Goal: Answer question/provide support: Share knowledge or assist other users

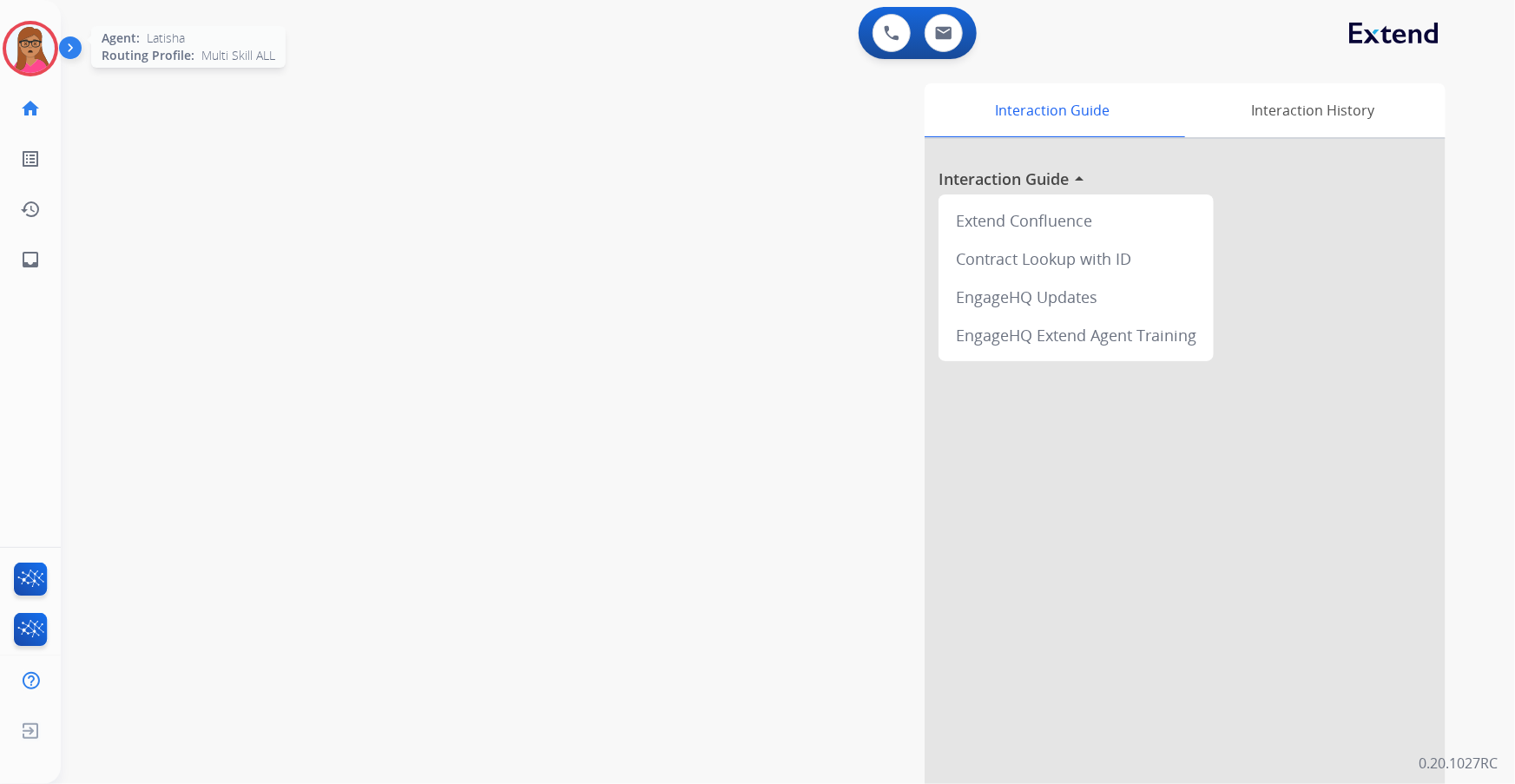
click at [26, 39] on img at bounding box center [30, 48] width 48 height 48
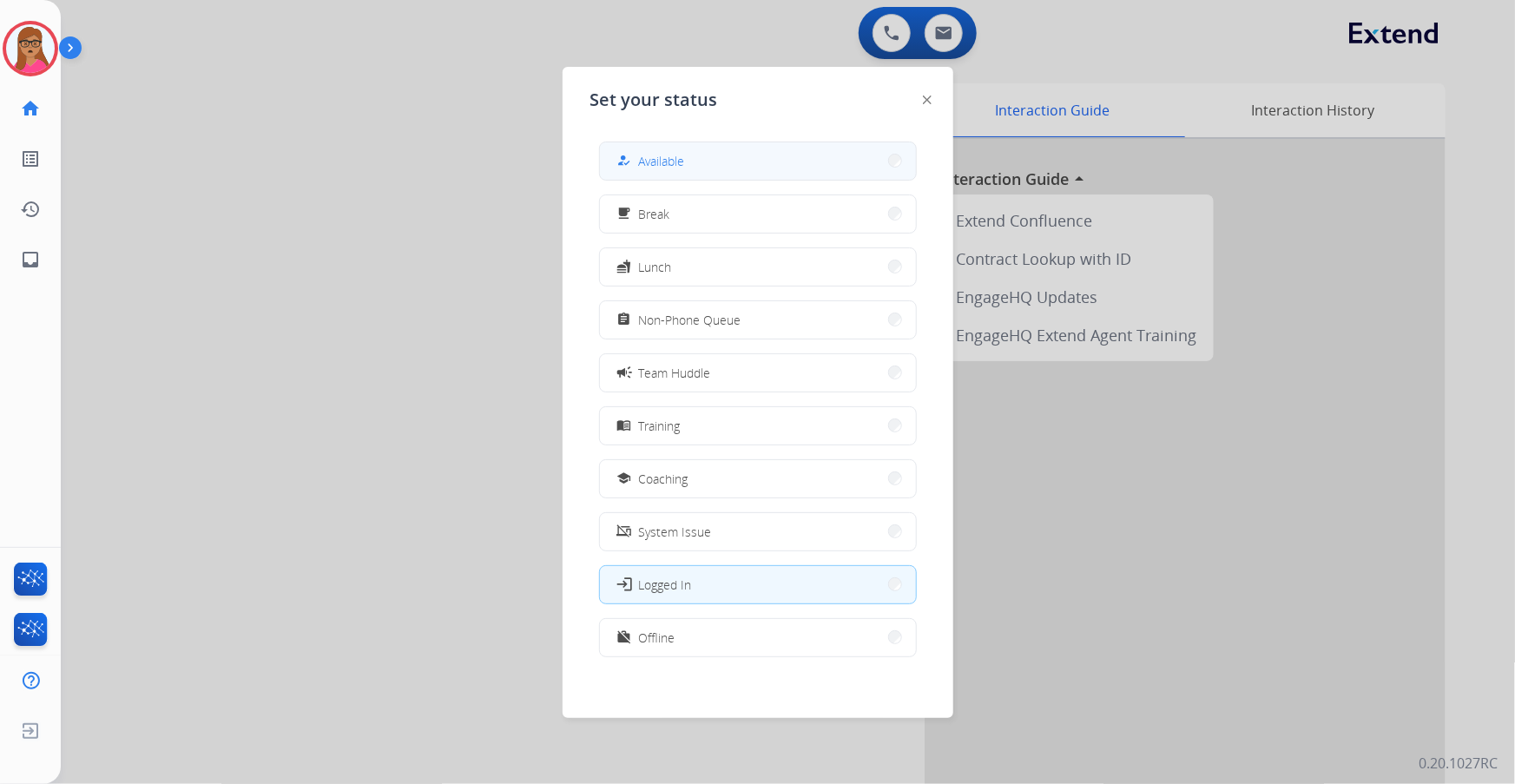
click at [731, 166] on button "how_to_reg Available" at bounding box center [758, 161] width 316 height 37
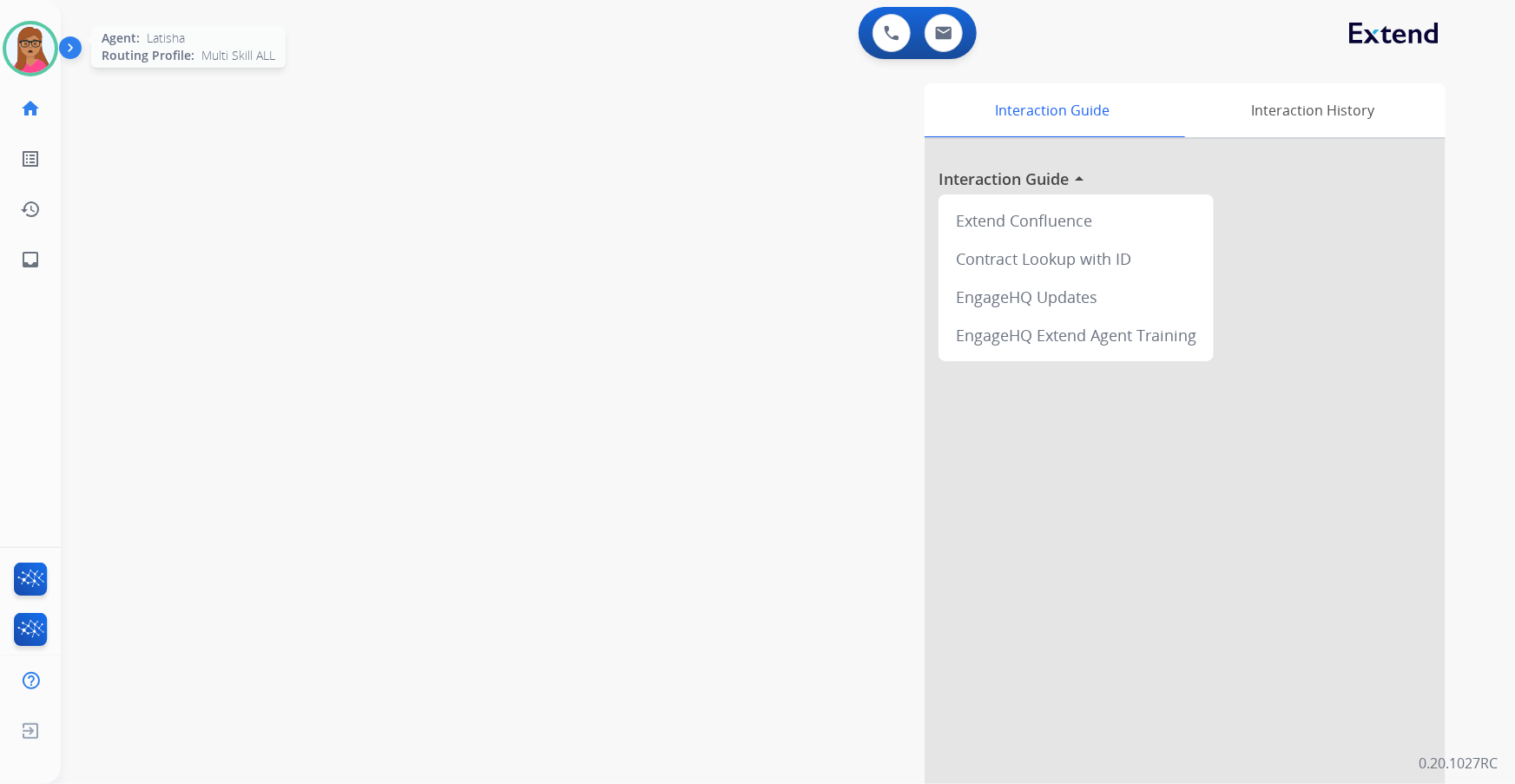
click at [23, 40] on img at bounding box center [30, 48] width 48 height 48
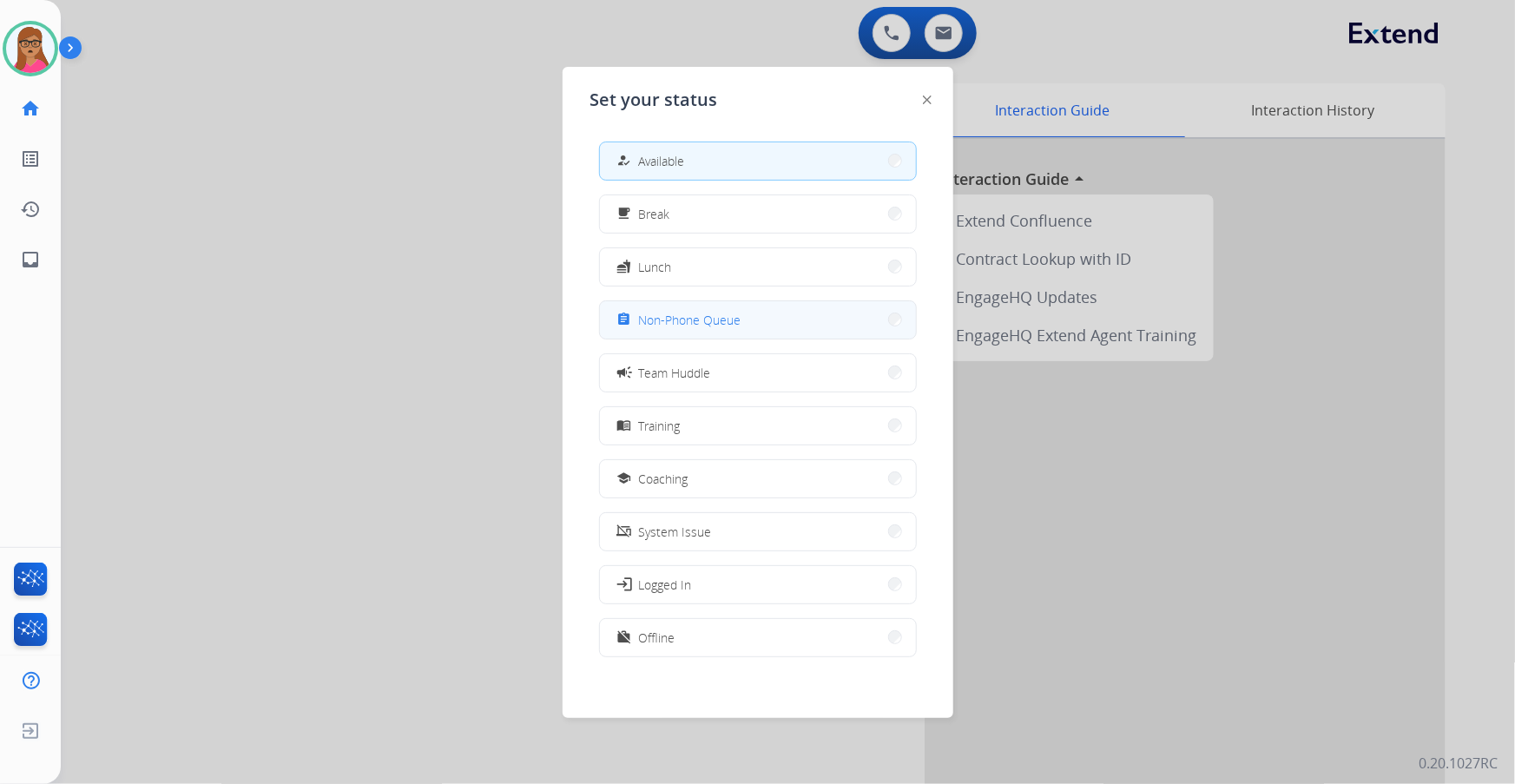
click at [729, 322] on span "Non-Phone Queue" at bounding box center [691, 320] width 102 height 19
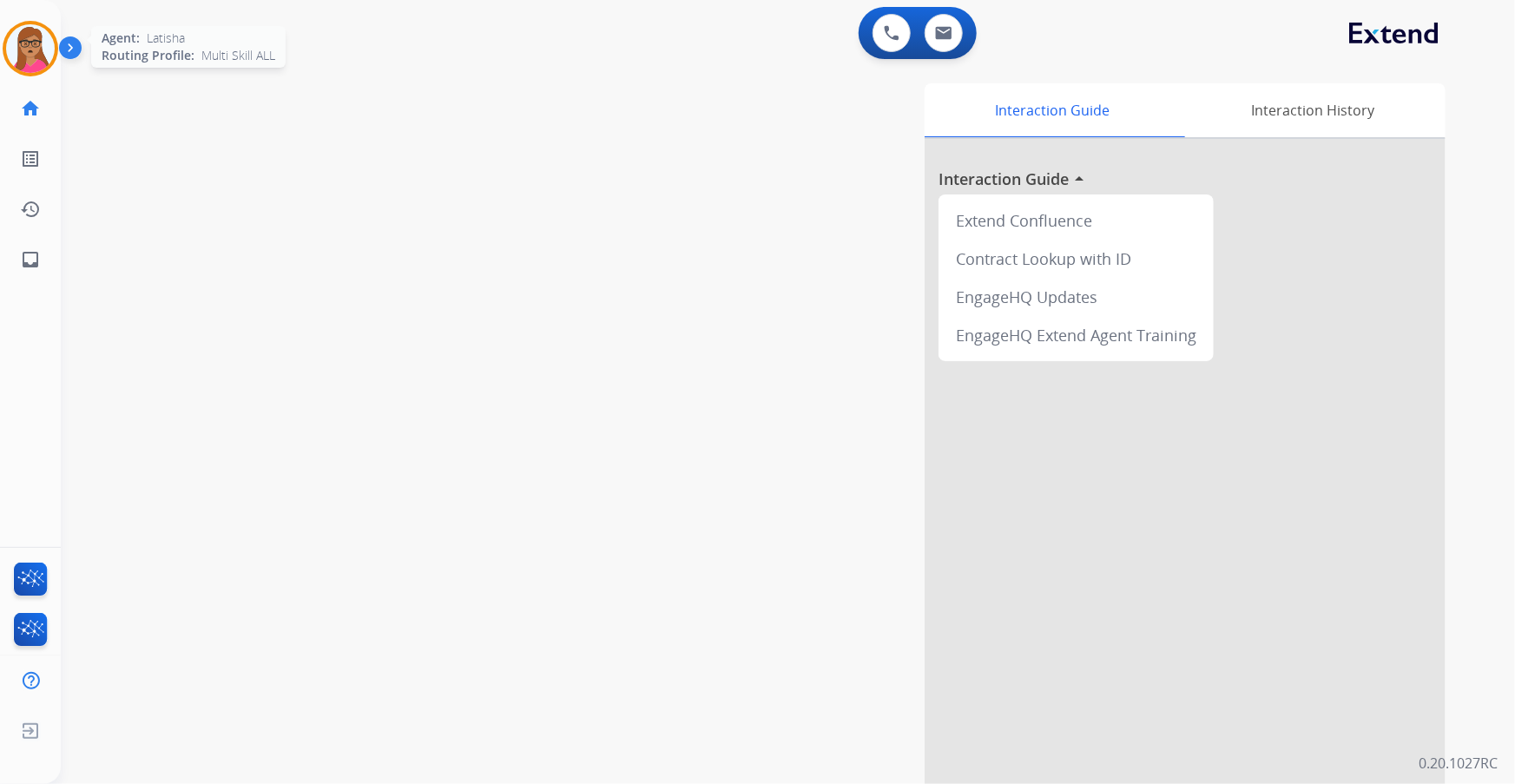
click at [25, 42] on img at bounding box center [30, 48] width 48 height 48
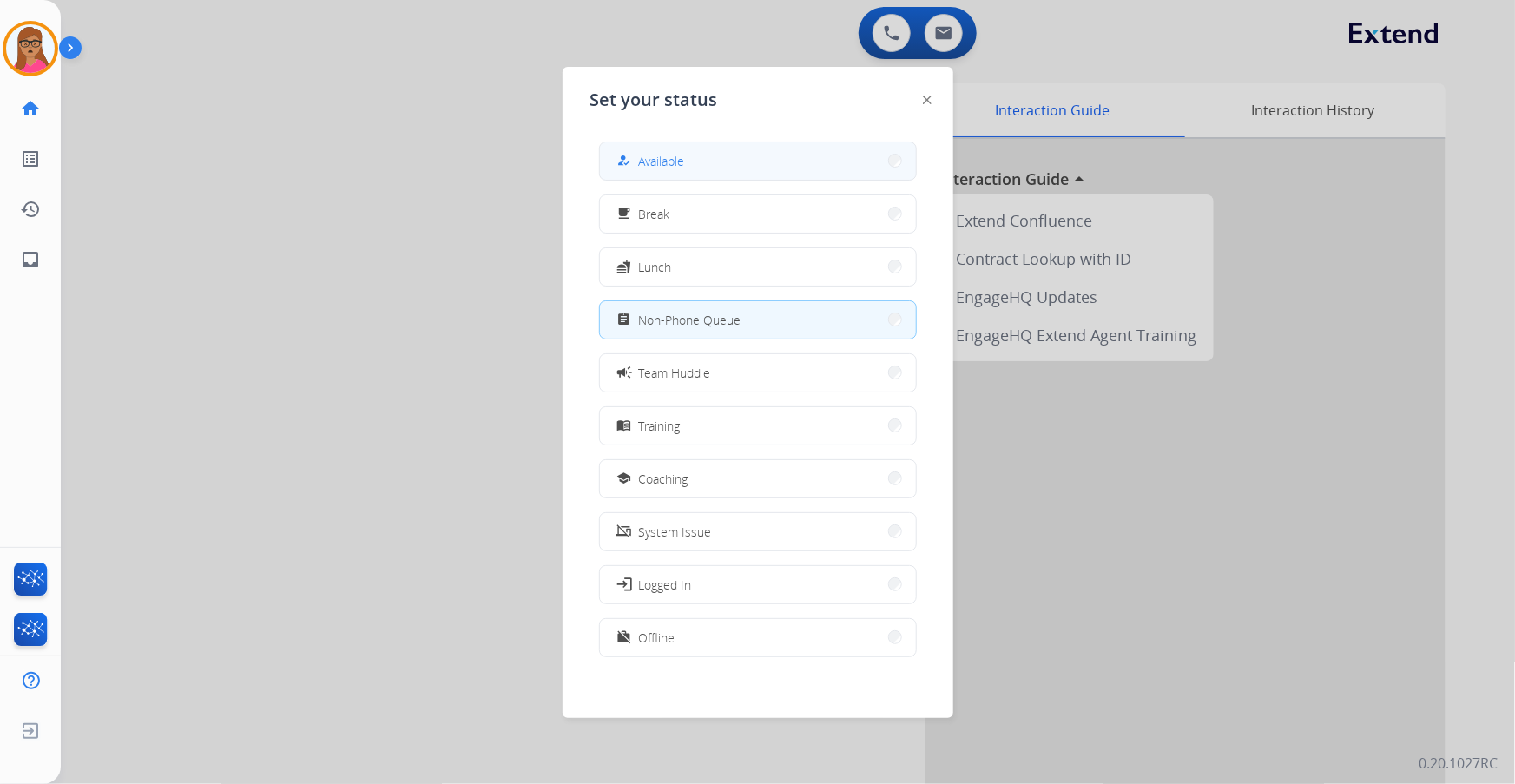
click at [802, 171] on button "how_to_reg Available" at bounding box center [758, 161] width 316 height 37
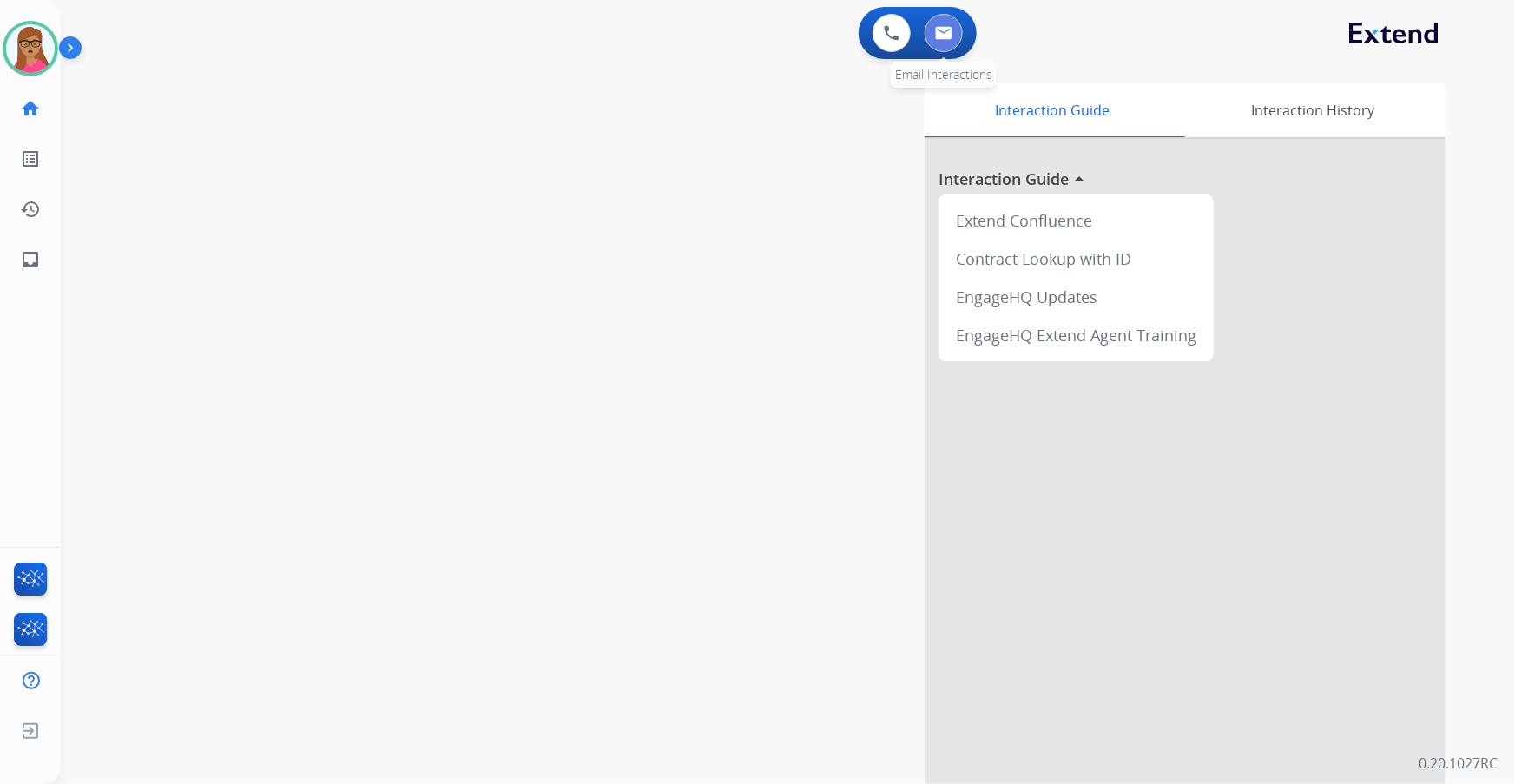
click at [956, 37] on button at bounding box center [943, 32] width 38 height 38
select select "**********"
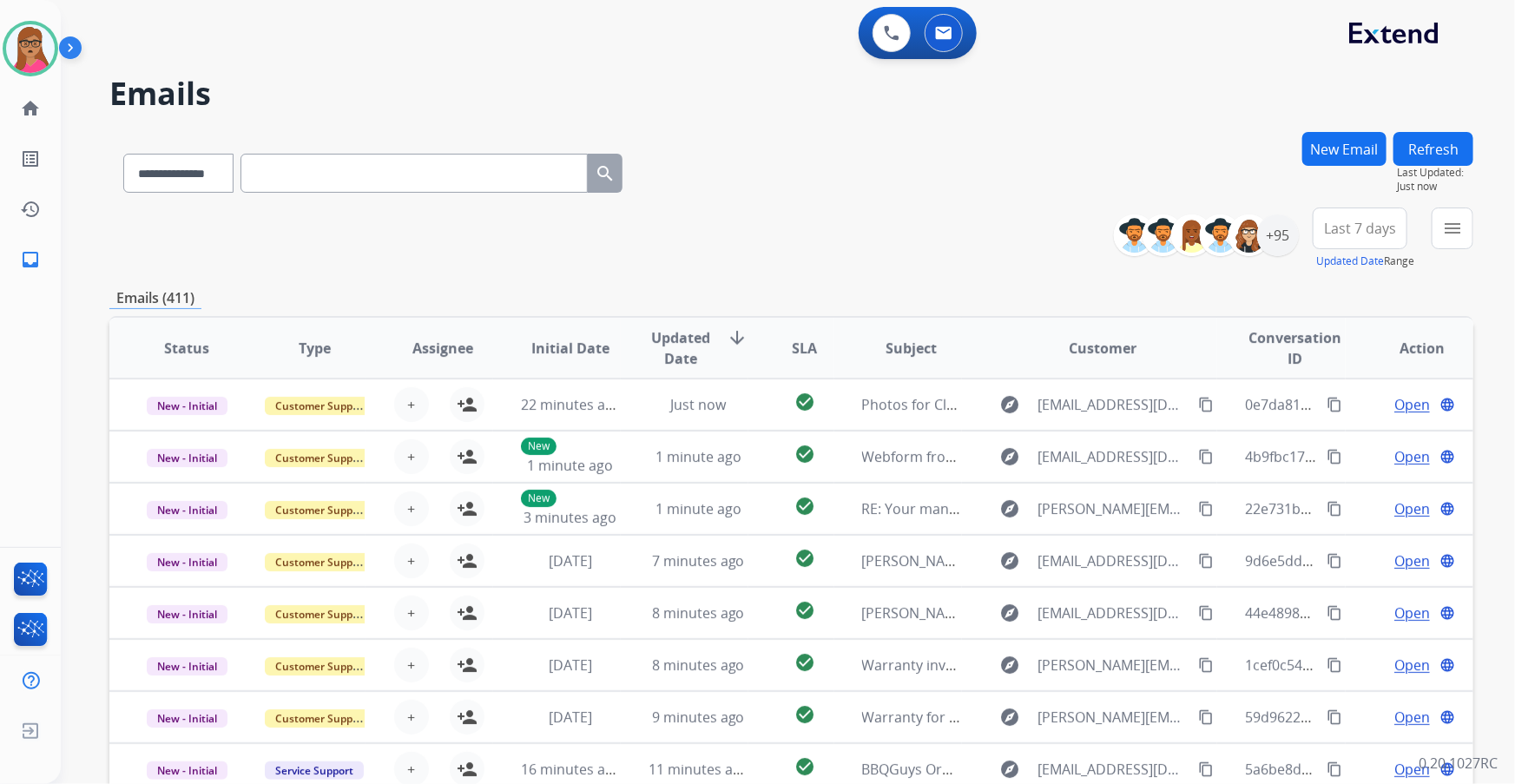
click at [1345, 225] on span "Last 7 days" at bounding box center [1360, 228] width 72 height 7
click at [1329, 434] on div "Last 90 days" at bounding box center [1354, 439] width 95 height 26
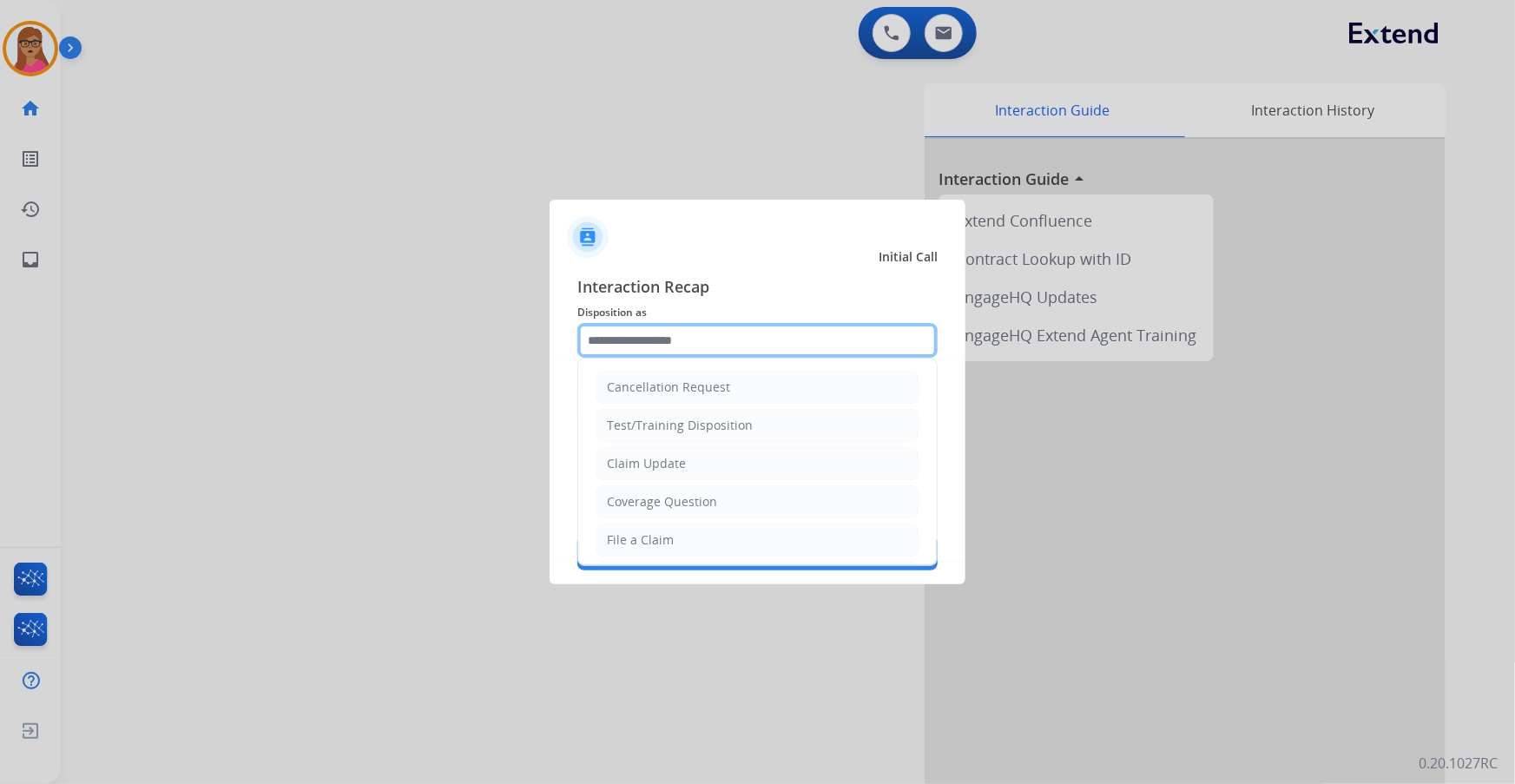
click at [651, 334] on input "text" at bounding box center [758, 339] width 360 height 34
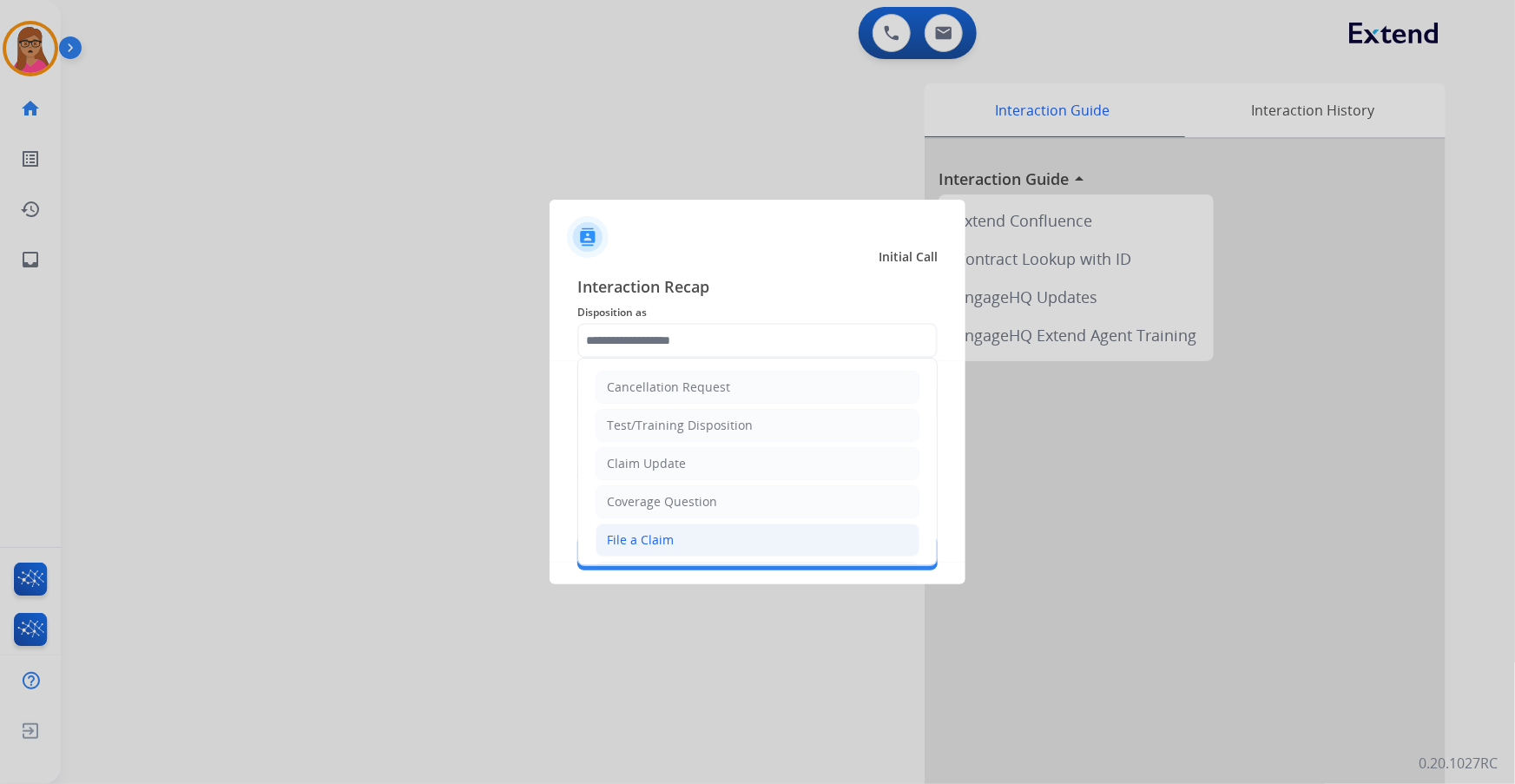
click at [633, 532] on div "File a Claim" at bounding box center [640, 540] width 67 height 18
type input "**********"
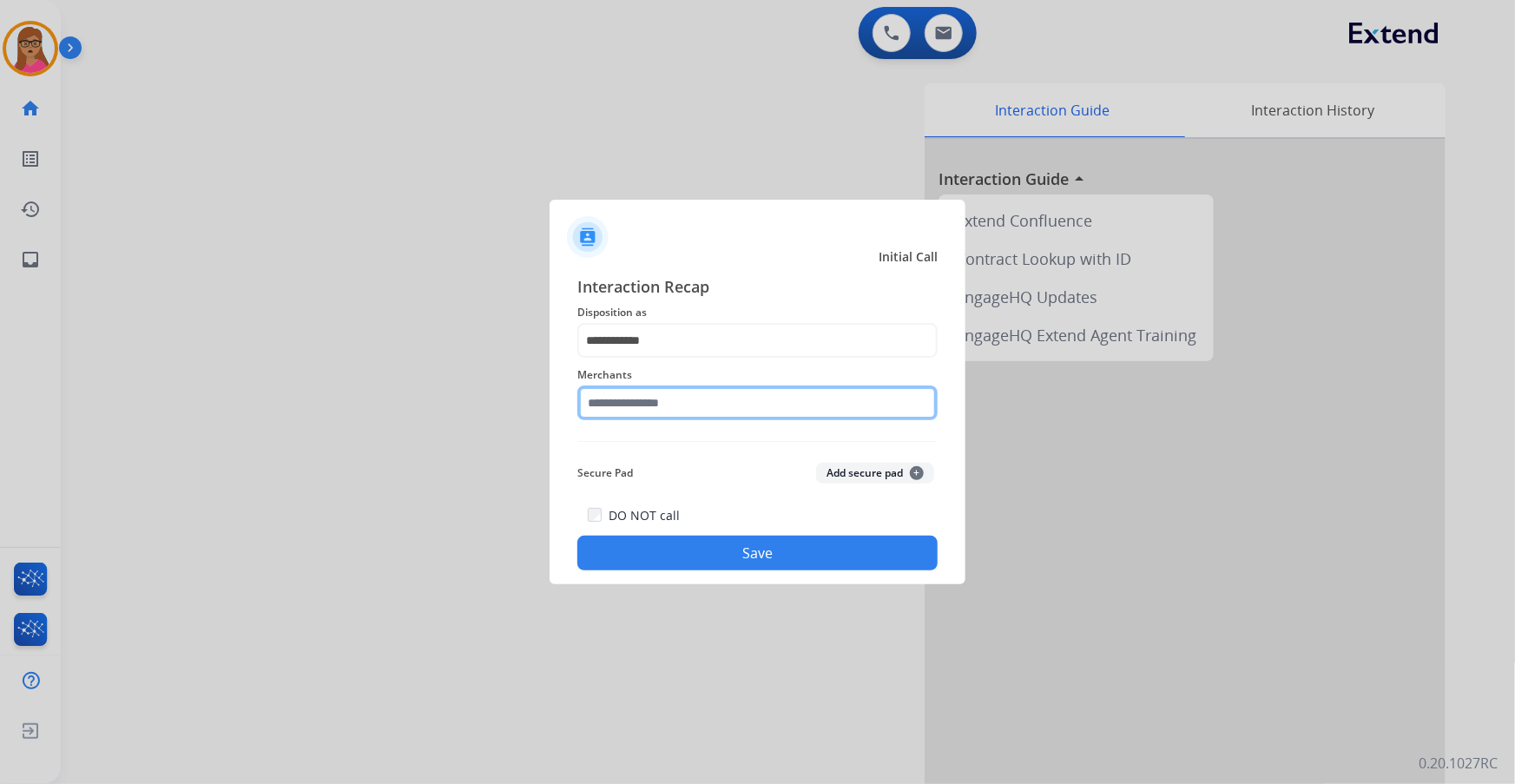
click at [650, 403] on input "text" at bounding box center [758, 402] width 360 height 34
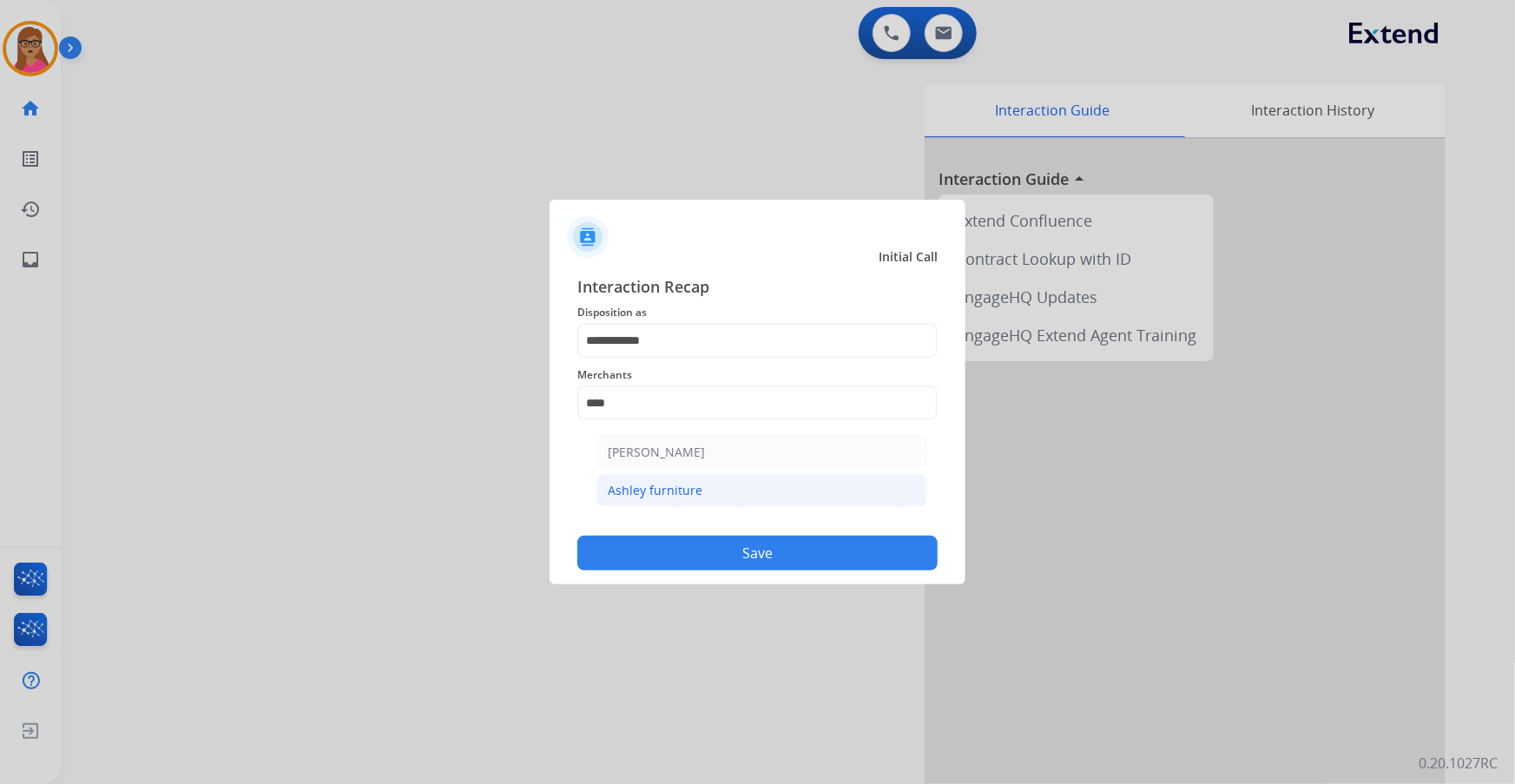
click at [656, 488] on div "Ashley furniture" at bounding box center [655, 491] width 94 height 18
type input "**********"
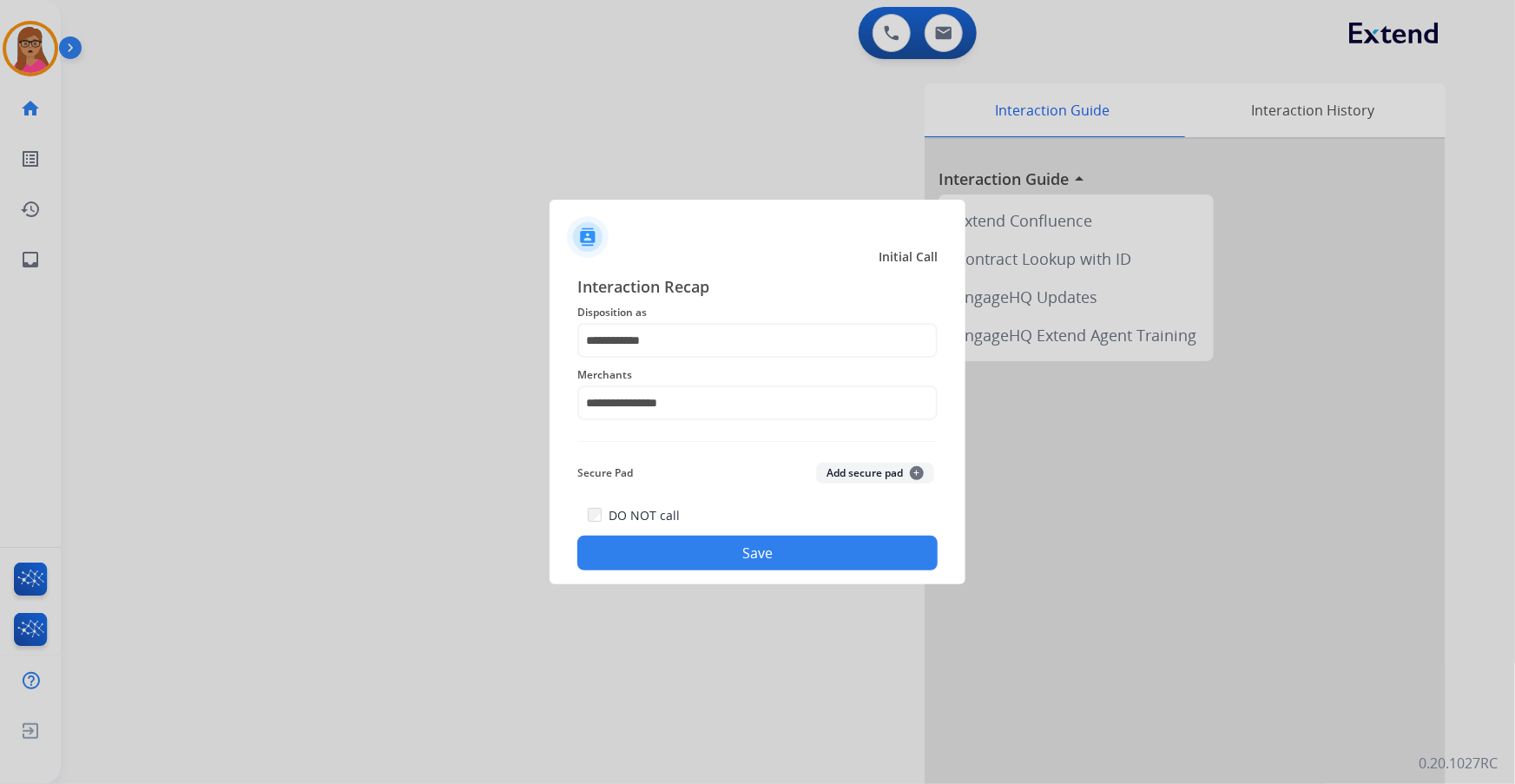
click at [708, 554] on button "Save" at bounding box center [758, 553] width 360 height 34
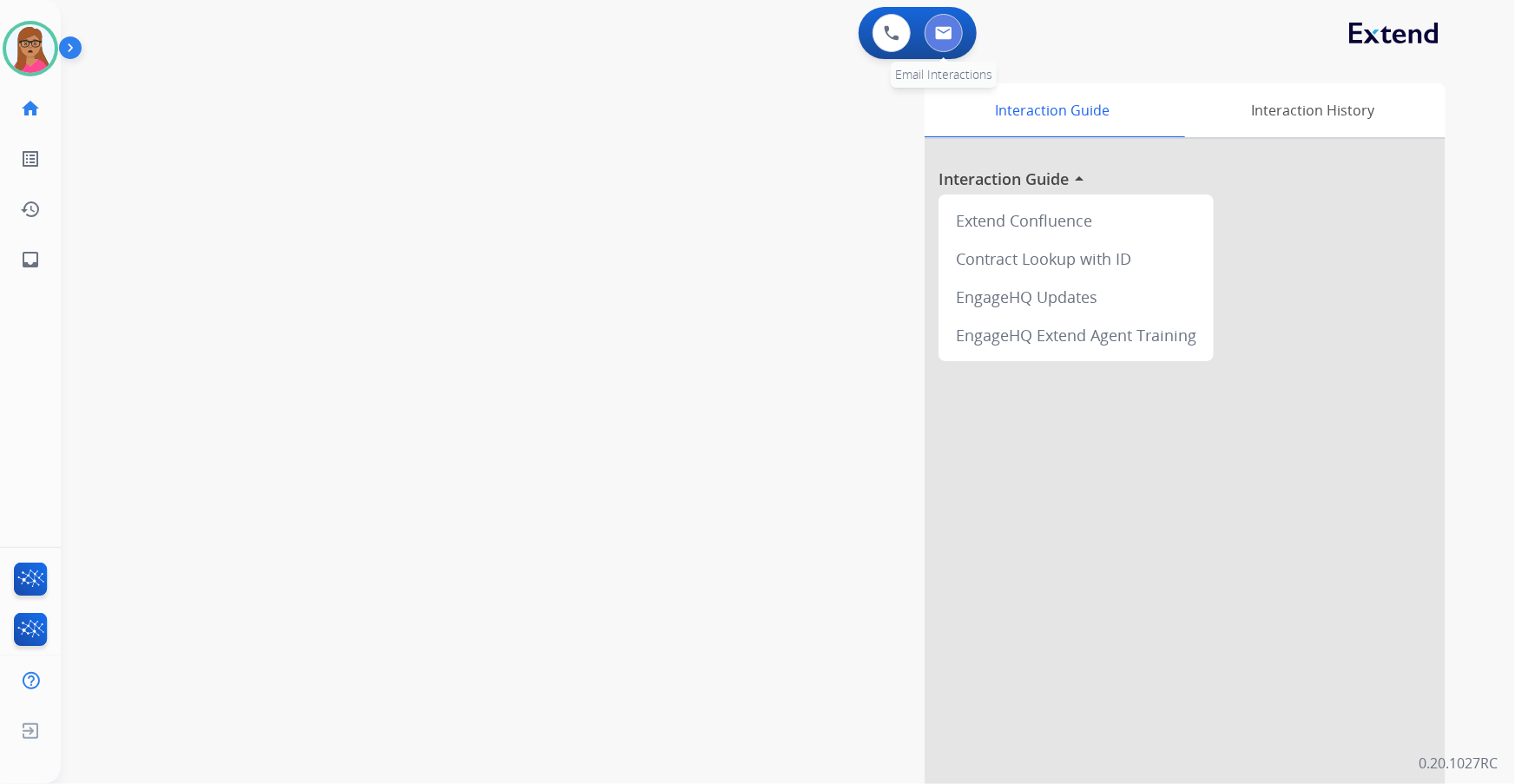
click at [944, 30] on img at bounding box center [944, 32] width 18 height 14
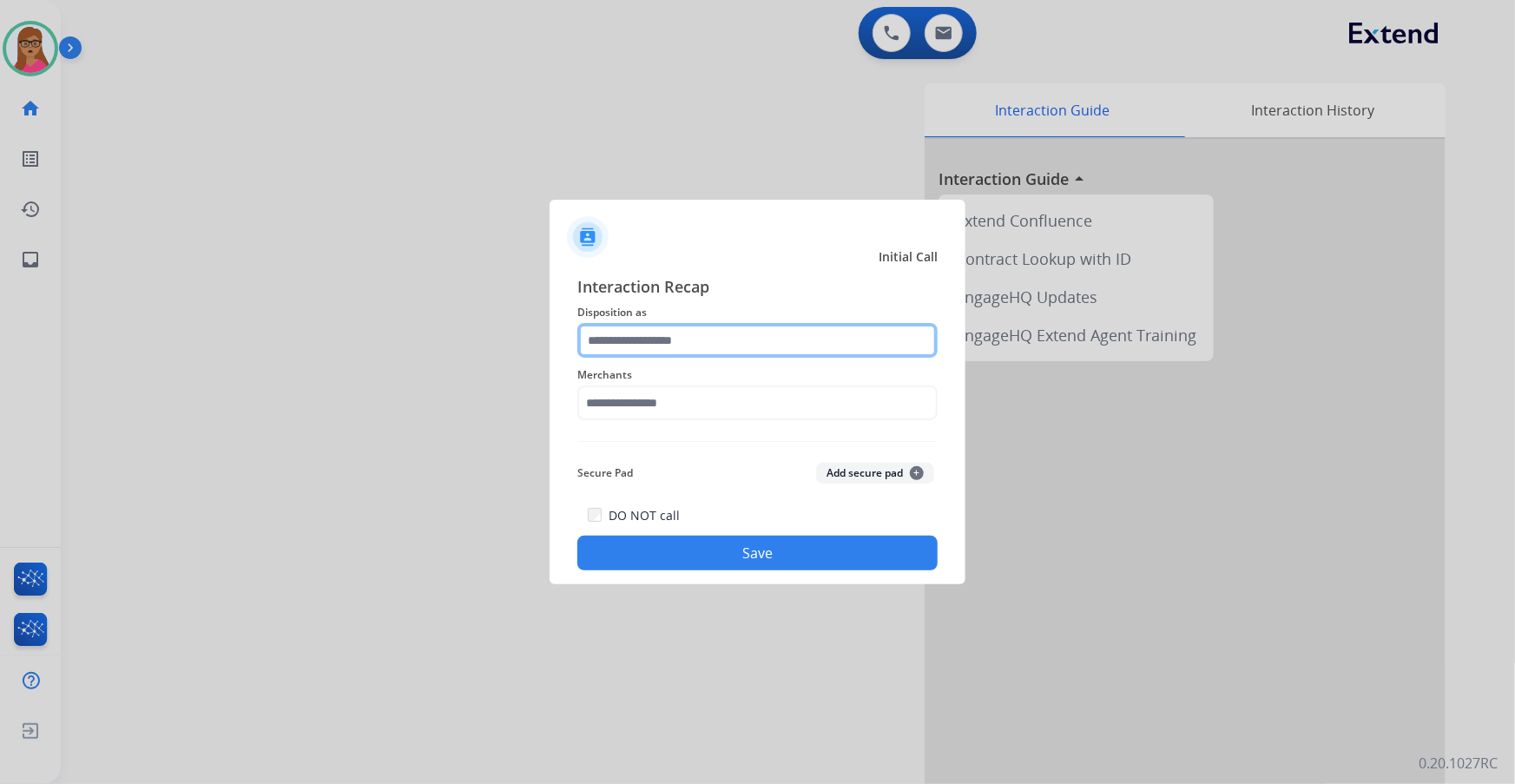
click at [648, 351] on input "text" at bounding box center [758, 339] width 360 height 34
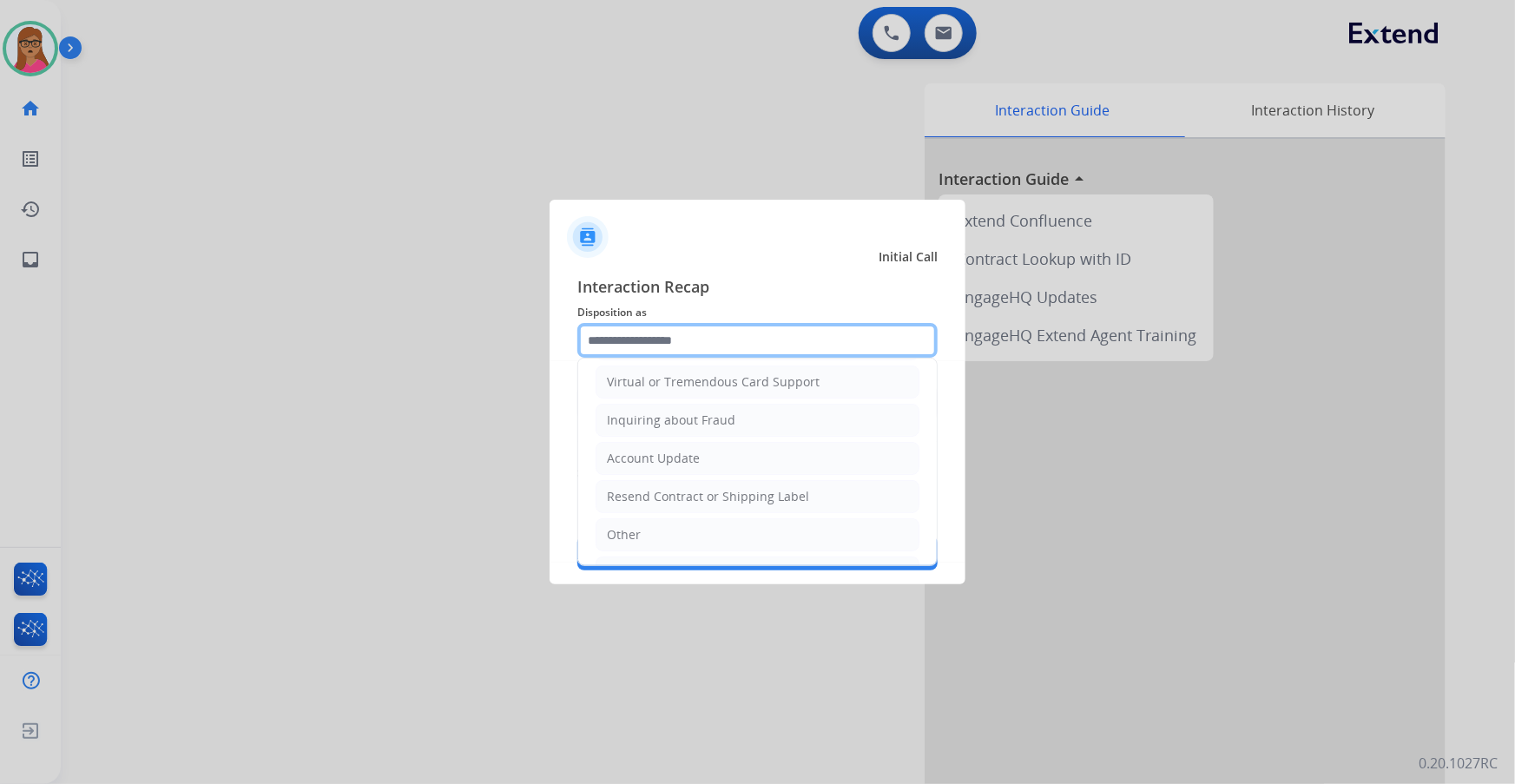
scroll to position [269, 0]
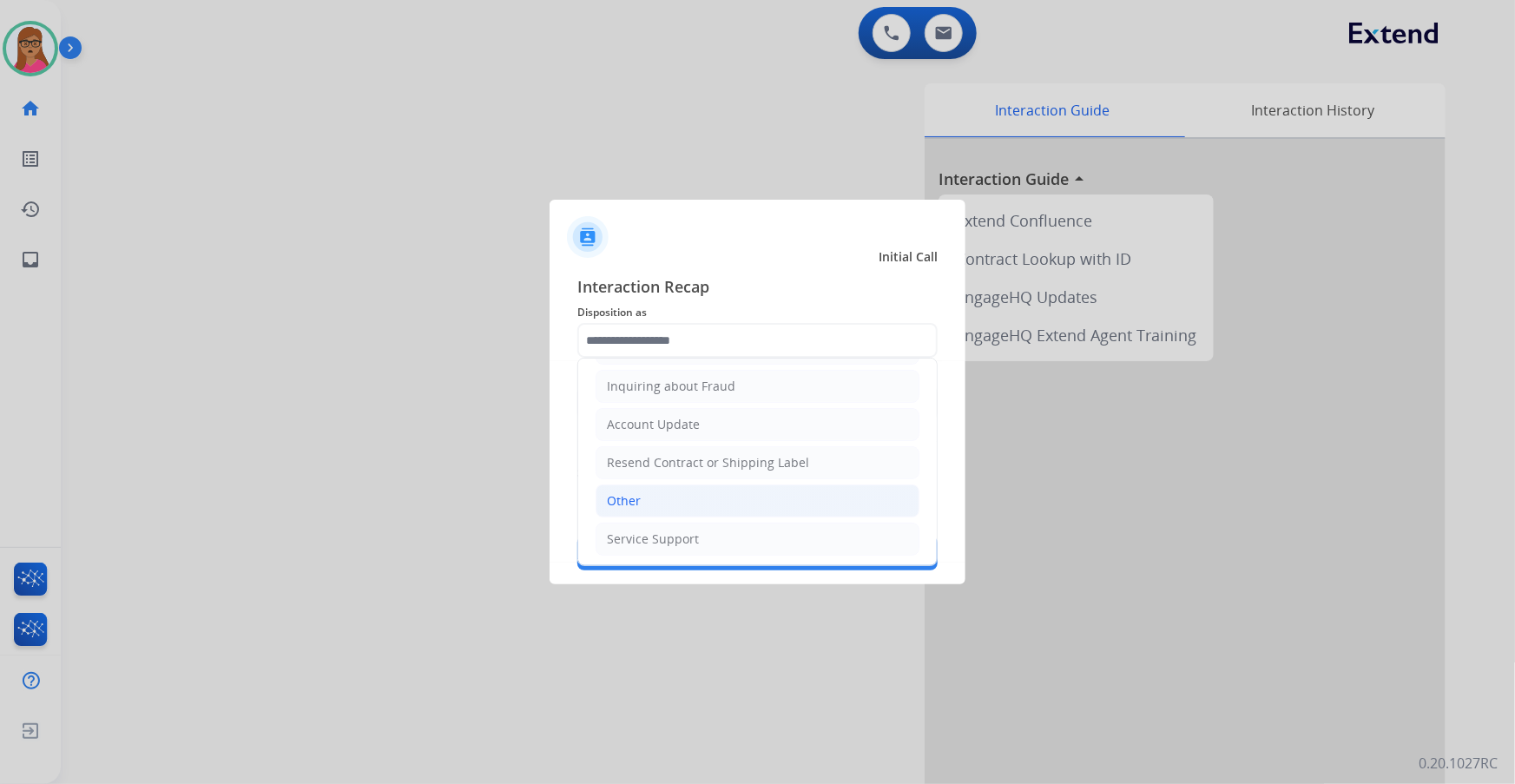
click at [647, 492] on li "Other" at bounding box center [758, 502] width 324 height 33
type input "*****"
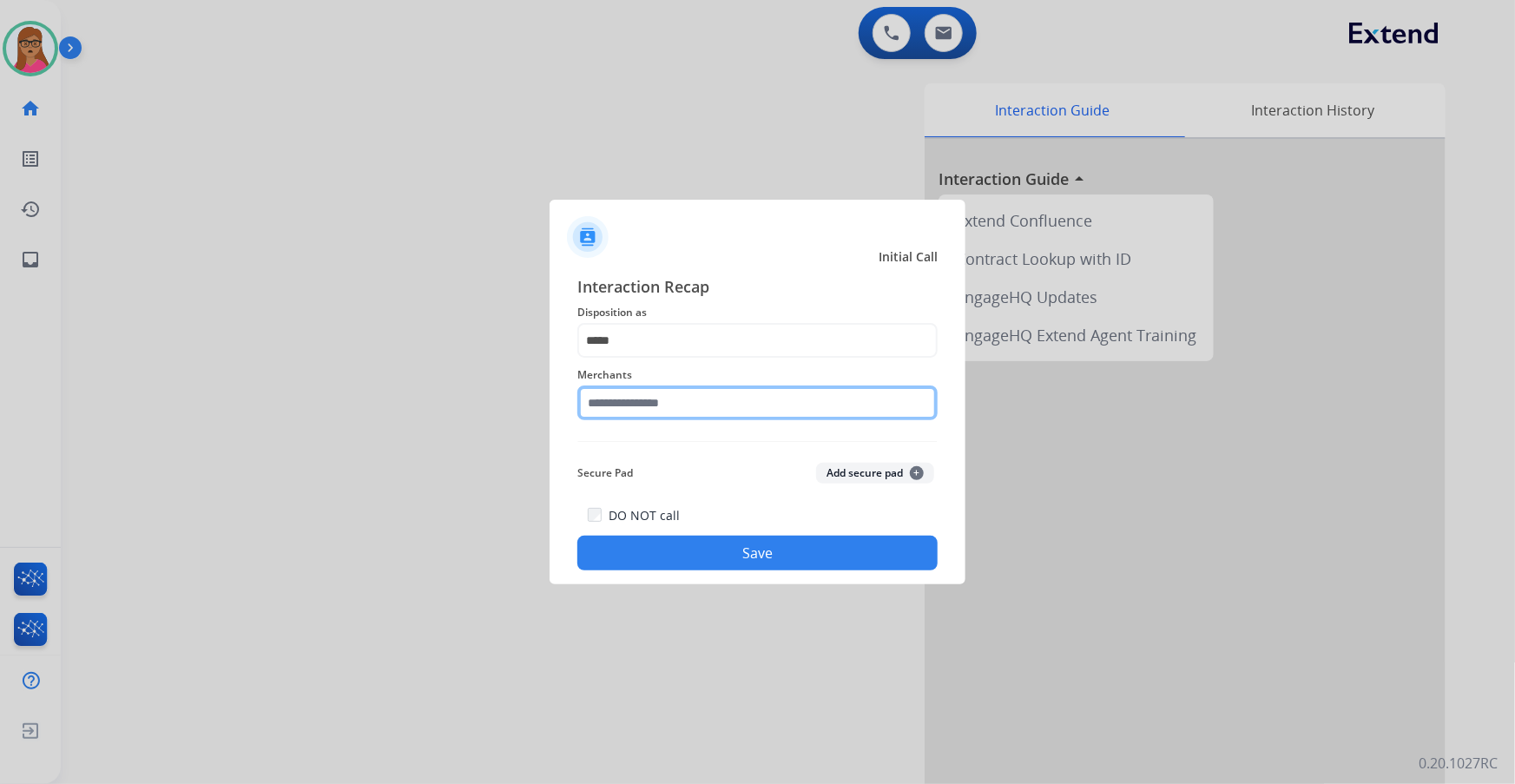
click at [655, 393] on input "text" at bounding box center [758, 402] width 360 height 34
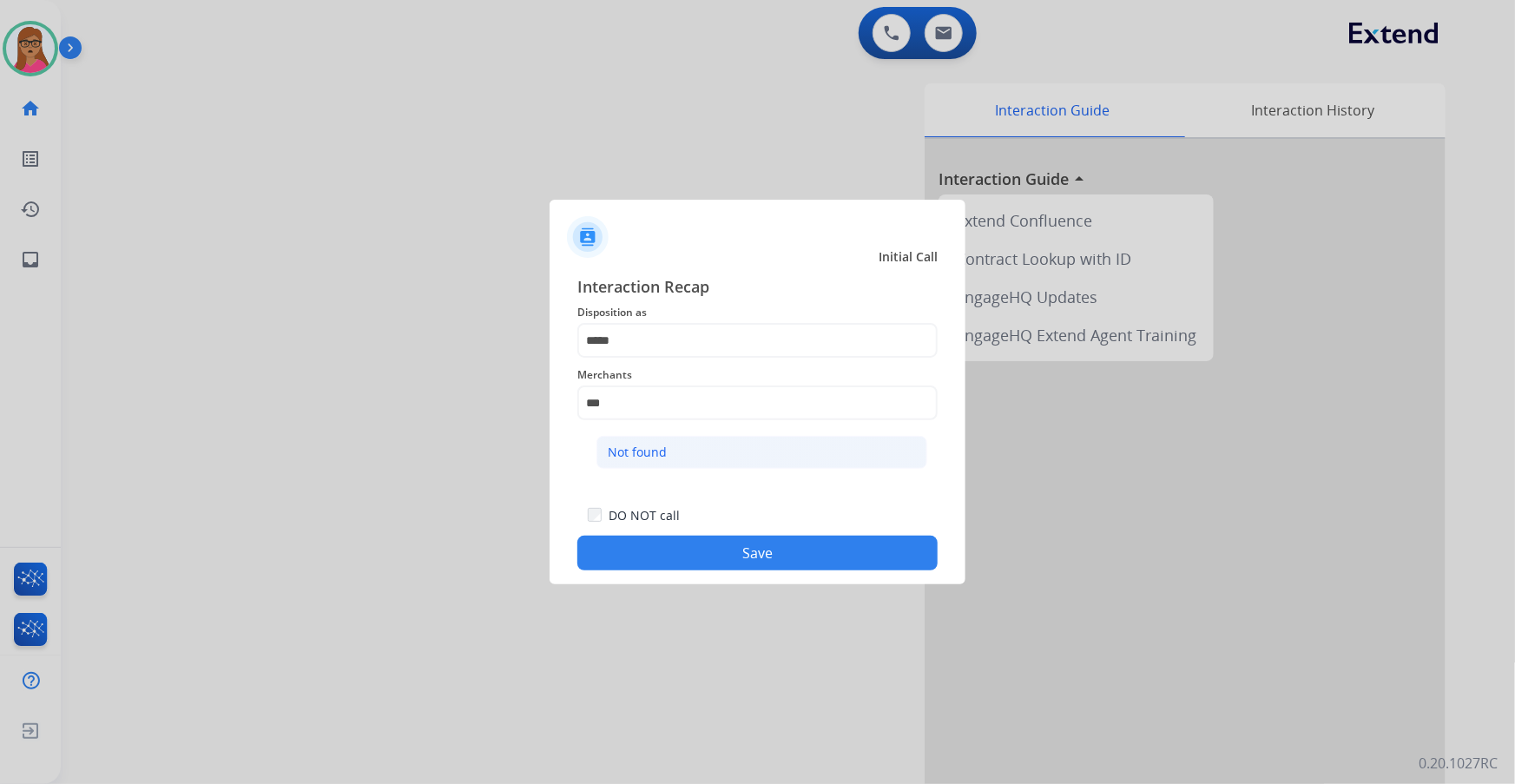
click at [768, 455] on li "Not found" at bounding box center [761, 452] width 331 height 33
type input "*********"
click at [764, 566] on button "Save" at bounding box center [758, 553] width 360 height 34
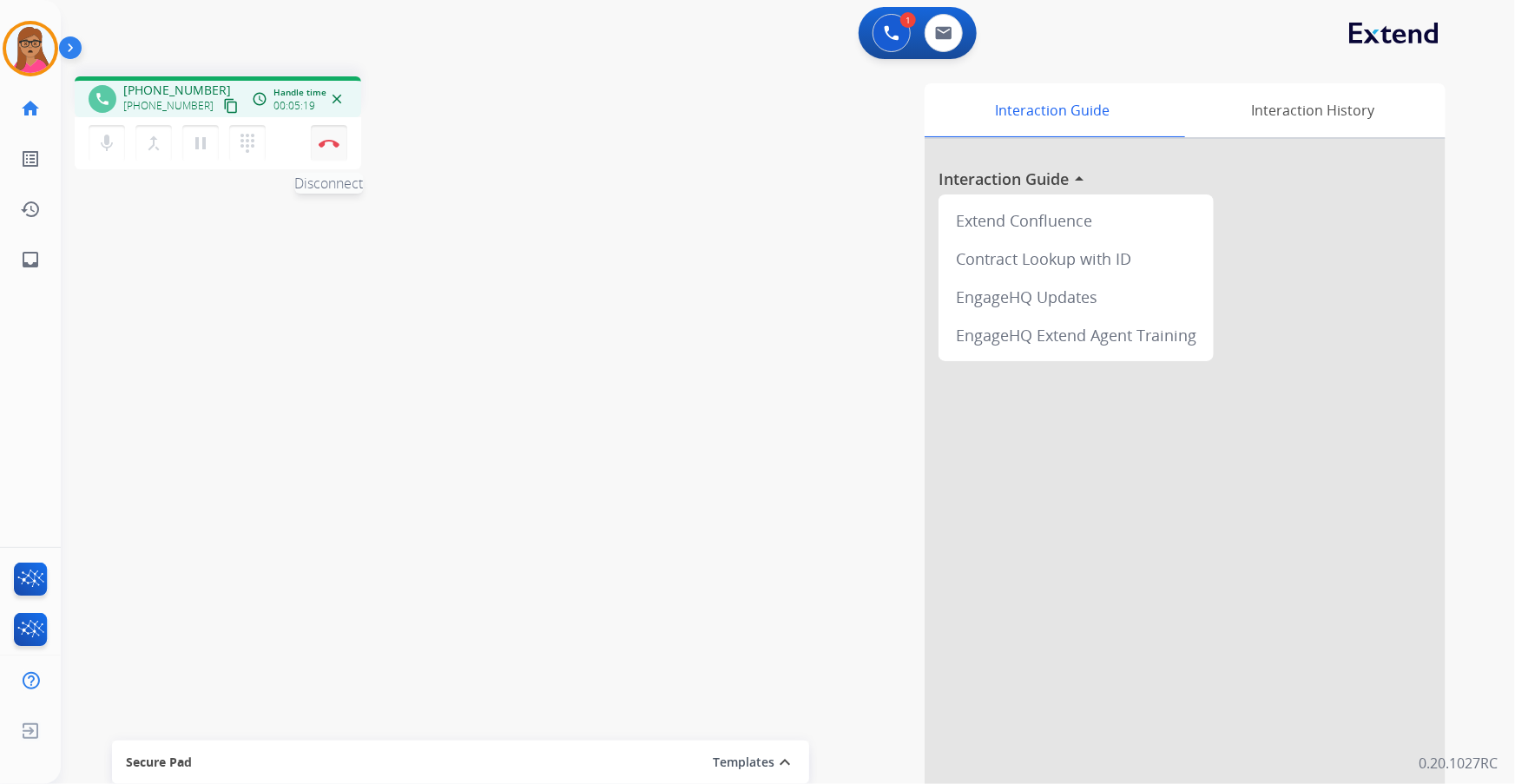
click at [334, 140] on img at bounding box center [329, 143] width 21 height 9
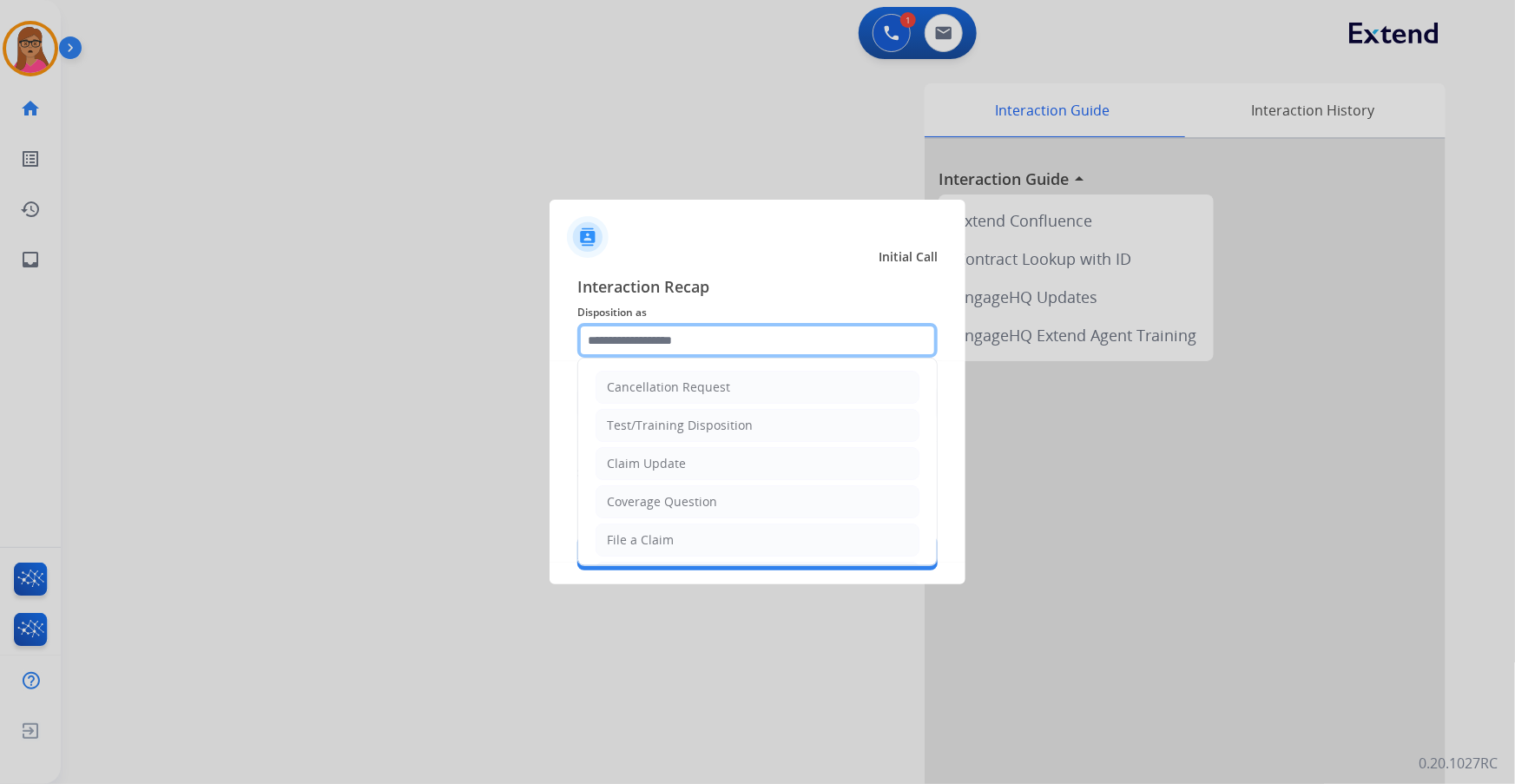
click at [729, 332] on input "text" at bounding box center [758, 339] width 360 height 34
drag, startPoint x: 658, startPoint y: 535, endPoint x: 710, endPoint y: 269, distance: 271.0
click at [657, 535] on div "File a Claim" at bounding box center [640, 540] width 67 height 18
type input "**********"
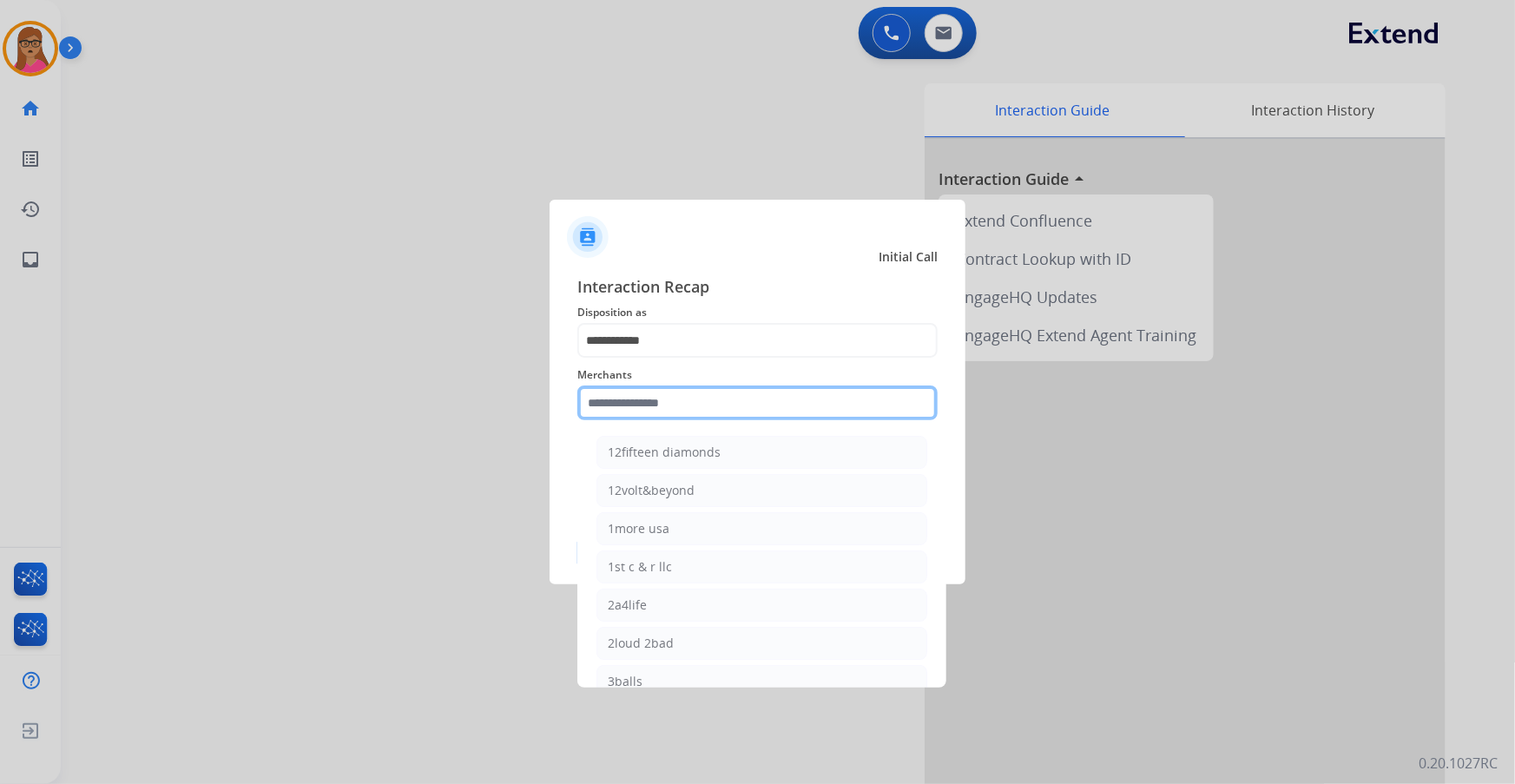
click at [642, 400] on input "text" at bounding box center [758, 402] width 360 height 34
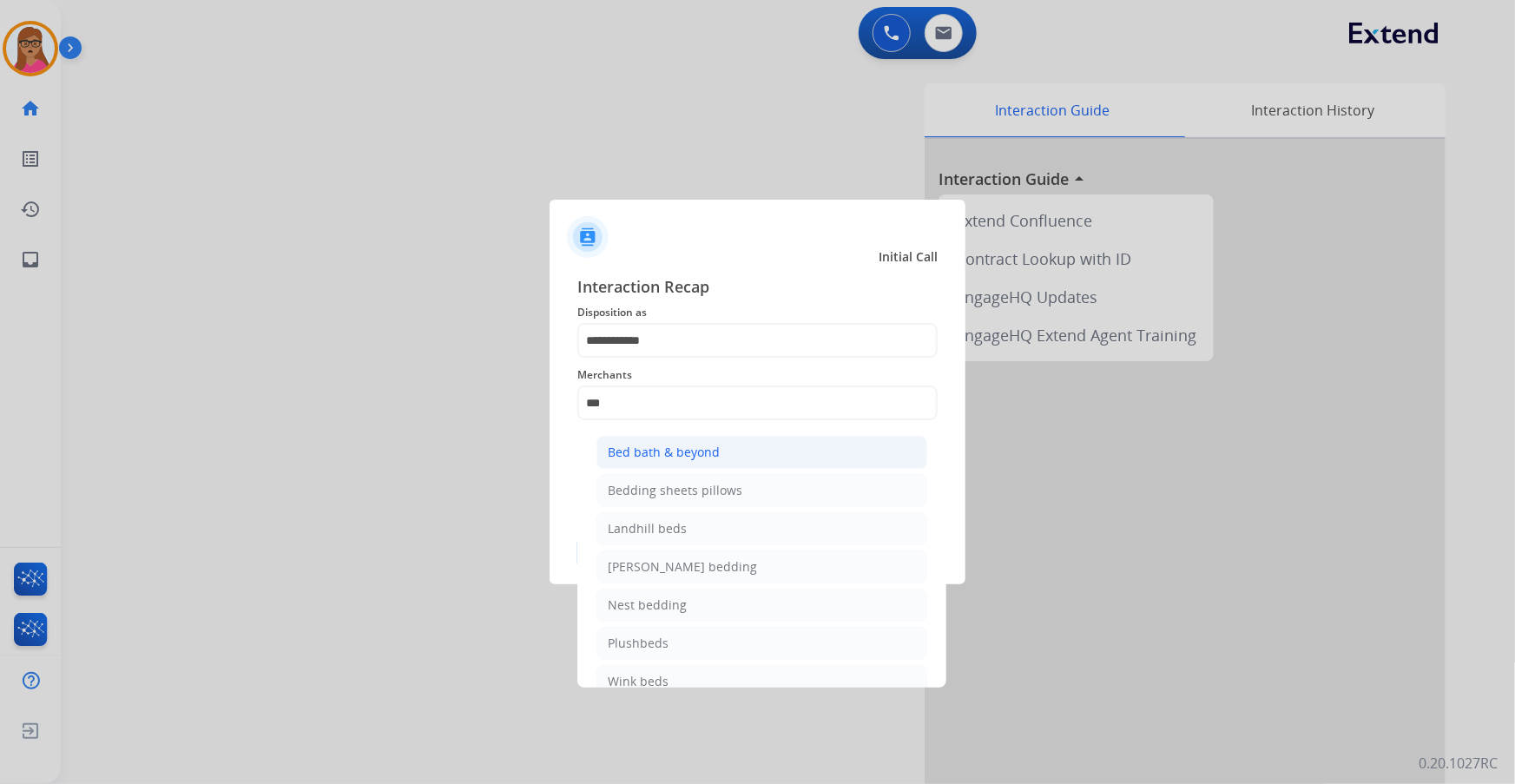
click at [673, 437] on li "Bed bath & beyond" at bounding box center [761, 452] width 331 height 33
type input "**********"
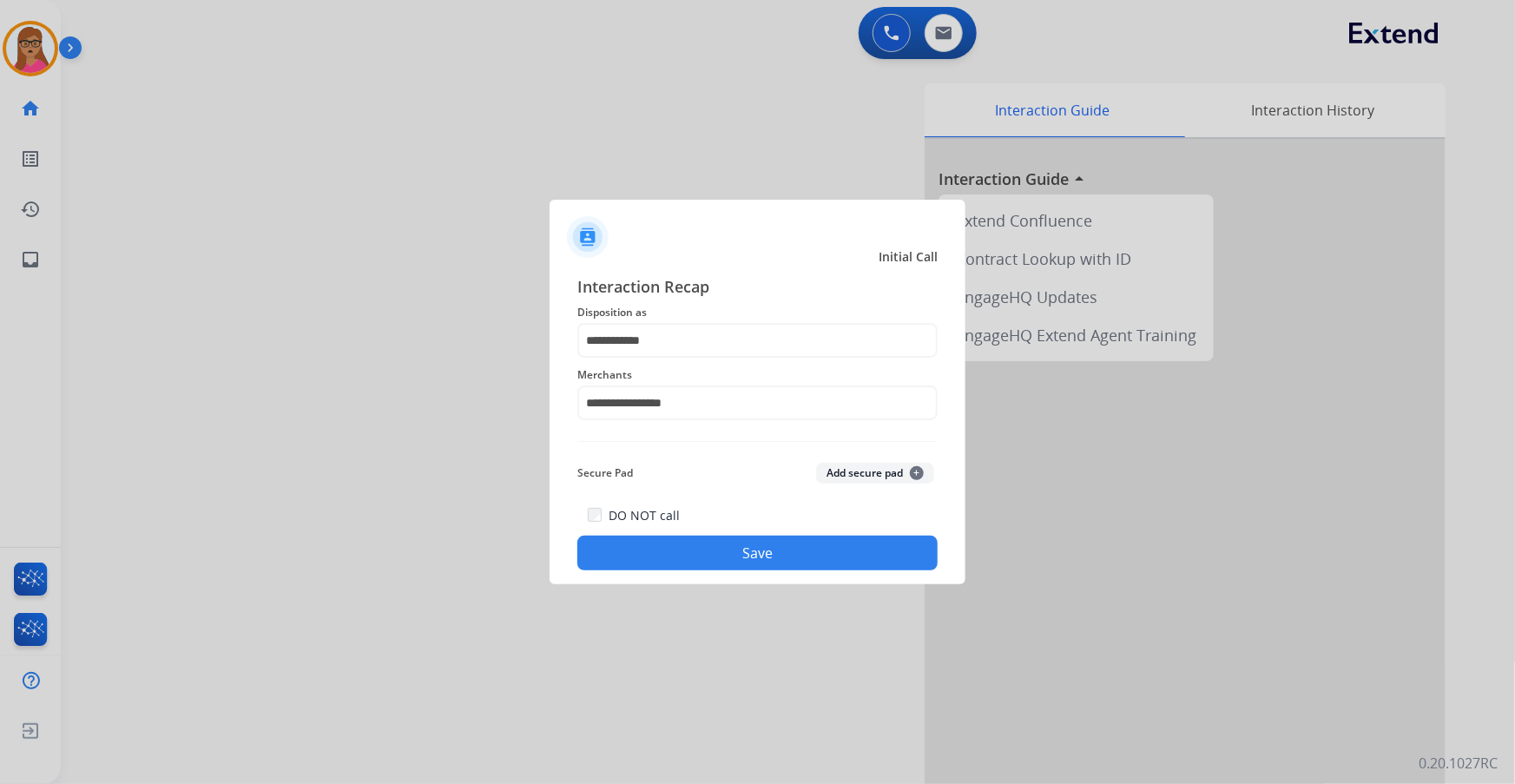
click at [678, 538] on button "Save" at bounding box center [758, 553] width 360 height 34
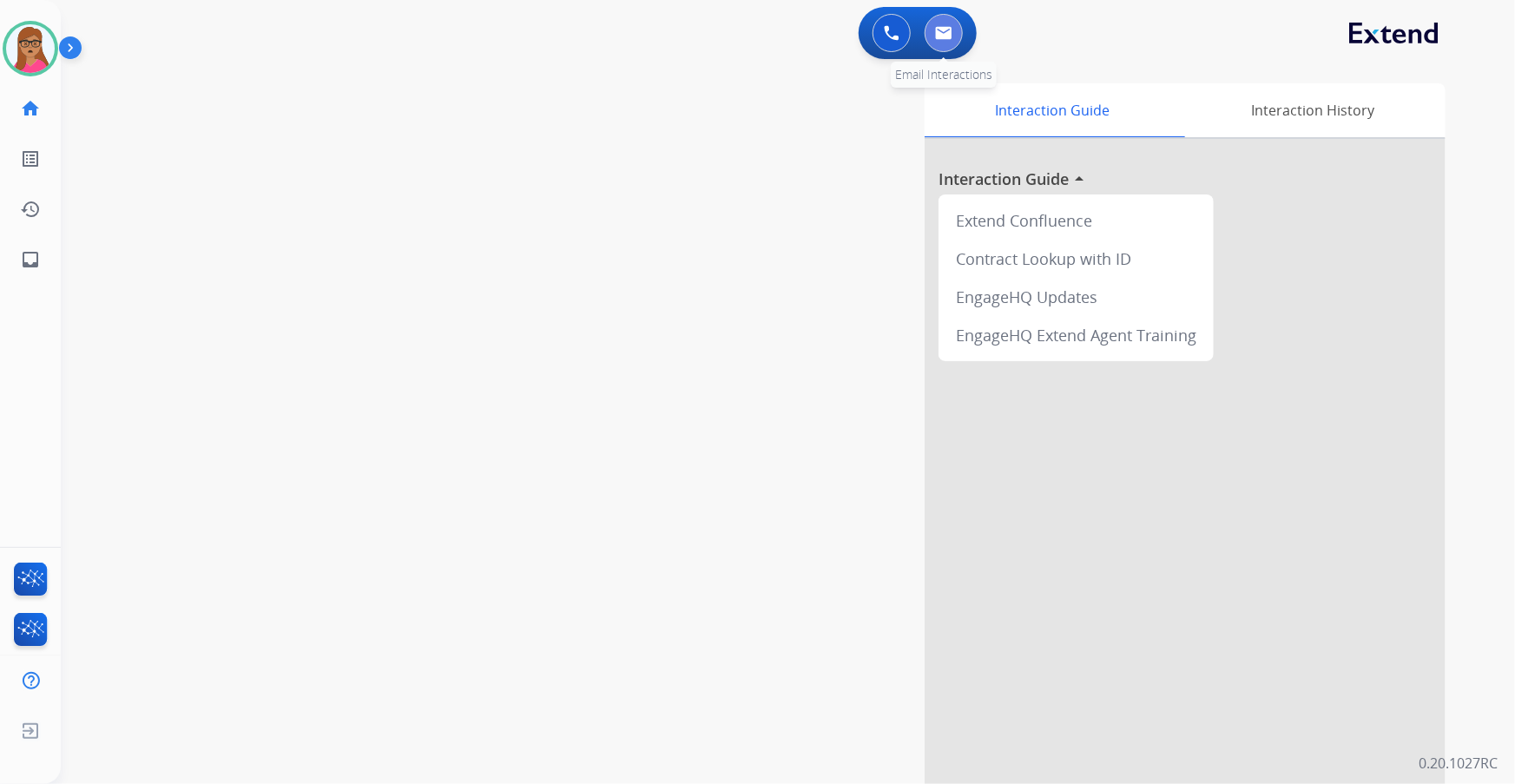
click at [936, 38] on img at bounding box center [944, 32] width 18 height 14
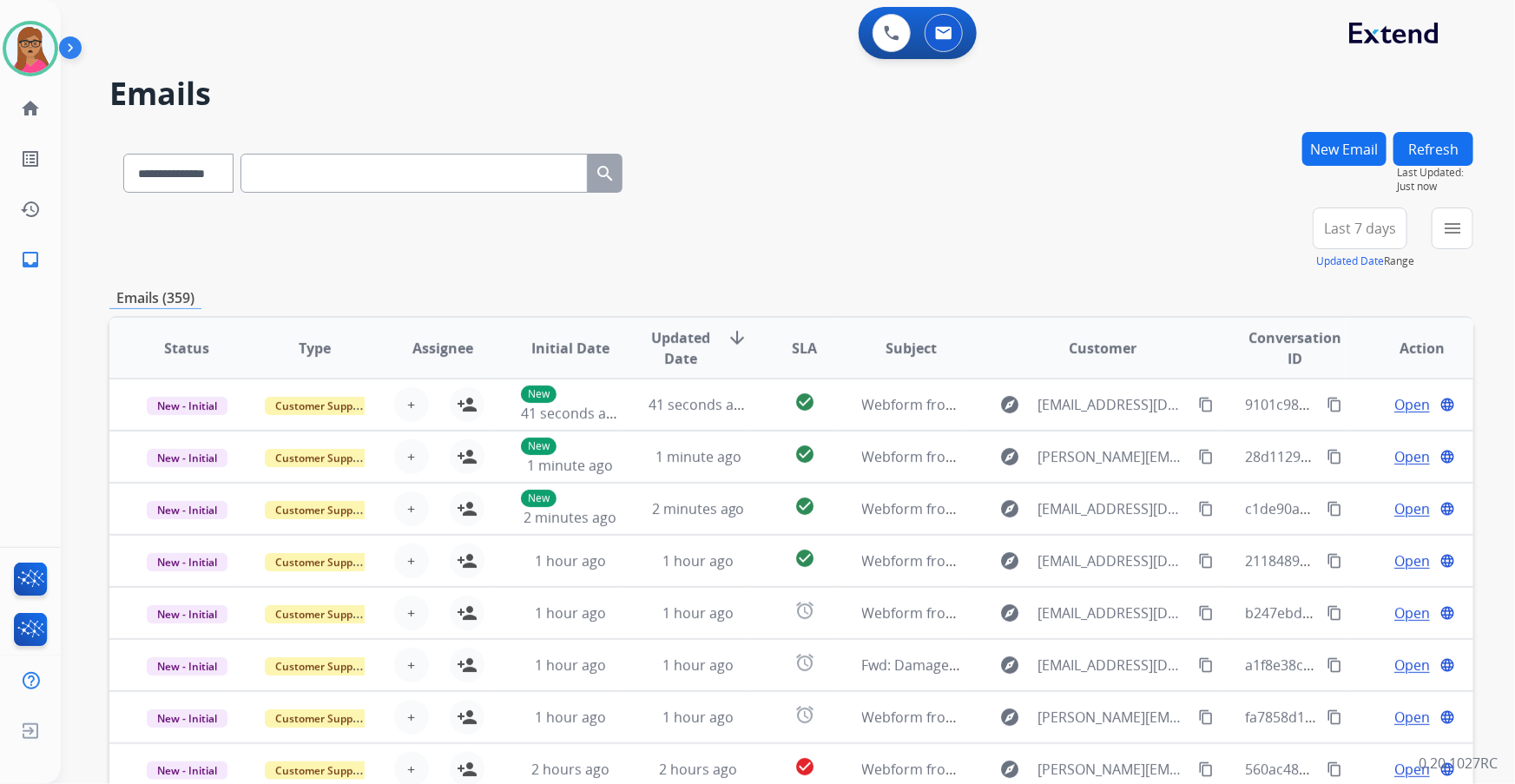
click at [1354, 246] on button "Last 7 days" at bounding box center [1361, 228] width 94 height 41
click at [1325, 441] on div "Last 90 days" at bounding box center [1354, 439] width 95 height 26
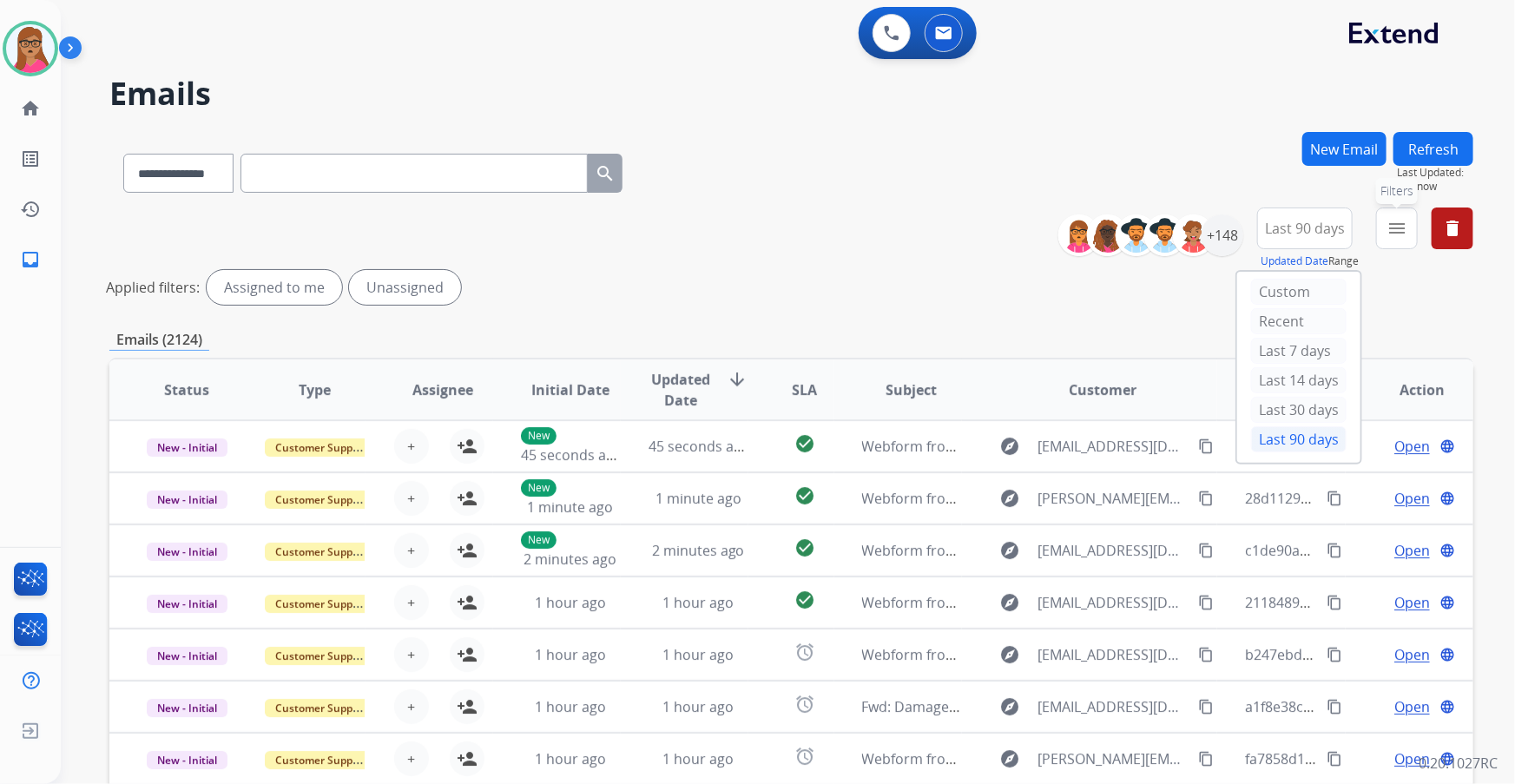
click at [1386, 238] on button "menu Filters" at bounding box center [1397, 228] width 41 height 41
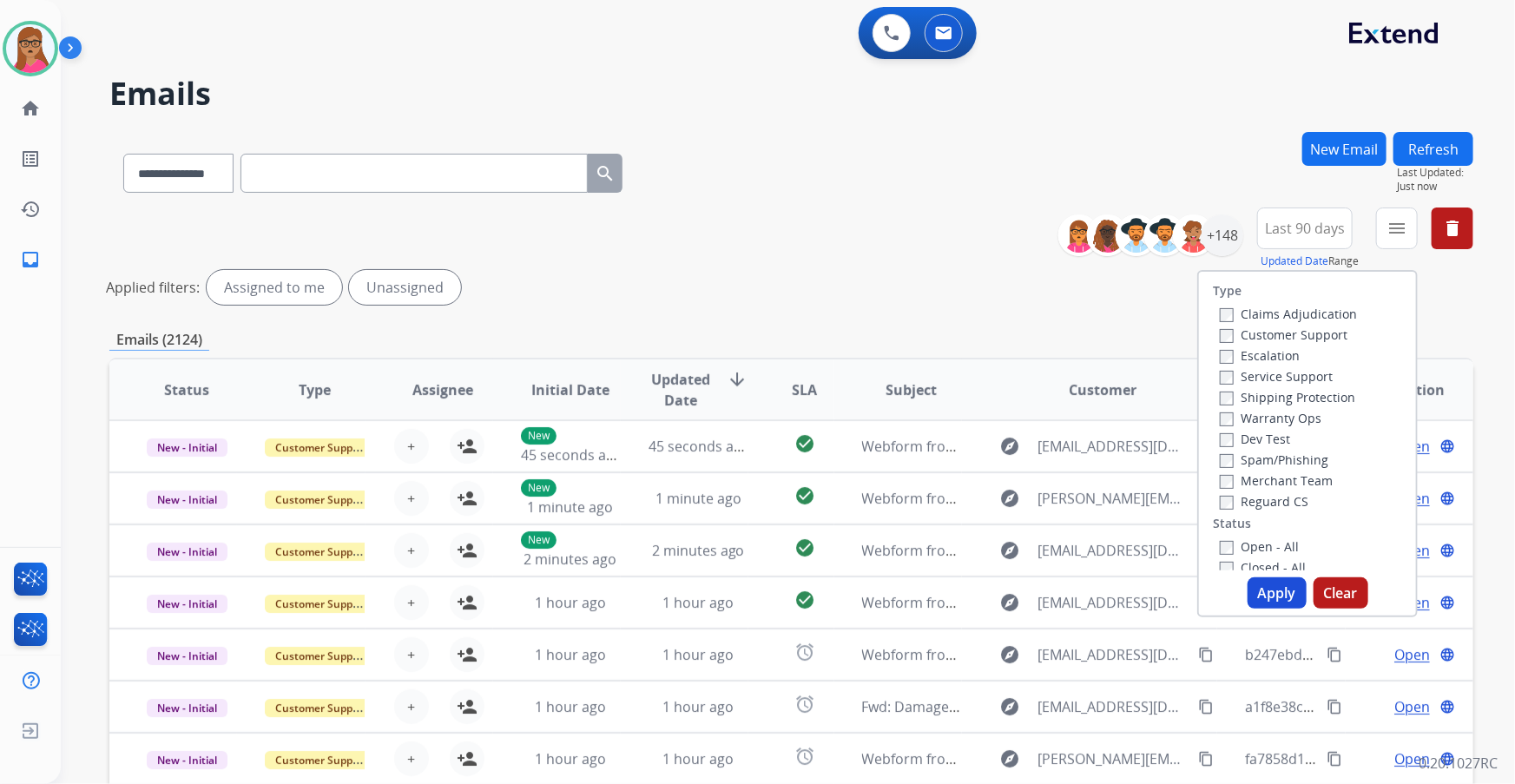
click at [1321, 332] on label "Customer Support" at bounding box center [1284, 334] width 128 height 17
click at [1307, 398] on label "Shipping Protection" at bounding box center [1288, 396] width 136 height 17
click at [1247, 503] on label "Reguard CS" at bounding box center [1264, 501] width 89 height 17
click at [1241, 543] on label "Open - All" at bounding box center [1259, 546] width 79 height 17
click at [1299, 593] on button "Apply" at bounding box center [1277, 593] width 59 height 31
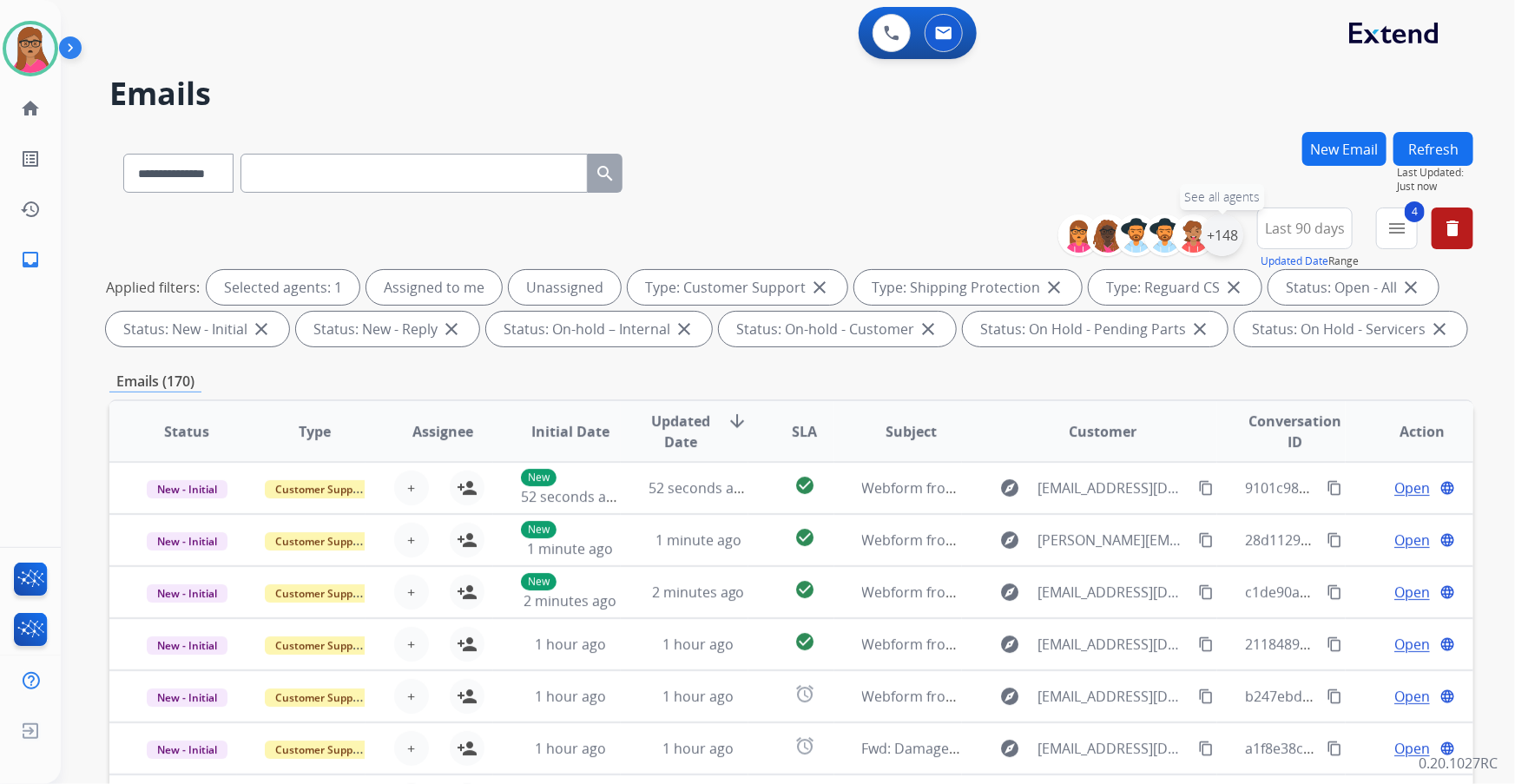
click at [1225, 241] on div "+148" at bounding box center [1223, 235] width 41 height 41
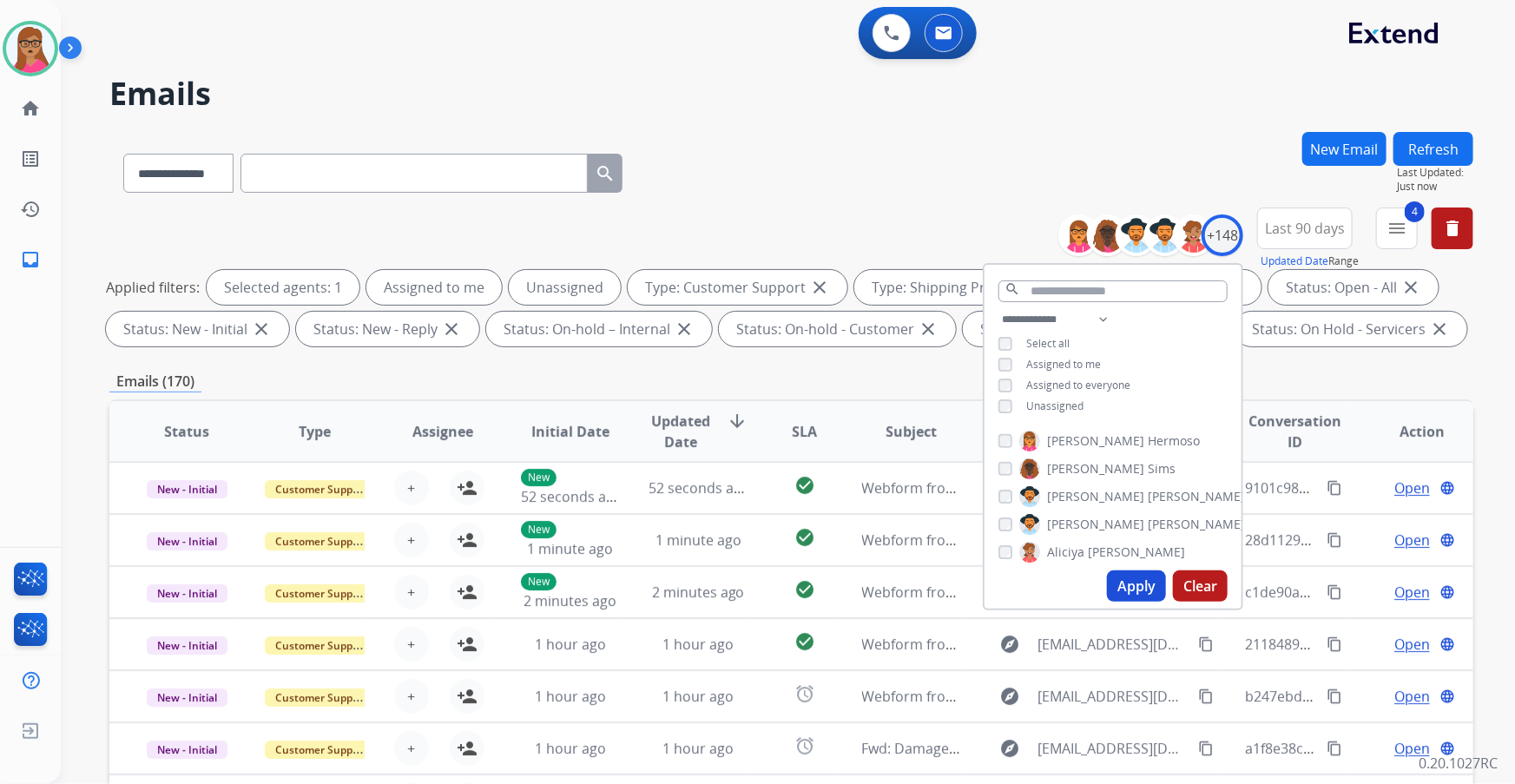
click at [1112, 80] on h2 "Emails" at bounding box center [791, 93] width 1364 height 34
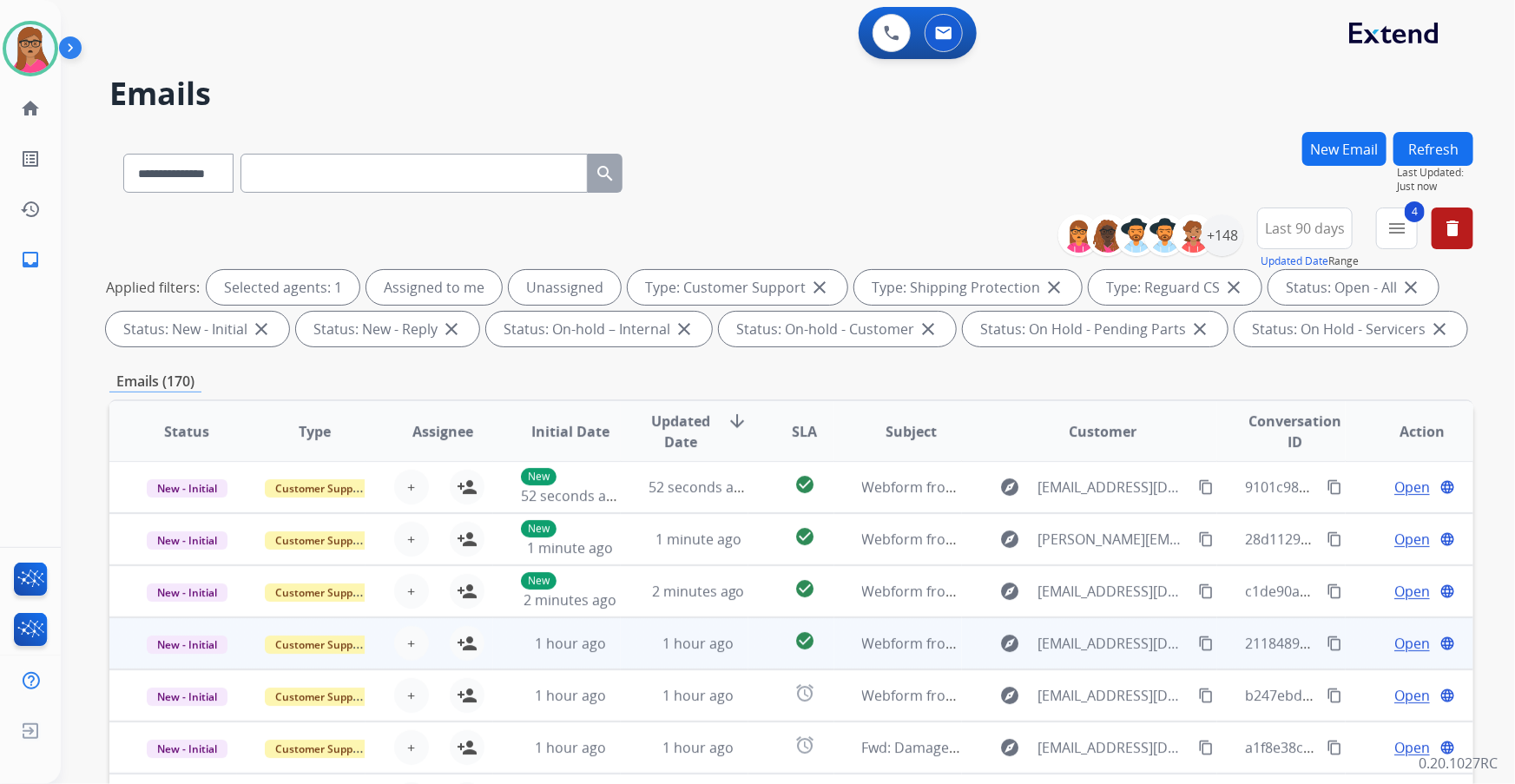
scroll to position [286, 0]
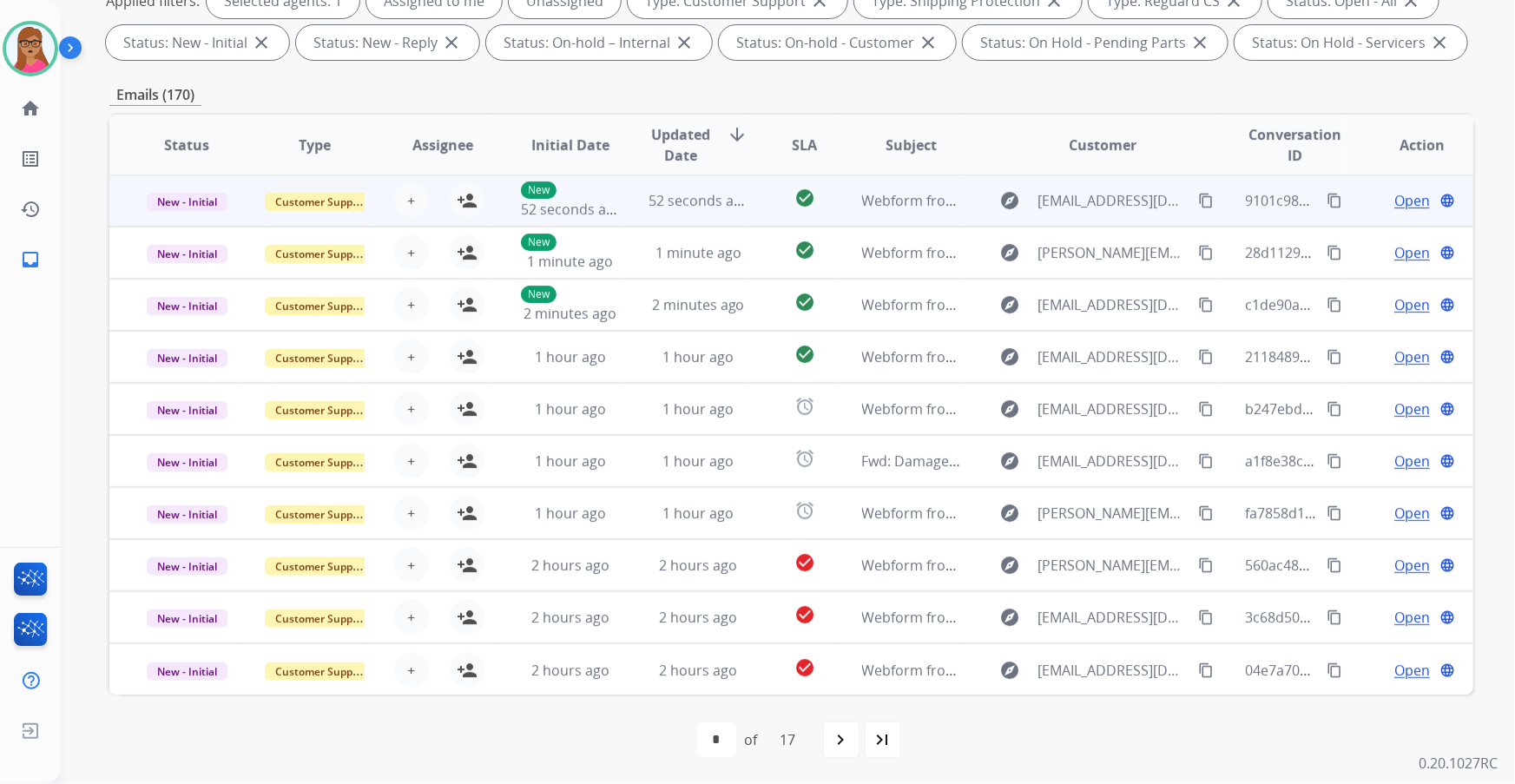
click at [191, 221] on td "New - Initial" at bounding box center [173, 200] width 128 height 52
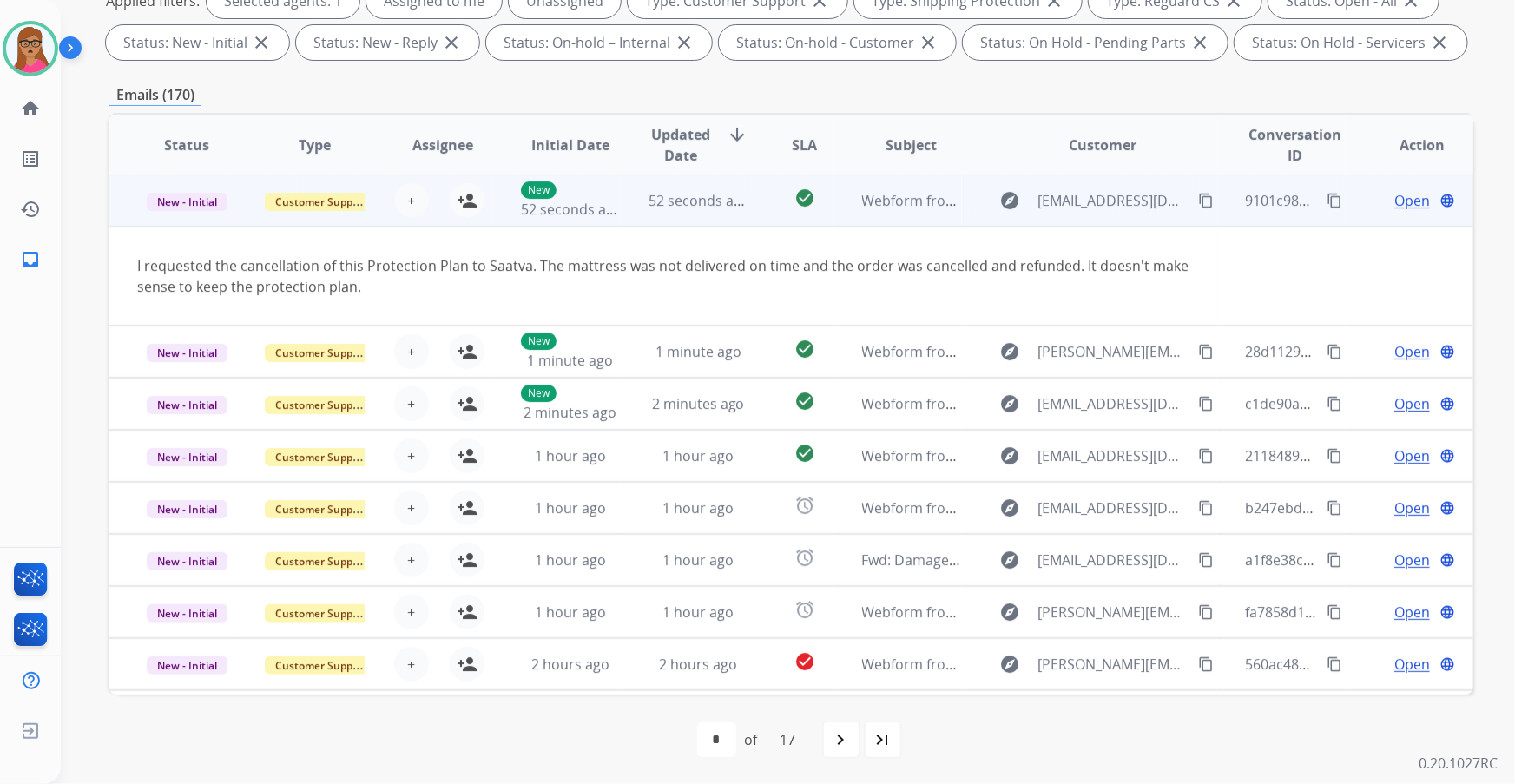
scroll to position [0, 0]
click at [1198, 199] on mat-icon "content_copy" at bounding box center [1206, 202] width 16 height 16
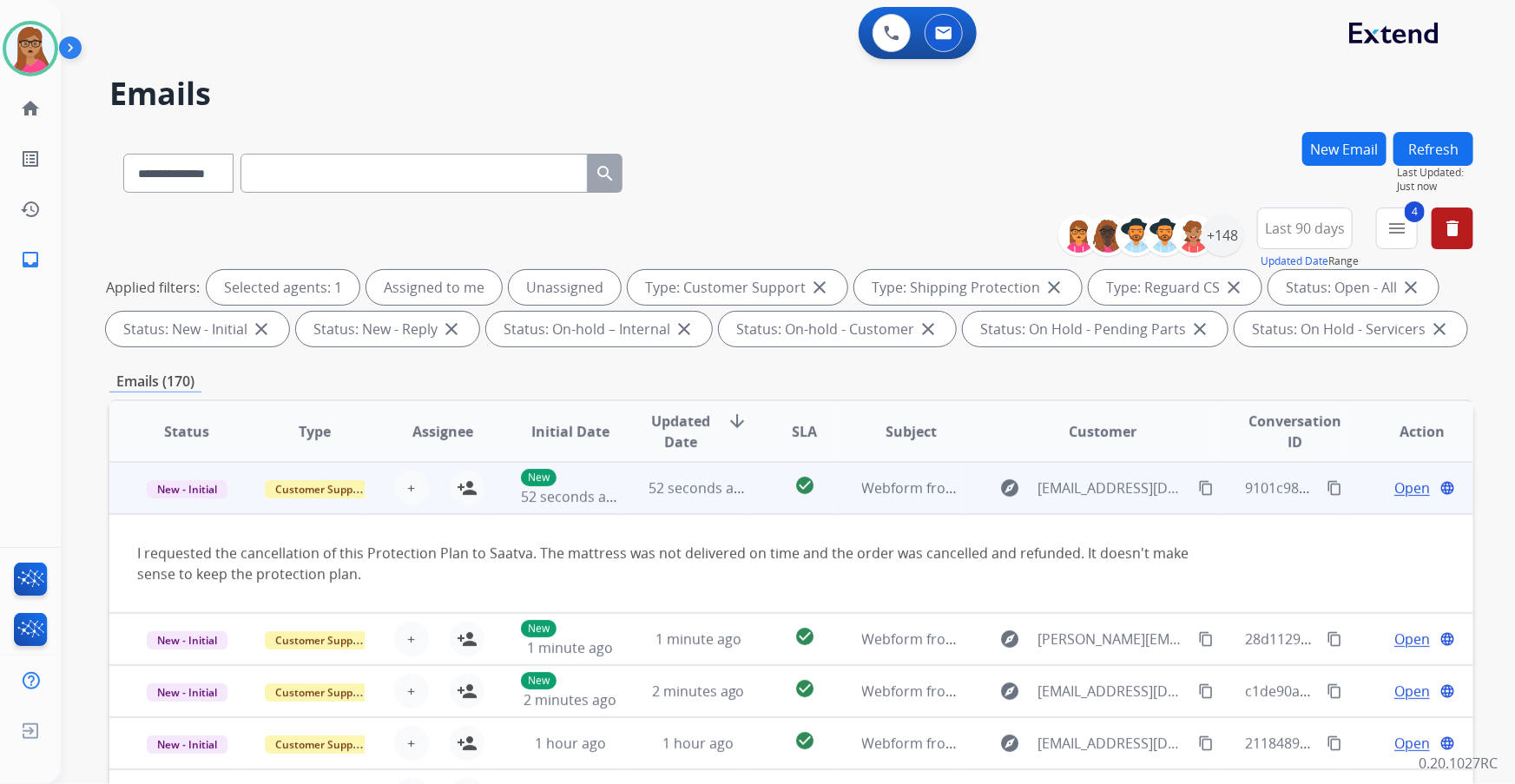
click at [1398, 485] on span "Open" at bounding box center [1413, 487] width 35 height 21
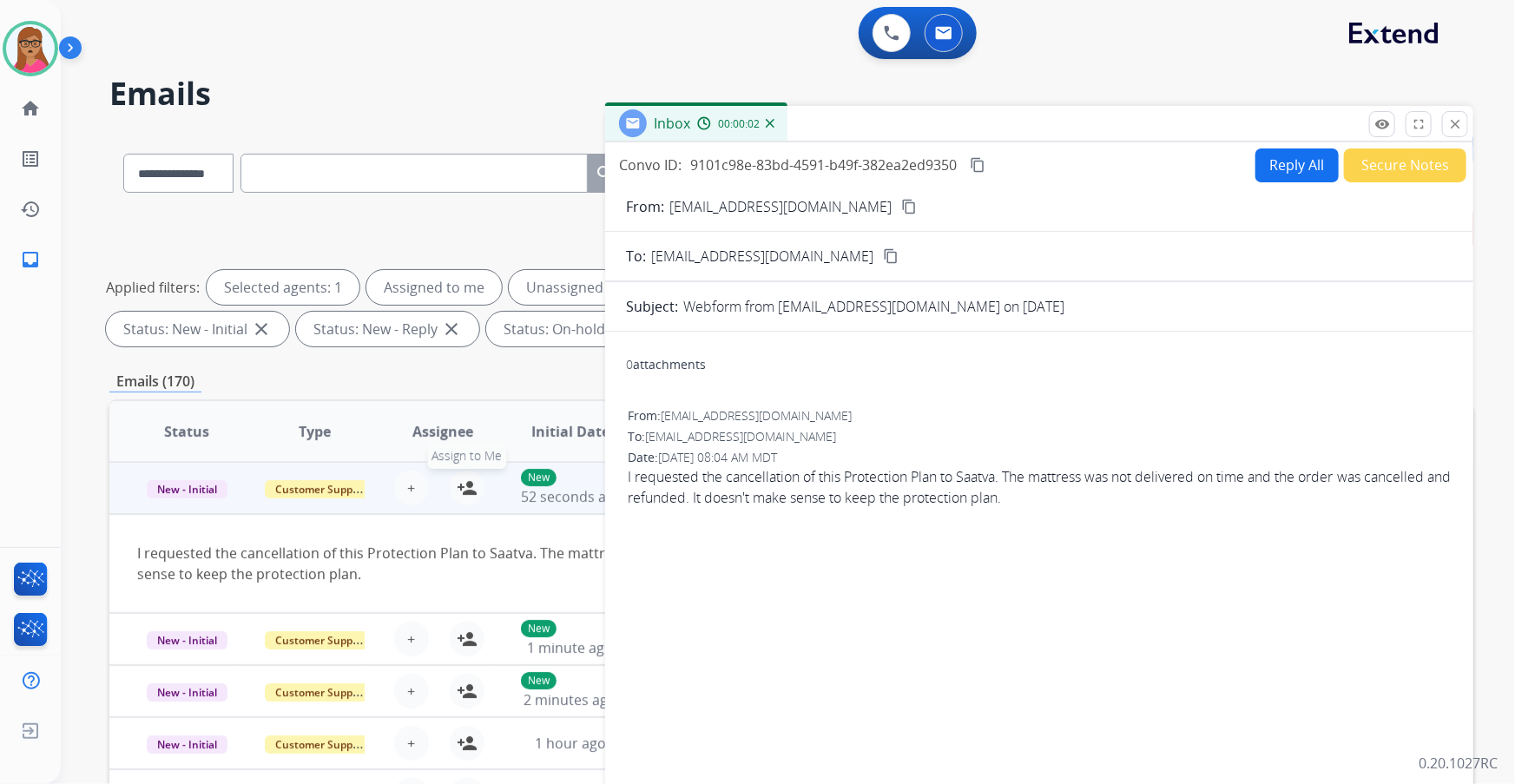
click at [462, 495] on mat-icon "person_add" at bounding box center [466, 487] width 21 height 21
click at [1308, 169] on button "Reply All" at bounding box center [1297, 165] width 84 height 33
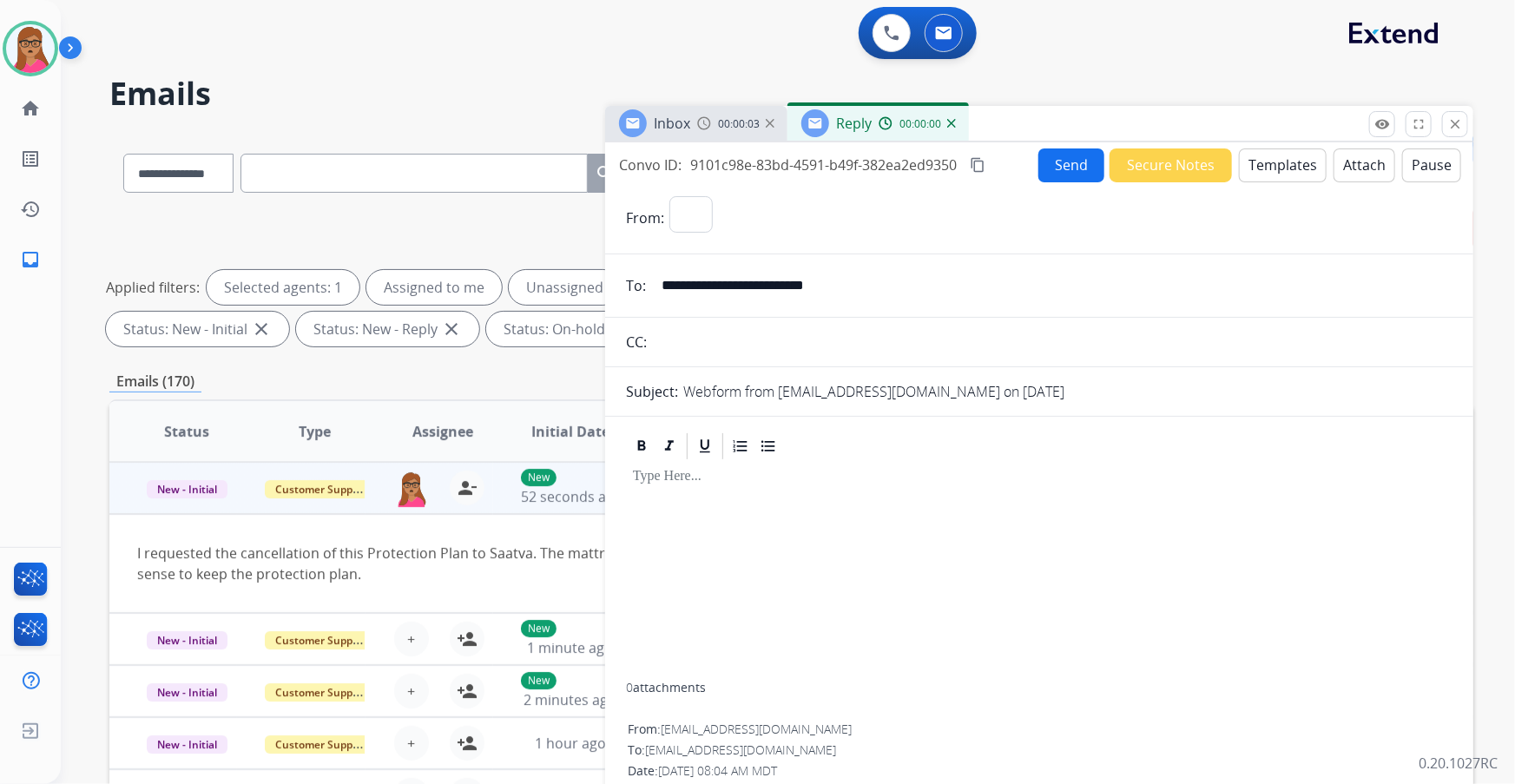
select select "**********"
click at [1282, 156] on button "Templates" at bounding box center [1283, 165] width 88 height 33
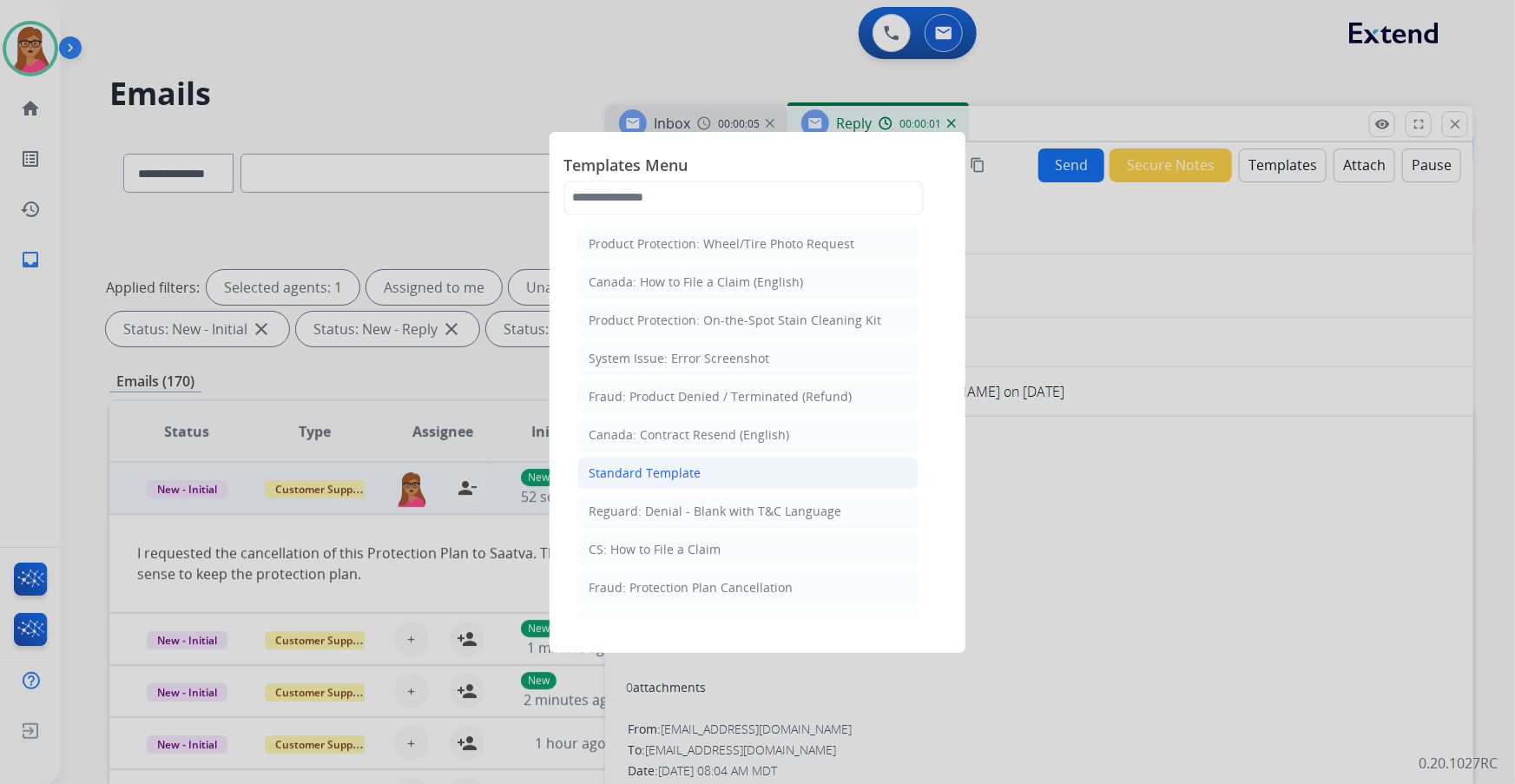
click at [680, 464] on div "Standard Template" at bounding box center [644, 473] width 112 height 18
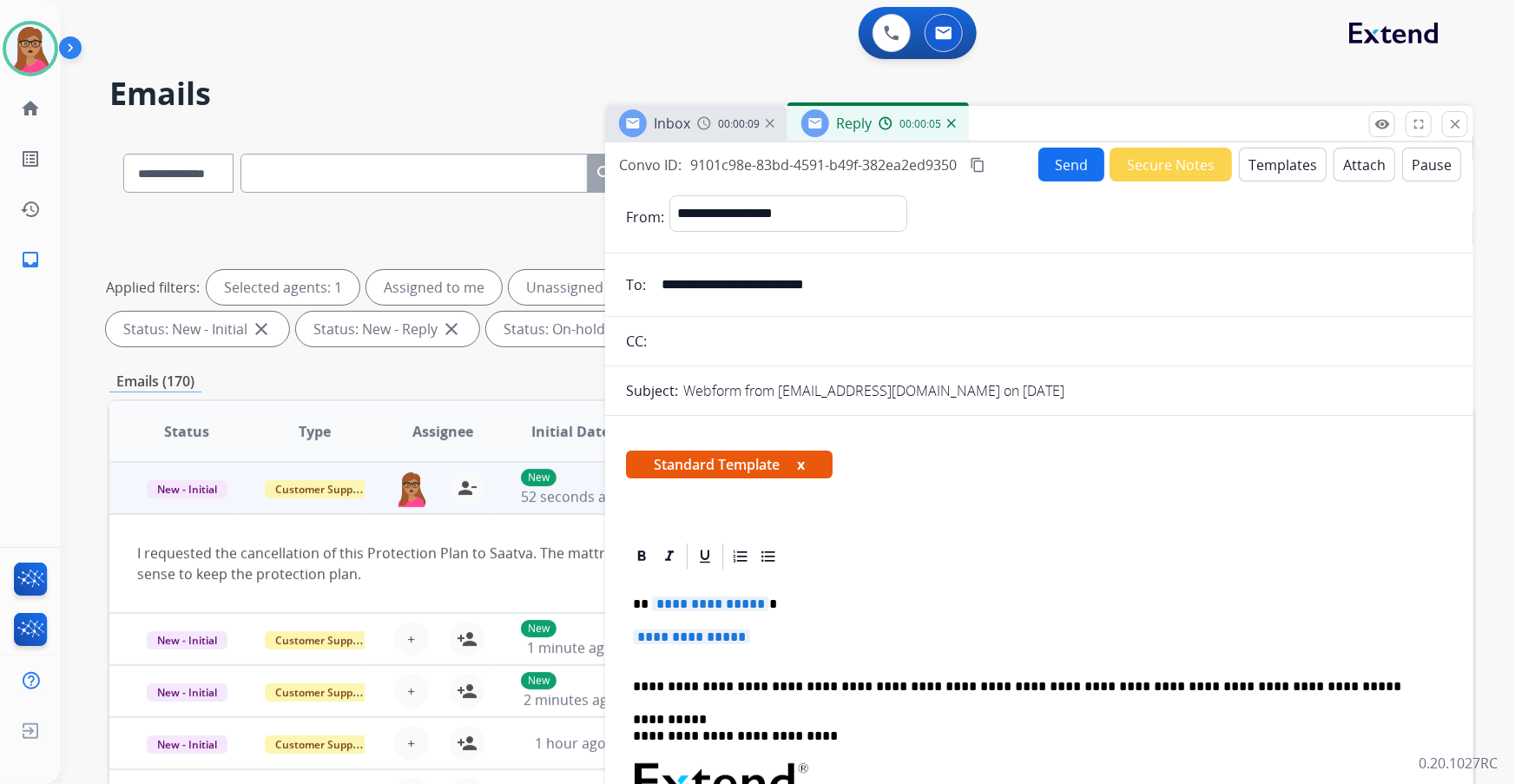
click at [706, 640] on span "**********" at bounding box center [691, 636] width 117 height 15
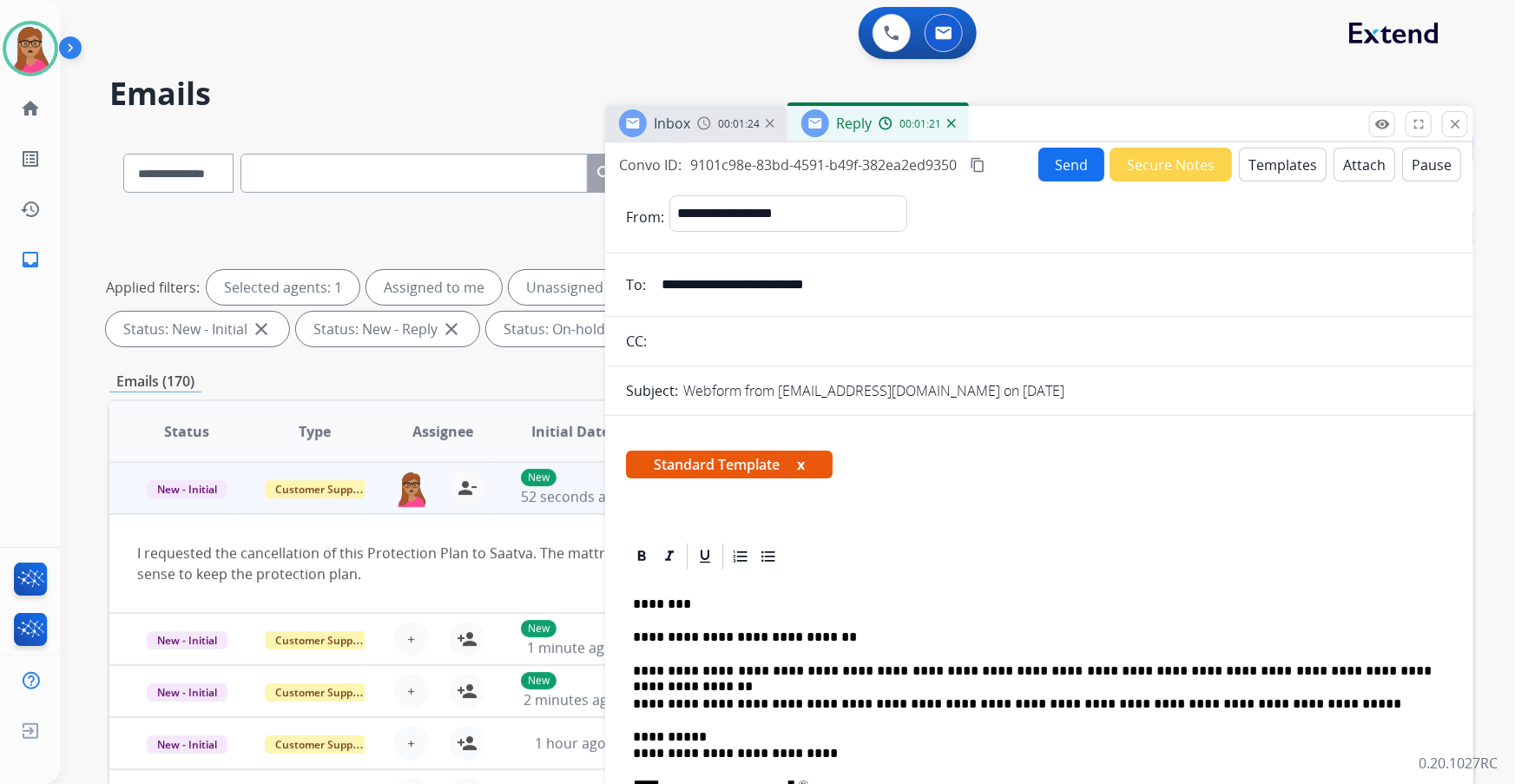
click at [1056, 174] on button "Send" at bounding box center [1071, 164] width 66 height 33
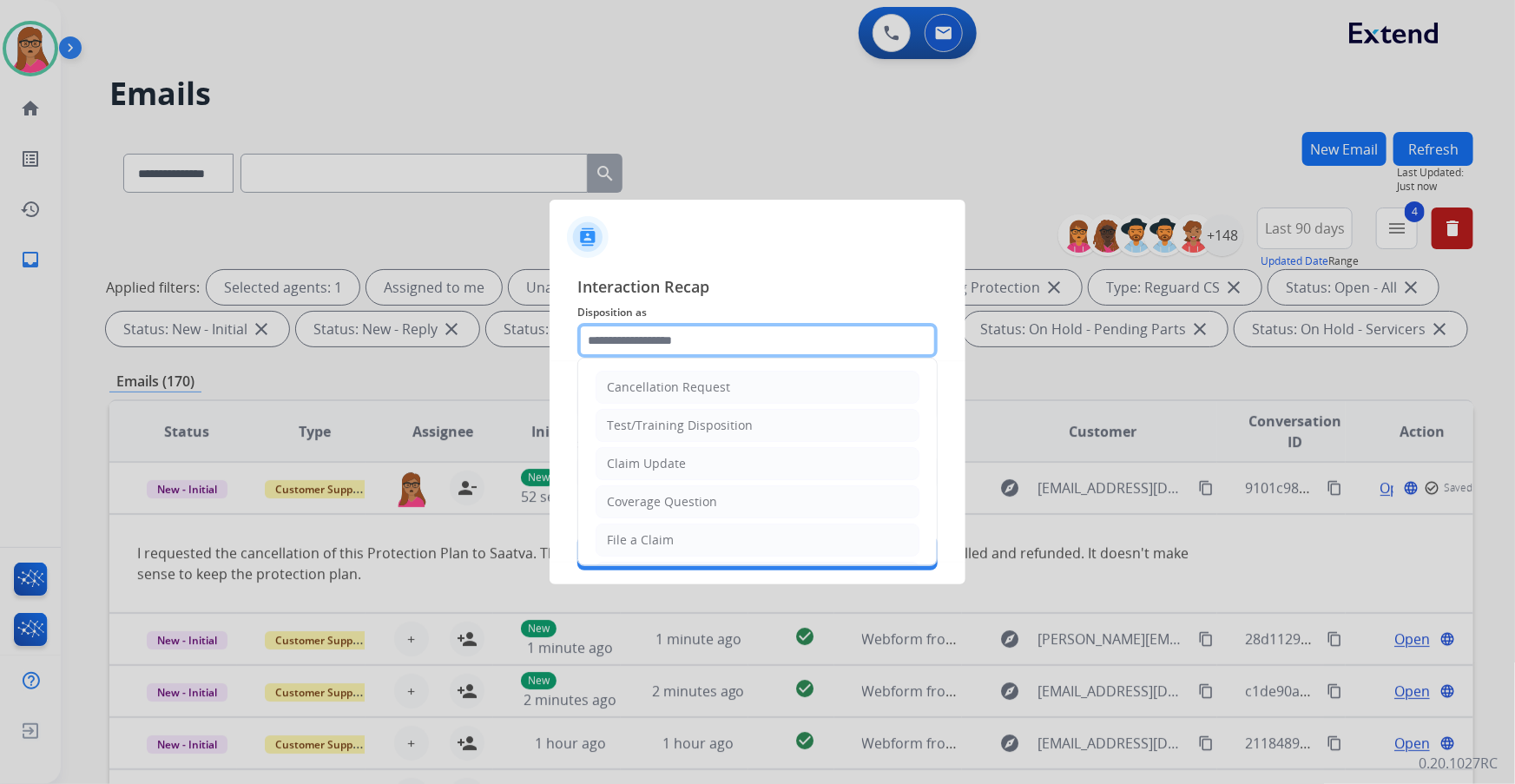
click at [739, 338] on input "text" at bounding box center [758, 339] width 360 height 34
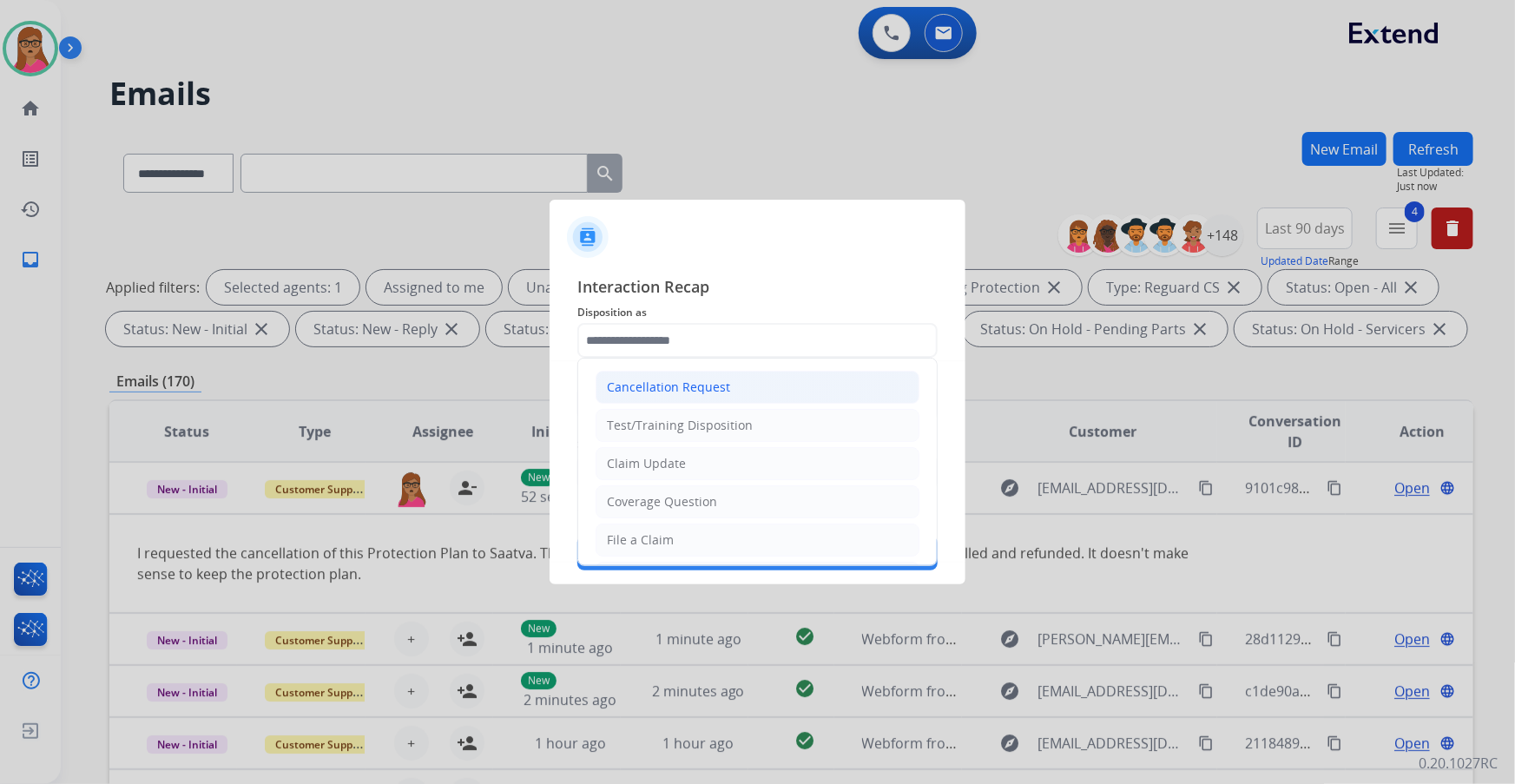
click at [714, 394] on div "Cancellation Request" at bounding box center [668, 388] width 123 height 18
type input "**********"
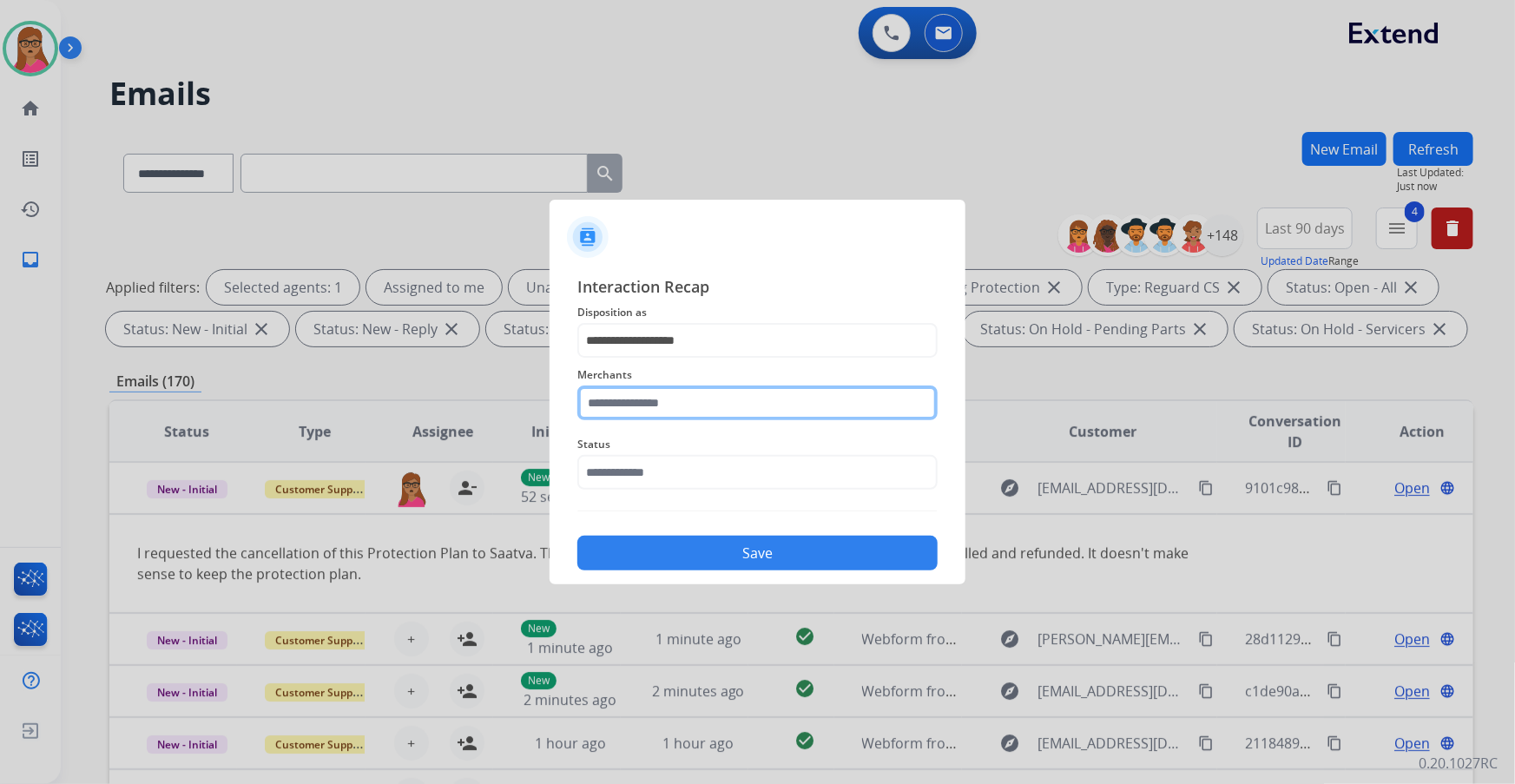
click at [698, 397] on input "text" at bounding box center [758, 402] width 360 height 34
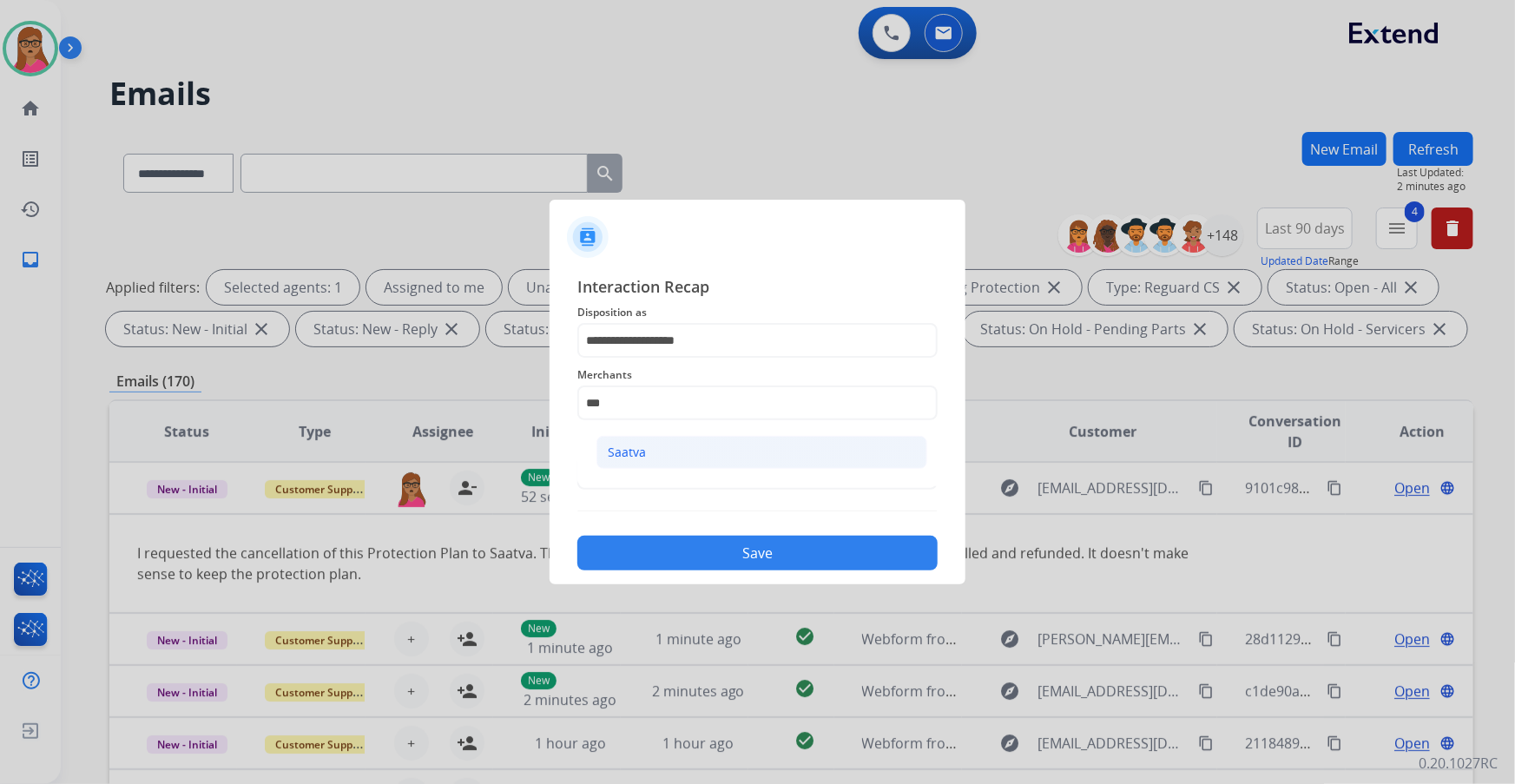
click at [638, 438] on li "Saatva" at bounding box center [761, 452] width 331 height 33
type input "******"
click at [663, 464] on input "text" at bounding box center [758, 472] width 360 height 34
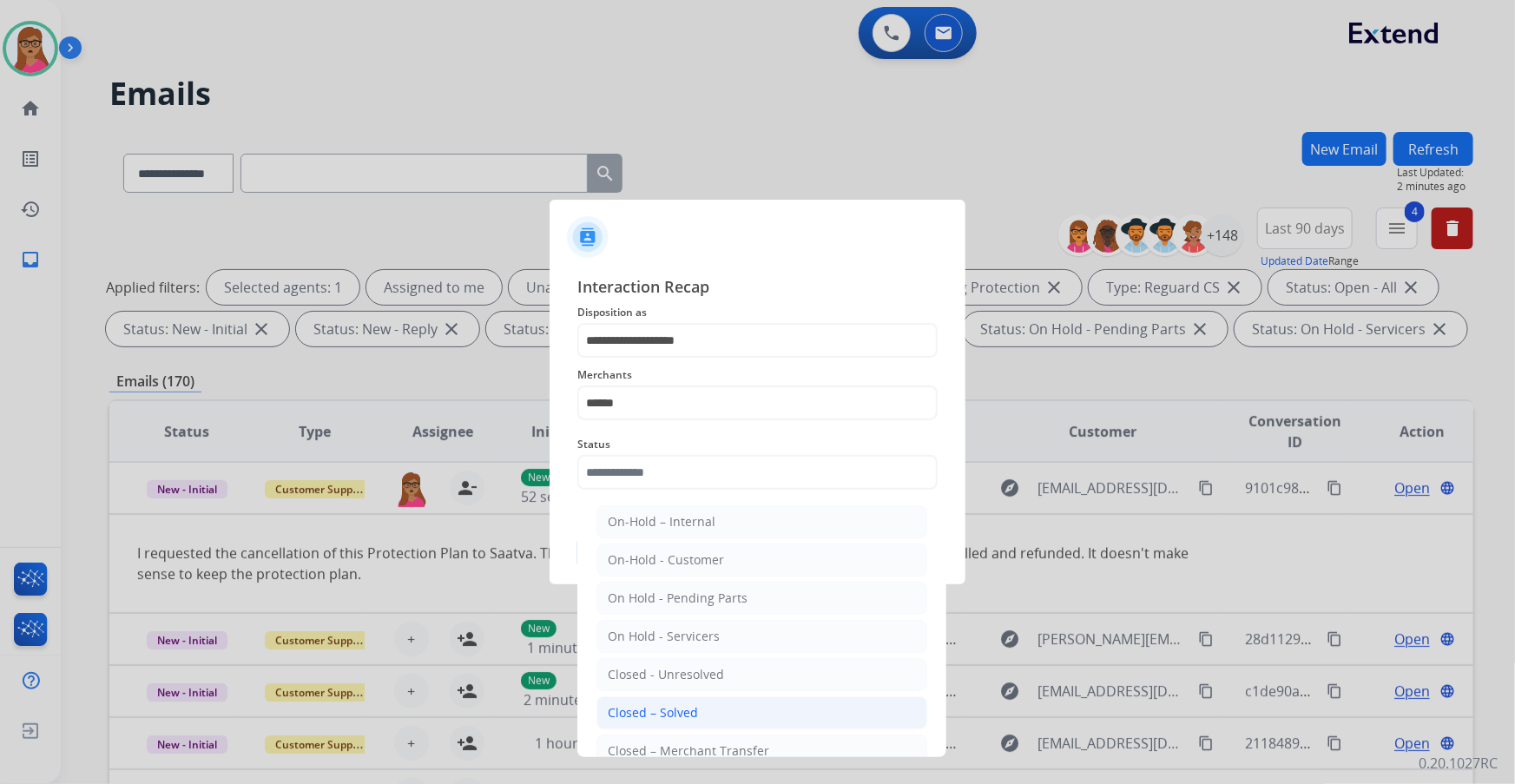
click at [685, 717] on div "Closed – Solved" at bounding box center [653, 713] width 91 height 18
type input "**********"
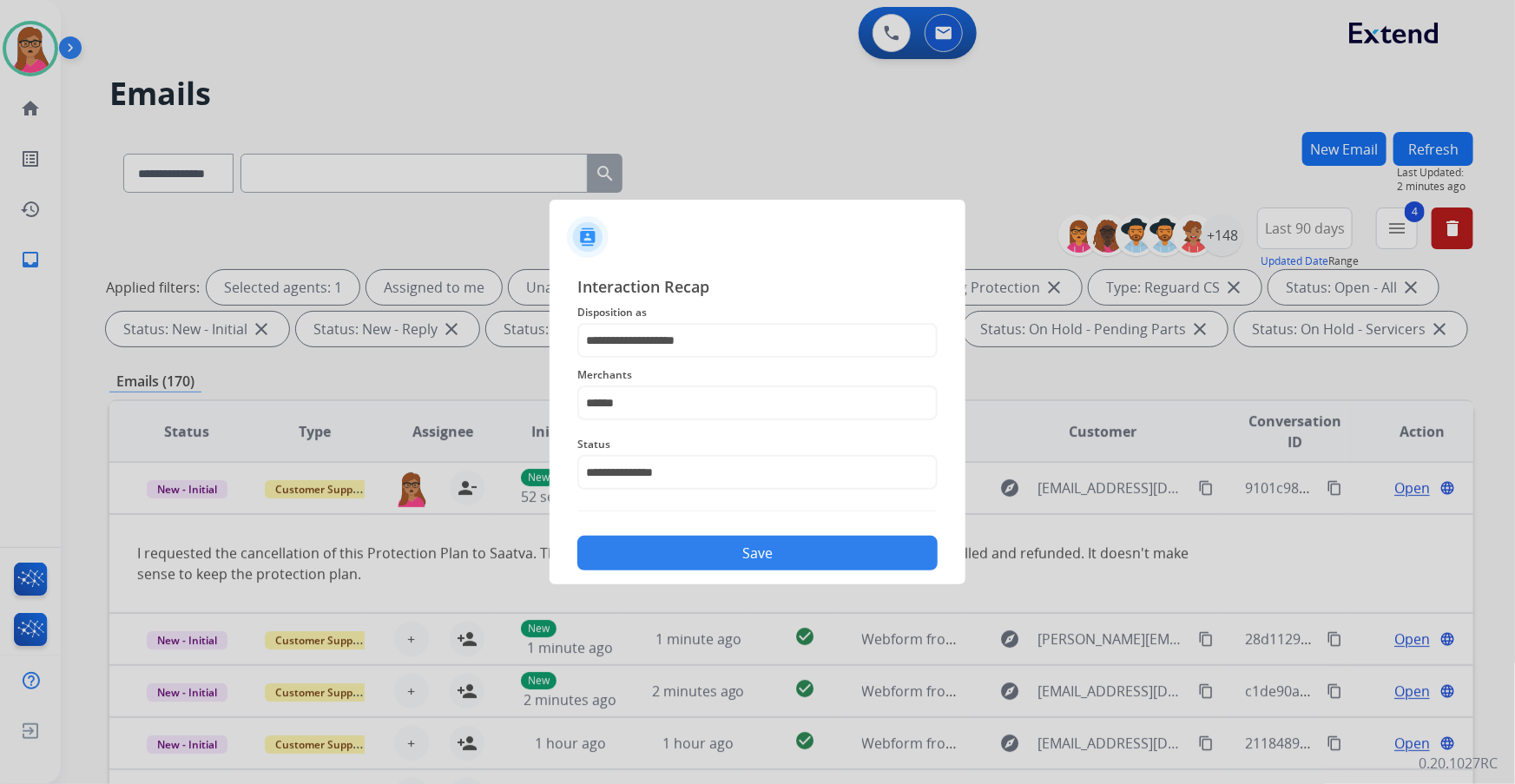
click at [729, 554] on button "Save" at bounding box center [758, 553] width 360 height 34
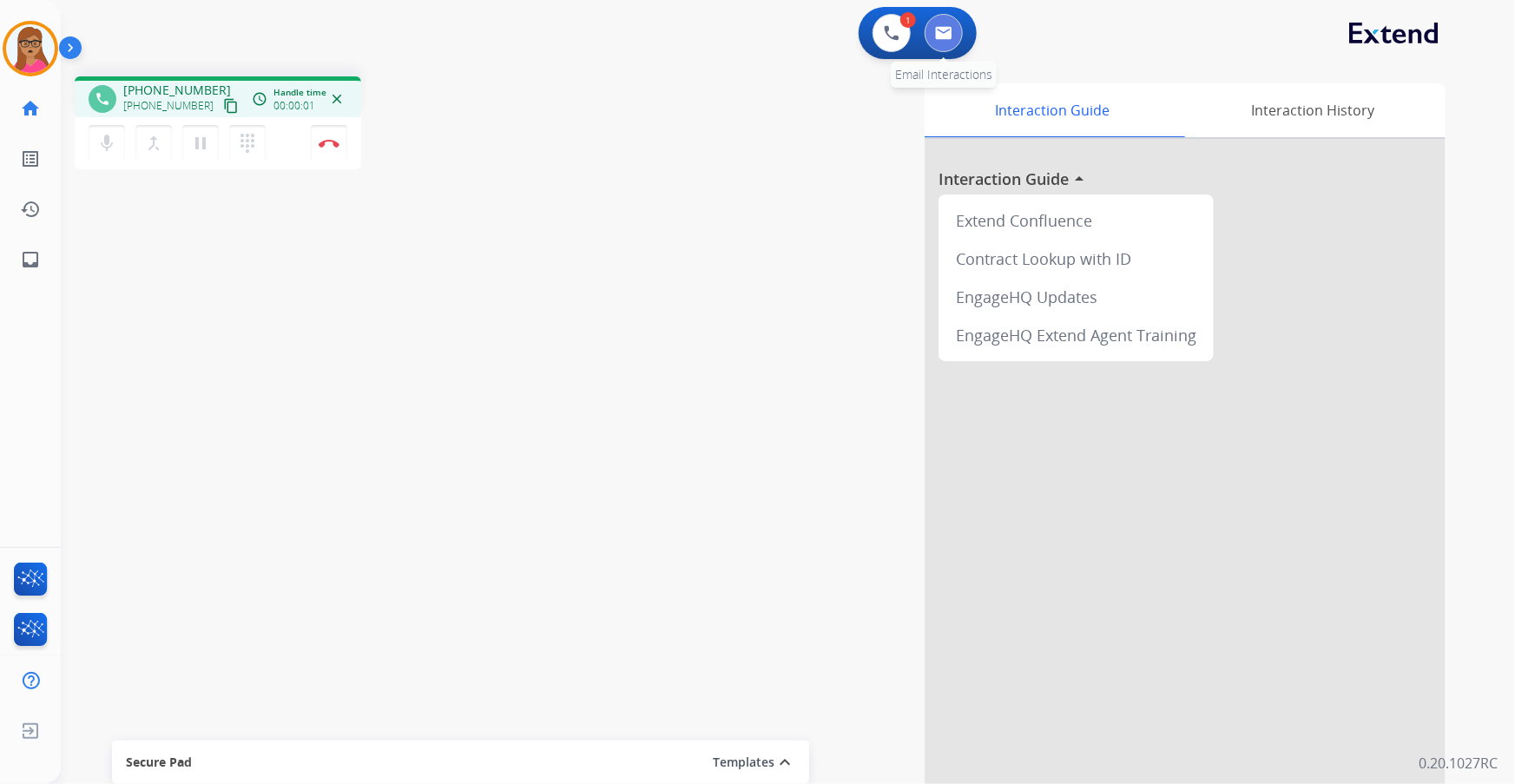
click at [951, 25] on button at bounding box center [943, 32] width 38 height 38
select select "**********"
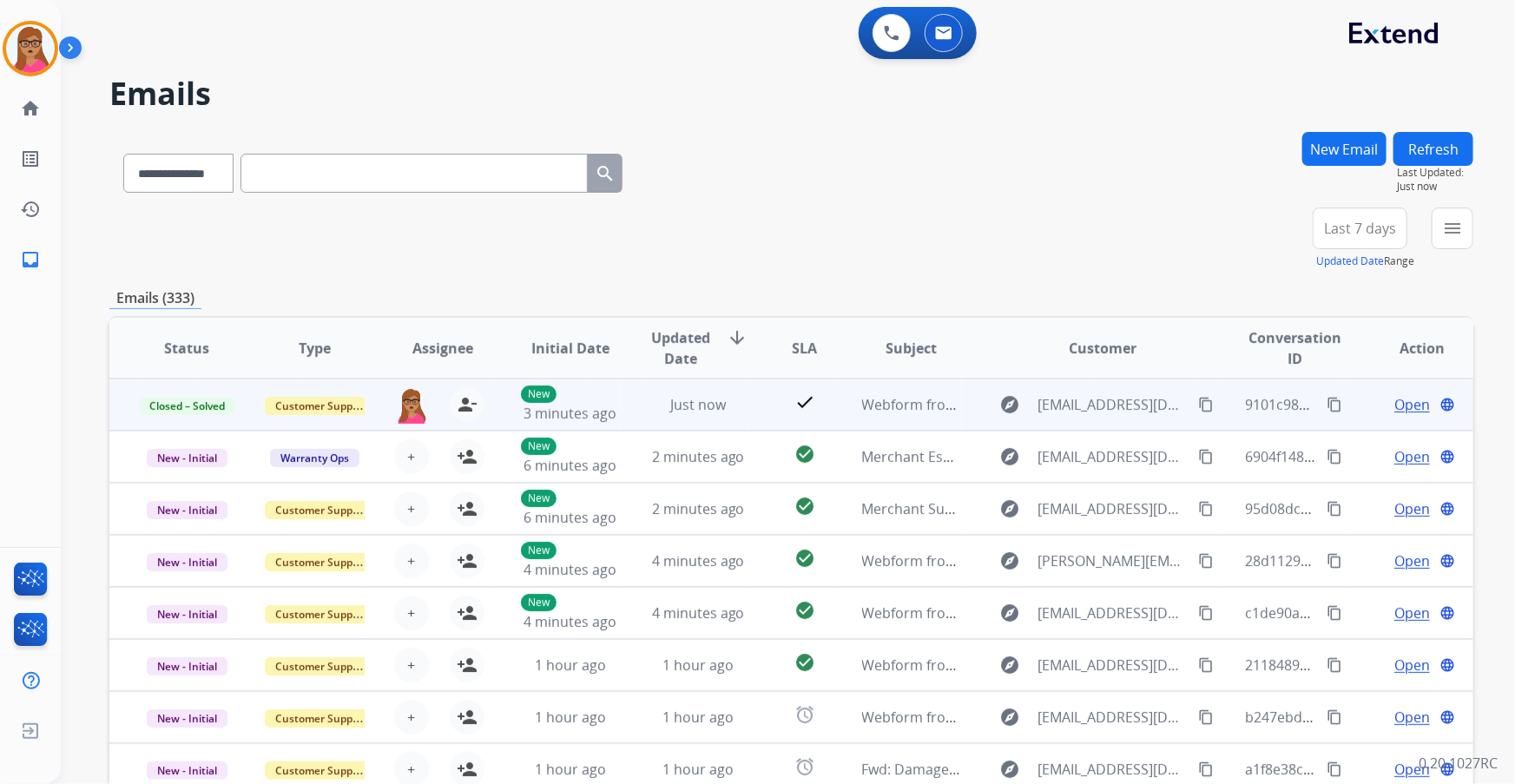
click at [1327, 407] on mat-icon "content_copy" at bounding box center [1335, 404] width 16 height 16
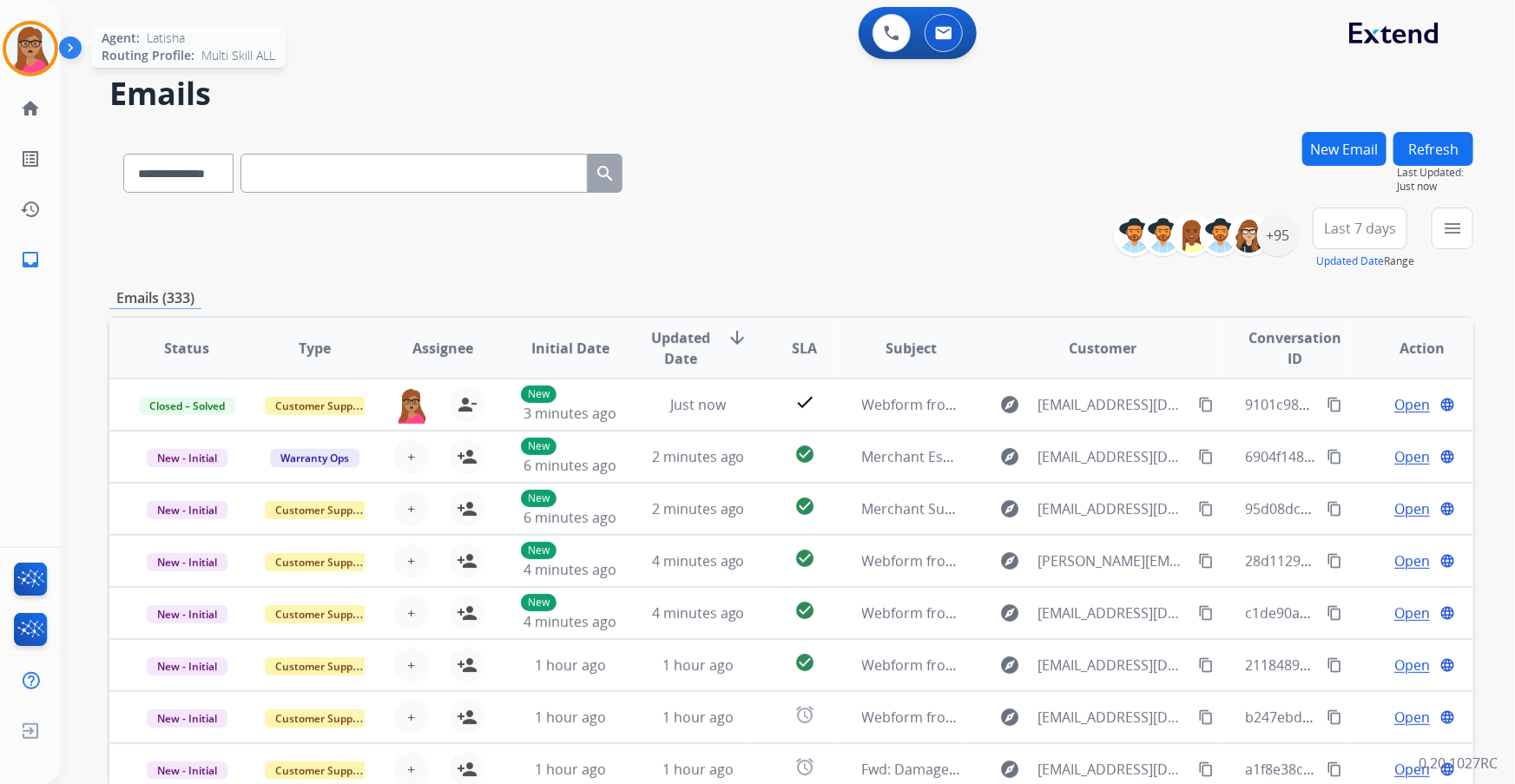
click at [19, 55] on img at bounding box center [30, 48] width 48 height 48
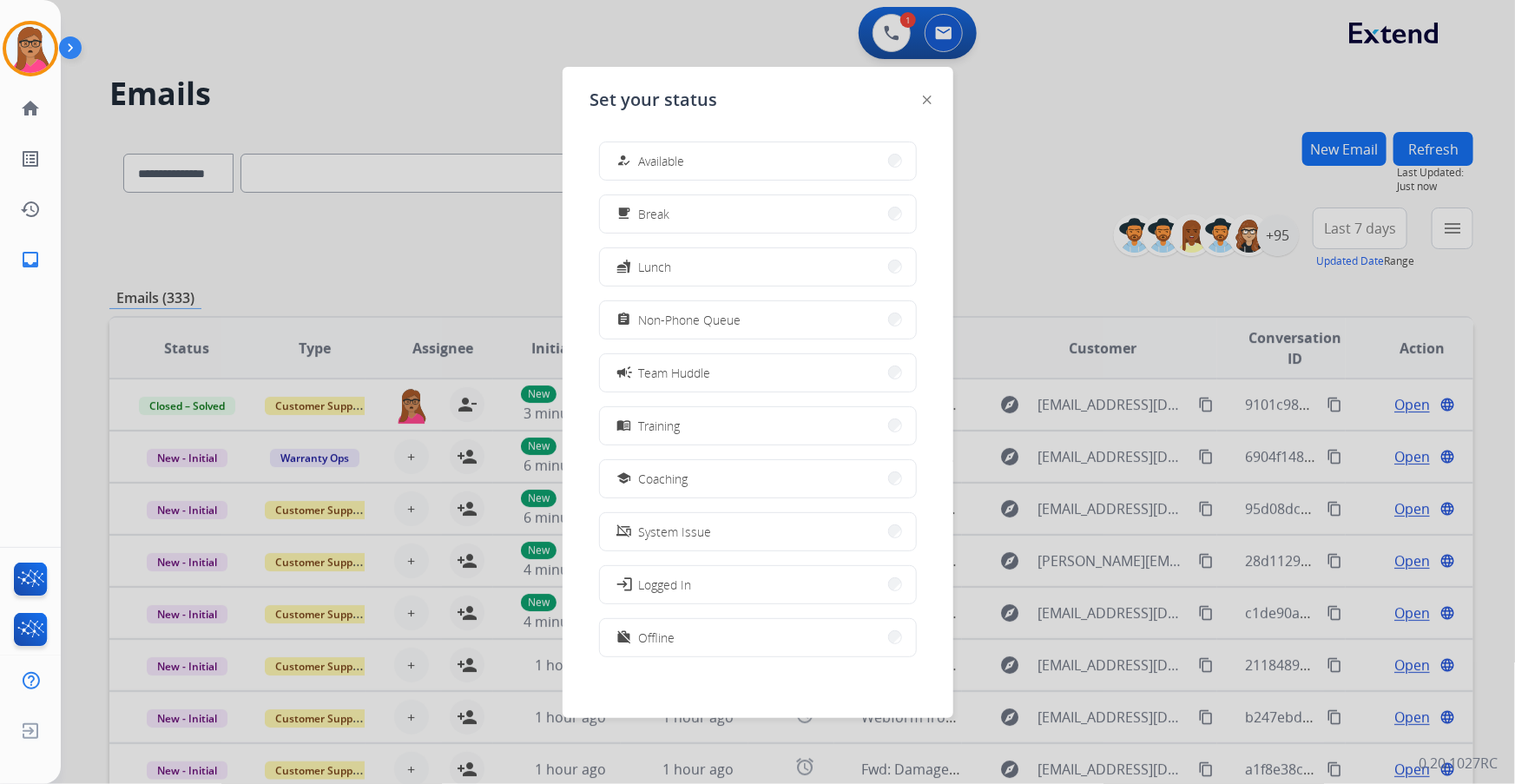
click at [872, 26] on div at bounding box center [758, 392] width 1515 height 784
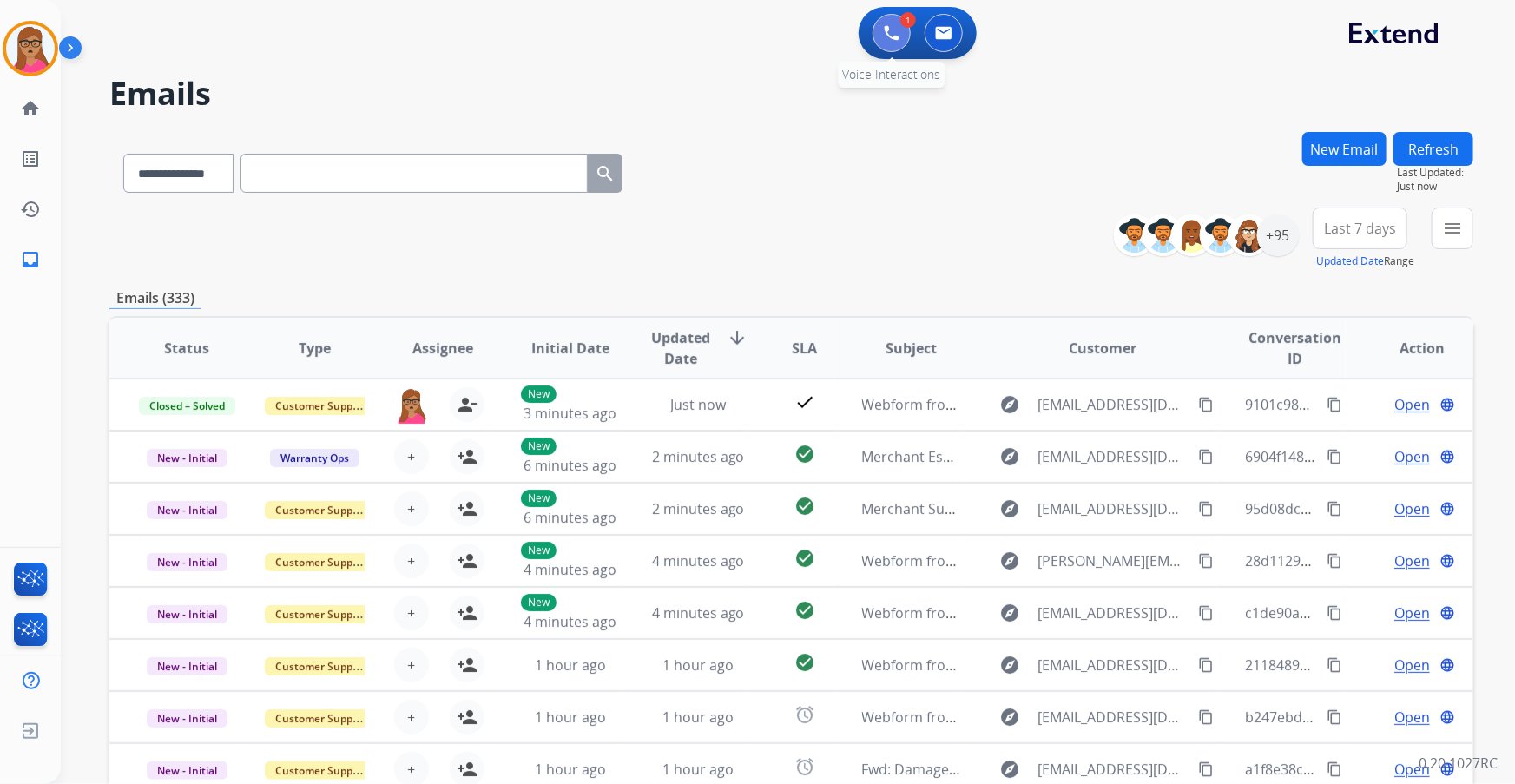
click at [891, 32] on img at bounding box center [892, 33] width 16 height 16
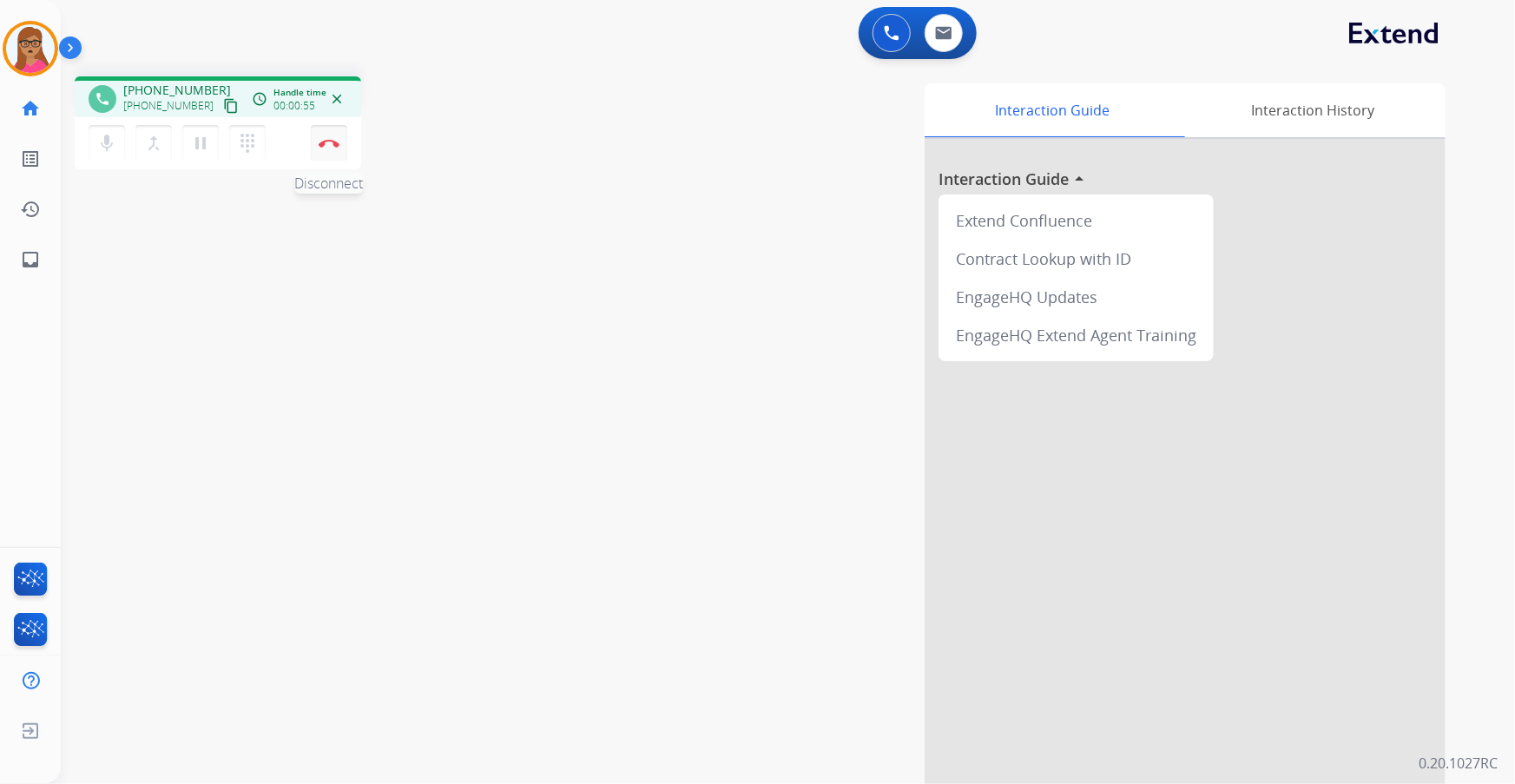
click at [335, 142] on img at bounding box center [329, 143] width 21 height 9
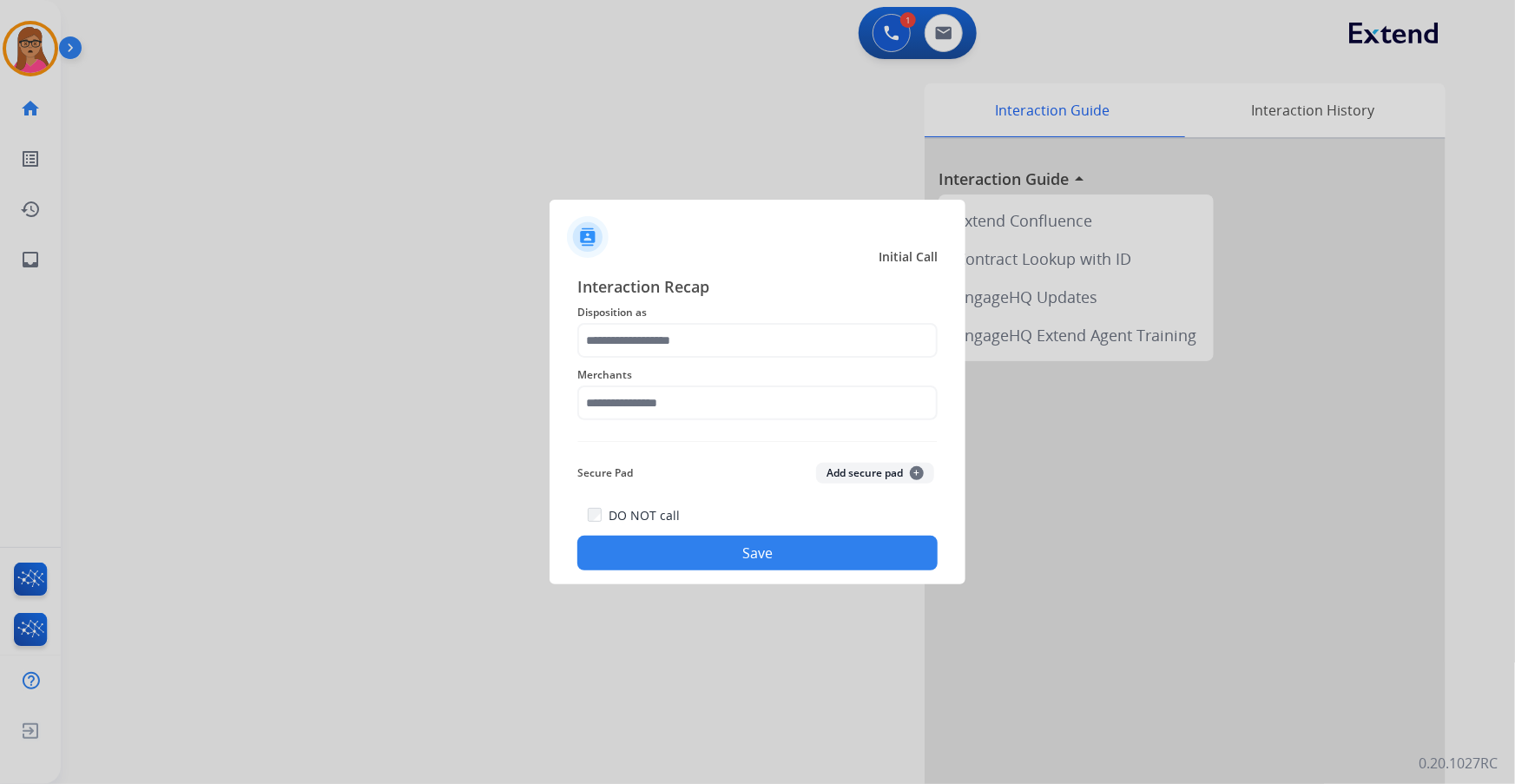
click at [686, 322] on span "Disposition as" at bounding box center [758, 312] width 360 height 21
click at [679, 345] on input "text" at bounding box center [758, 339] width 360 height 34
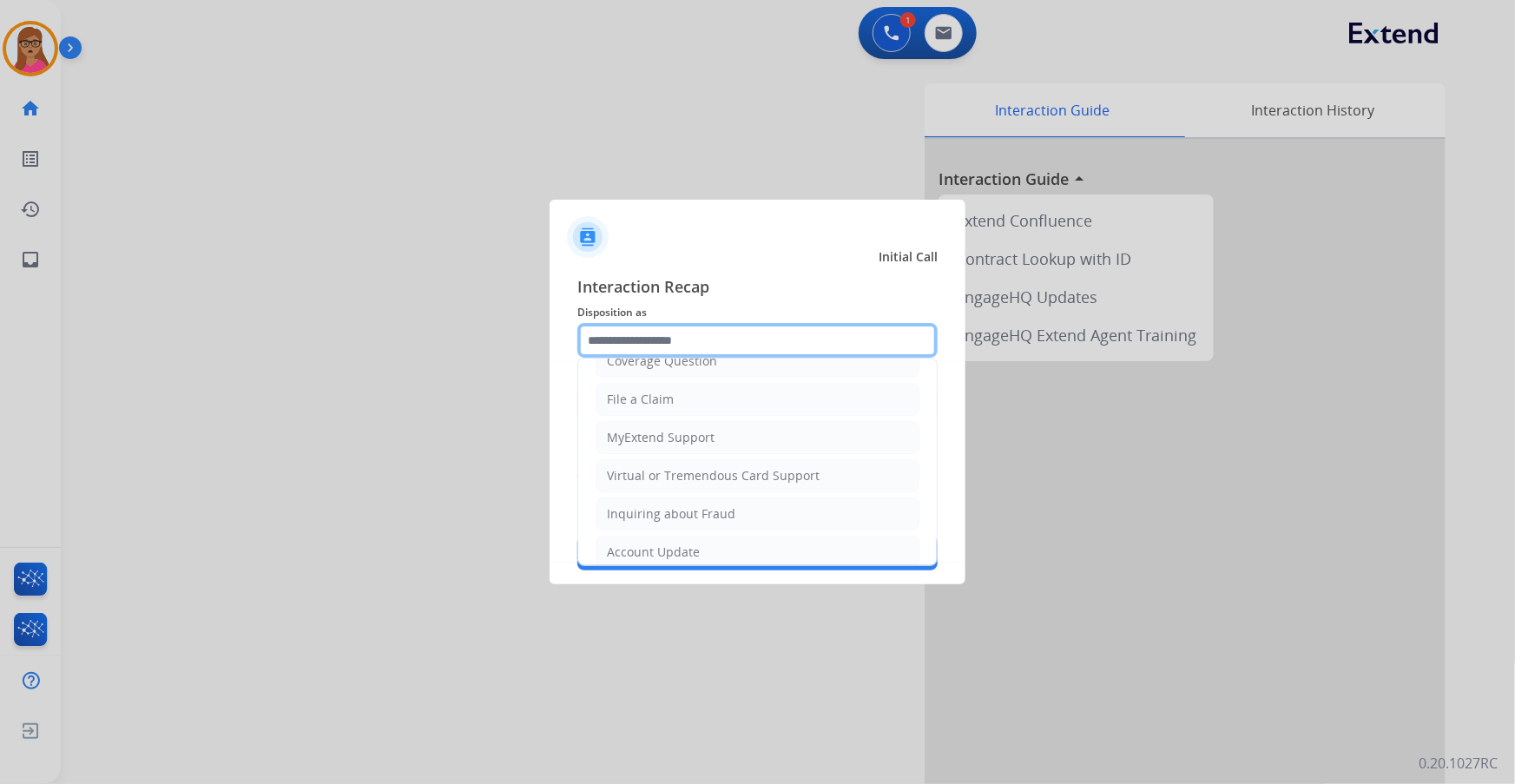
scroll to position [269, 0]
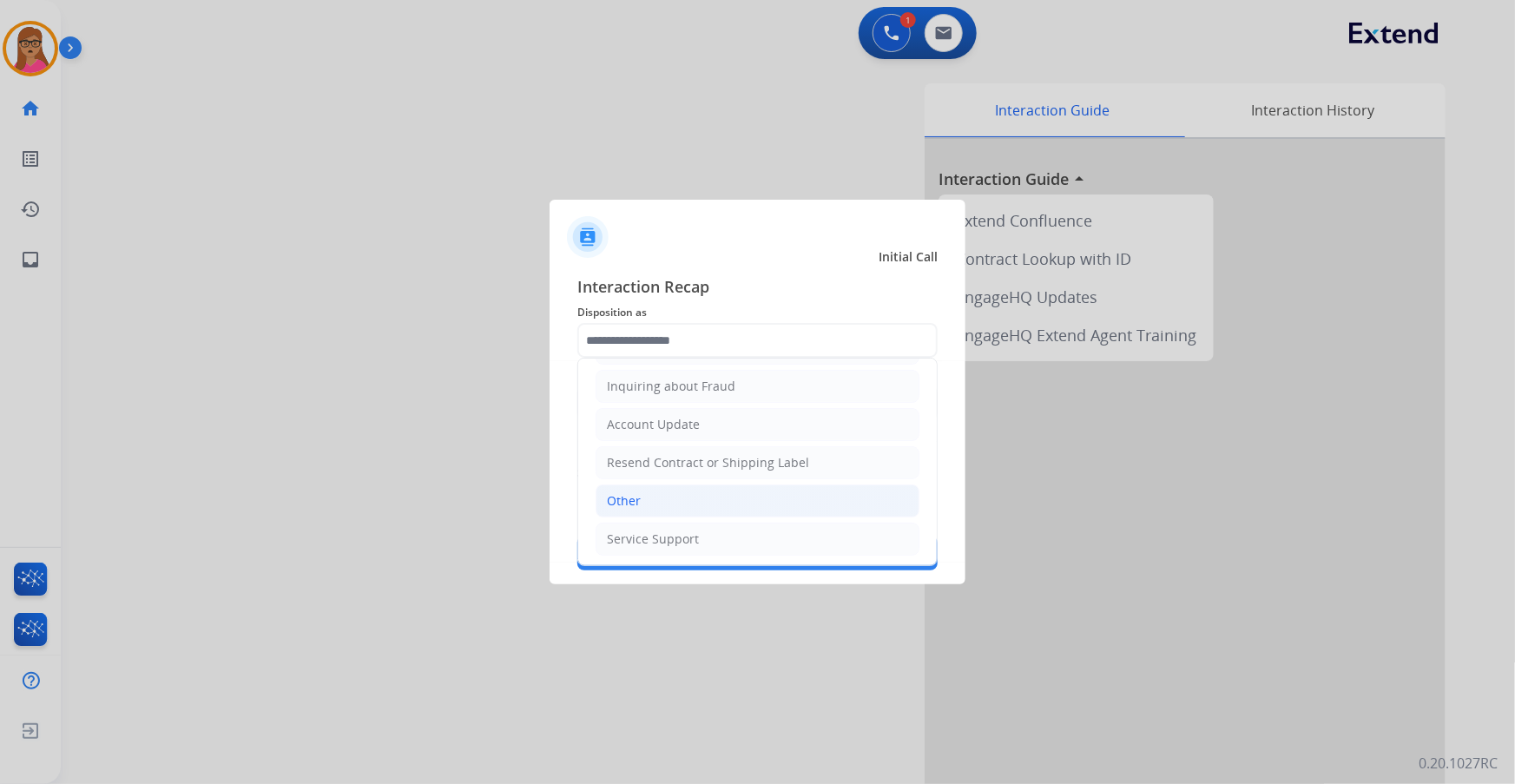
click at [643, 498] on li "Other" at bounding box center [758, 502] width 324 height 33
type input "*****"
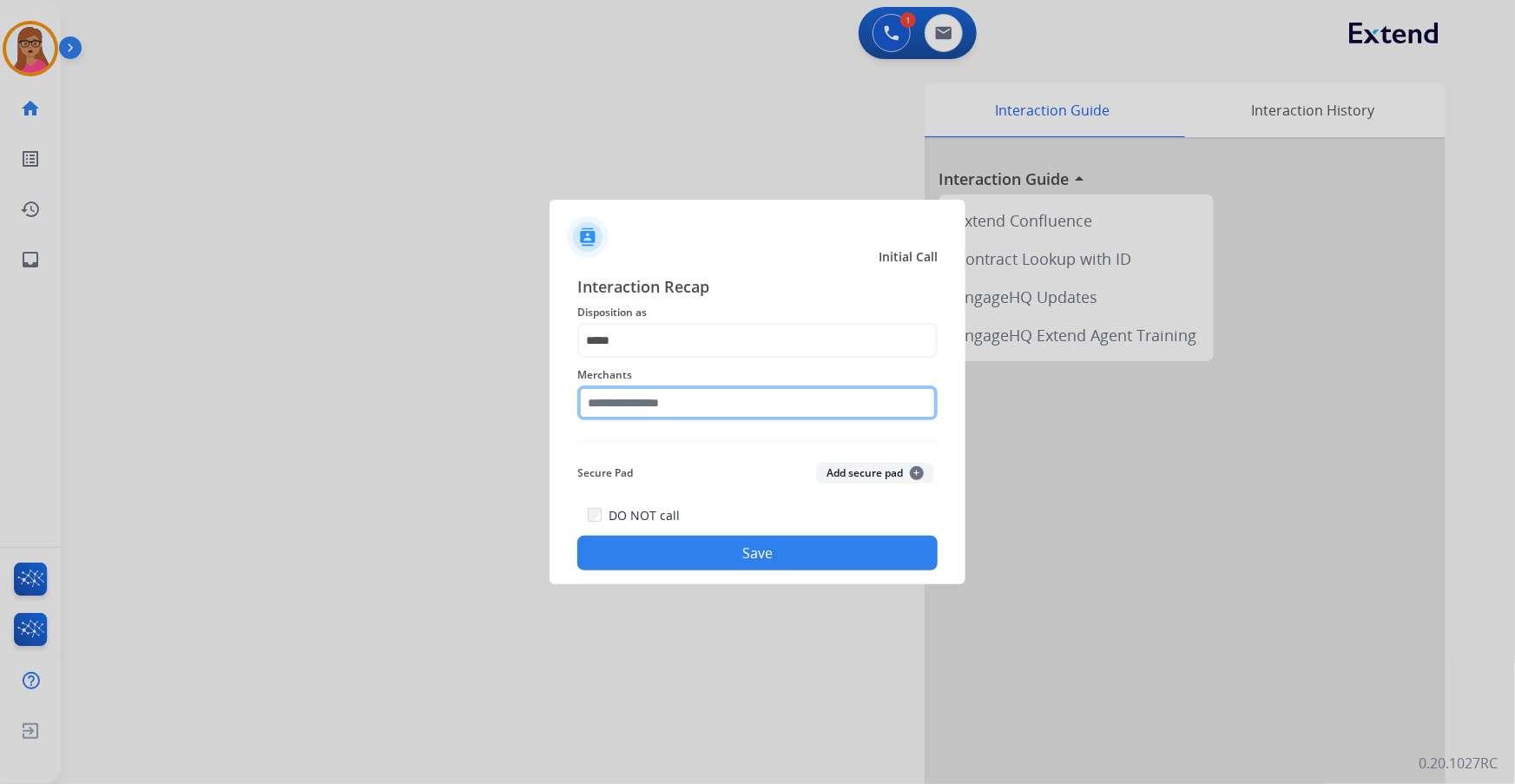
click at [719, 414] on input "text" at bounding box center [758, 402] width 360 height 34
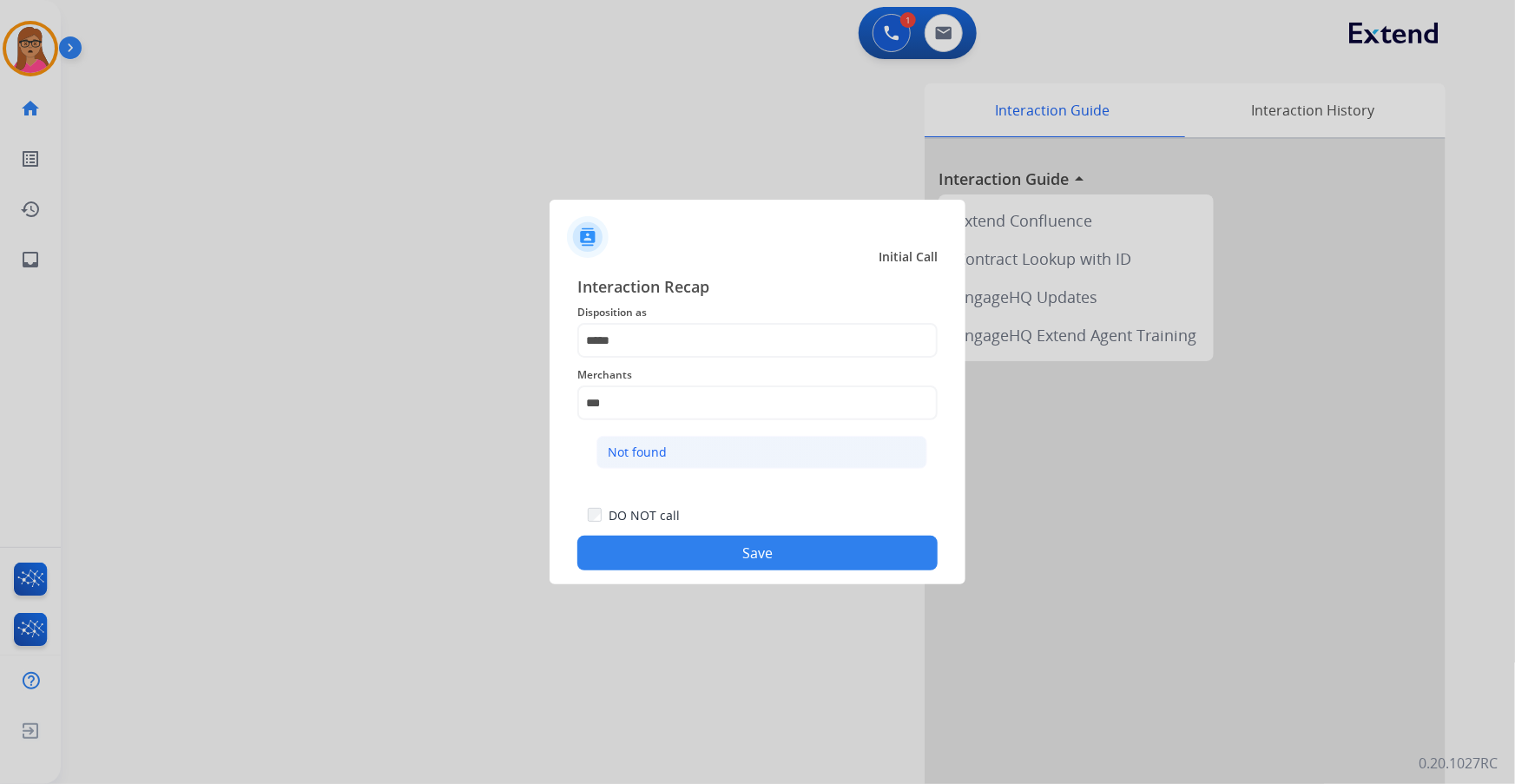
click at [644, 444] on div "Not found" at bounding box center [637, 452] width 59 height 18
type input "*********"
click at [763, 560] on button "Save" at bounding box center [758, 553] width 360 height 34
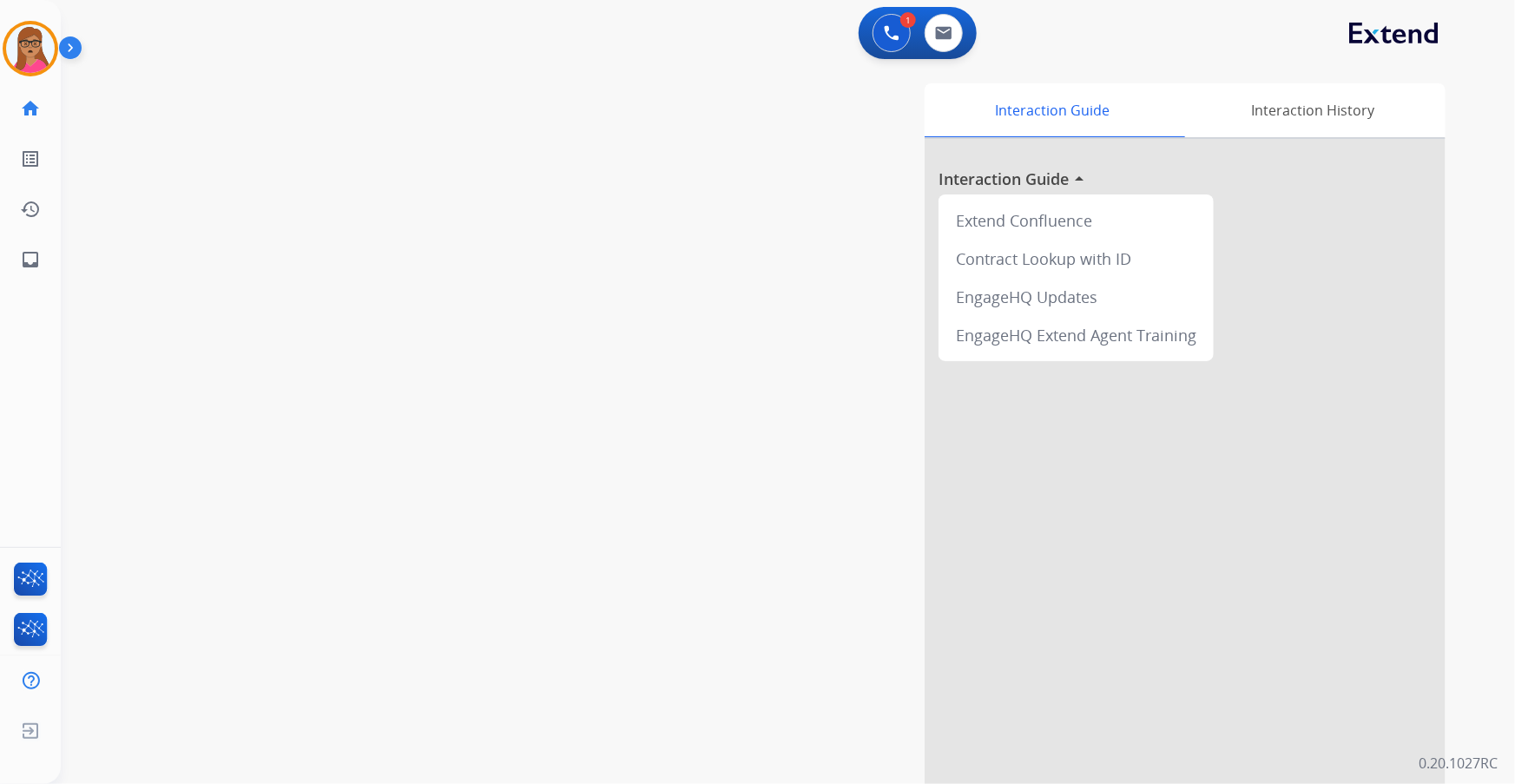
click at [338, 318] on div "swap_horiz Break voice bridge close_fullscreen Connect 3-Way Call merge_type Se…" at bounding box center [767, 425] width 1413 height 724
click at [951, 38] on img at bounding box center [944, 32] width 18 height 14
select select "**********"
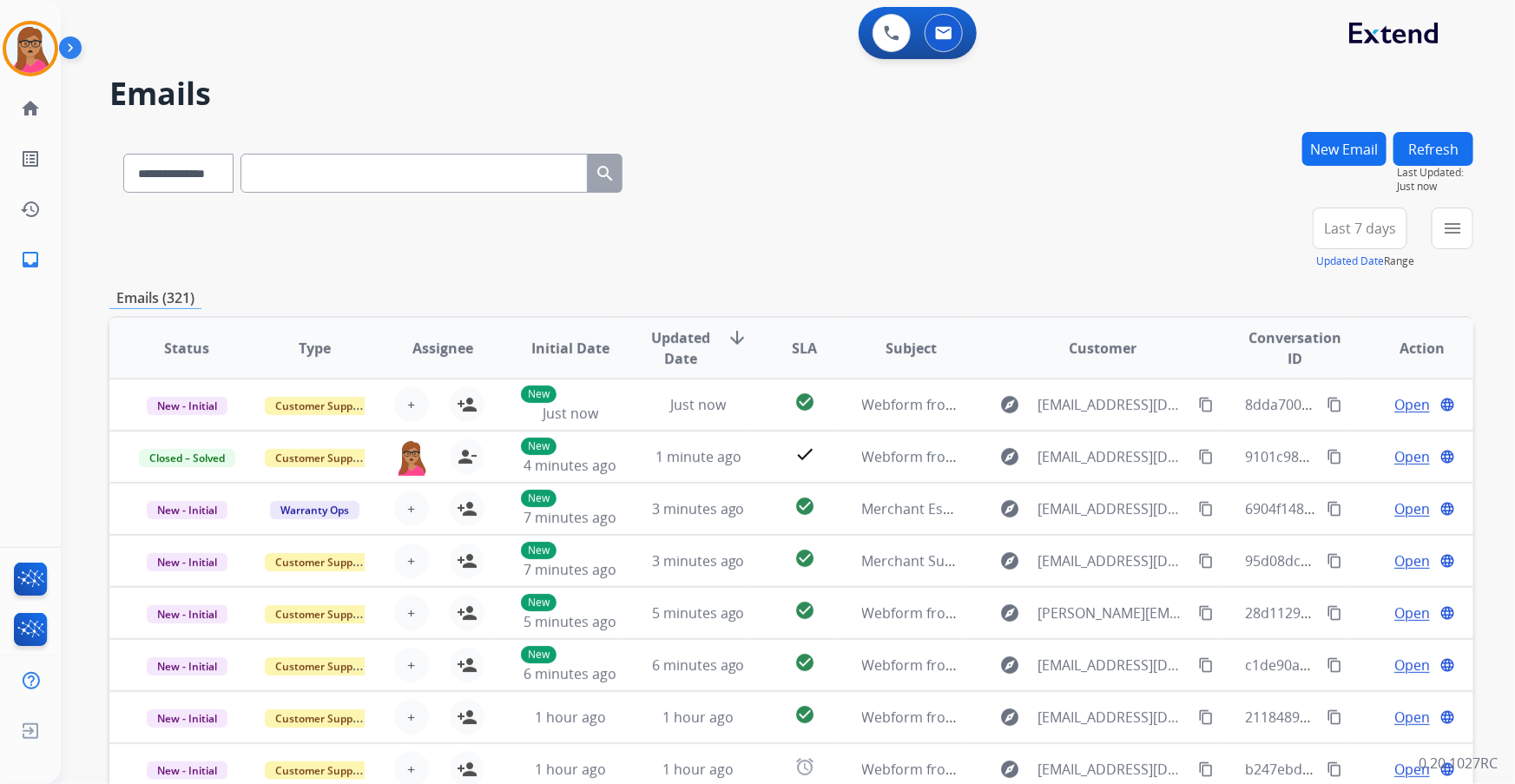
click at [1371, 232] on span "Last 7 days" at bounding box center [1360, 228] width 72 height 7
click at [1337, 442] on div "Last 90 days" at bounding box center [1354, 439] width 95 height 26
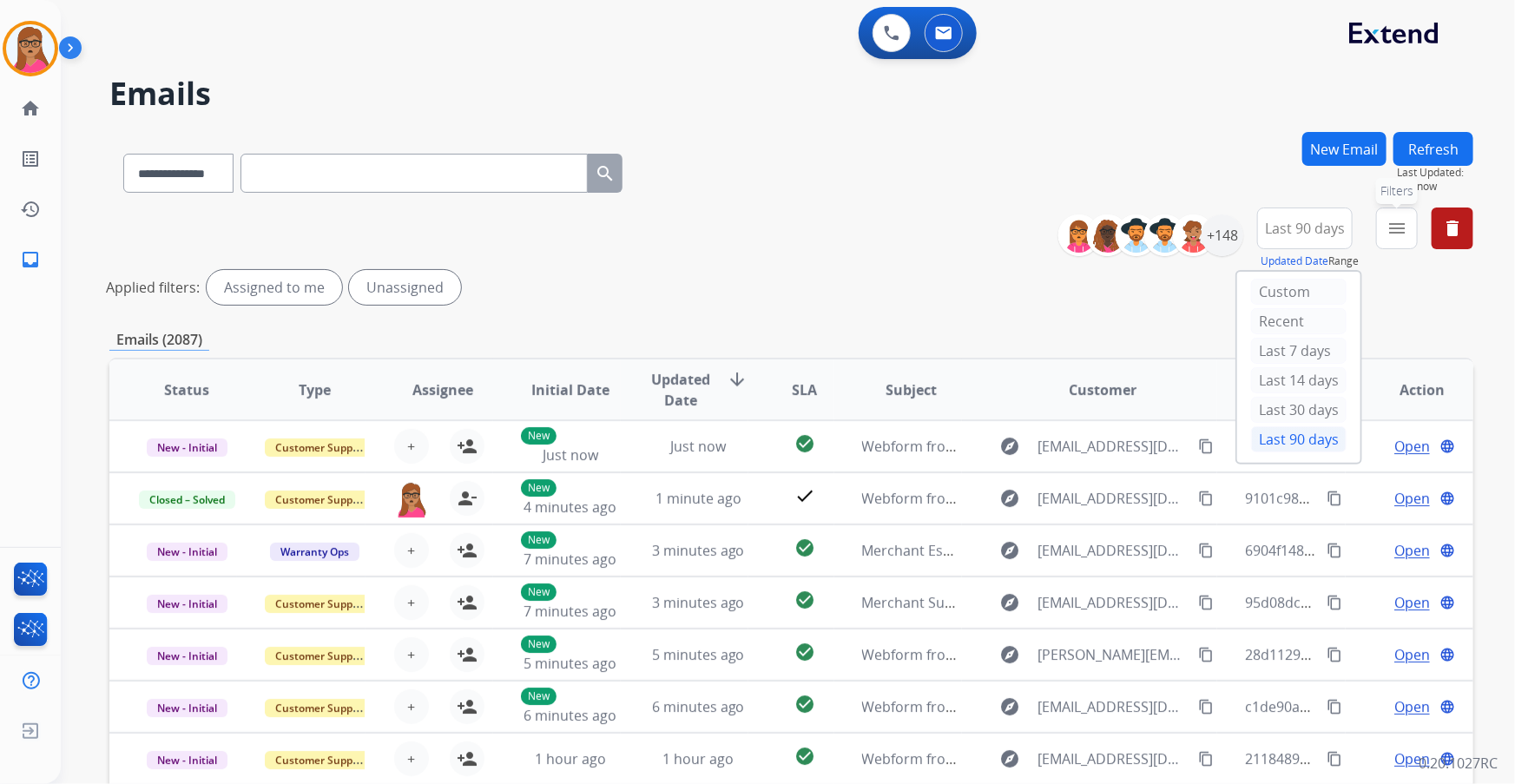
click at [1396, 228] on mat-icon "menu" at bounding box center [1397, 228] width 21 height 21
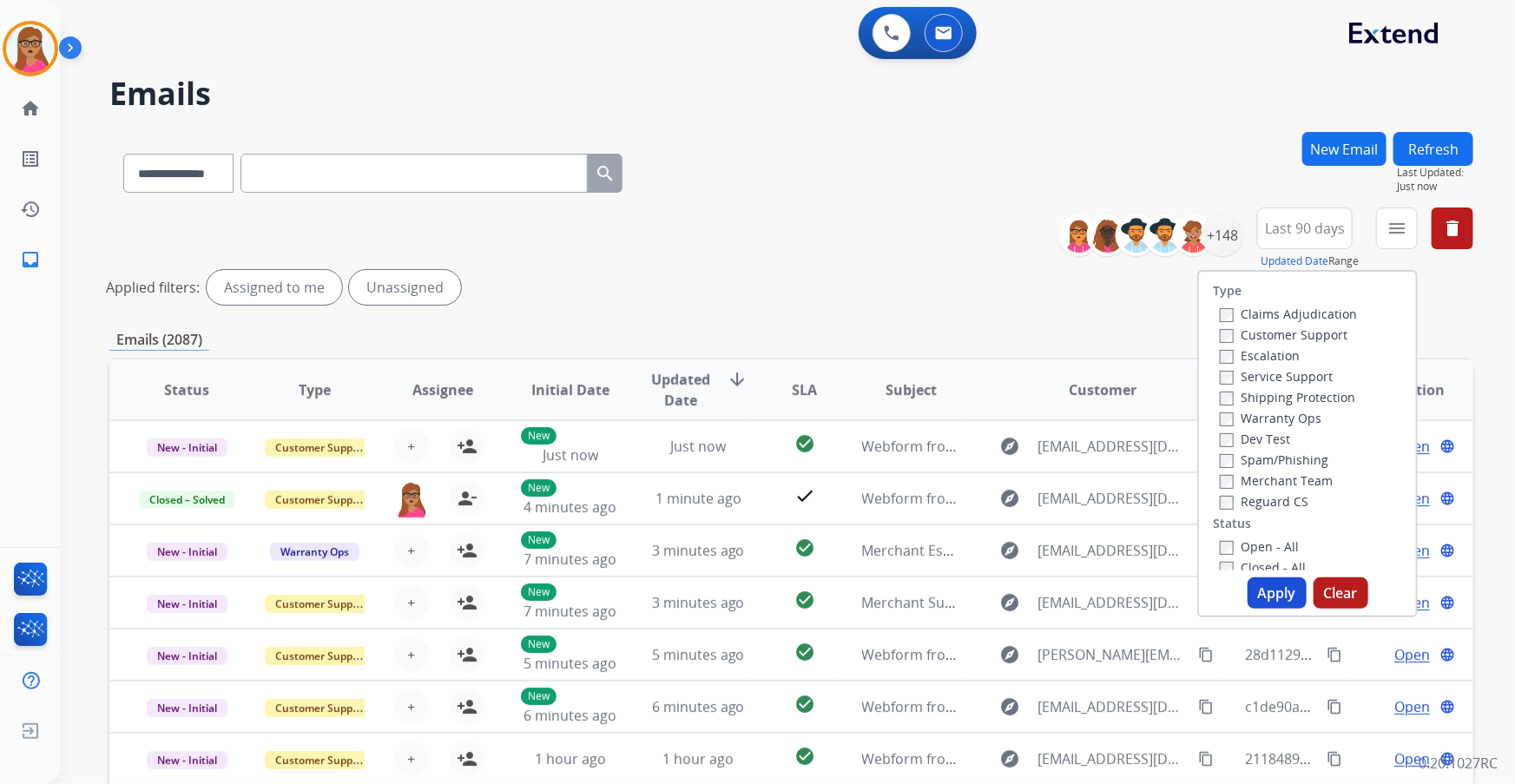
click at [1326, 335] on label "Customer Support" at bounding box center [1284, 334] width 128 height 17
click at [1323, 396] on label "Shipping Protection" at bounding box center [1288, 396] width 136 height 17
click at [1265, 500] on label "Reguard CS" at bounding box center [1264, 501] width 89 height 17
click at [1233, 546] on label "Open - All" at bounding box center [1259, 546] width 79 height 17
click at [1262, 586] on button "Apply" at bounding box center [1277, 593] width 59 height 31
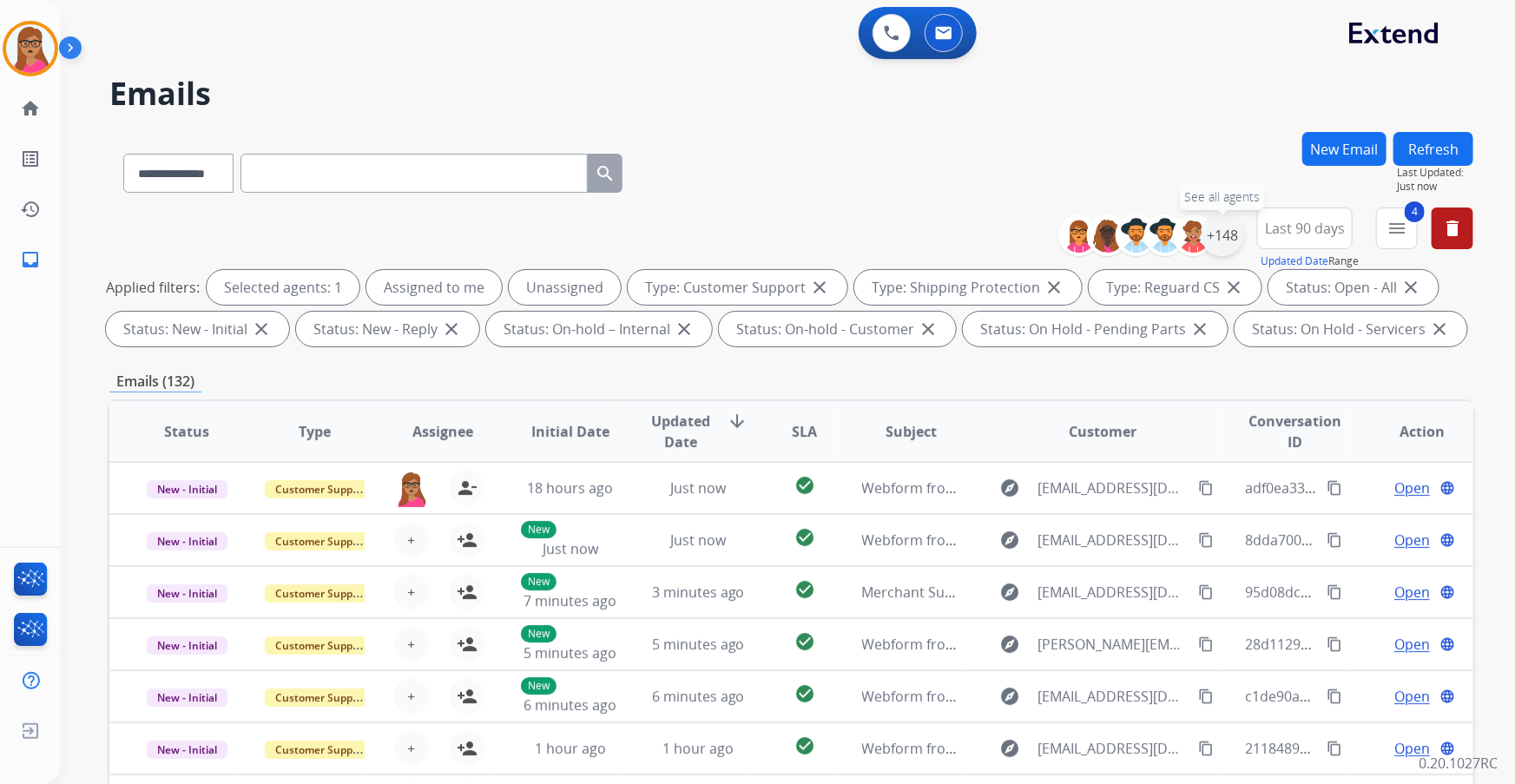
click at [1214, 233] on div "+148" at bounding box center [1223, 235] width 41 height 41
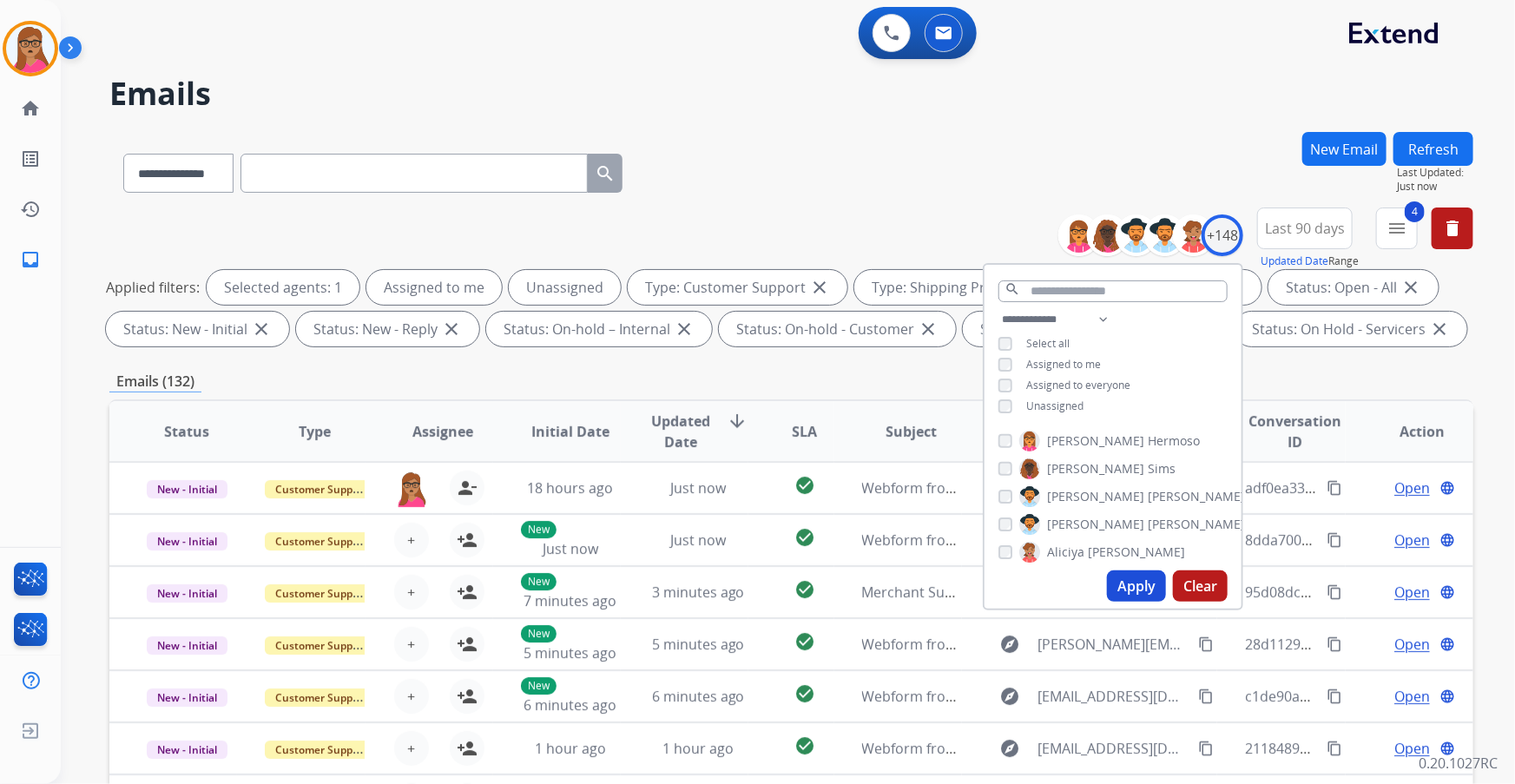
click at [1002, 396] on div "**********" at bounding box center [1113, 364] width 257 height 111
click at [1125, 592] on button "Apply" at bounding box center [1136, 586] width 59 height 31
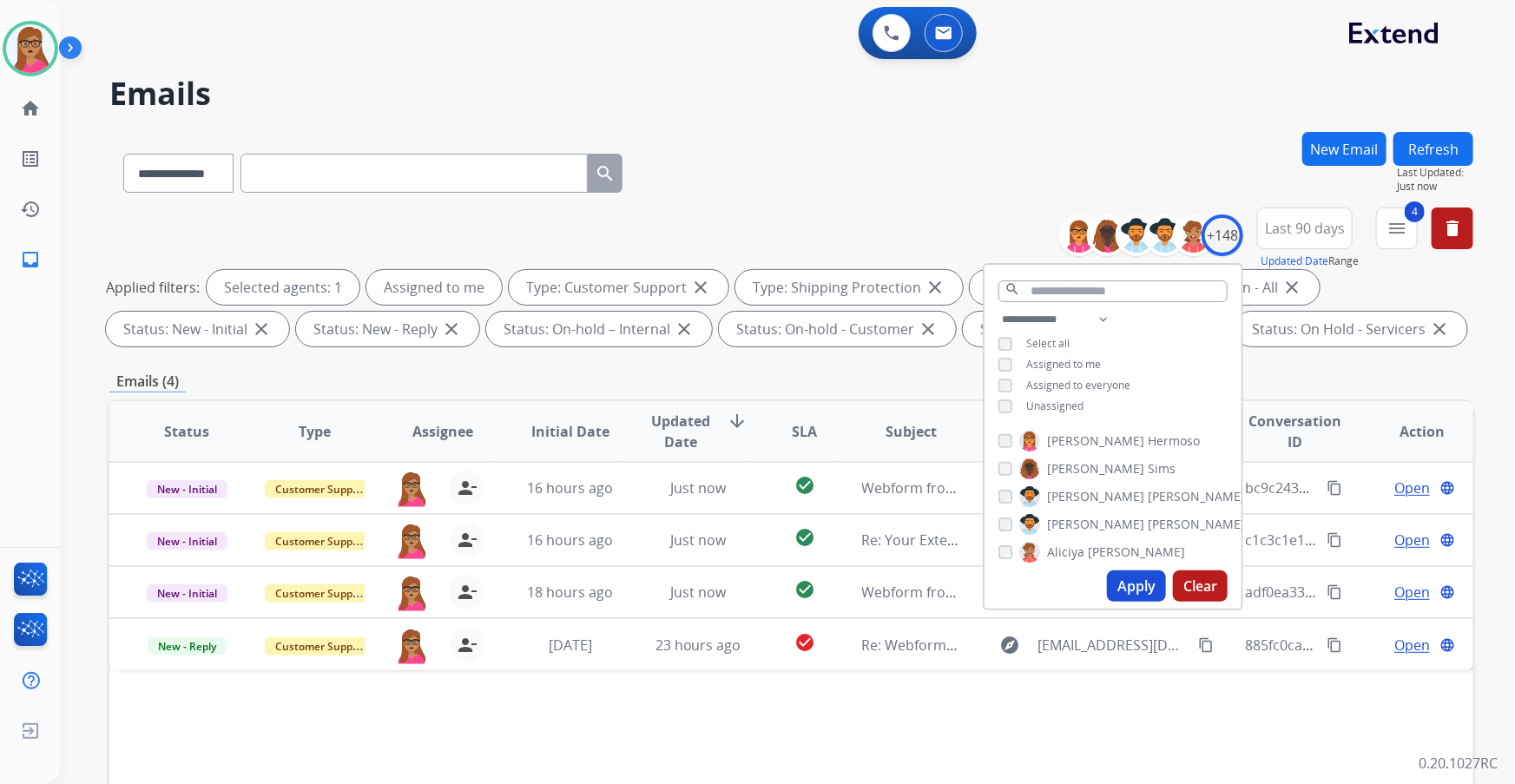
click at [674, 369] on div "**********" at bounding box center [791, 601] width 1364 height 939
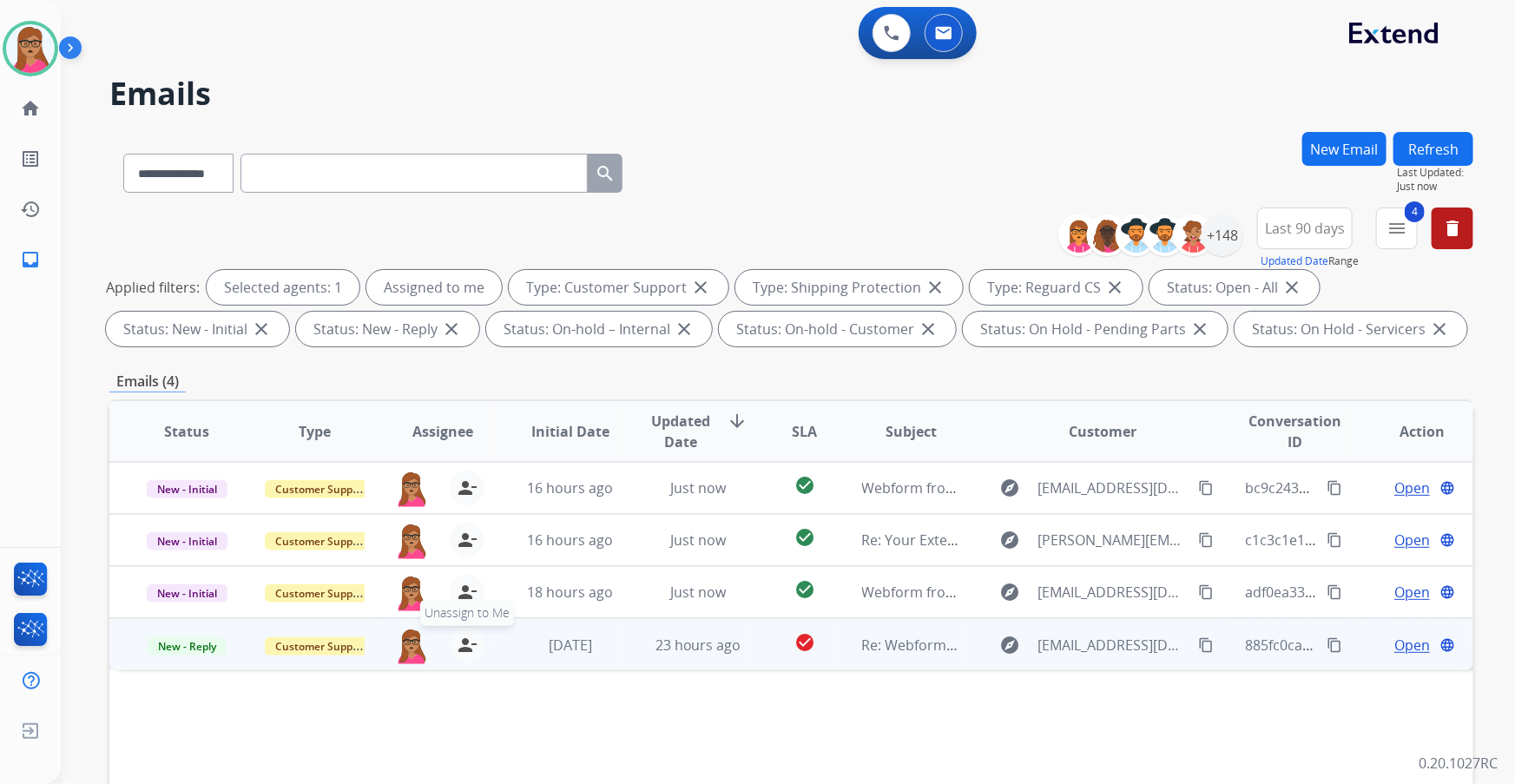
click at [469, 651] on mat-icon "person_remove" at bounding box center [466, 644] width 21 height 21
click at [469, 650] on mat-icon "person_add" at bounding box center [466, 644] width 21 height 21
click at [1398, 640] on span "Open" at bounding box center [1413, 644] width 35 height 21
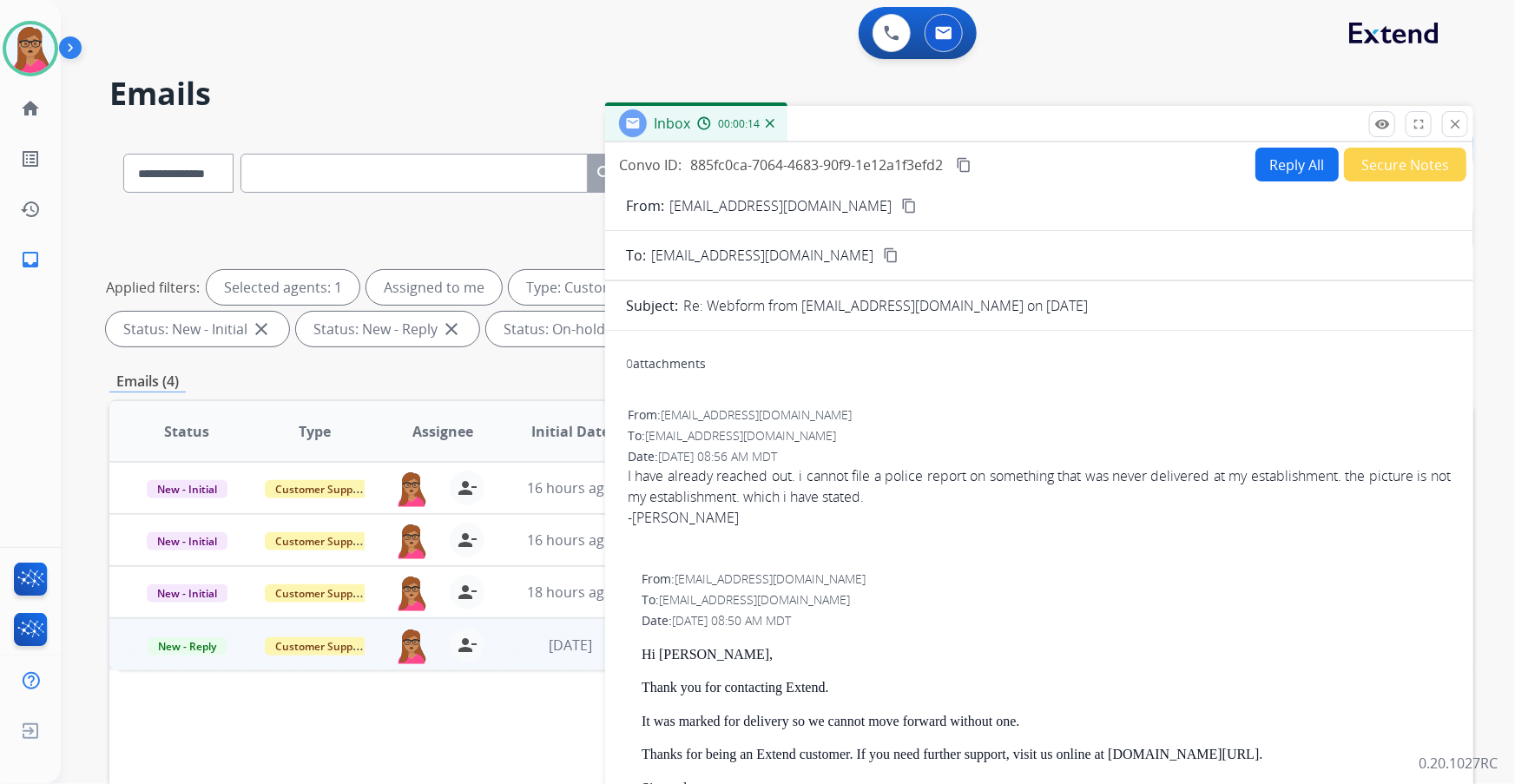
click at [901, 203] on mat-icon "content_copy" at bounding box center [909, 206] width 16 height 16
click at [1388, 167] on button "Secure Notes" at bounding box center [1405, 164] width 122 height 33
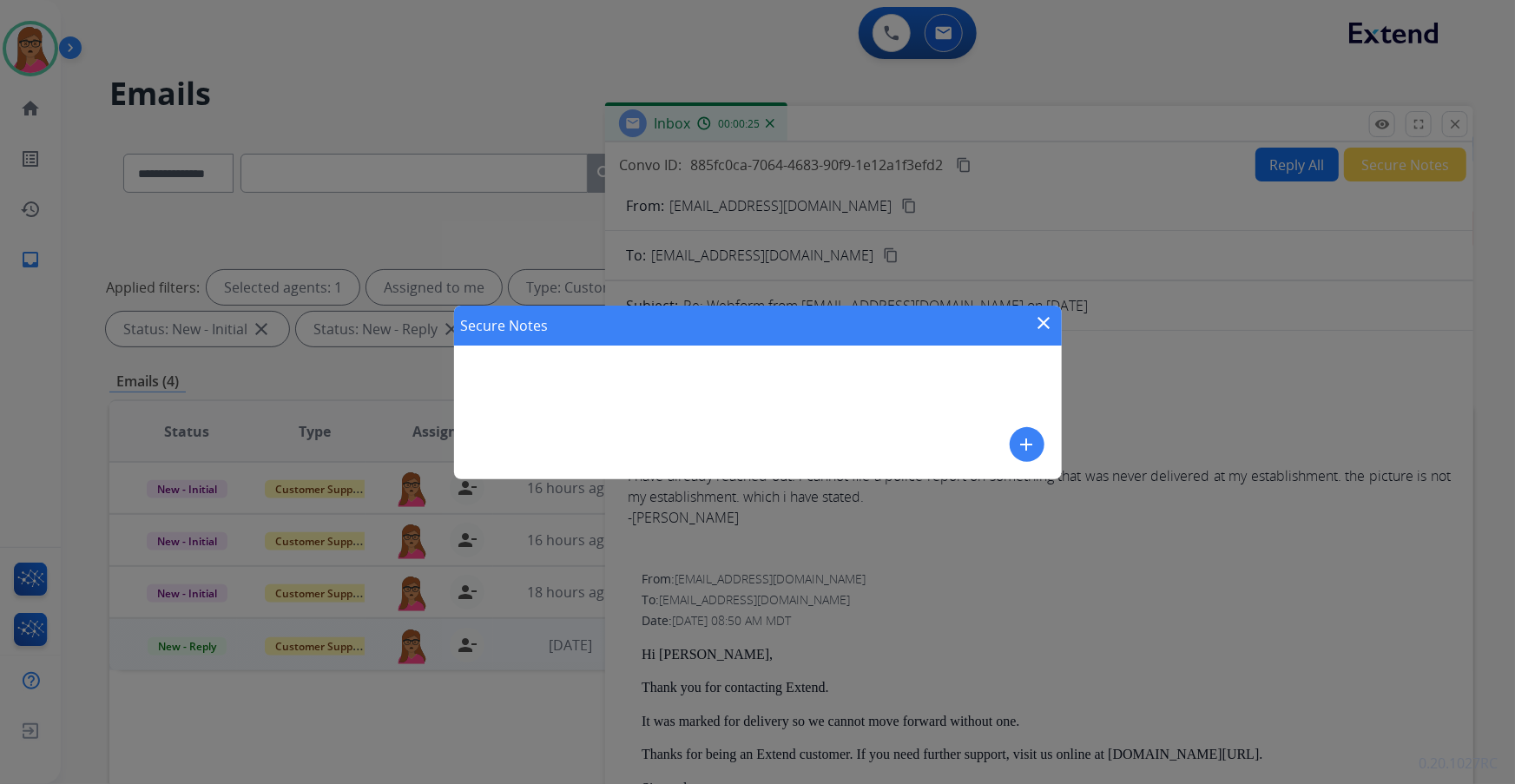
click at [1020, 443] on mat-icon "add" at bounding box center [1027, 444] width 21 height 21
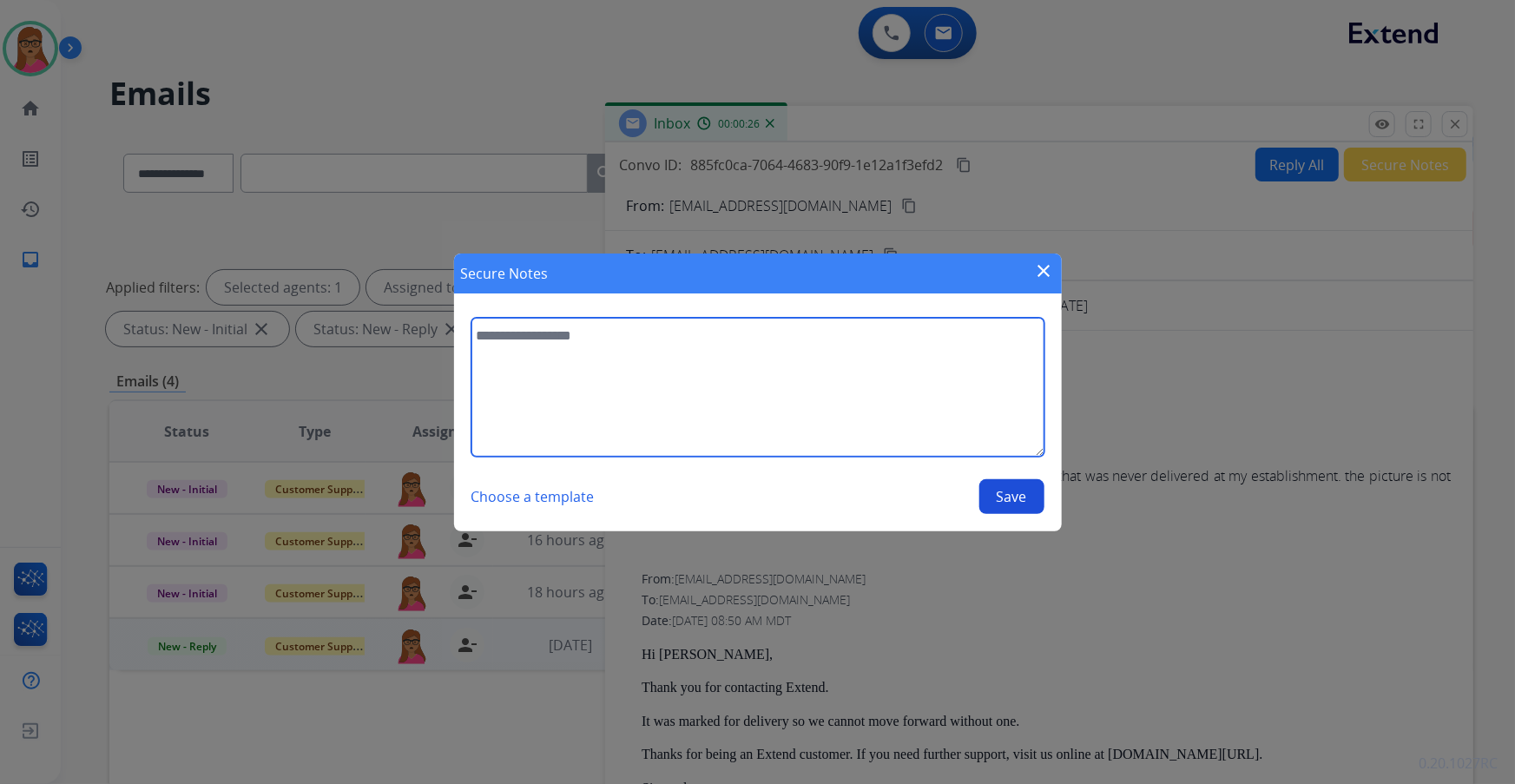
click at [932, 373] on textarea at bounding box center [758, 387] width 574 height 139
type textarea "*"
type textarea "**********"
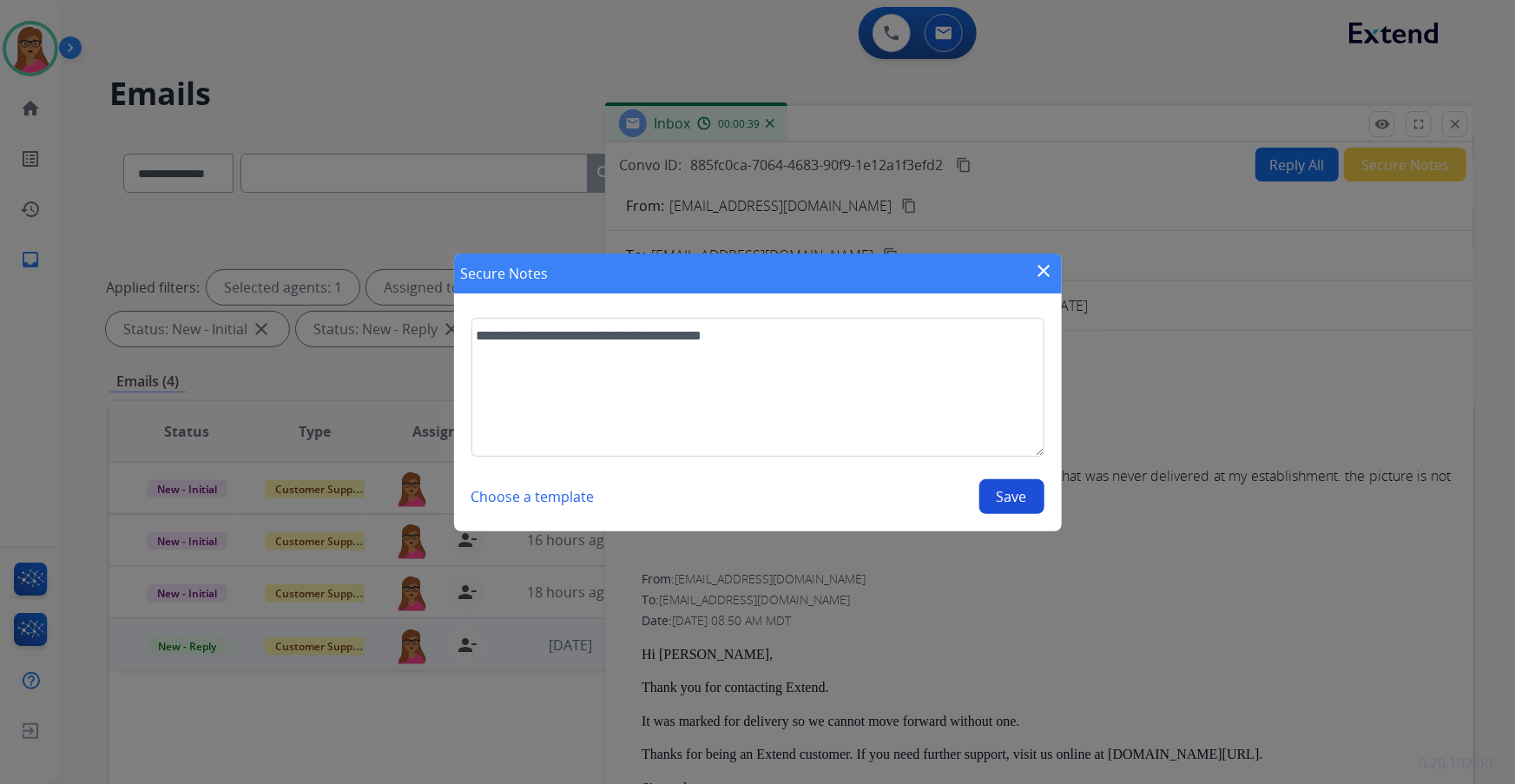
drag, startPoint x: 1026, startPoint y: 495, endPoint x: 1033, endPoint y: 481, distance: 15.7
click at [1027, 495] on button "Save" at bounding box center [1012, 496] width 65 height 34
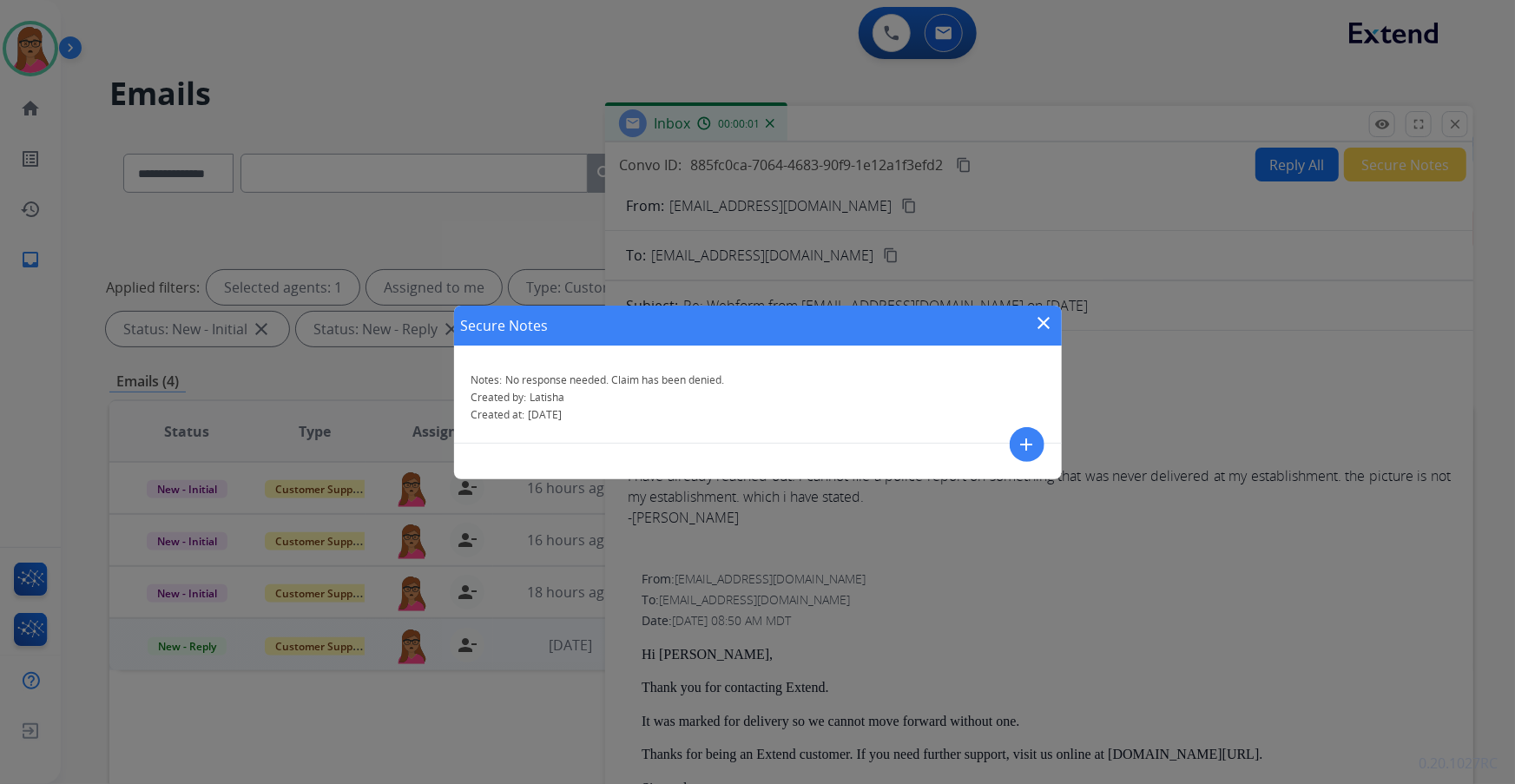
click at [1044, 330] on mat-icon "close" at bounding box center [1044, 323] width 21 height 21
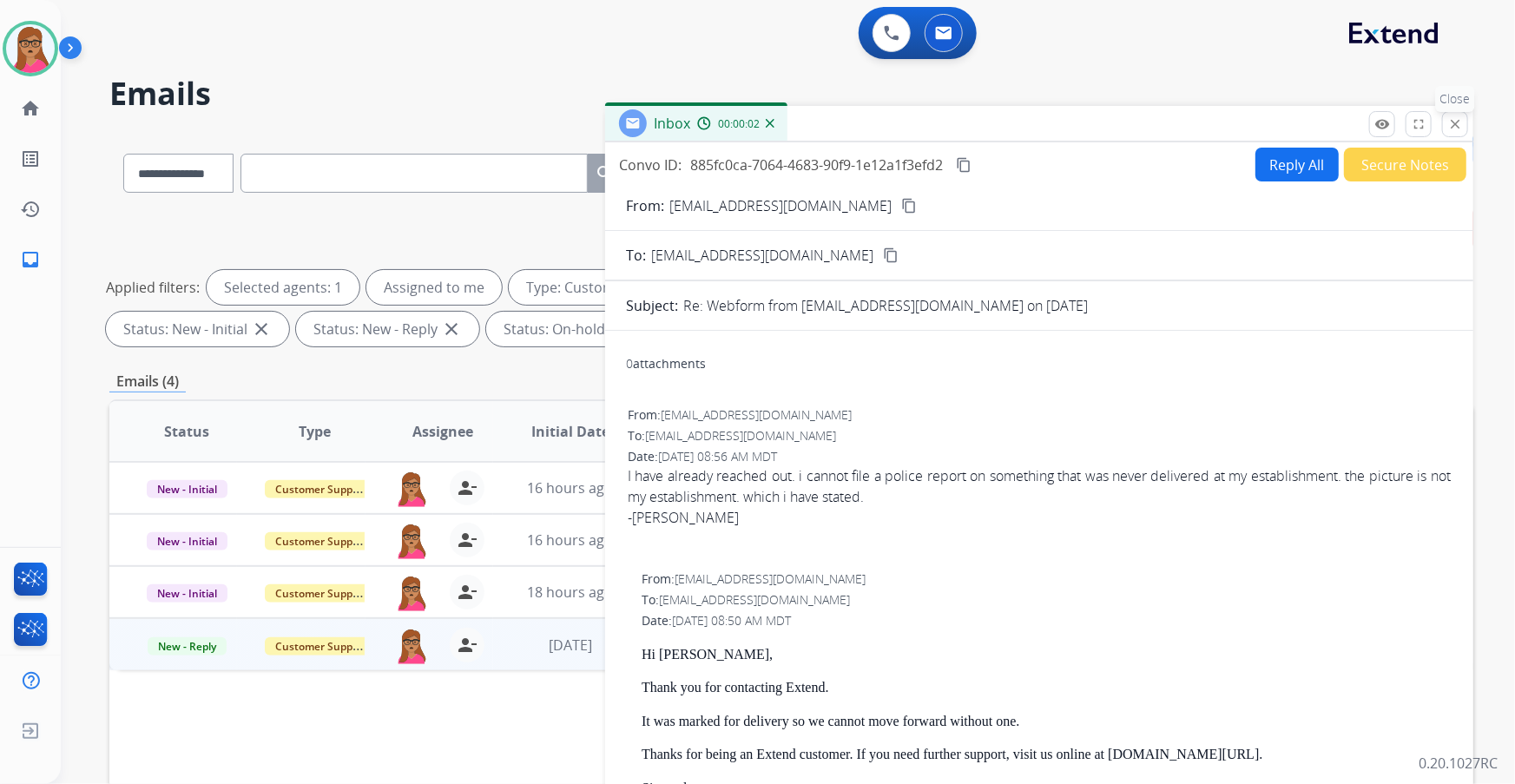
click at [1458, 127] on mat-icon "close" at bounding box center [1455, 124] width 16 height 16
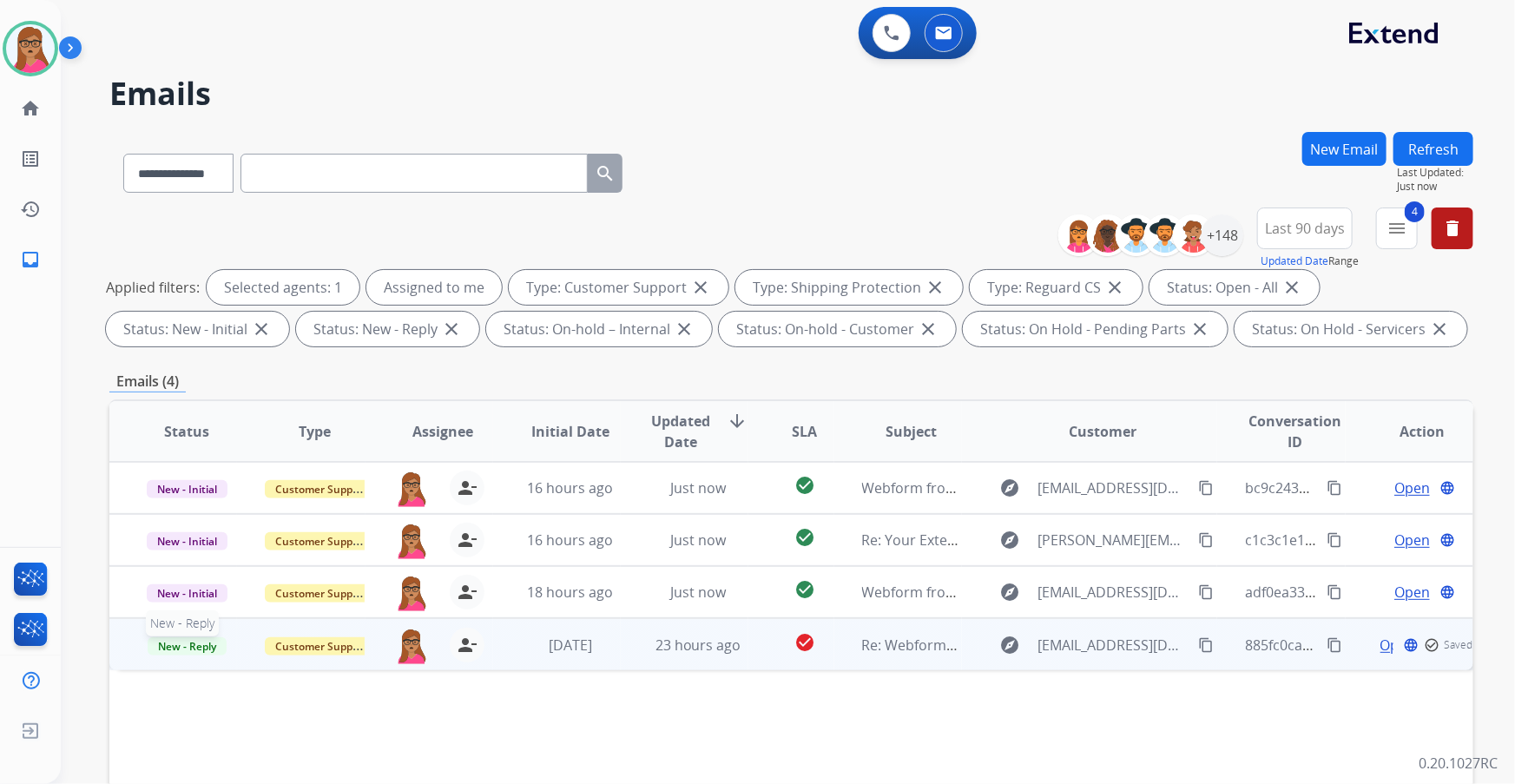
click at [179, 648] on span "New - Reply" at bounding box center [187, 646] width 79 height 19
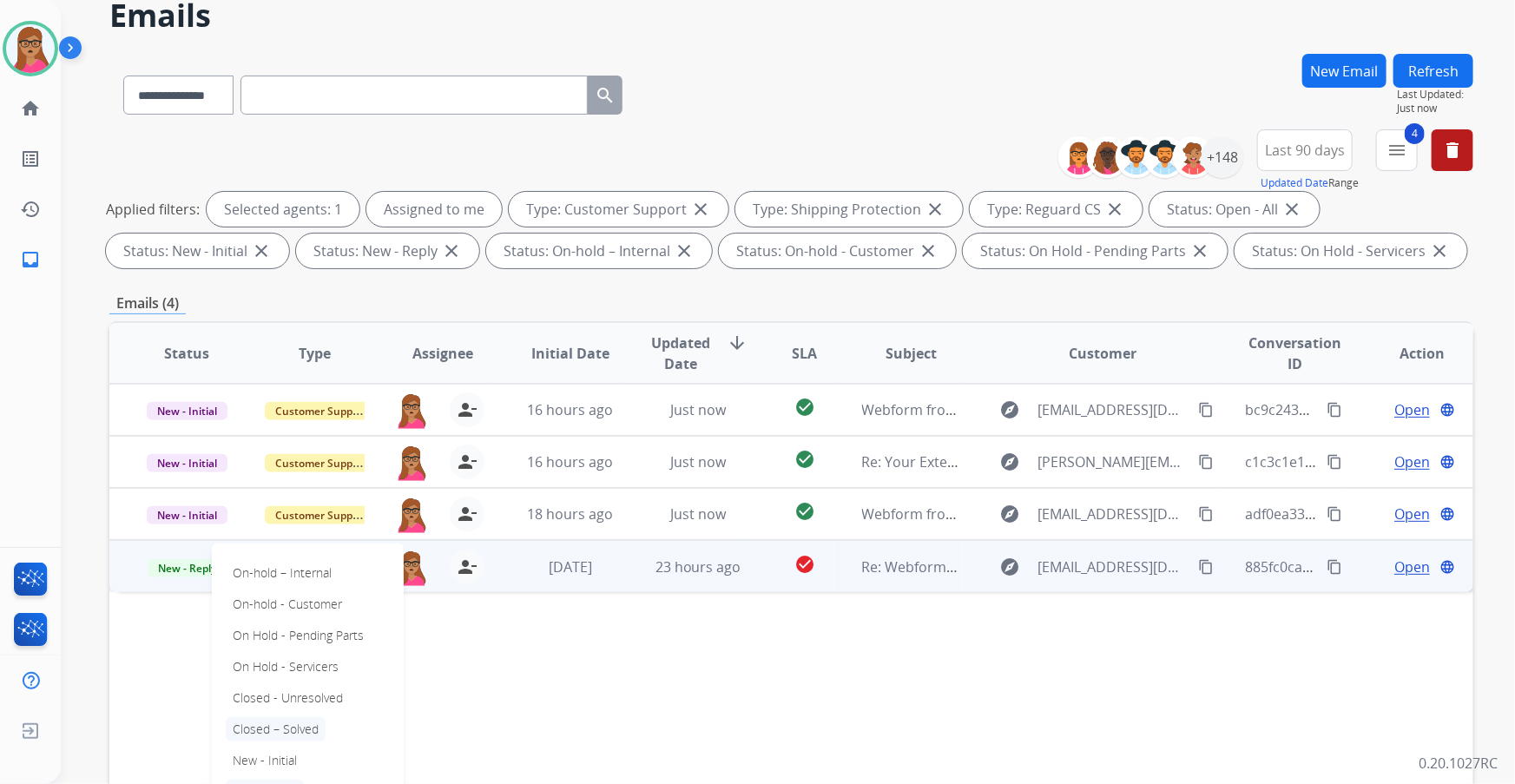
click at [264, 729] on p "Closed – Solved" at bounding box center [276, 729] width 100 height 25
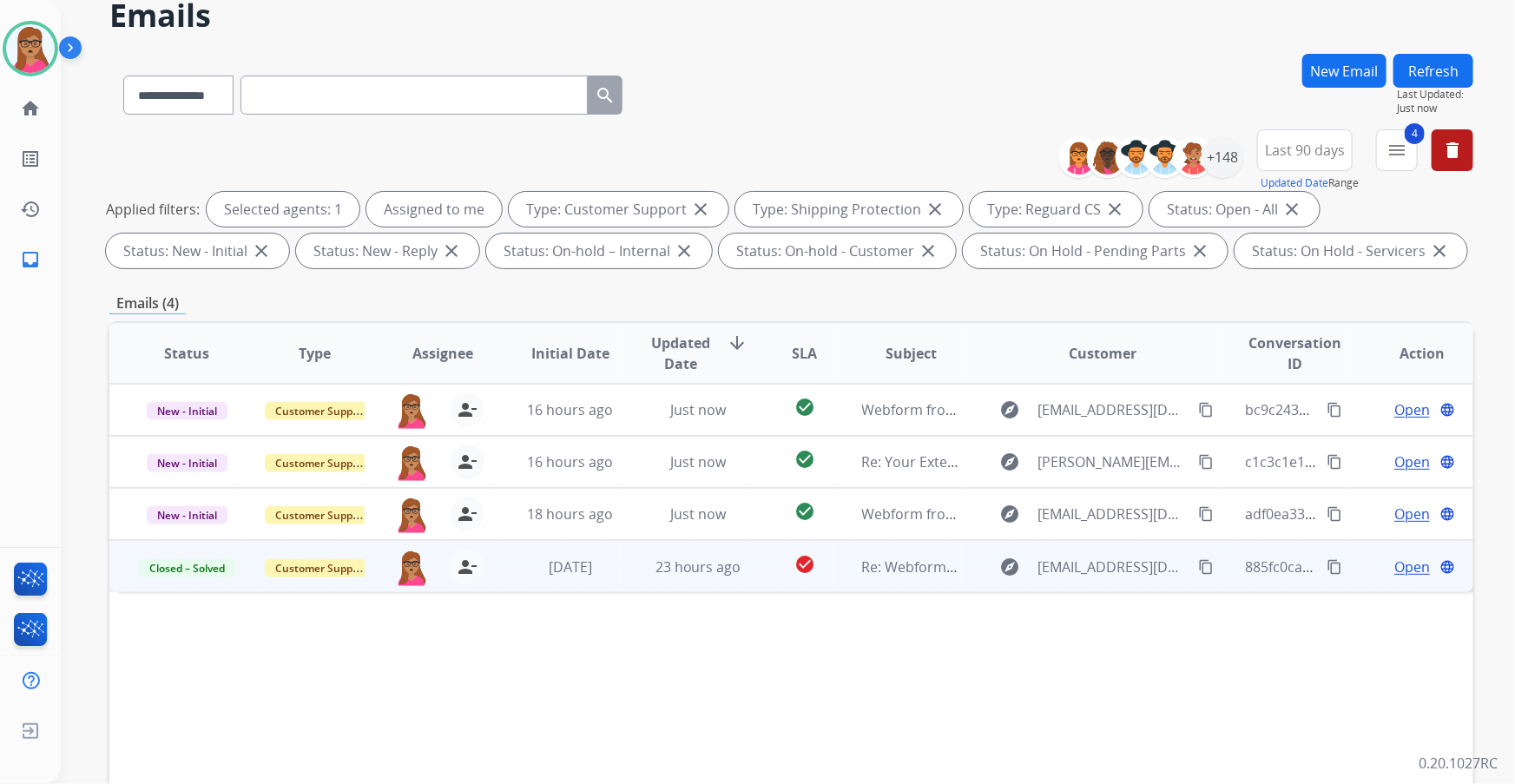
click at [1449, 70] on button "Refresh" at bounding box center [1433, 71] width 80 height 33
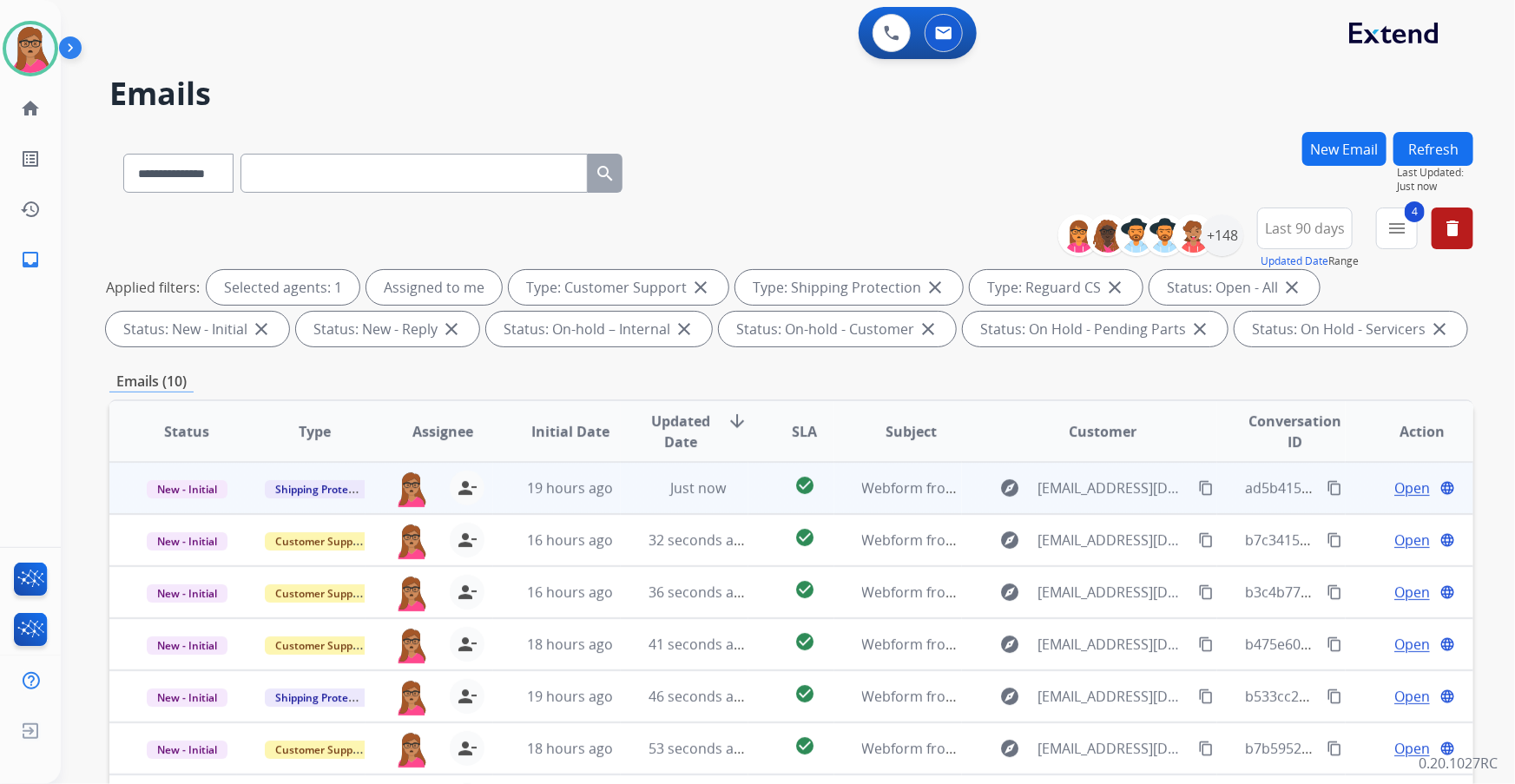
scroll to position [1, 0]
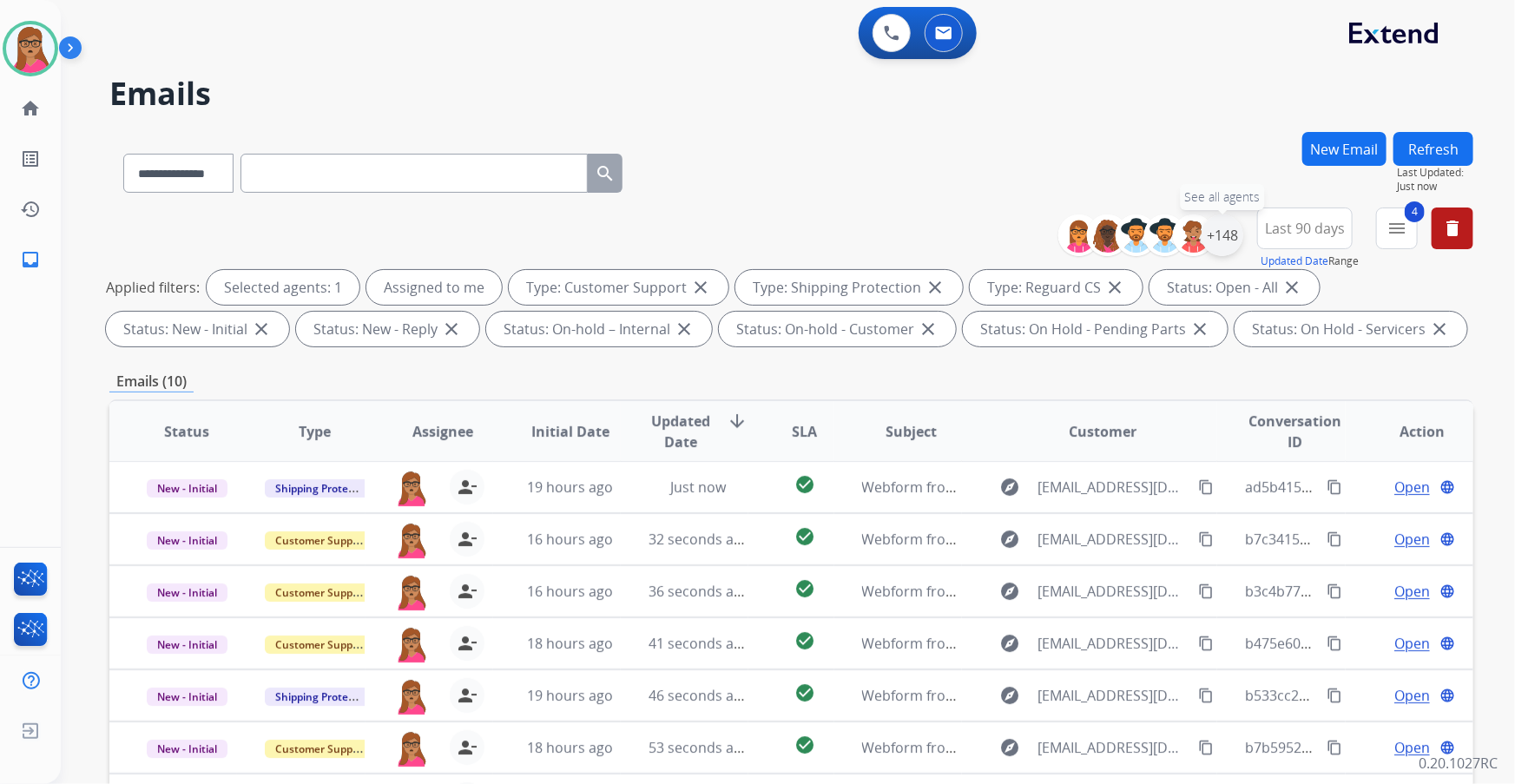
click at [1205, 235] on div "+148" at bounding box center [1223, 235] width 41 height 41
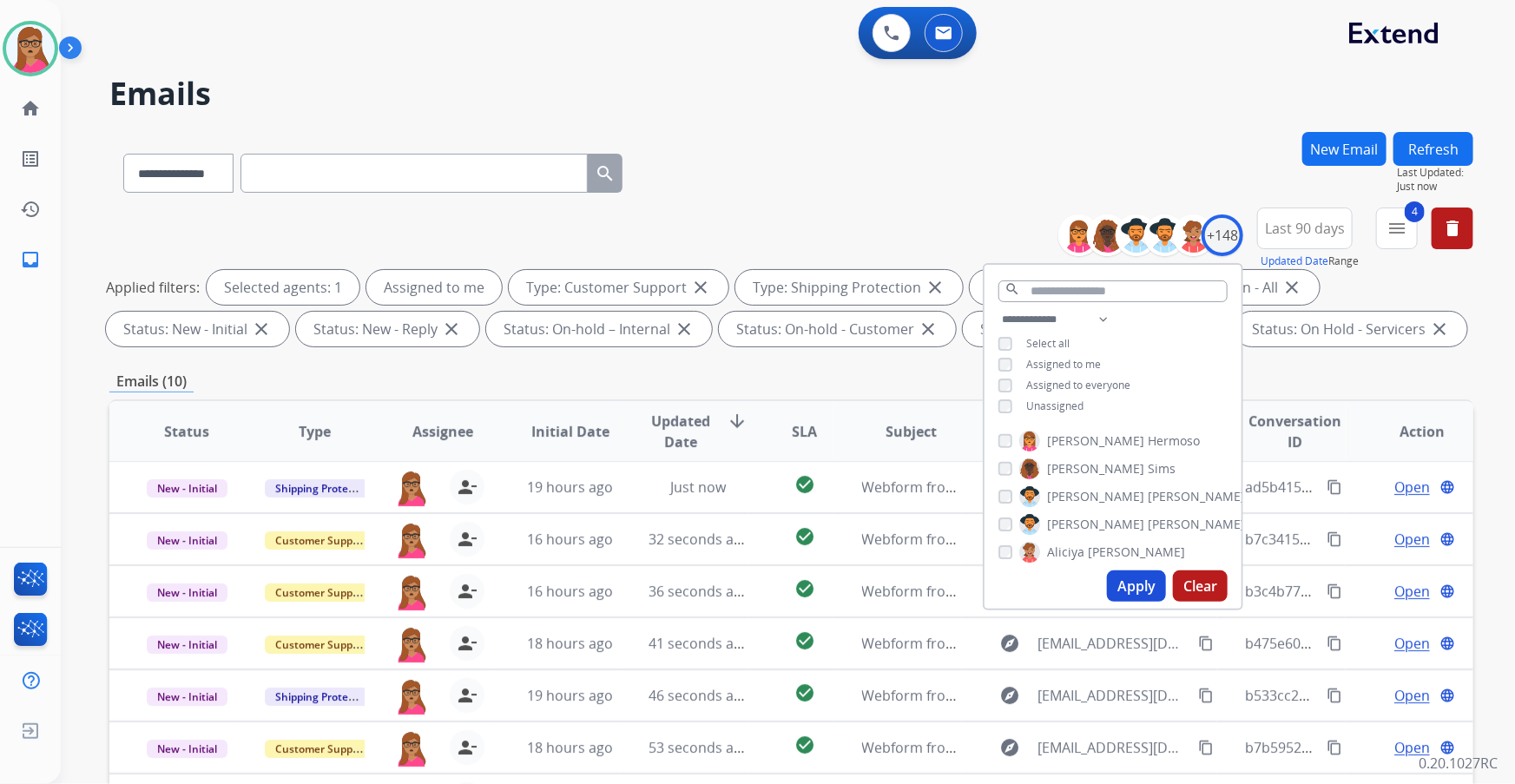
drag, startPoint x: 1225, startPoint y: 69, endPoint x: 1225, endPoint y: 91, distance: 22.0
click at [1224, 69] on div "**********" at bounding box center [767, 454] width 1413 height 784
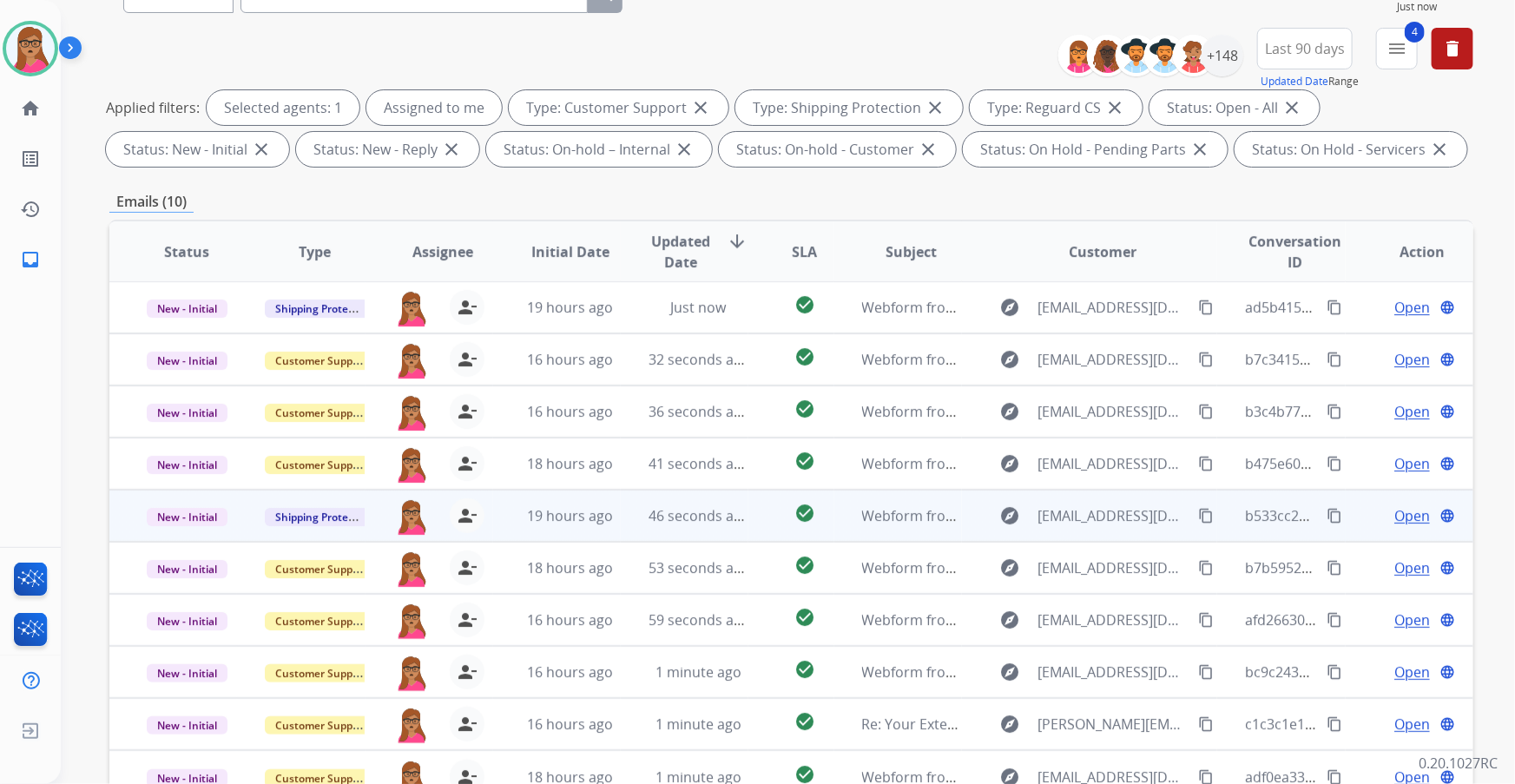
scroll to position [286, 0]
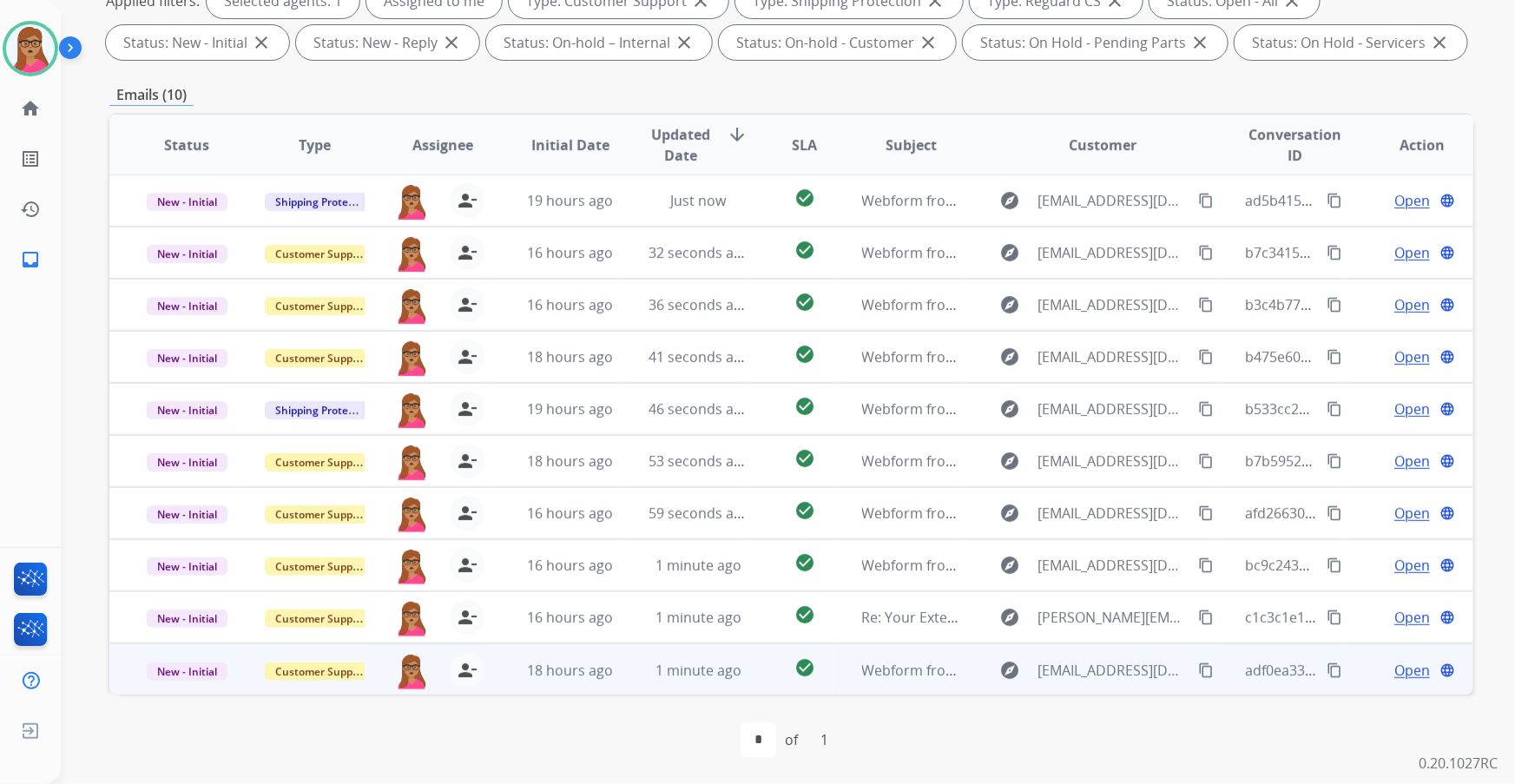
click at [1405, 666] on span "Open" at bounding box center [1413, 670] width 35 height 21
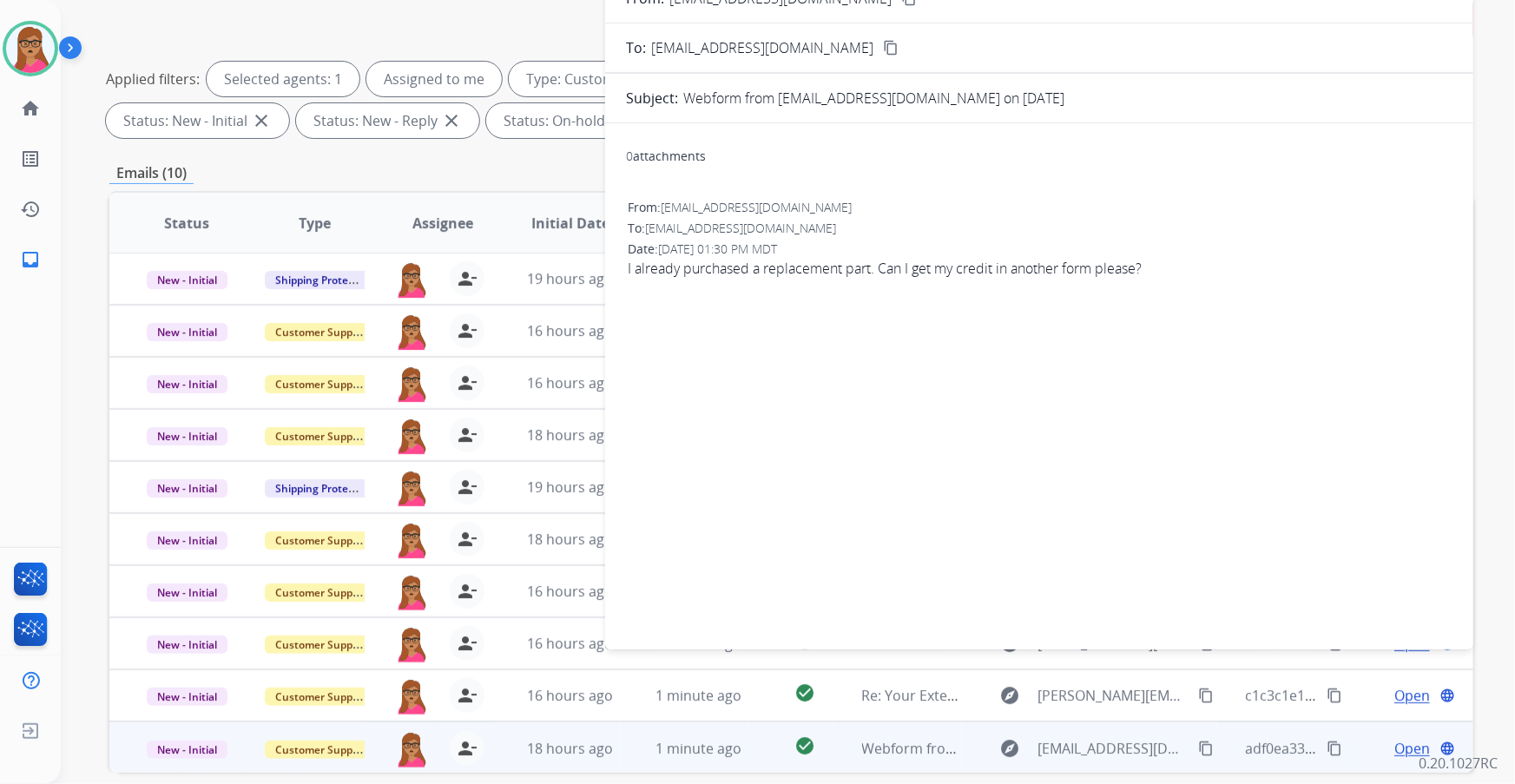
scroll to position [130, 0]
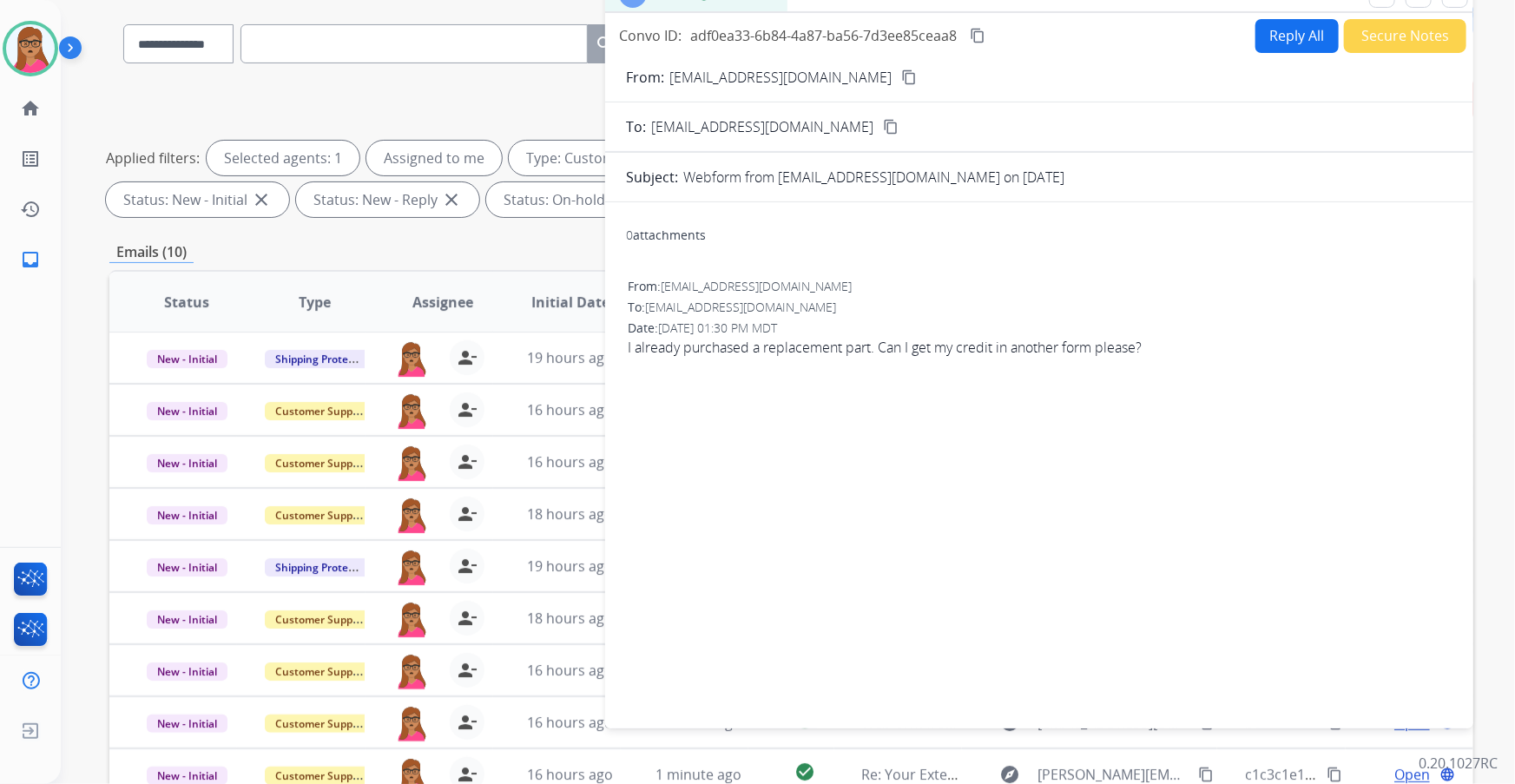
click at [901, 80] on mat-icon "content_copy" at bounding box center [909, 78] width 16 height 16
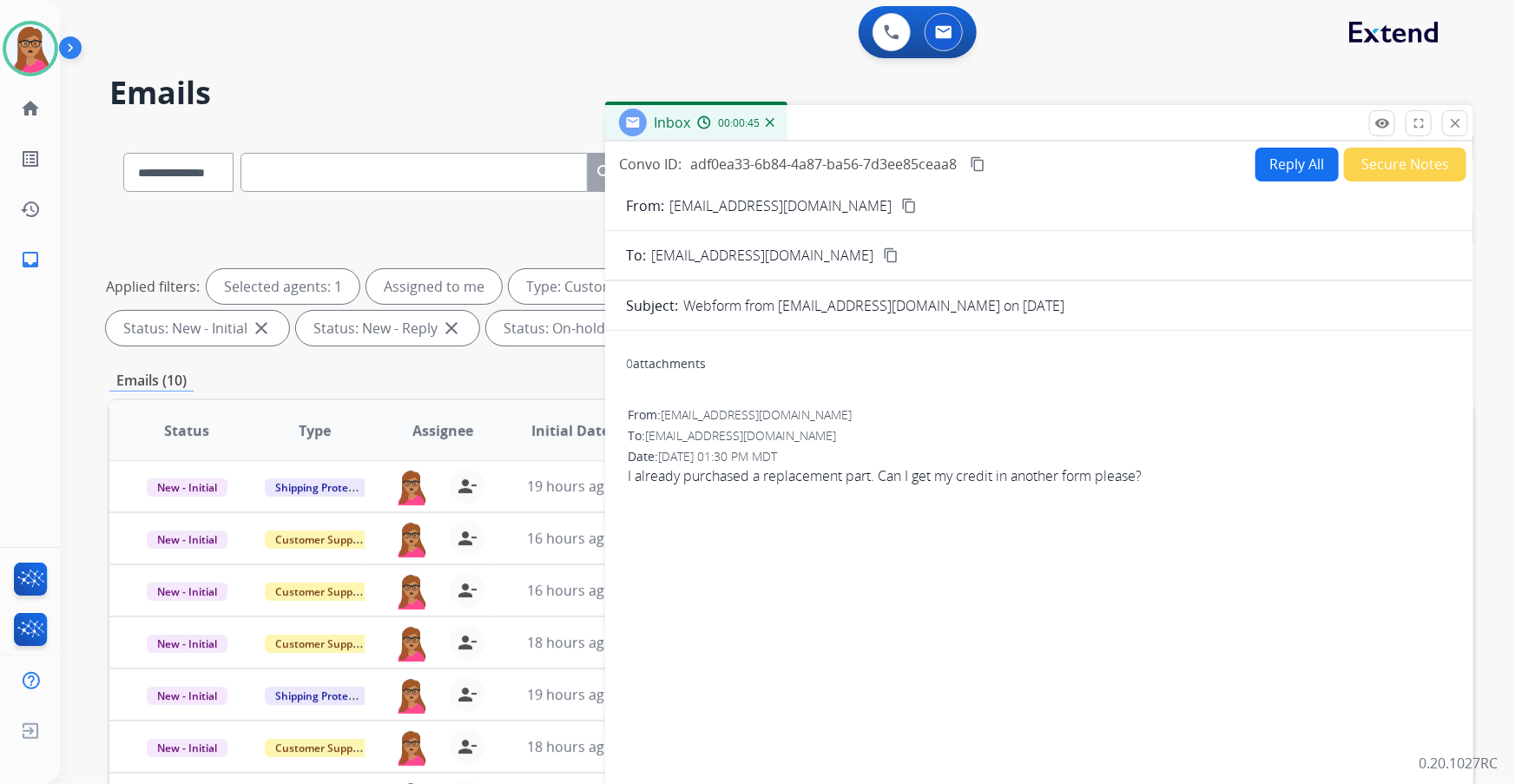
scroll to position [0, 0]
click at [979, 167] on mat-icon "content_copy" at bounding box center [978, 165] width 16 height 16
click at [1281, 157] on button "Reply All" at bounding box center [1297, 165] width 84 height 33
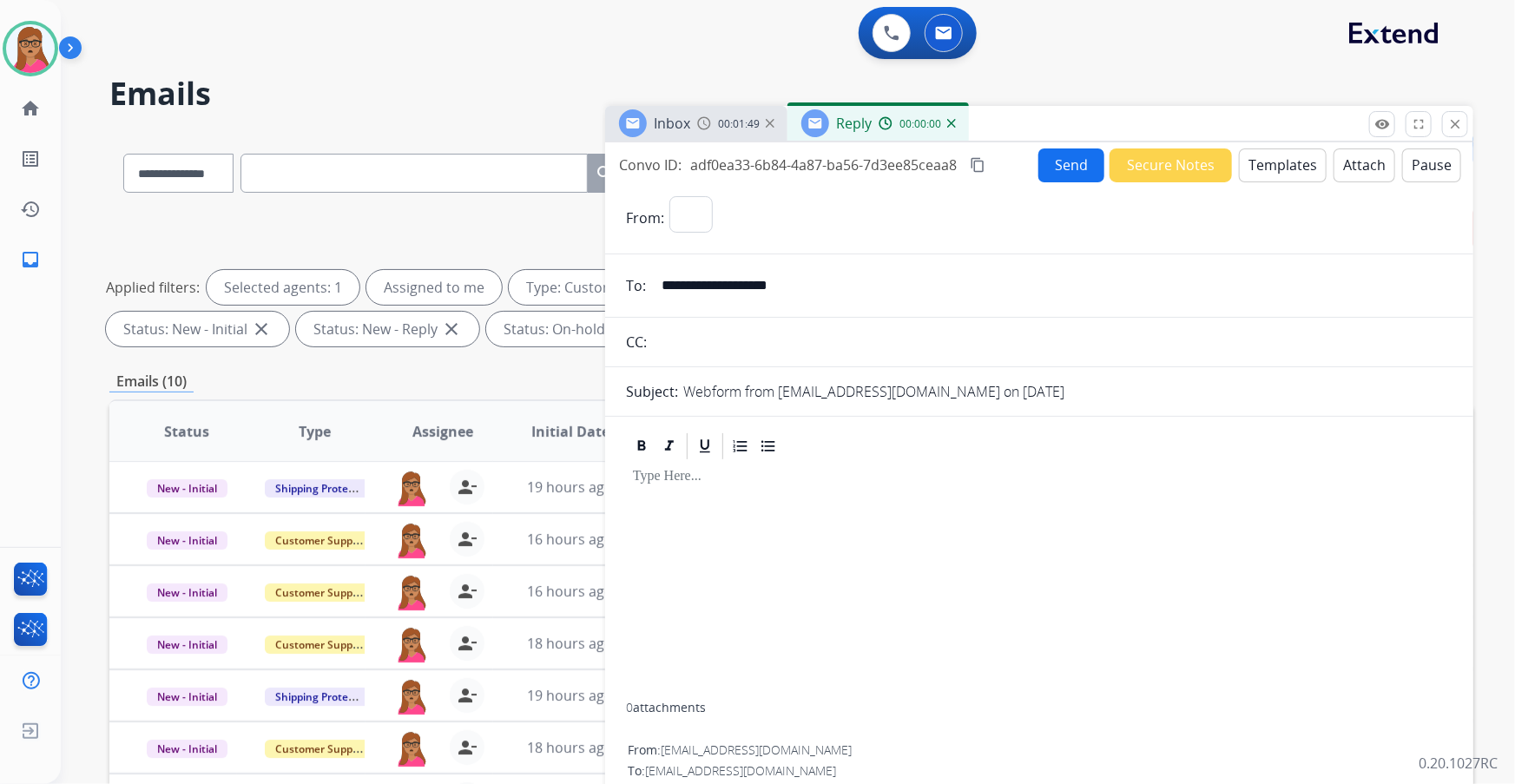
select select "**********"
click at [1290, 167] on button "Templates" at bounding box center [1283, 165] width 88 height 33
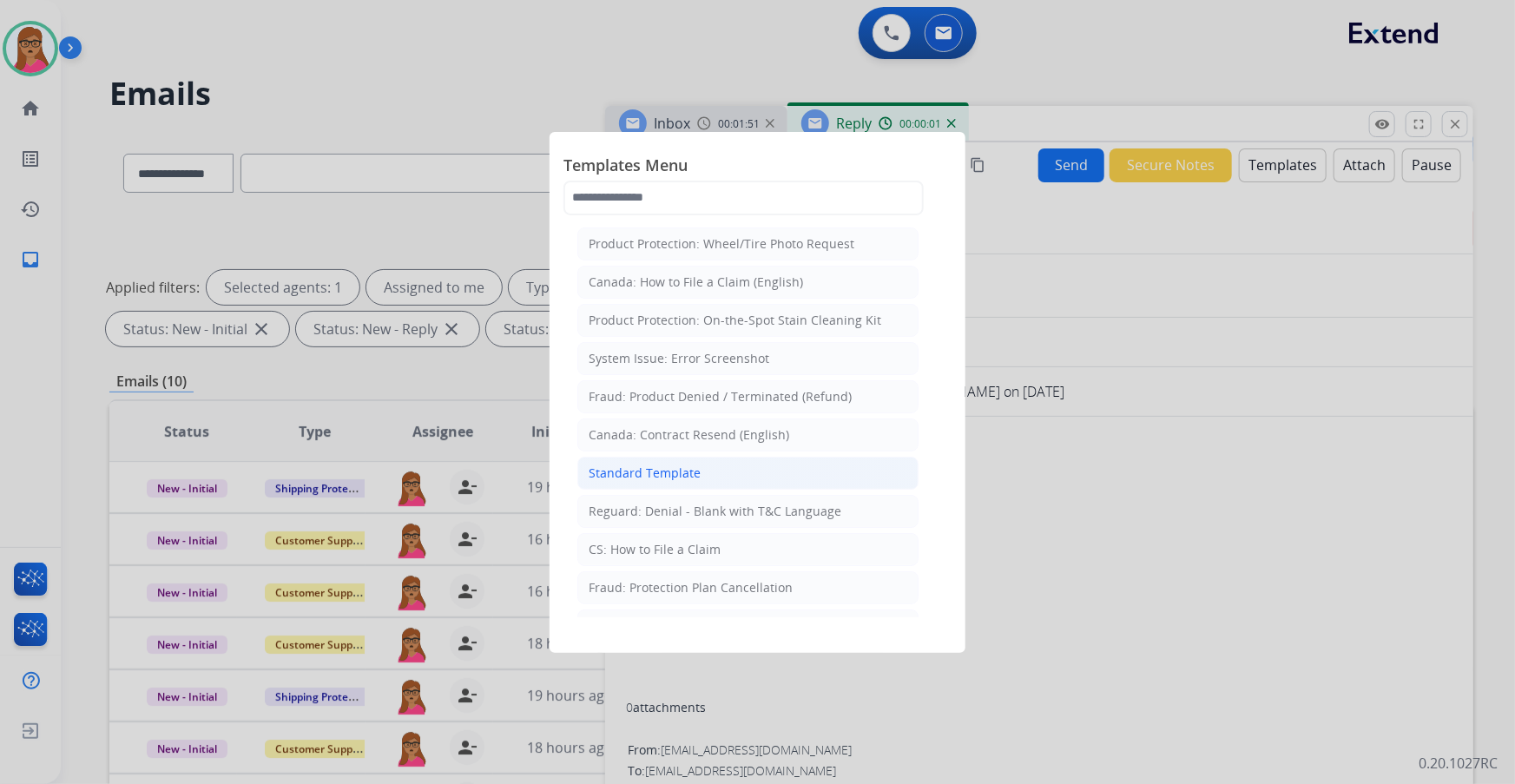
click at [654, 478] on div "Standard Template" at bounding box center [644, 473] width 112 height 18
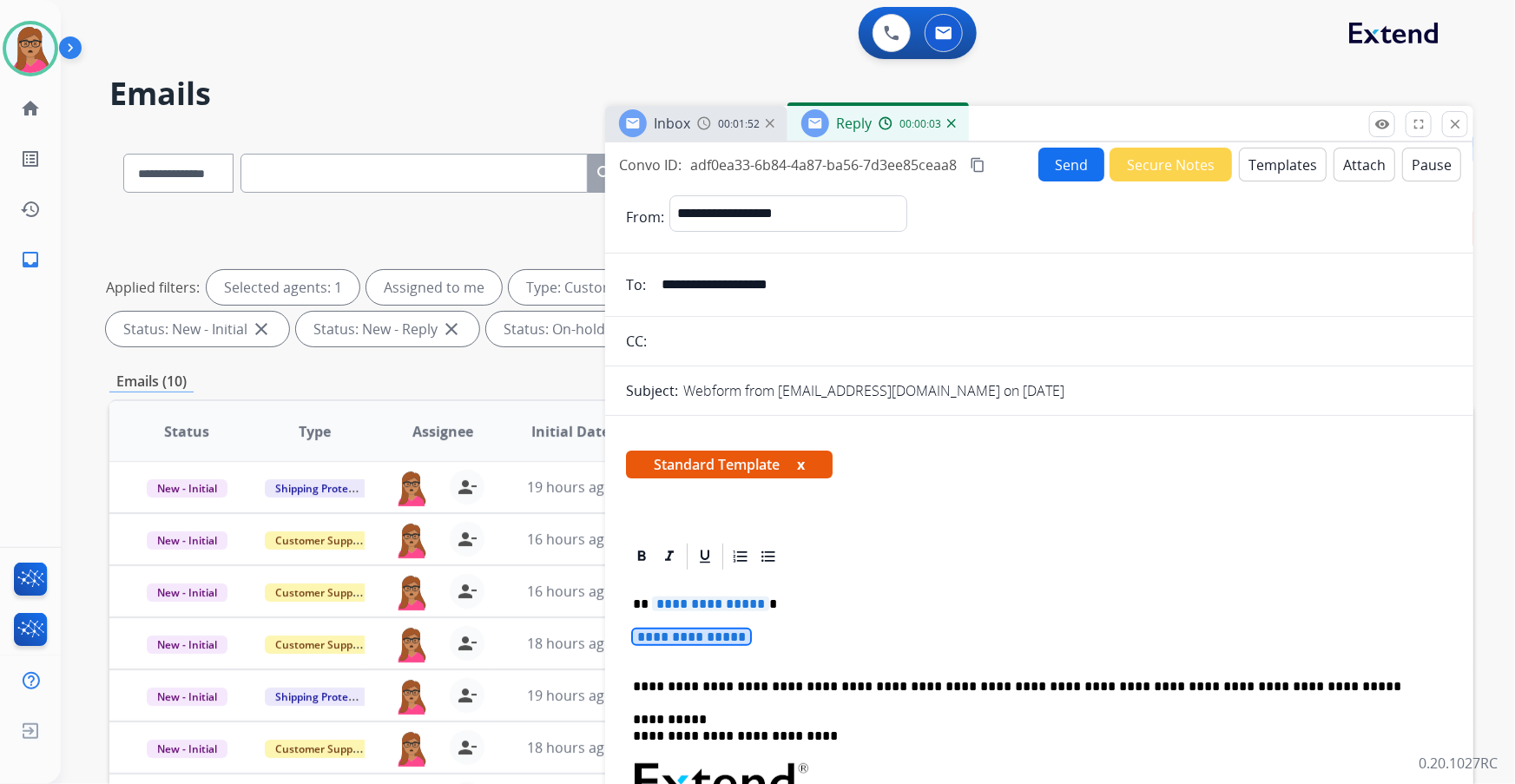
click at [724, 634] on span "**********" at bounding box center [691, 636] width 117 height 15
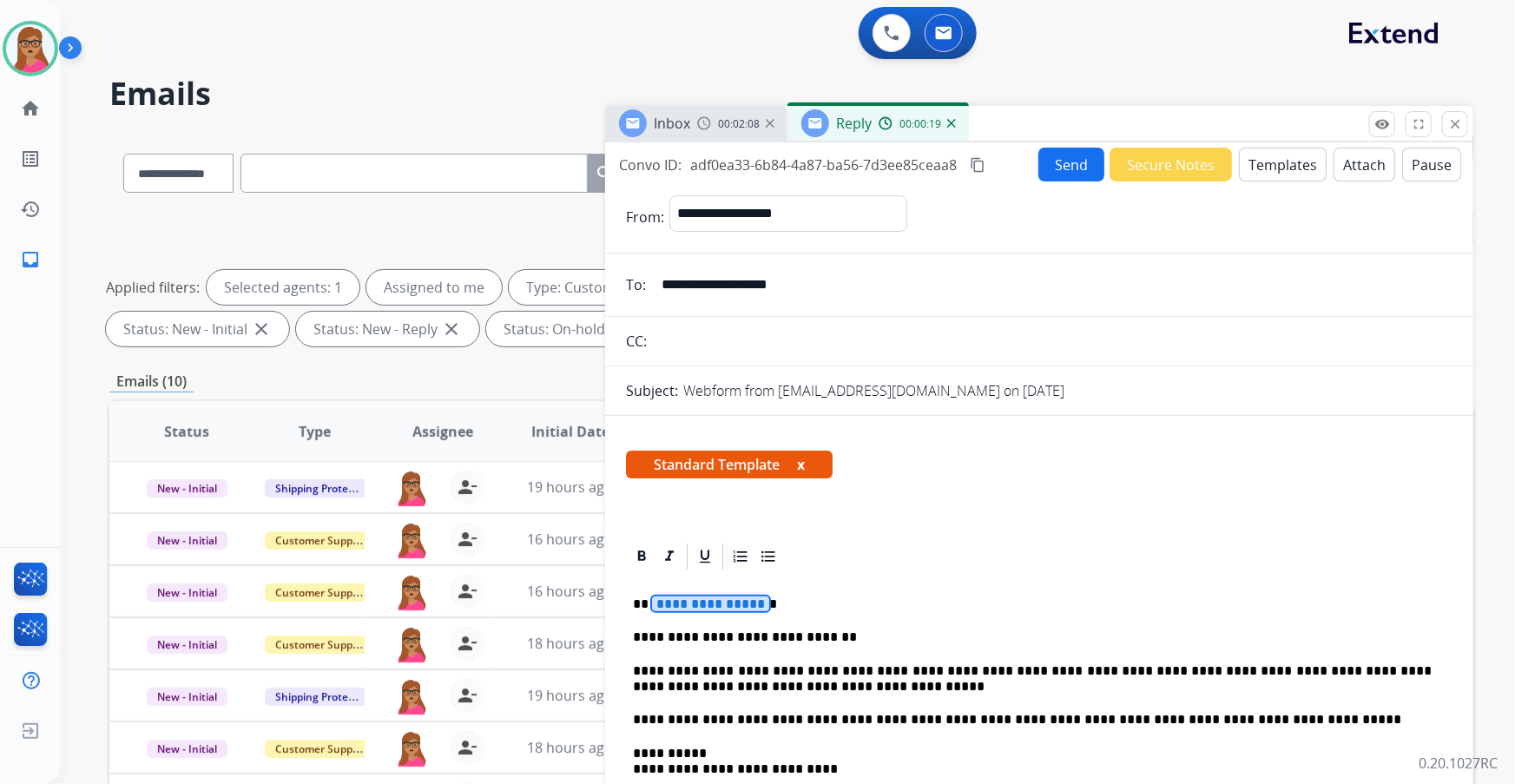
click at [711, 599] on span "**********" at bounding box center [710, 603] width 117 height 15
click at [1069, 167] on button "Send" at bounding box center [1071, 164] width 66 height 33
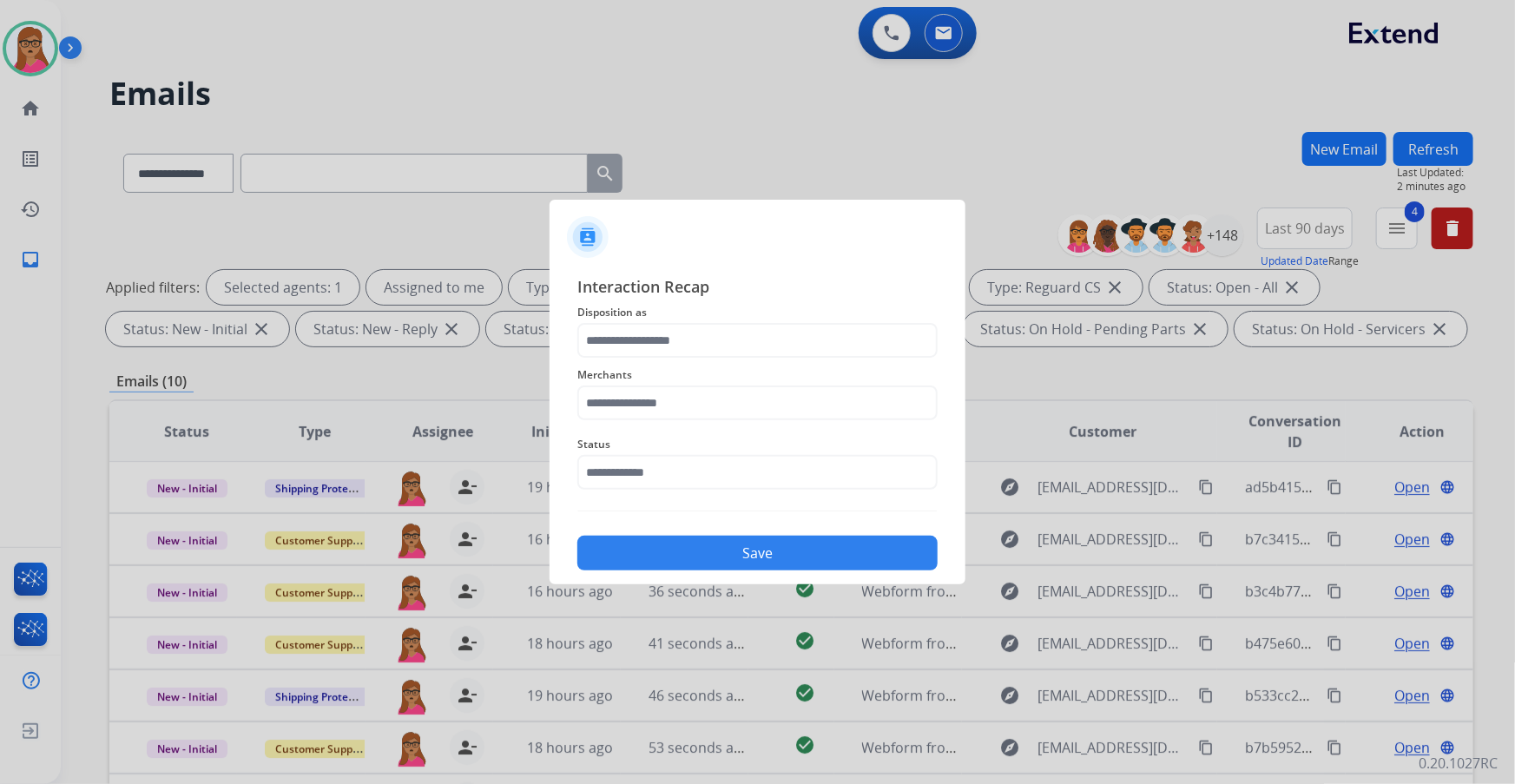
click at [701, 311] on span "Disposition as" at bounding box center [758, 312] width 360 height 21
click at [695, 333] on input "text" at bounding box center [758, 339] width 360 height 34
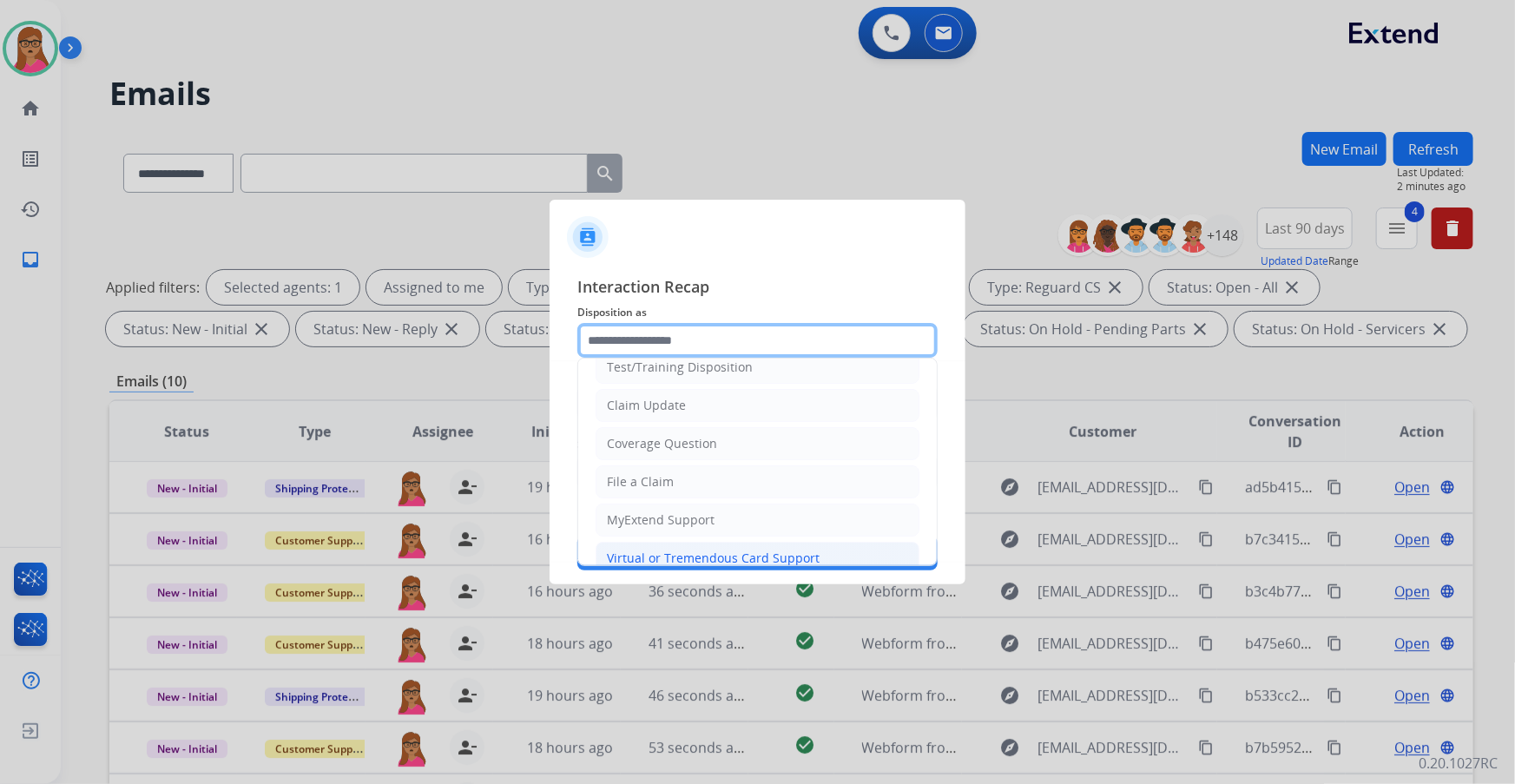
scroll to position [157, 0]
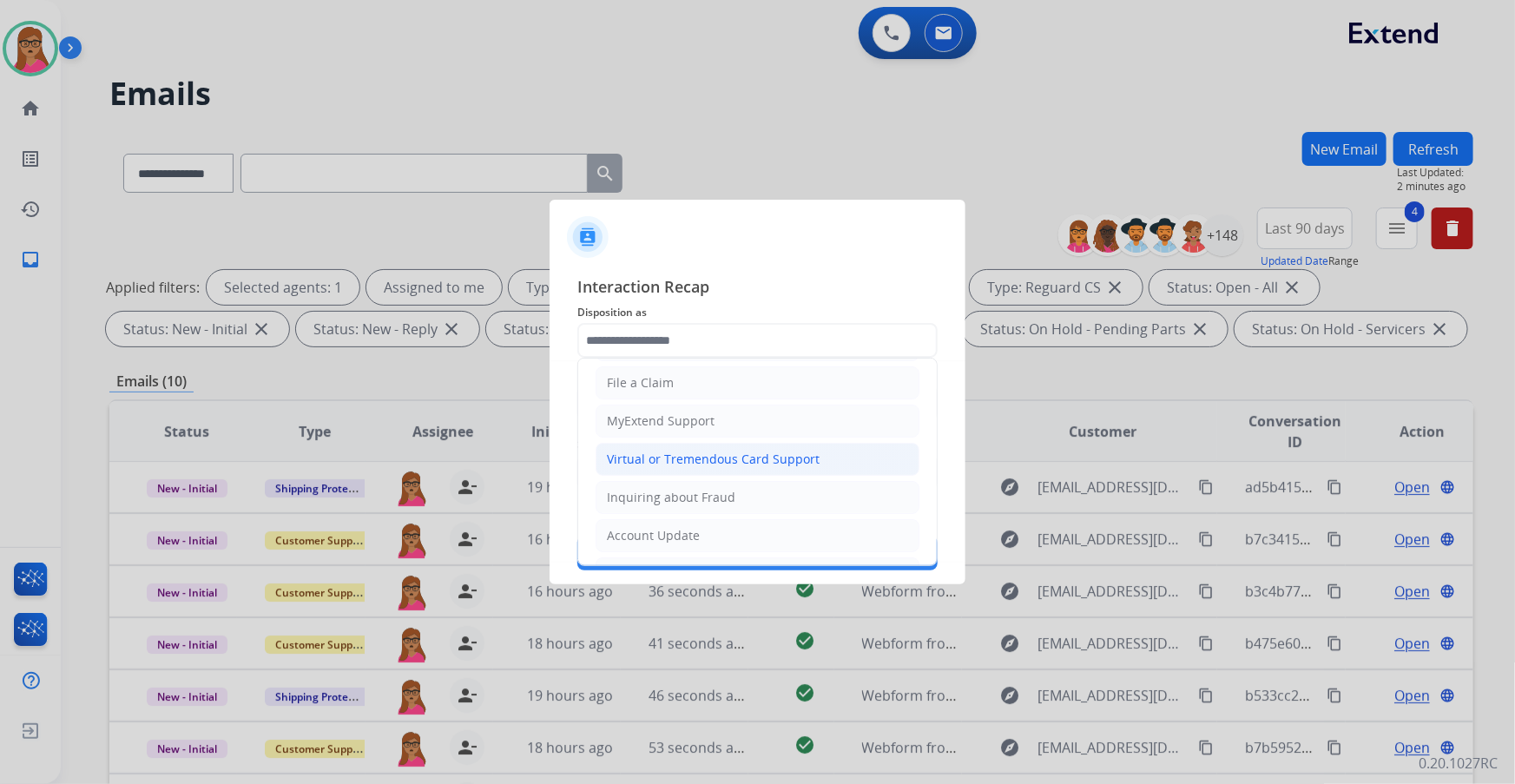
click at [738, 463] on div "Virtual or Tremendous Card Support" at bounding box center [713, 459] width 212 height 18
type input "**********"
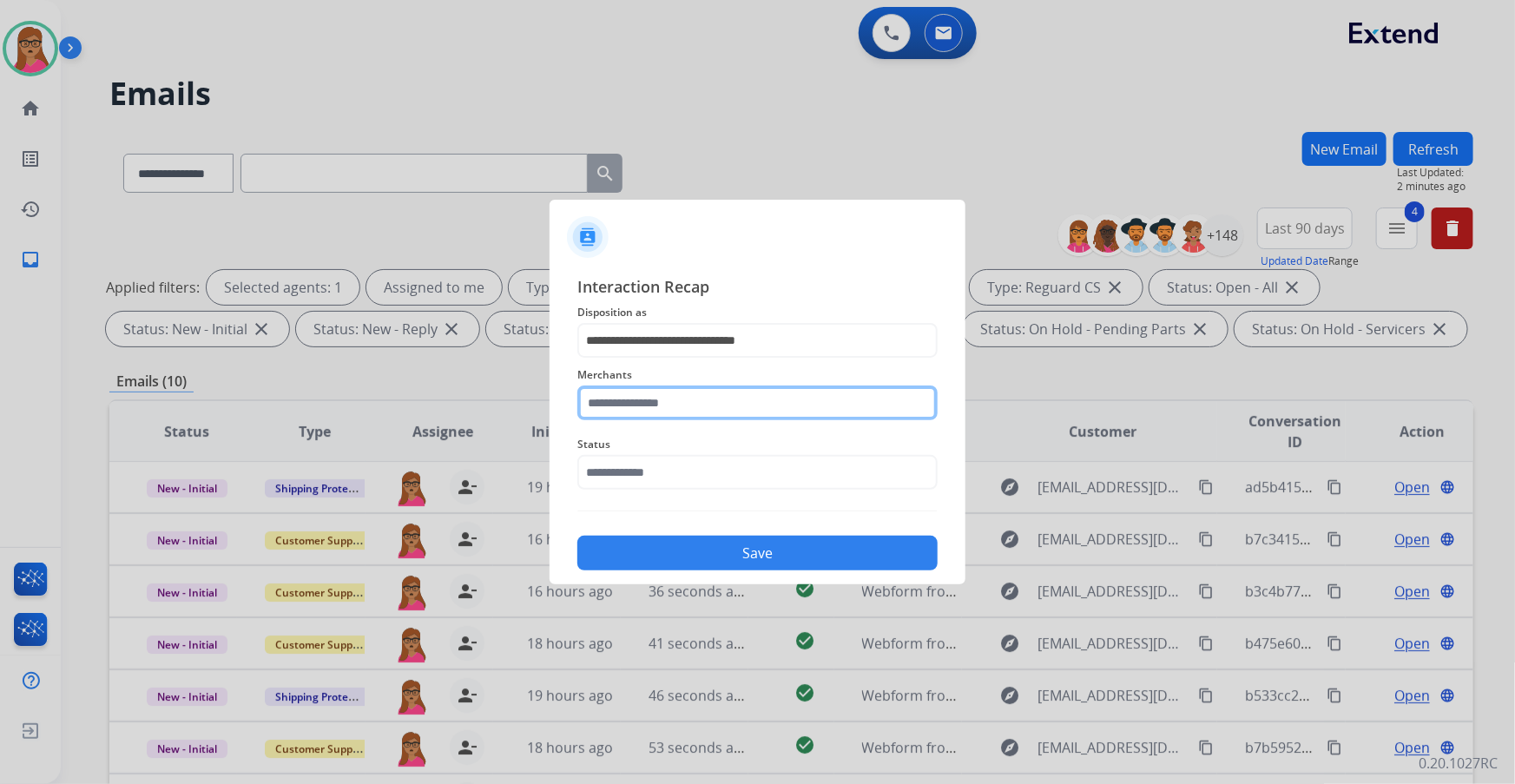
click at [702, 407] on input "text" at bounding box center [758, 402] width 360 height 34
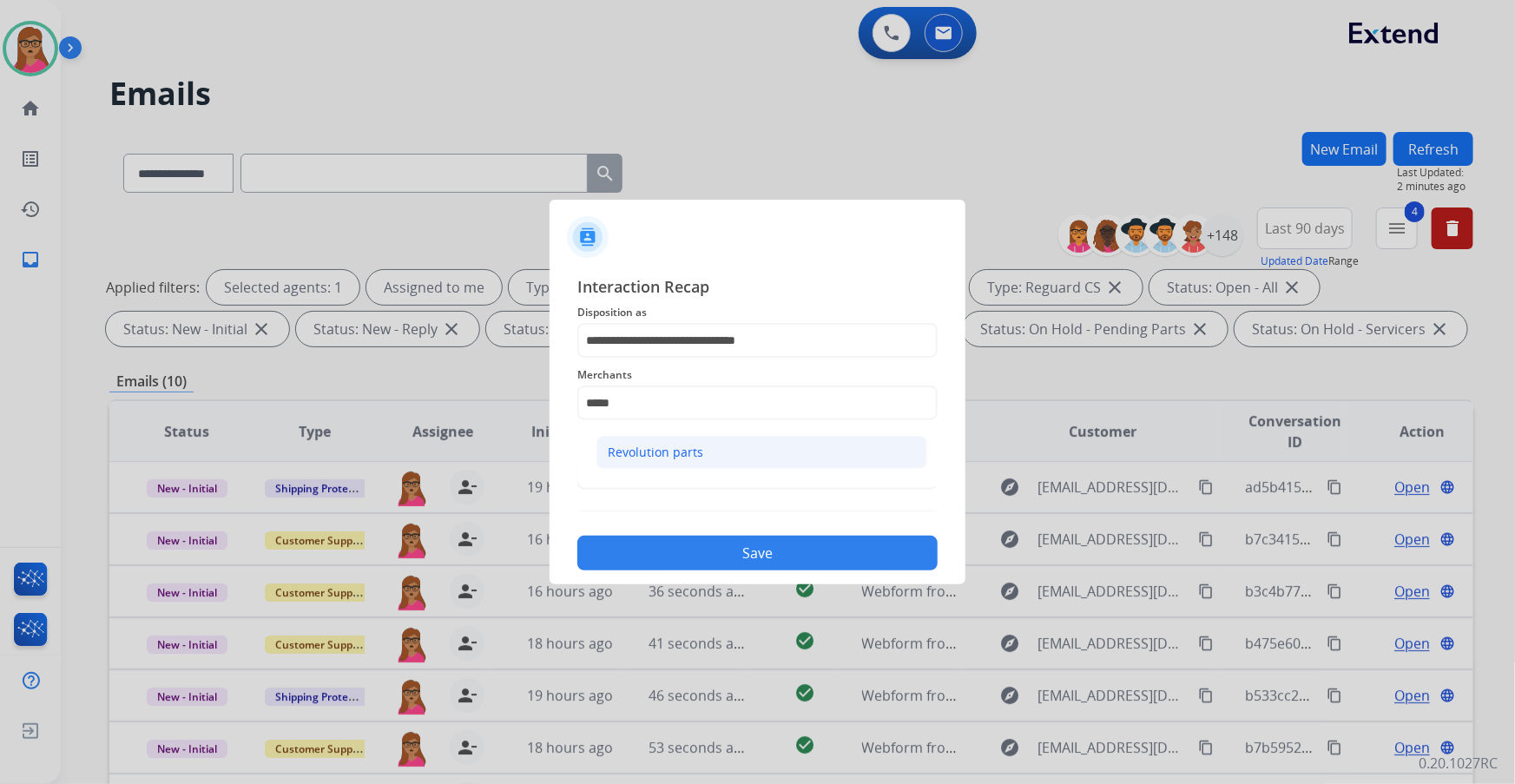
click at [674, 451] on div "Revolution parts" at bounding box center [655, 452] width 95 height 18
type input "**********"
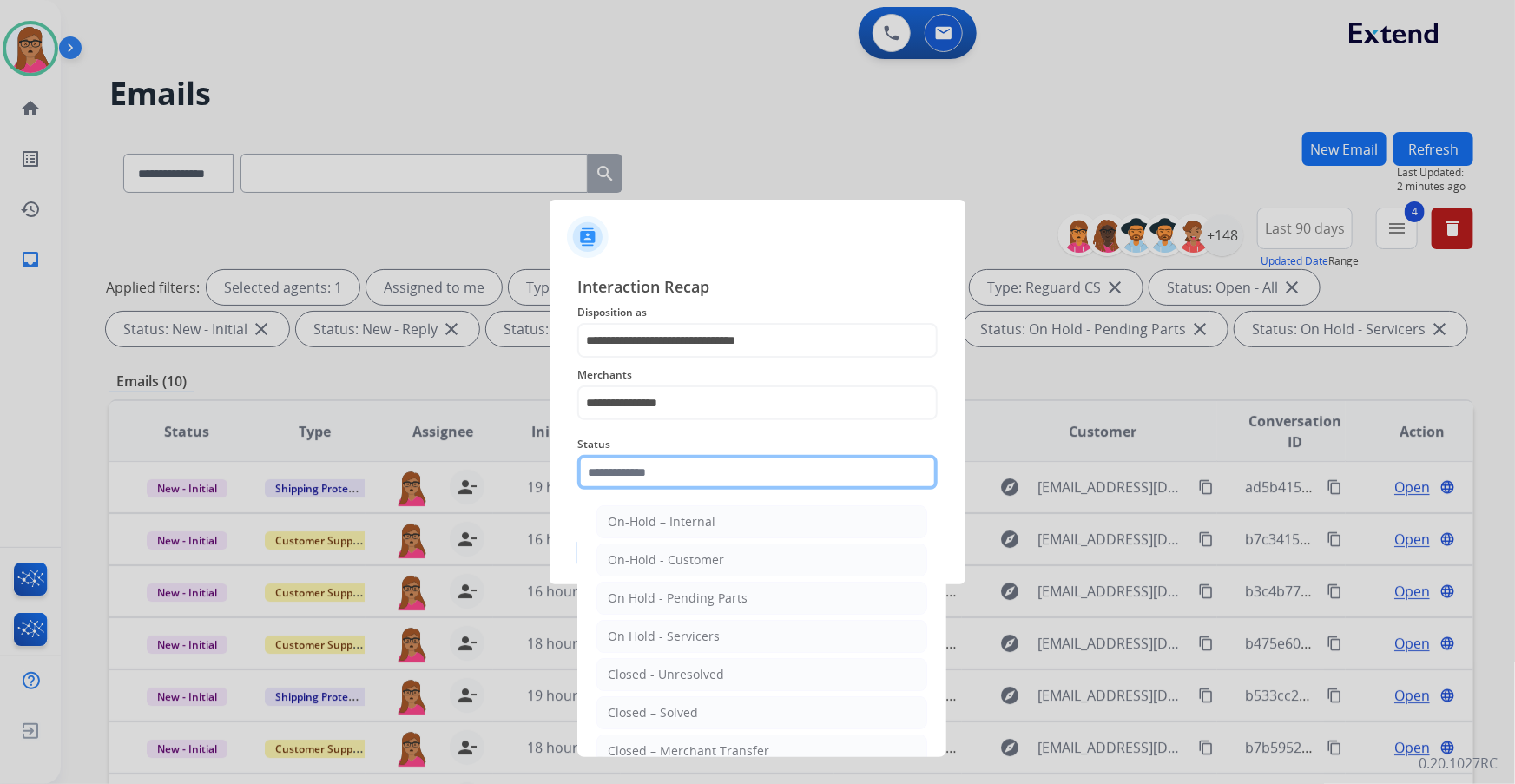
click at [655, 467] on input "text" at bounding box center [758, 472] width 360 height 34
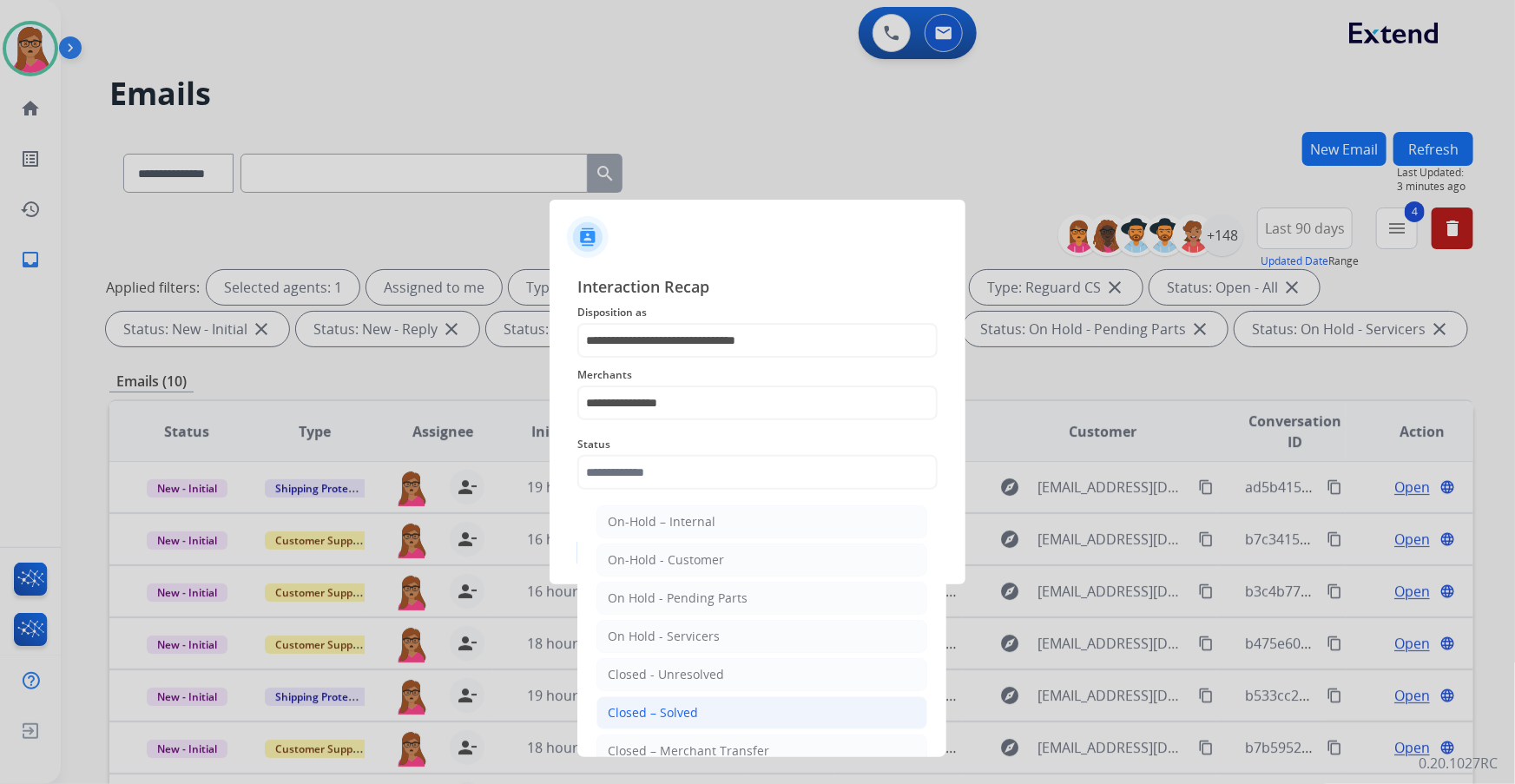
click at [672, 707] on div "Closed – Solved" at bounding box center [653, 713] width 91 height 18
type input "**********"
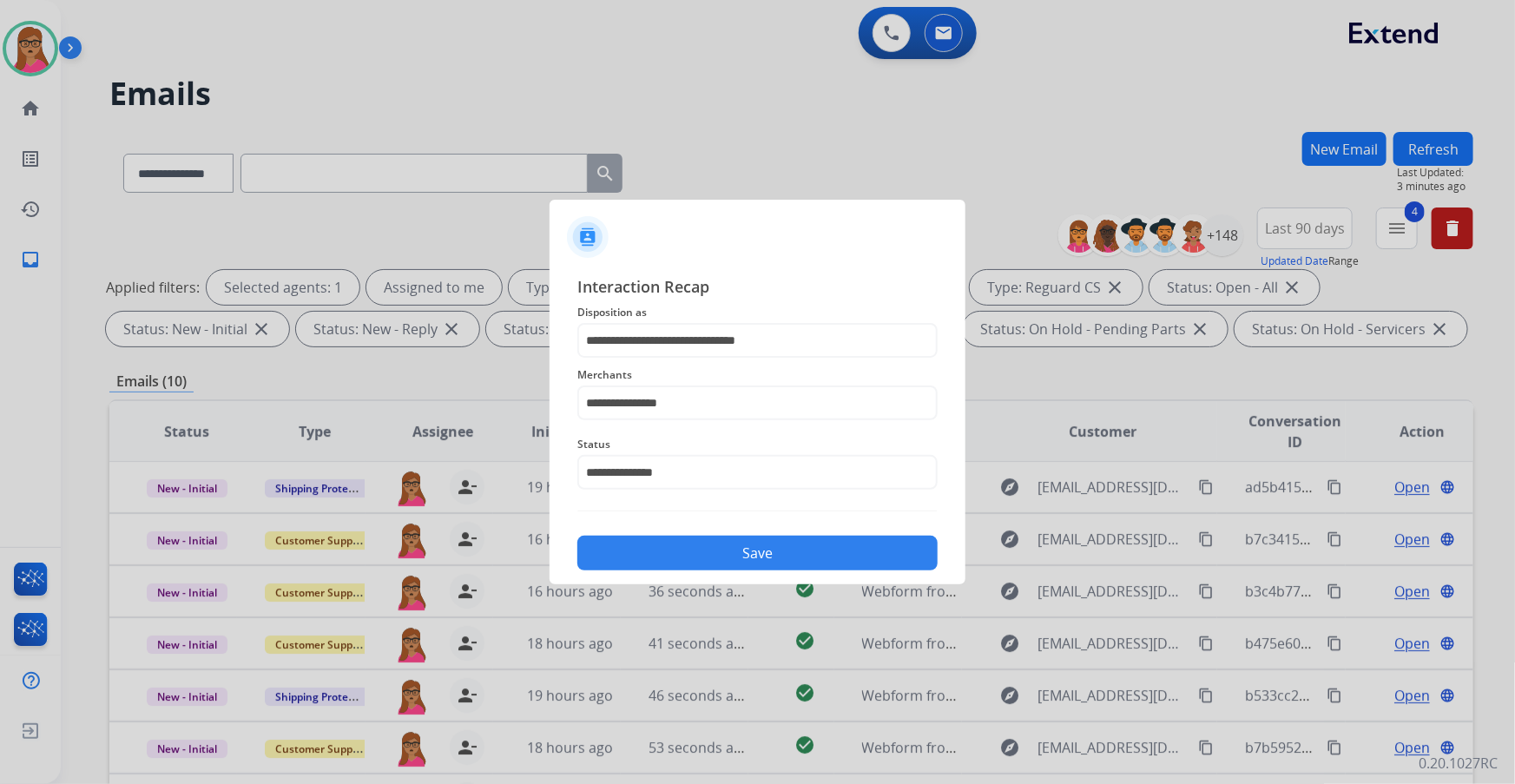
click at [739, 562] on button "Save" at bounding box center [758, 553] width 360 height 34
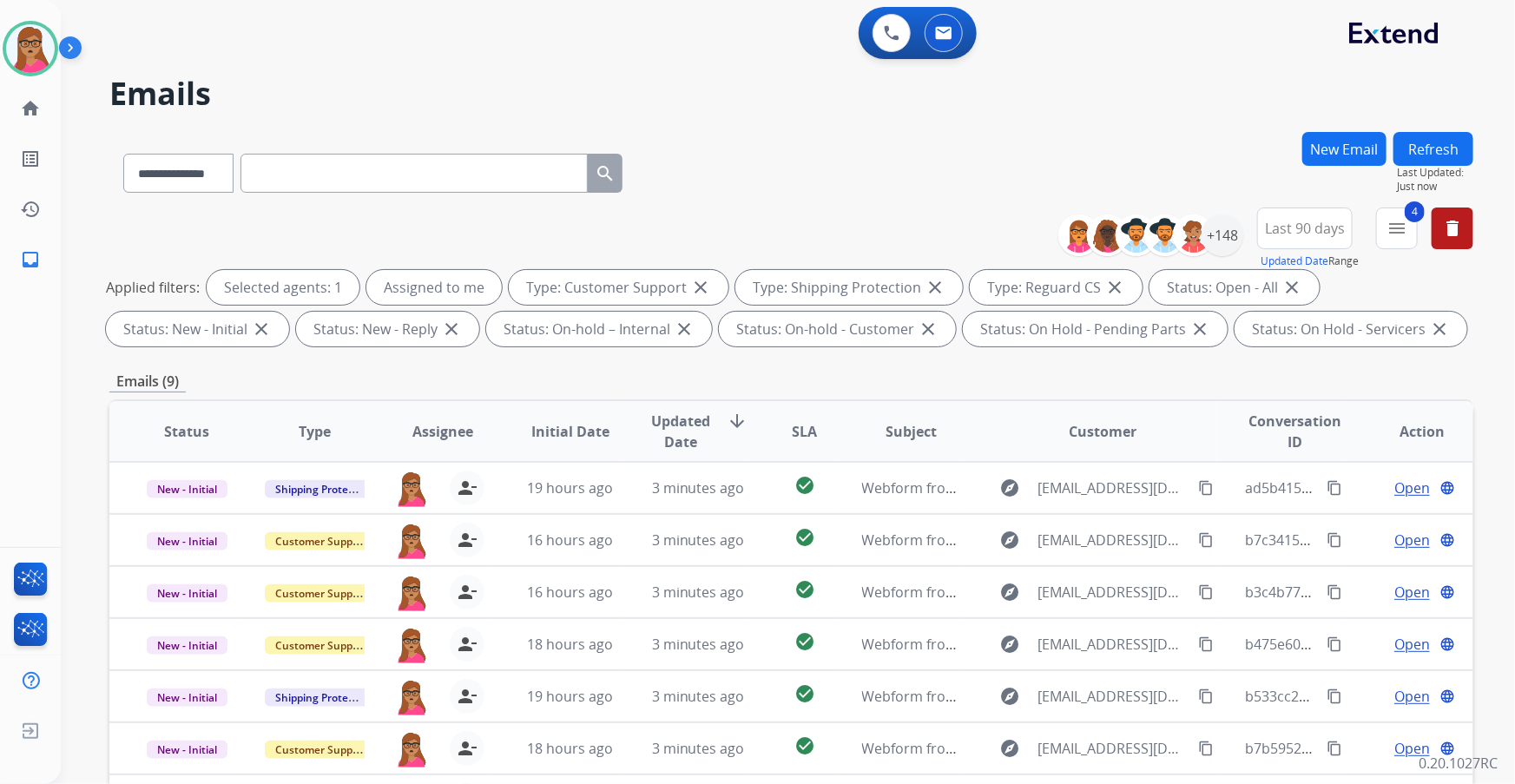
scroll to position [0, 0]
click at [38, 62] on img at bounding box center [30, 48] width 48 height 48
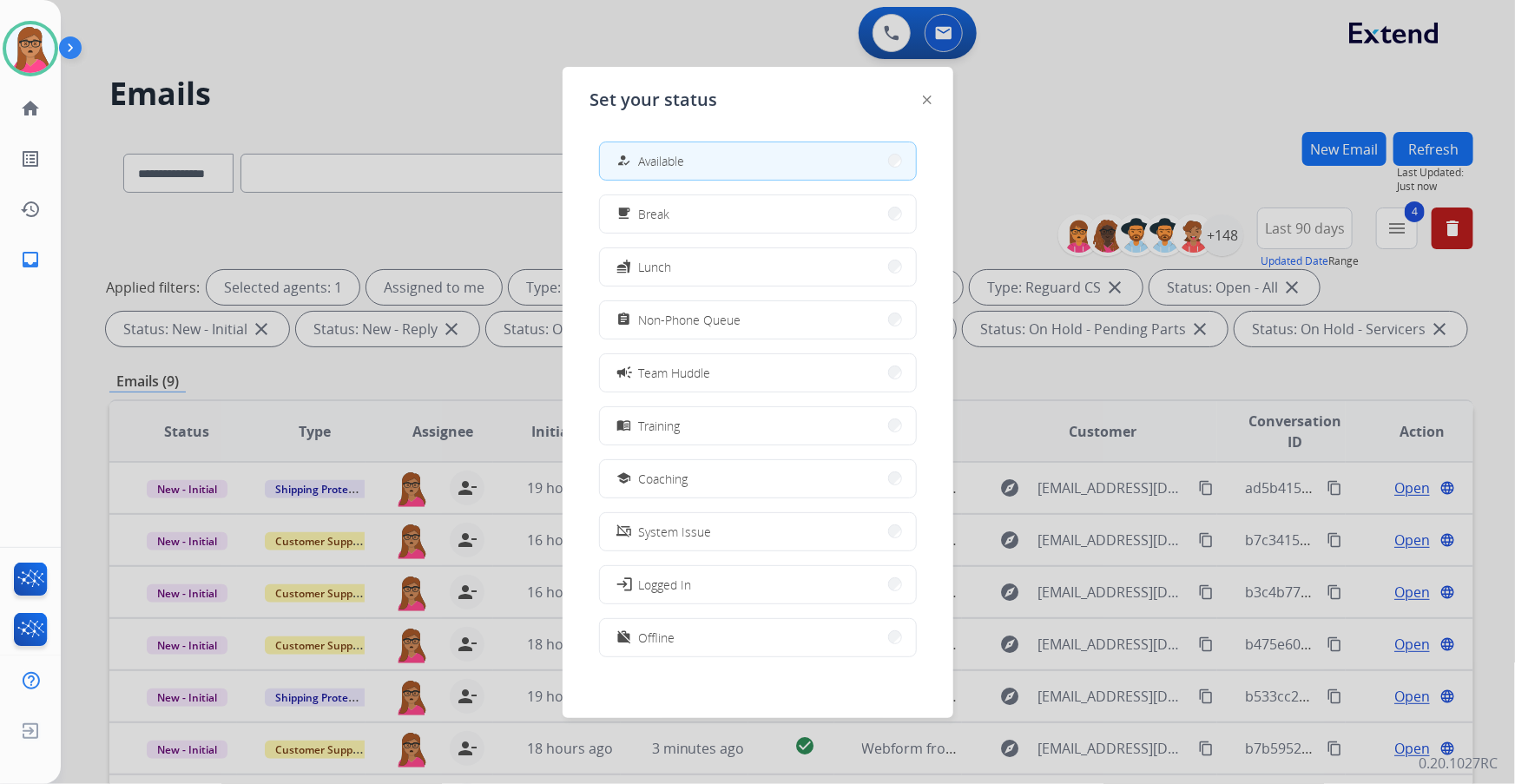
click at [326, 56] on div at bounding box center [758, 392] width 1515 height 784
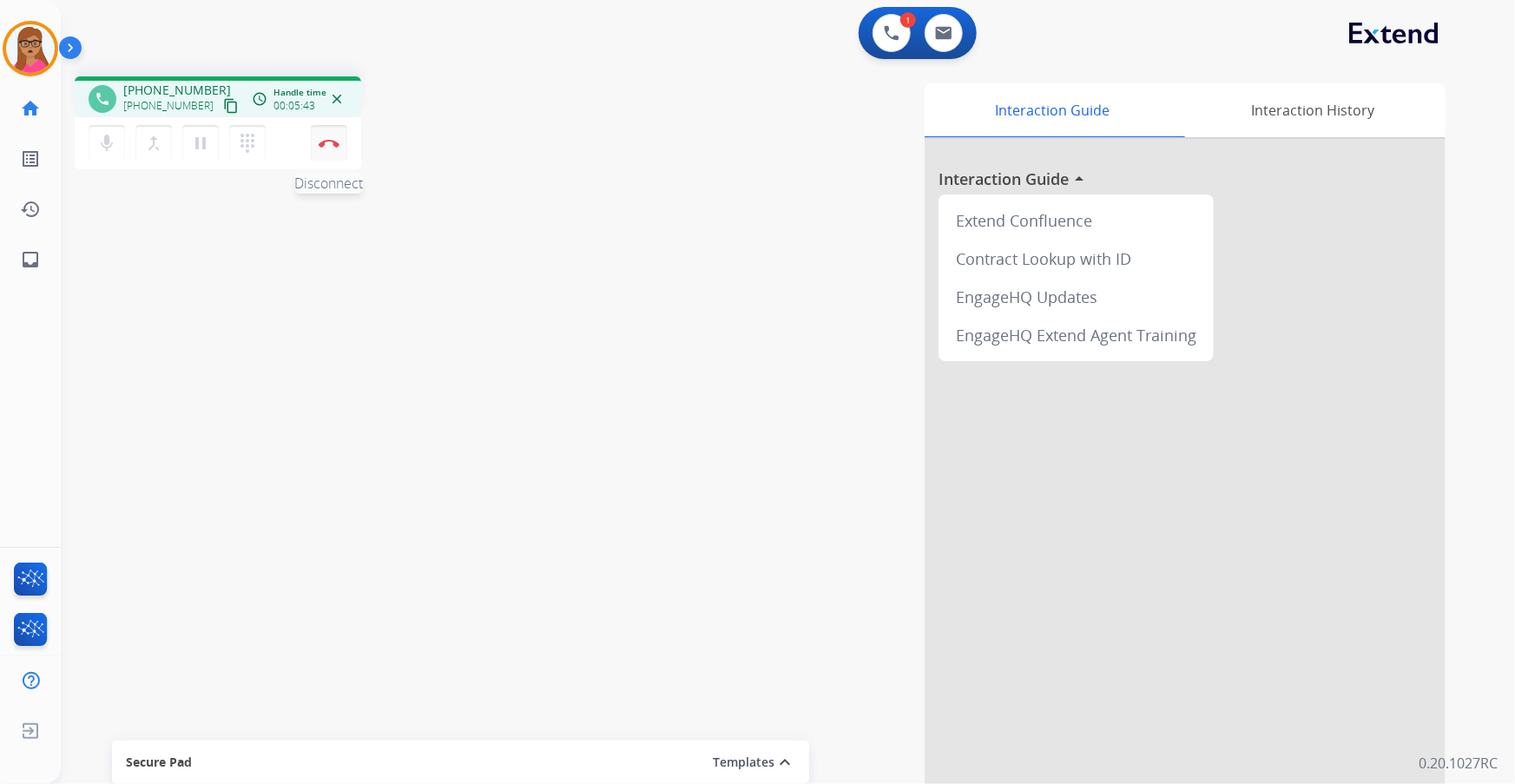
click at [336, 145] on img at bounding box center [329, 143] width 21 height 9
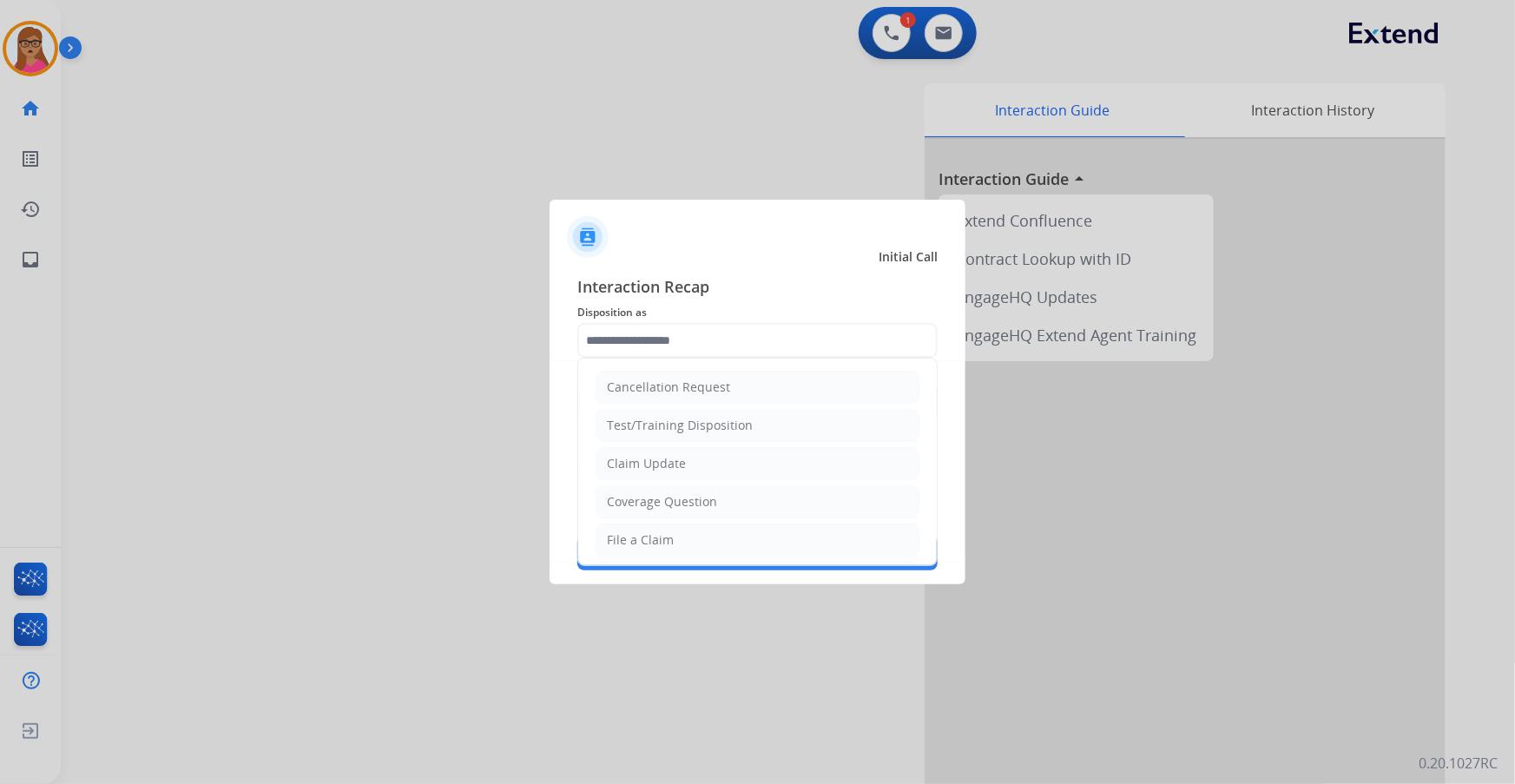
click at [651, 351] on input "text" at bounding box center [758, 339] width 360 height 34
click at [663, 537] on div "File a Claim" at bounding box center [640, 540] width 67 height 18
type input "**********"
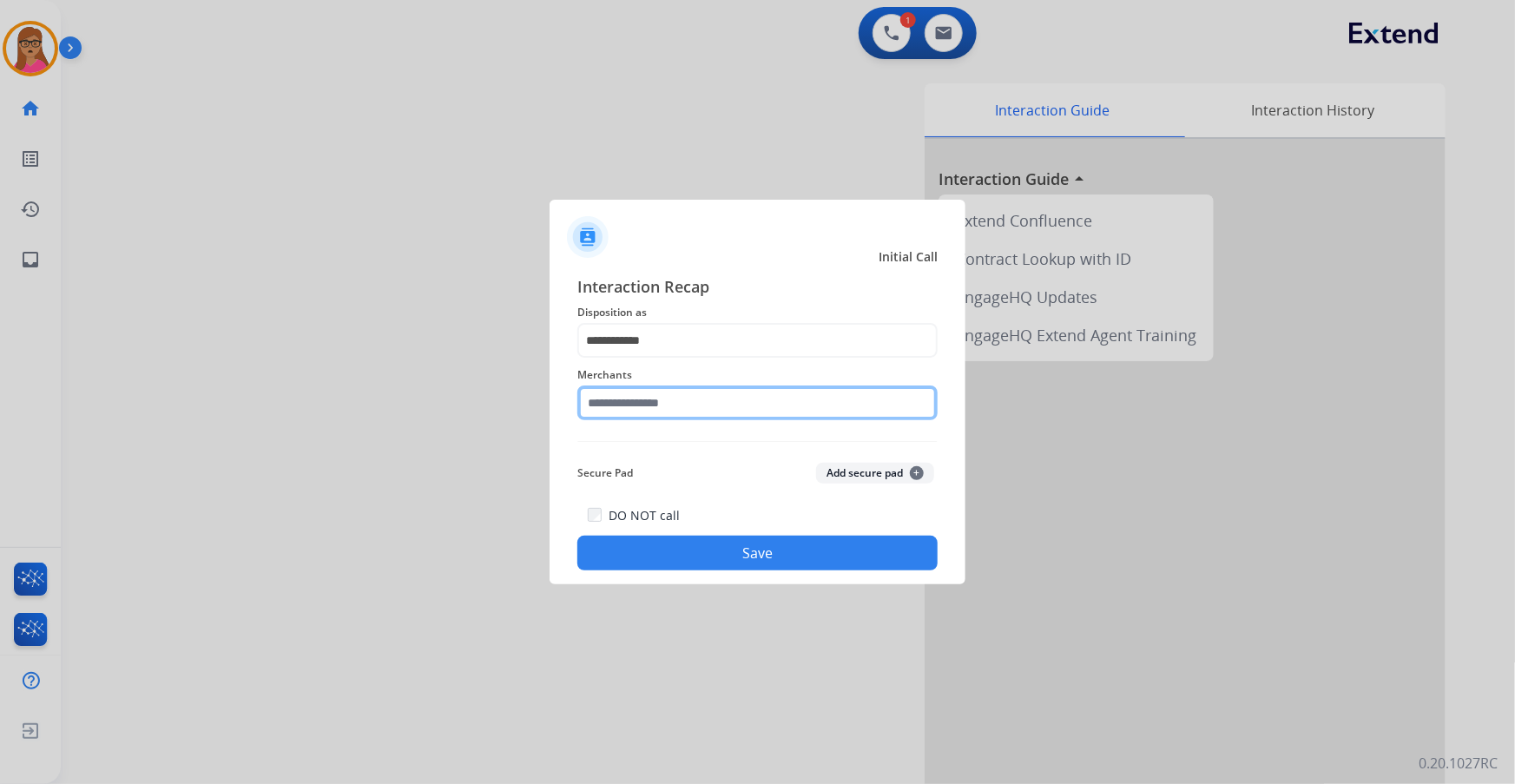
click at [685, 406] on input "text" at bounding box center [758, 402] width 360 height 34
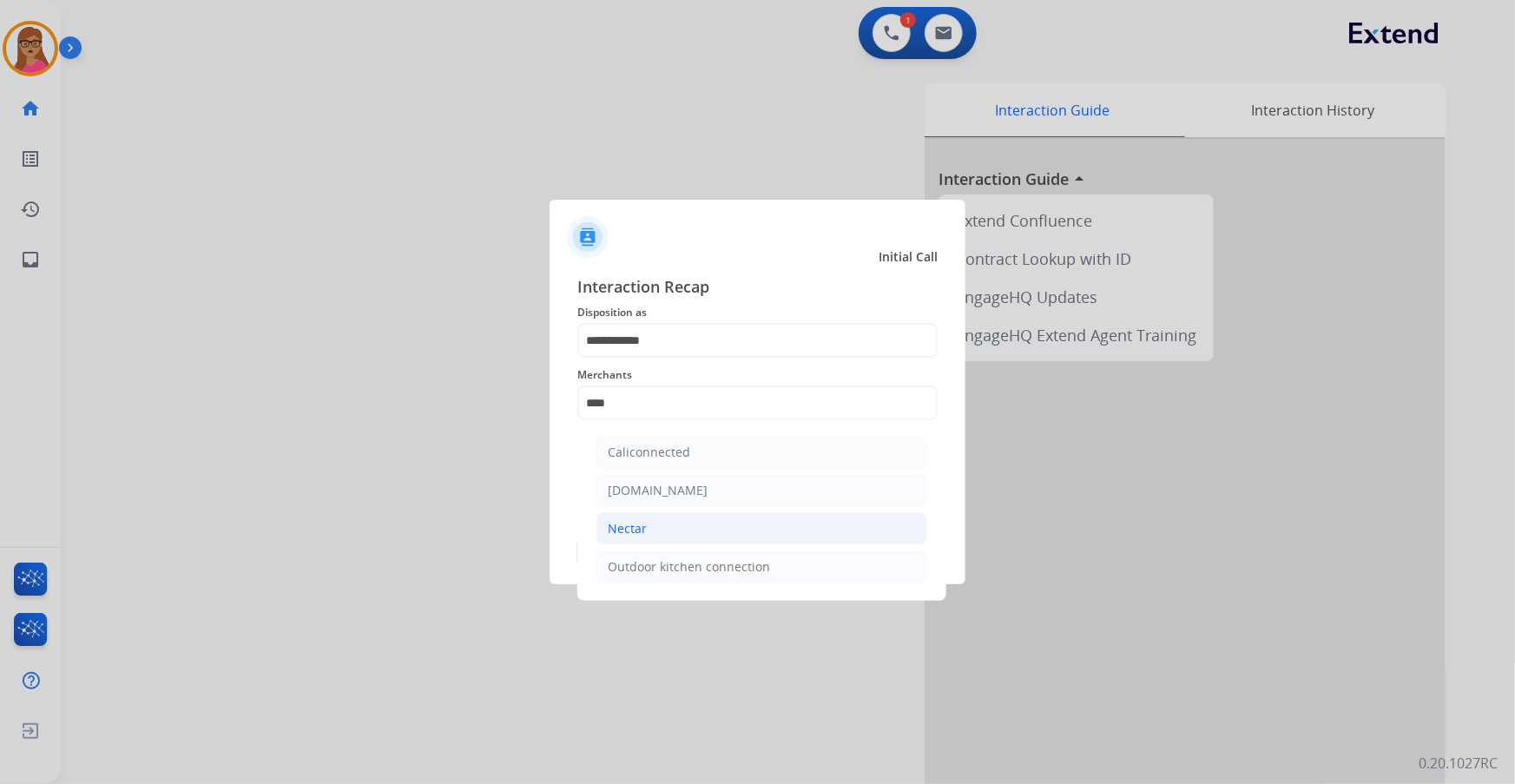
click at [678, 538] on li "Nectar" at bounding box center [761, 529] width 331 height 33
type input "******"
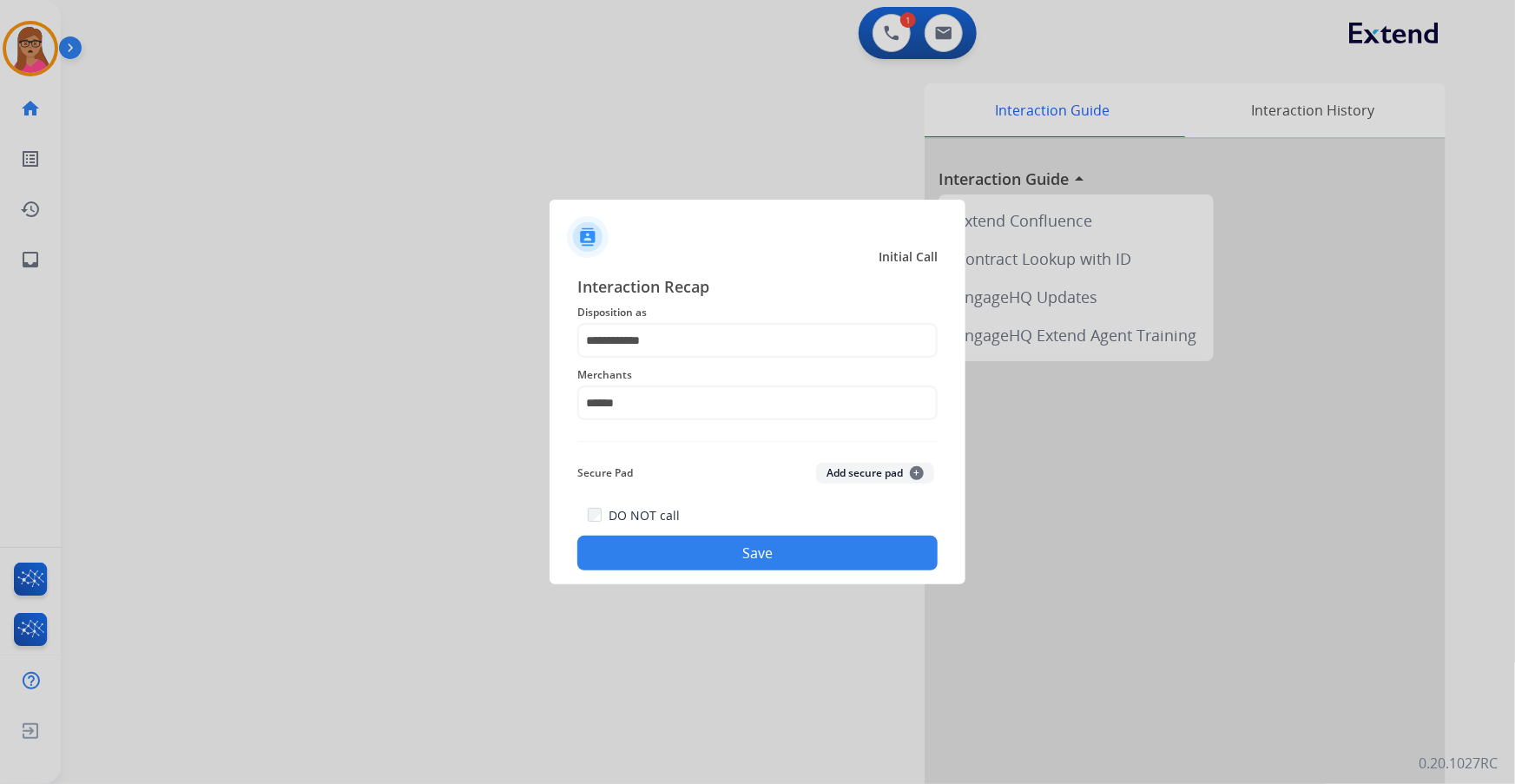
click at [749, 557] on button "Save" at bounding box center [758, 553] width 360 height 34
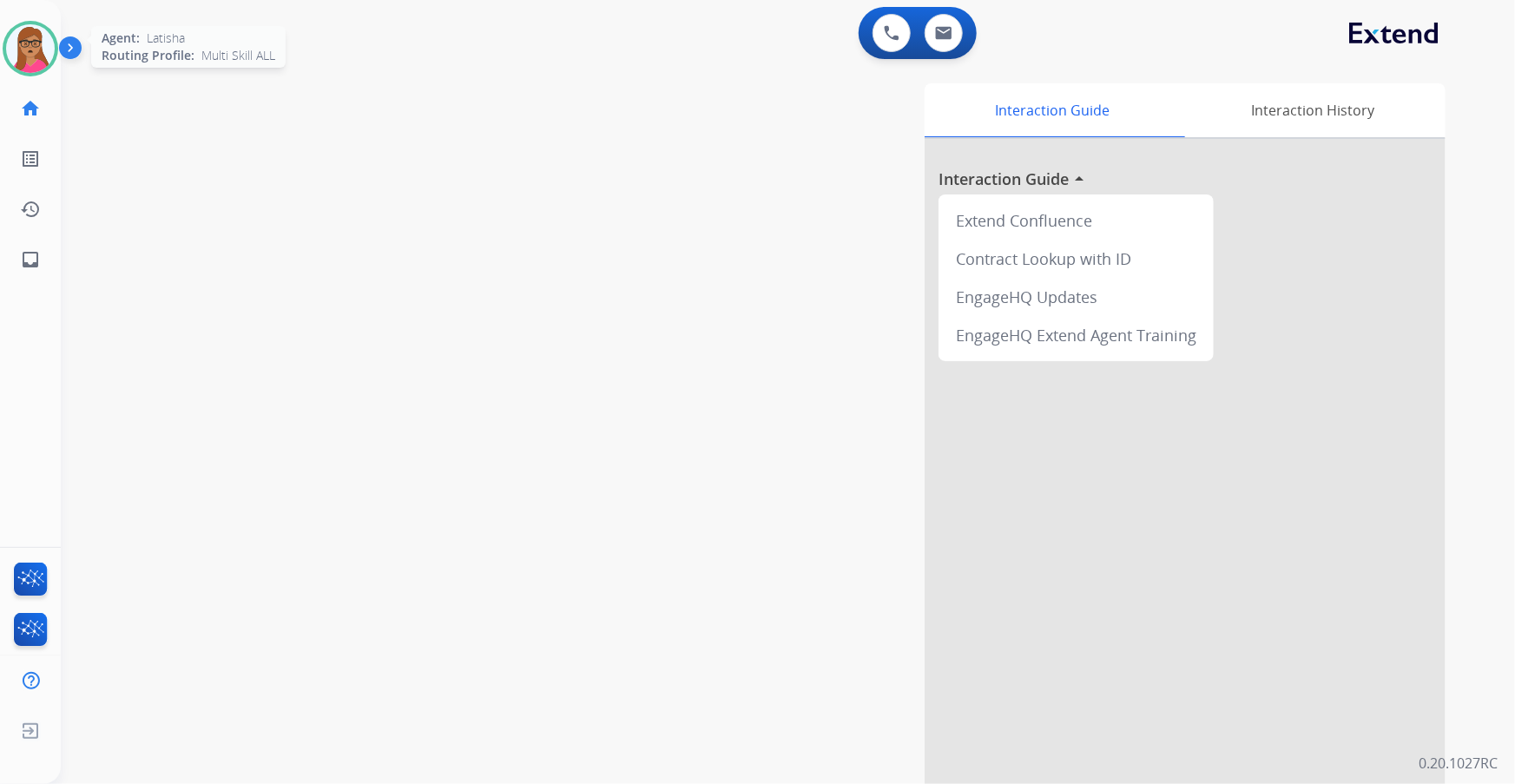
click at [35, 52] on img at bounding box center [30, 48] width 48 height 48
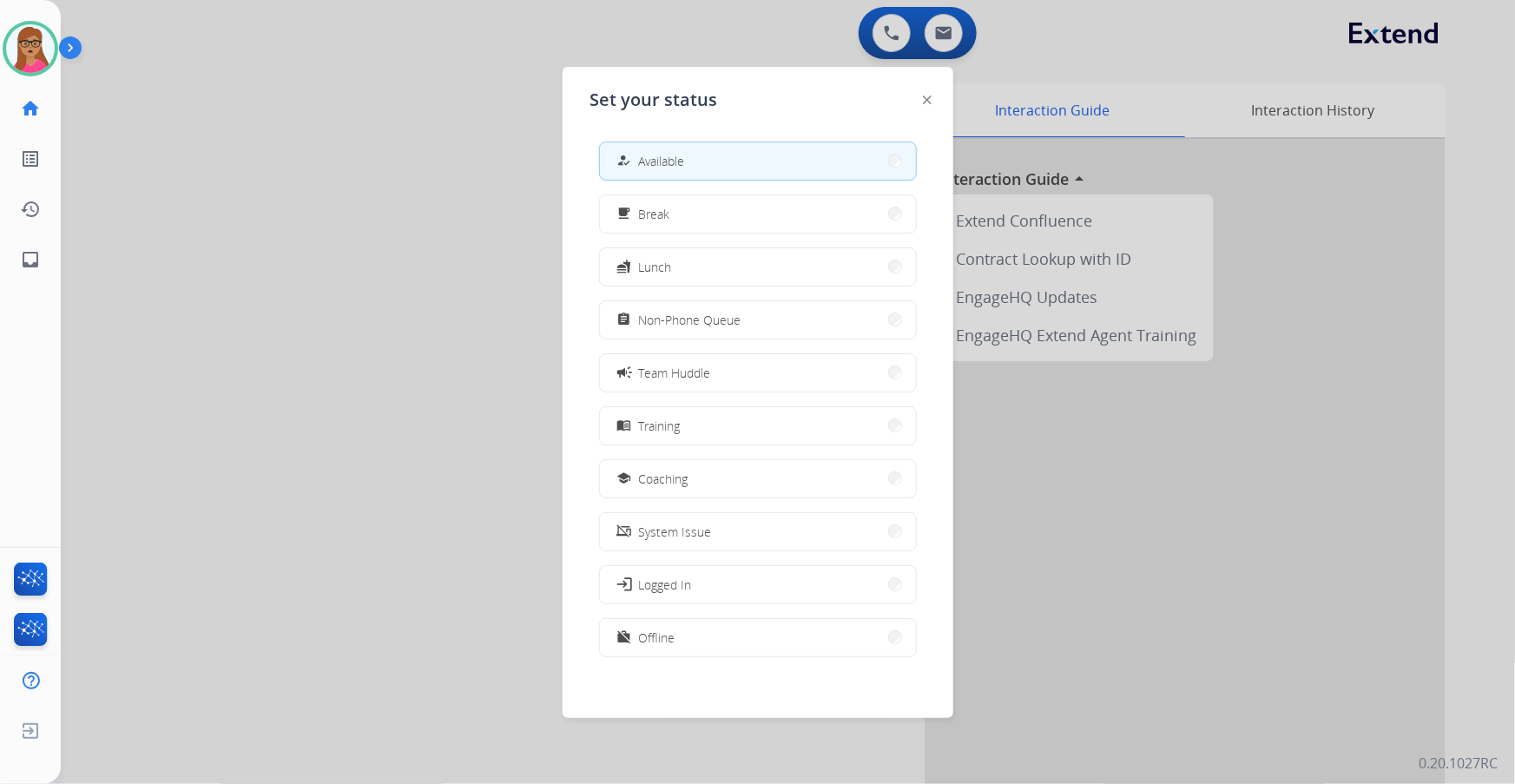
click at [294, 201] on div at bounding box center [758, 392] width 1515 height 784
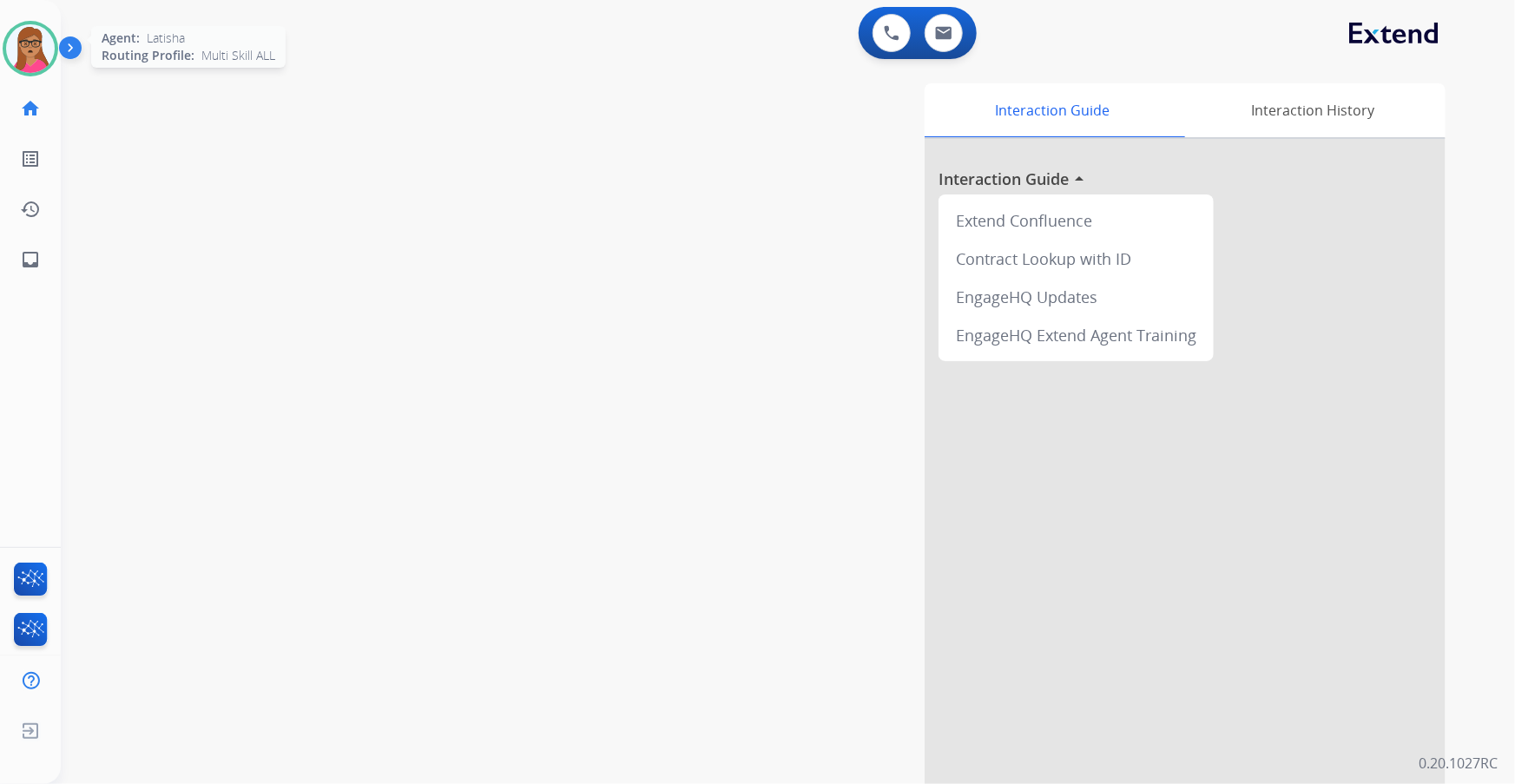
click at [38, 54] on img at bounding box center [30, 48] width 48 height 48
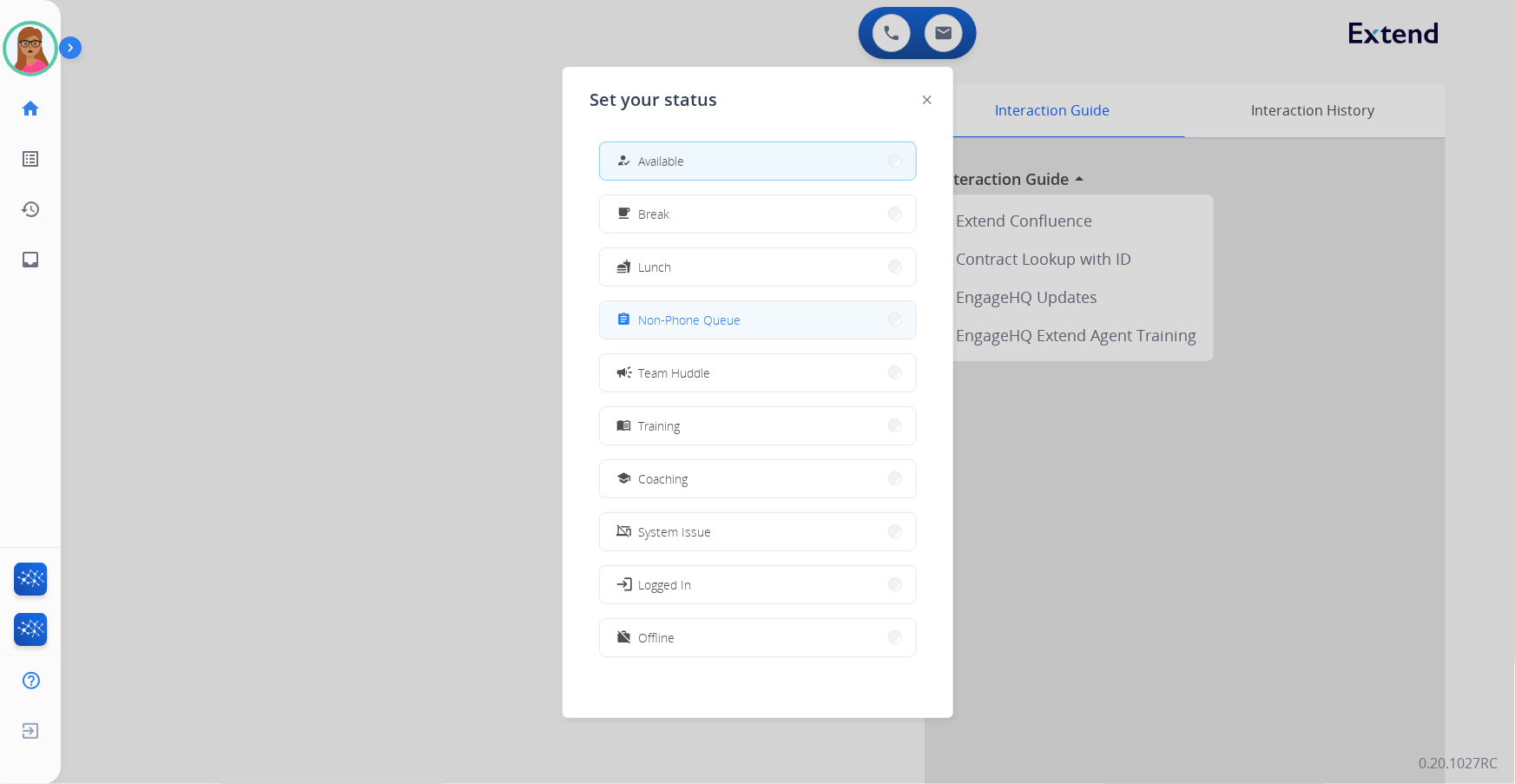
click at [714, 317] on span "Non-Phone Queue" at bounding box center [691, 320] width 102 height 19
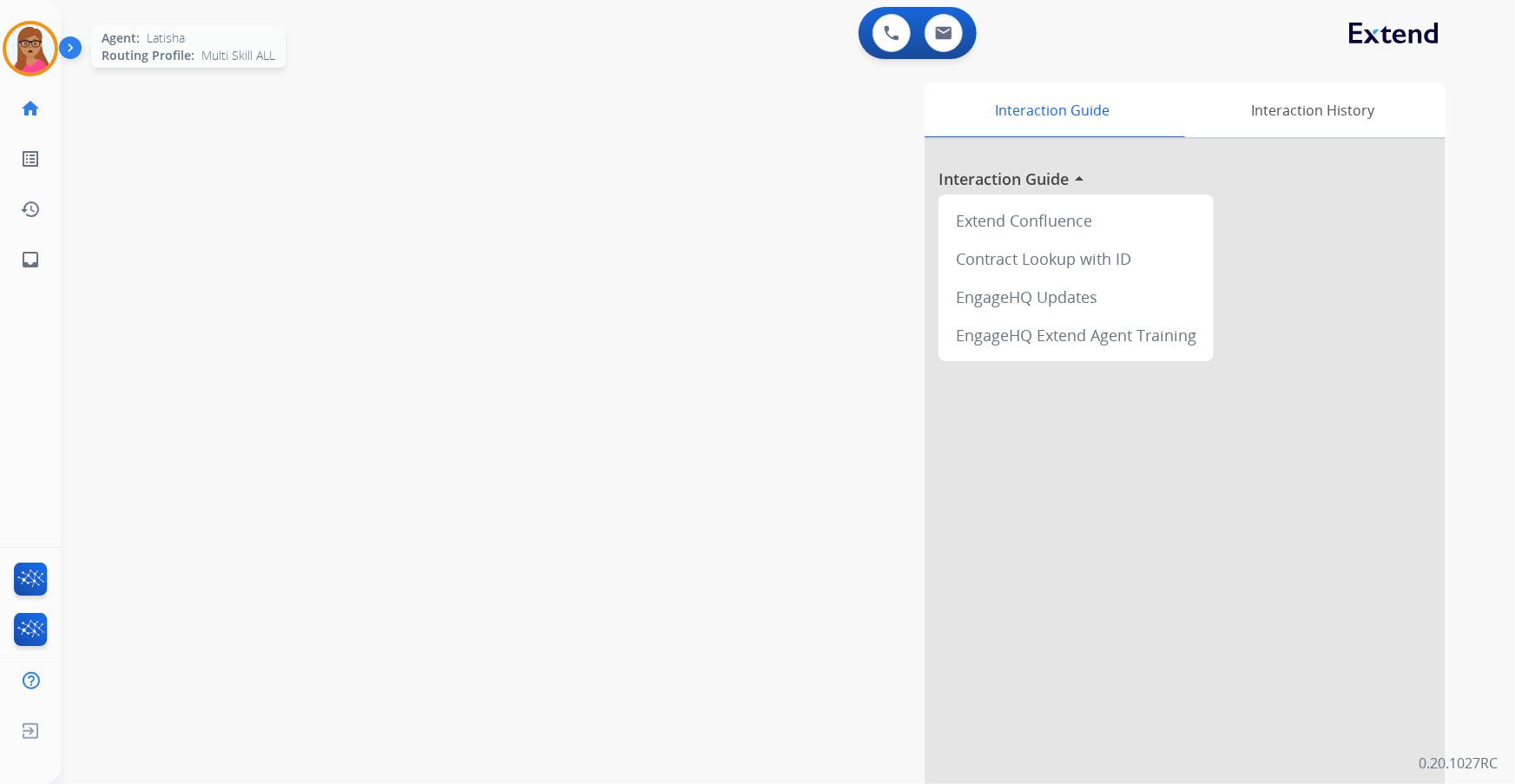
click at [28, 46] on img at bounding box center [30, 48] width 48 height 48
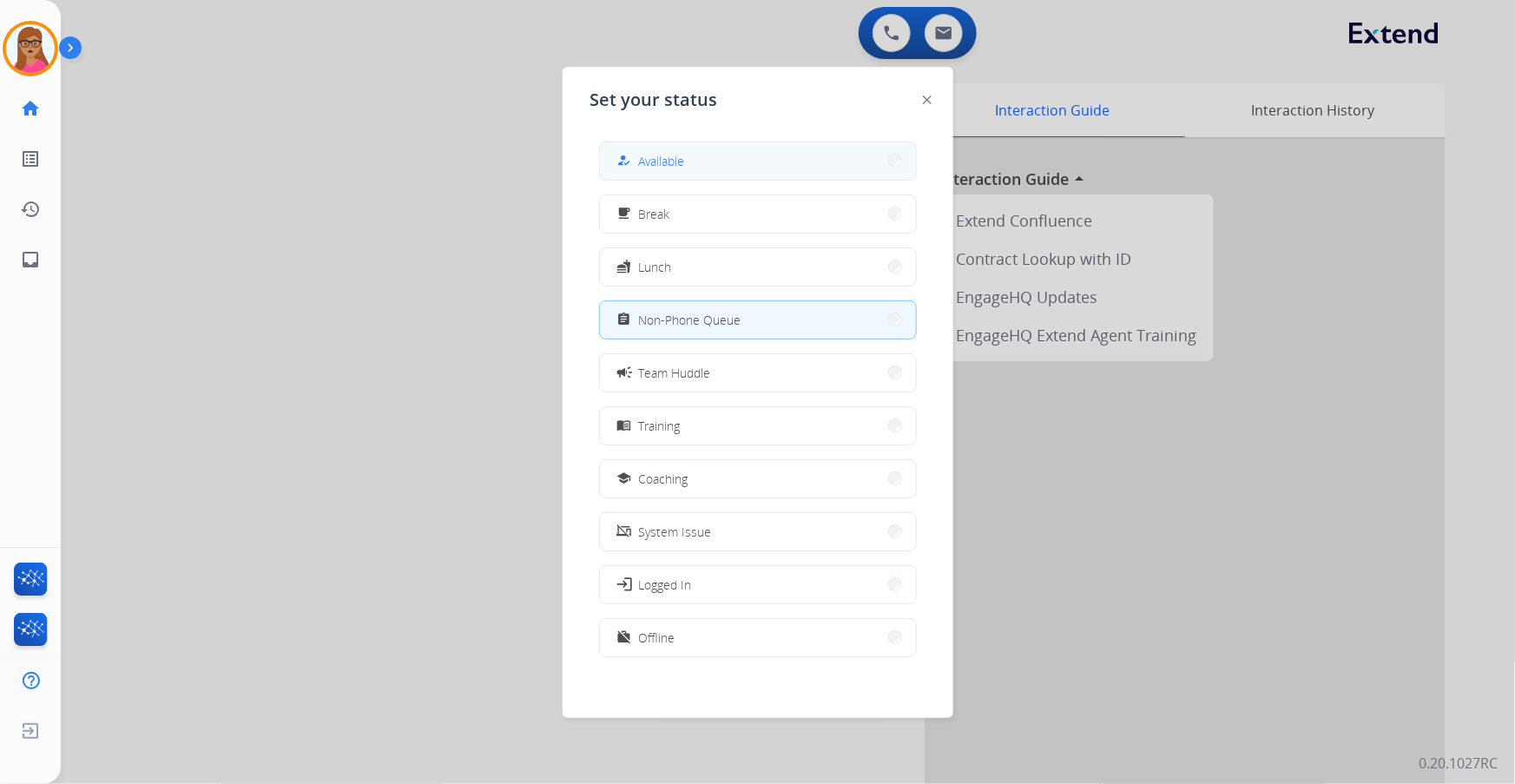
click at [703, 151] on button "how_to_reg Available" at bounding box center [758, 161] width 316 height 37
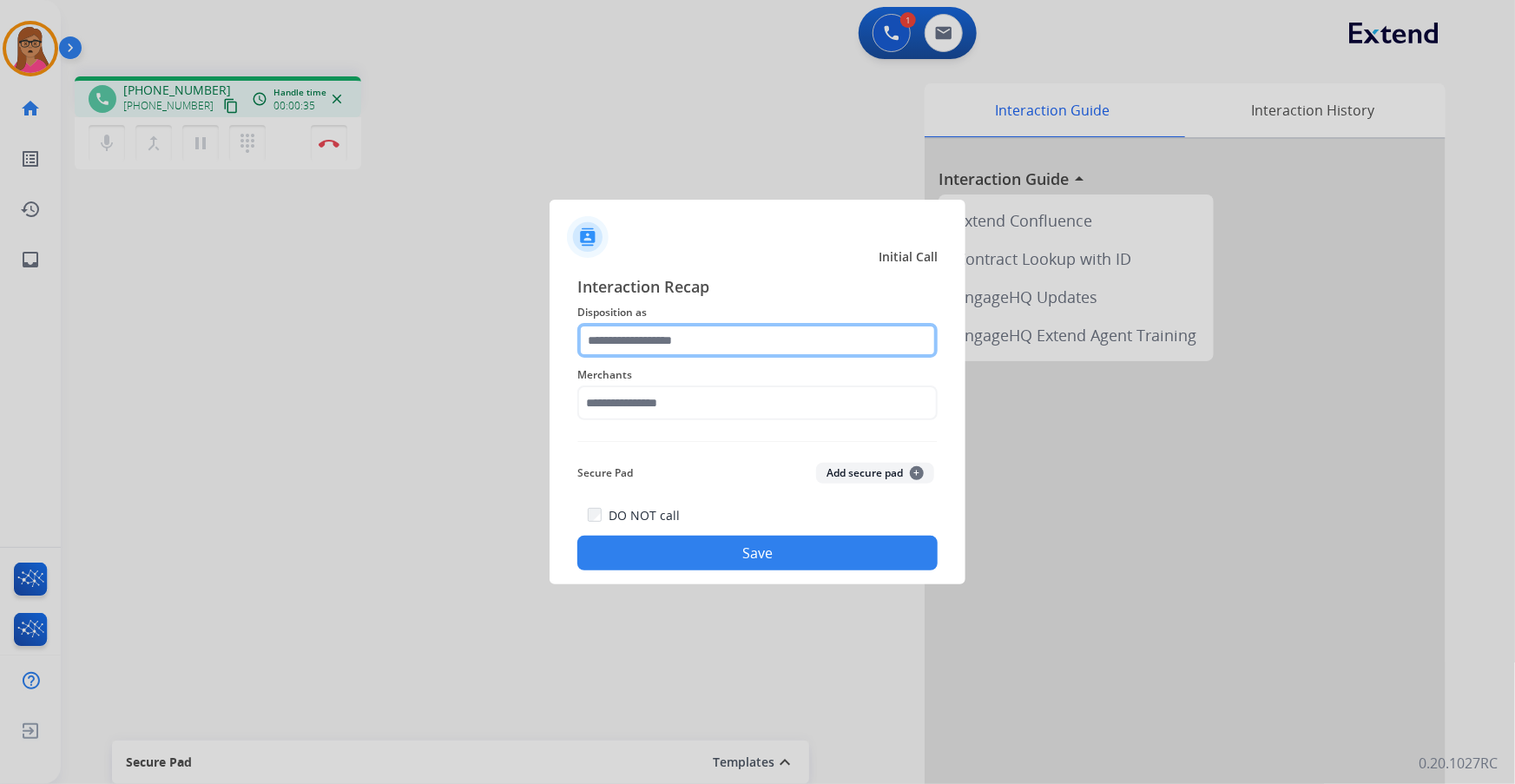
click at [639, 330] on input "text" at bounding box center [758, 339] width 360 height 34
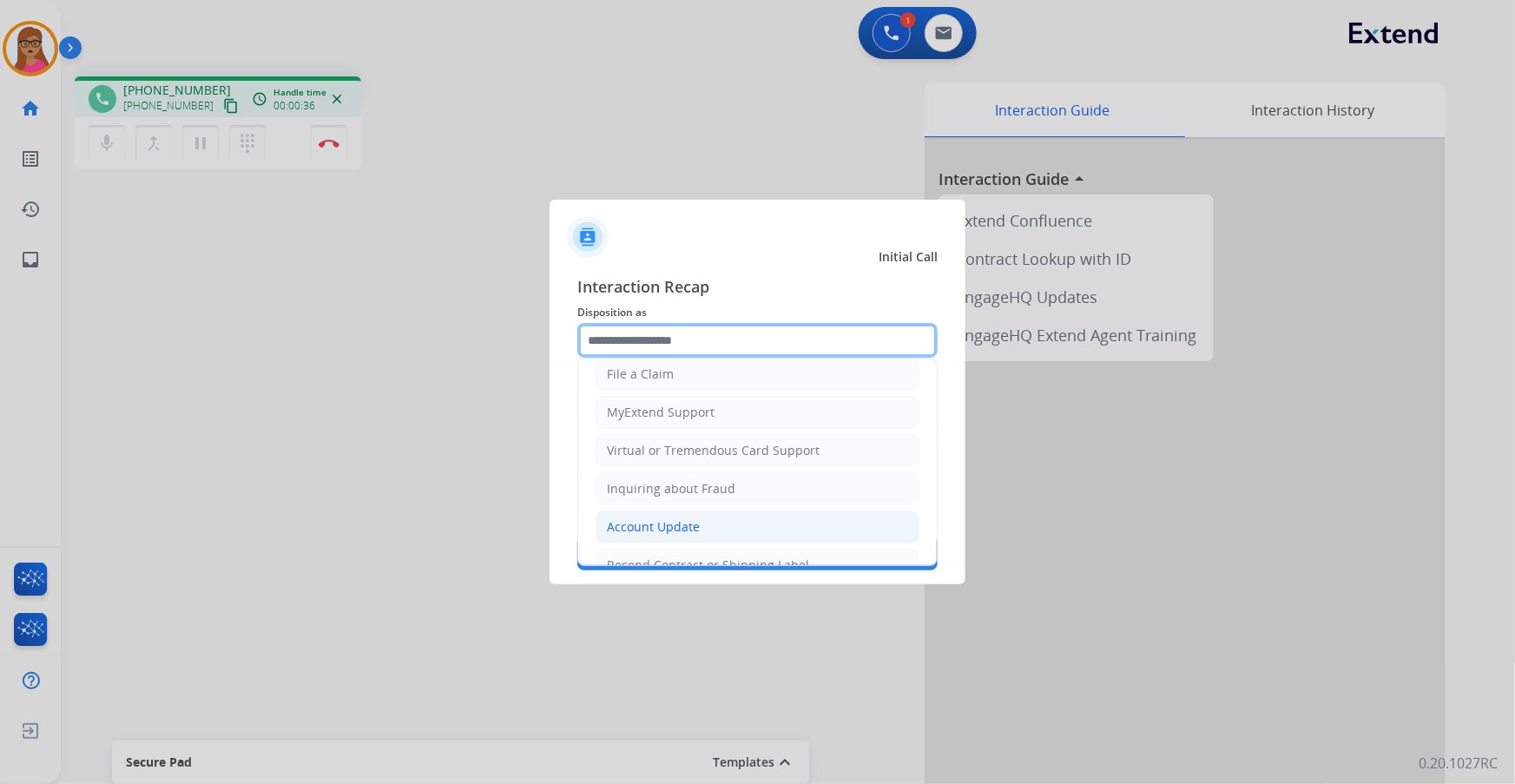
scroll to position [269, 0]
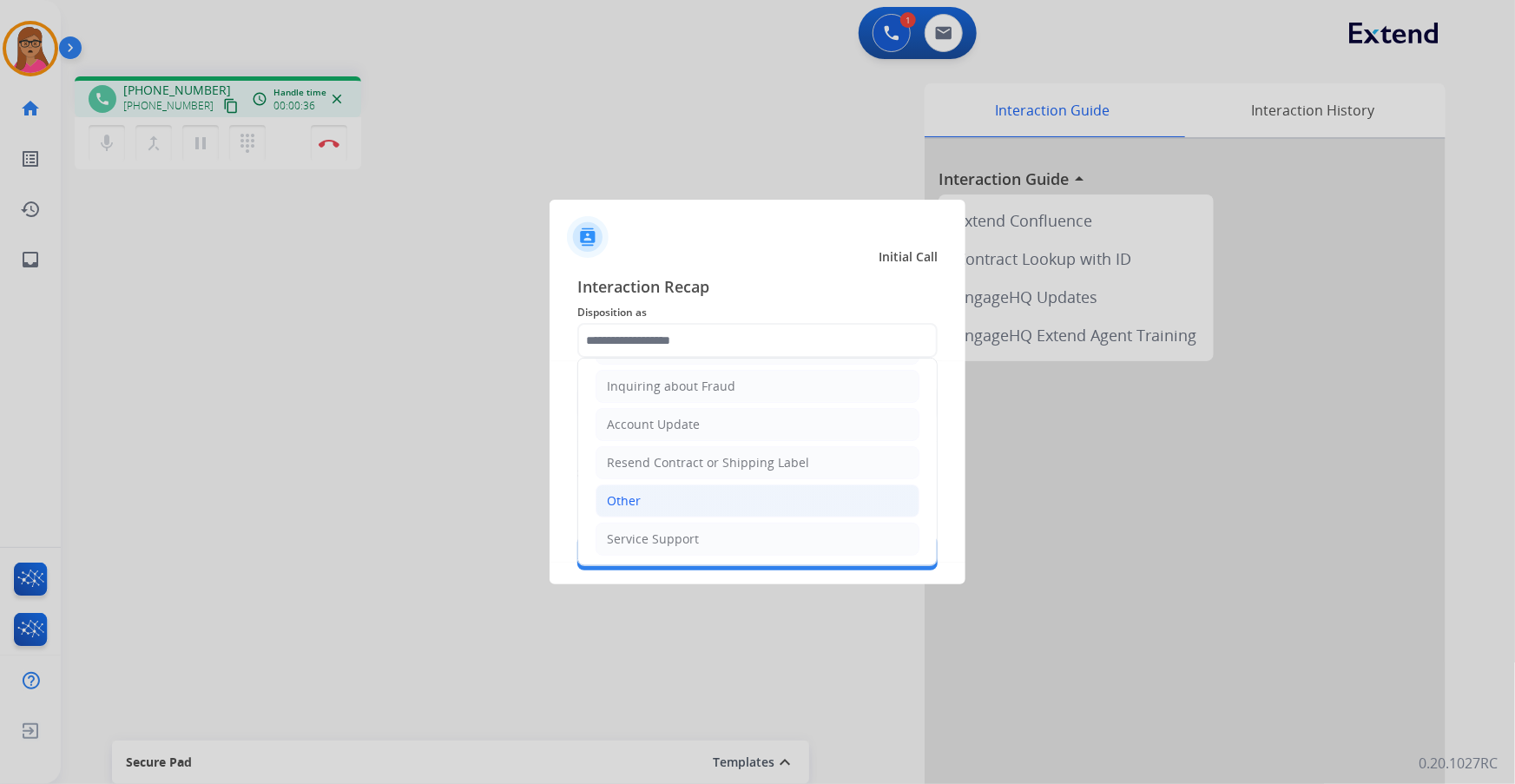
click at [638, 492] on div "Other" at bounding box center [624, 501] width 33 height 18
type input "*****"
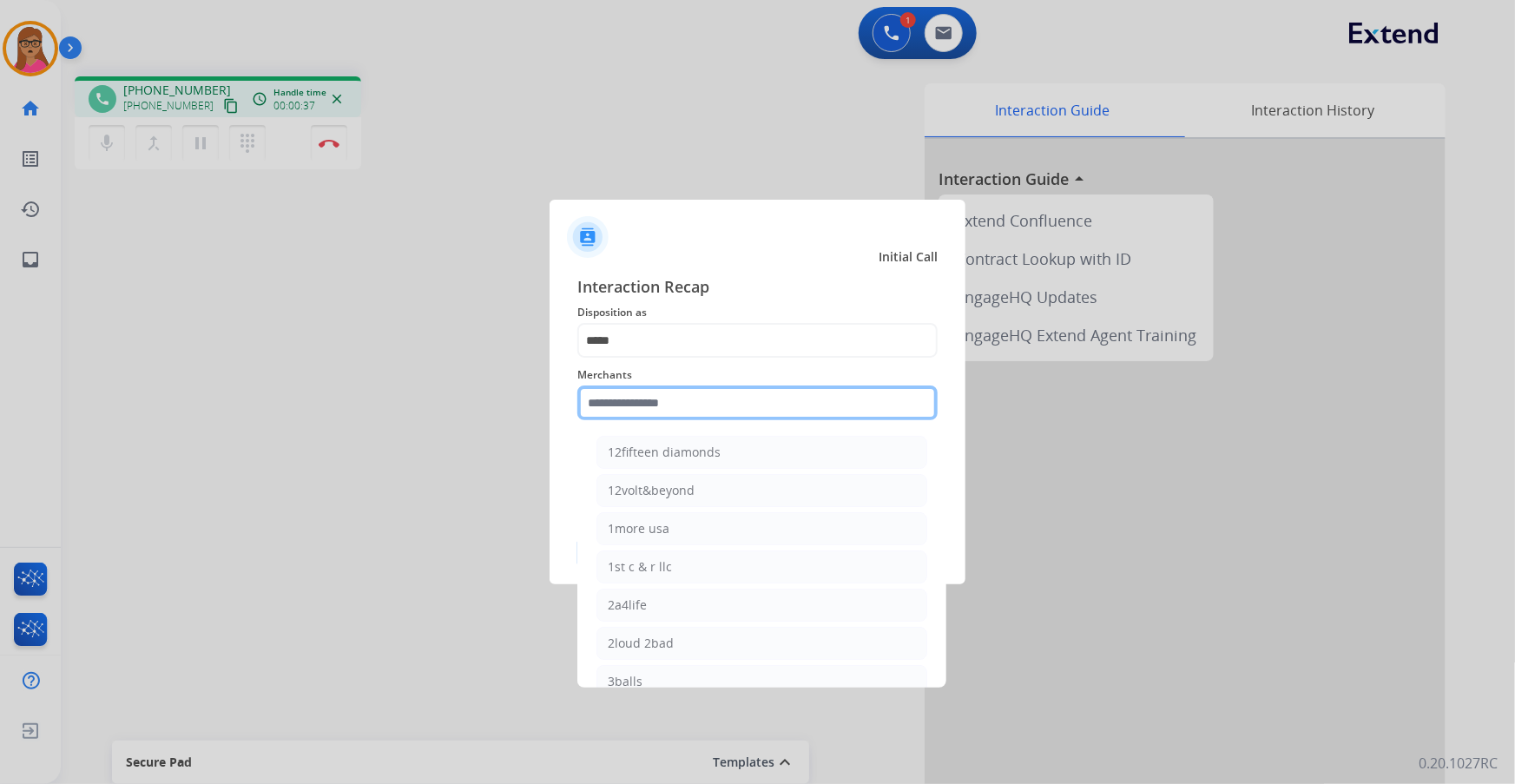
click at [674, 389] on input "text" at bounding box center [758, 402] width 360 height 34
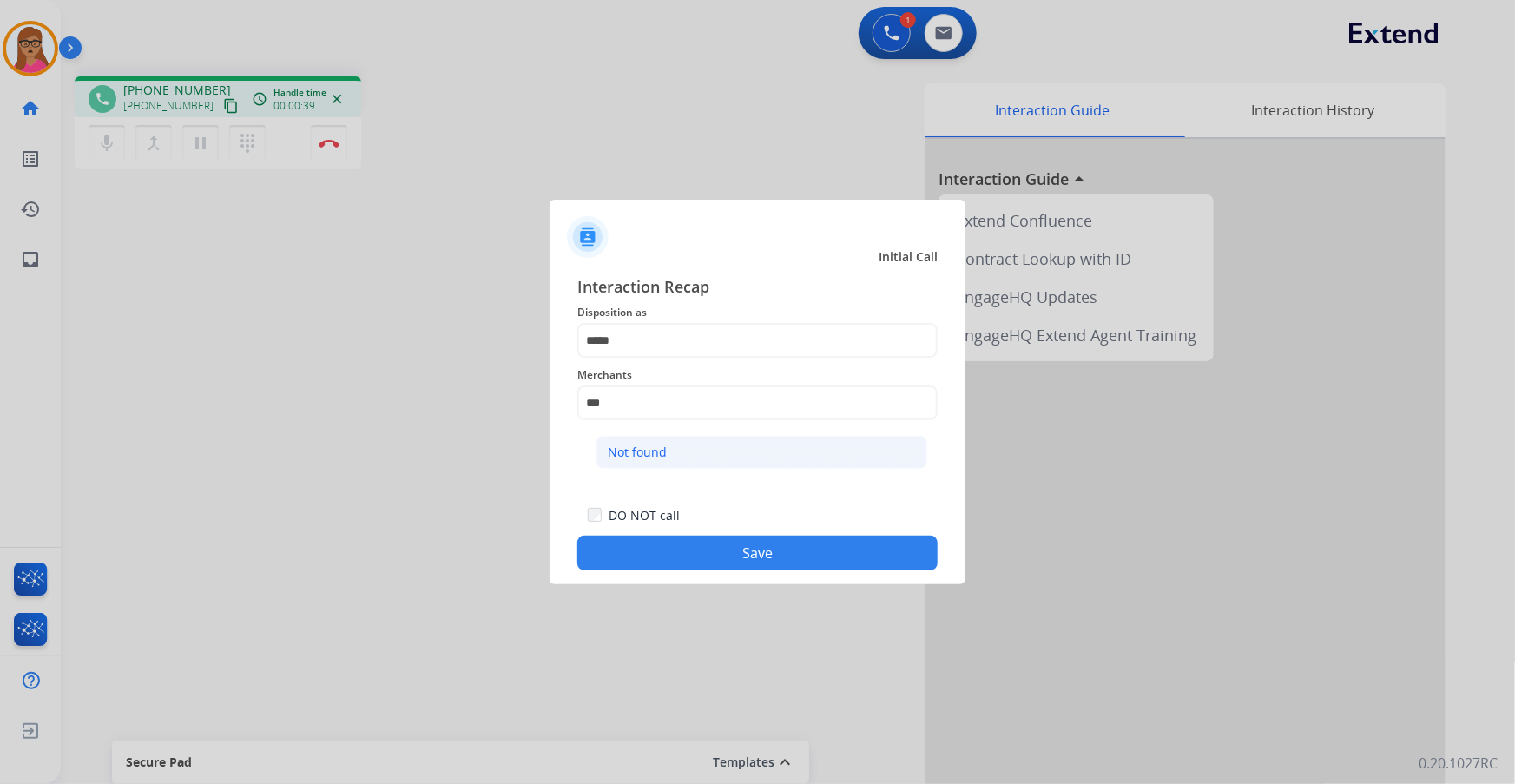
click at [702, 456] on li "Not found" at bounding box center [761, 452] width 331 height 33
type input "*********"
click at [703, 545] on button "Save" at bounding box center [758, 553] width 360 height 34
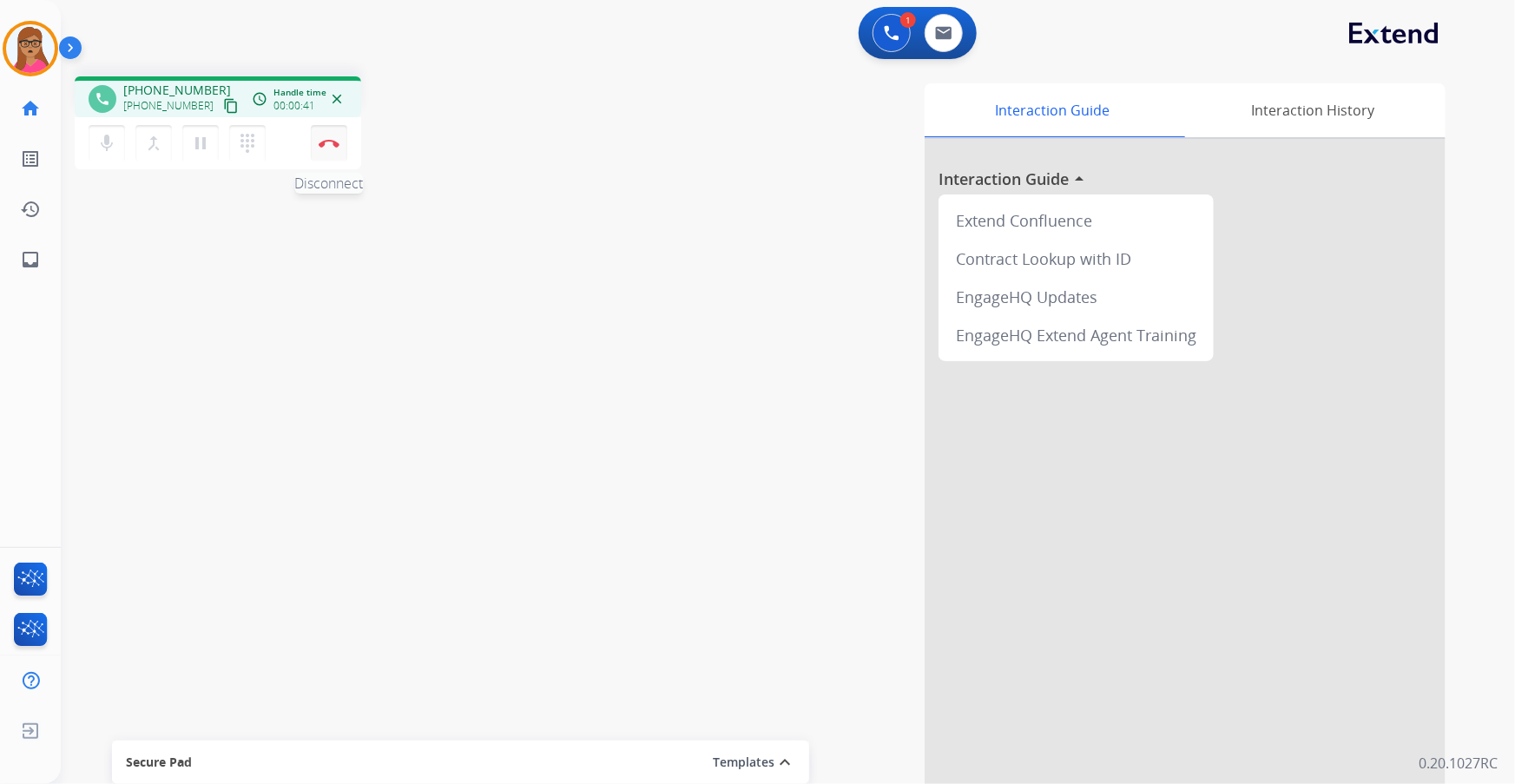
click at [316, 140] on button "Disconnect" at bounding box center [329, 143] width 36 height 36
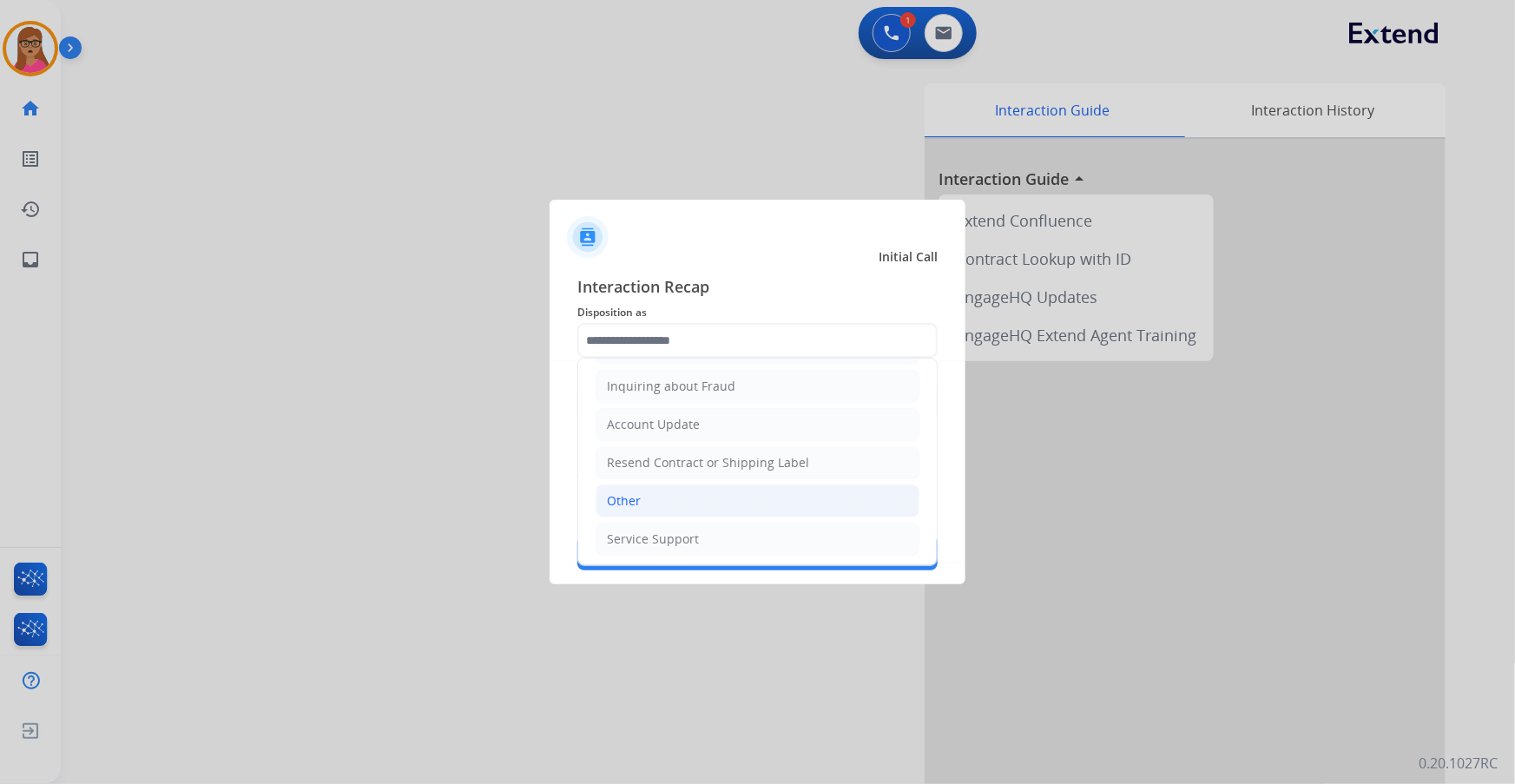
click at [642, 495] on li "Other" at bounding box center [758, 502] width 324 height 33
type input "*****"
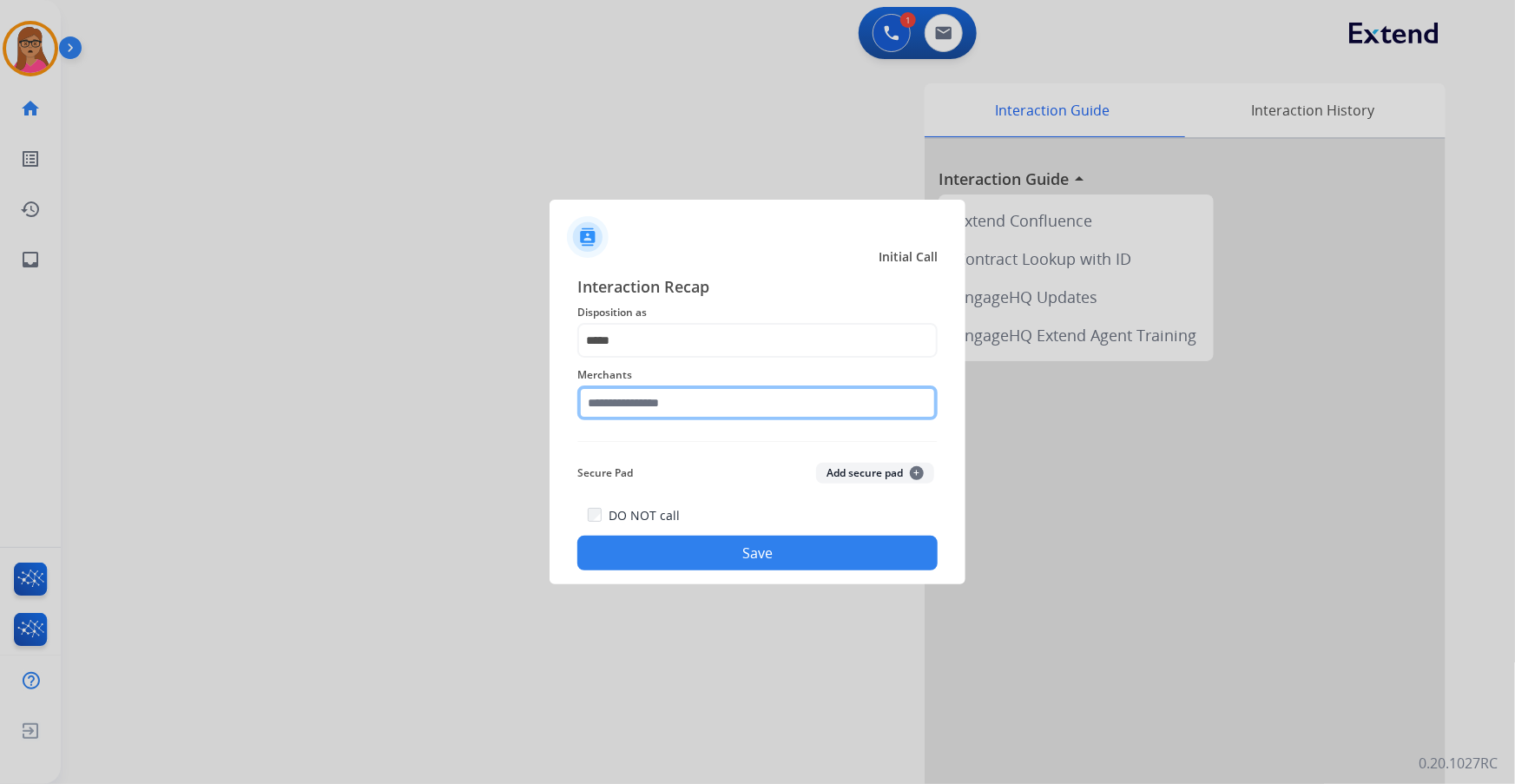
click at [697, 386] on input "text" at bounding box center [758, 402] width 360 height 34
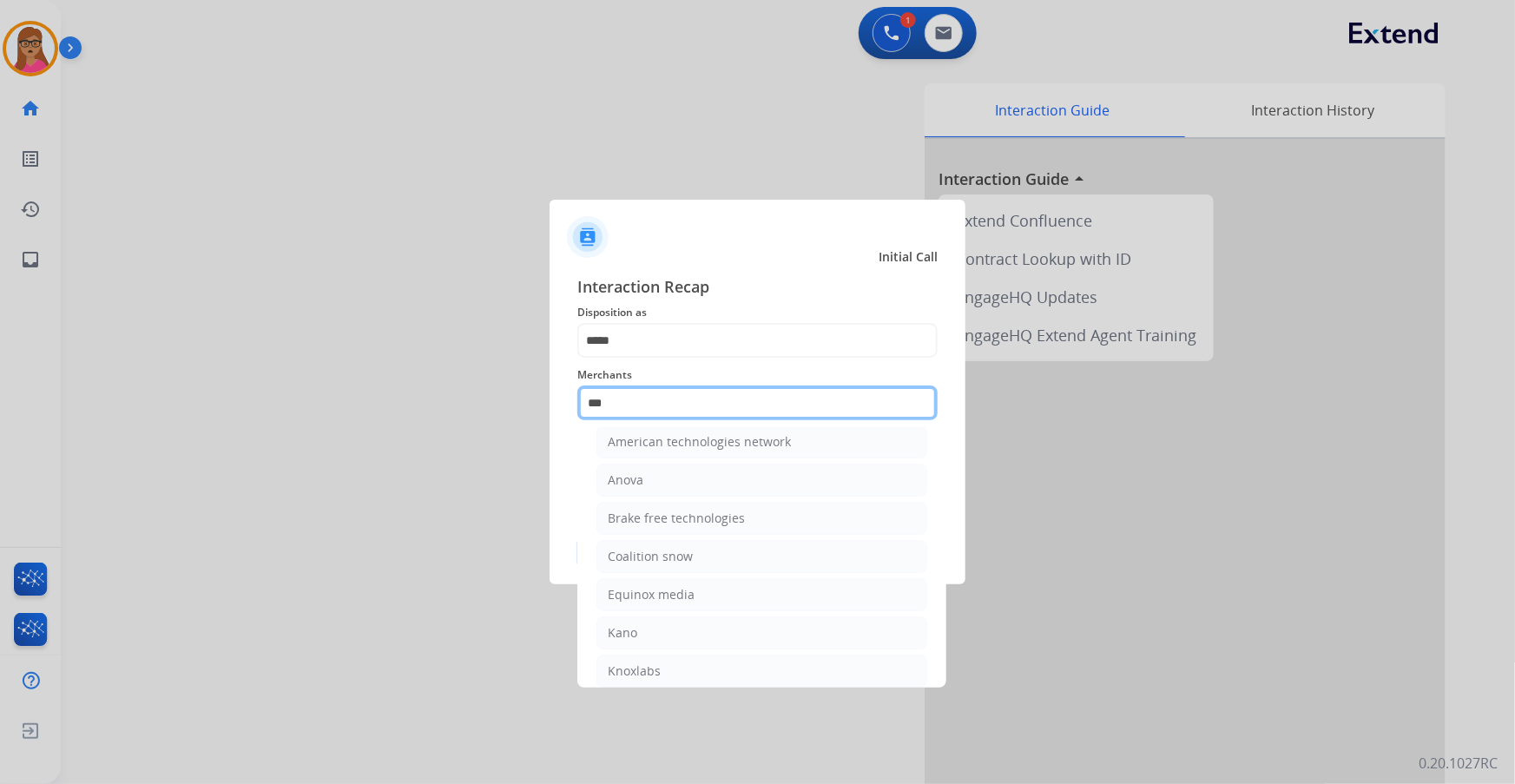
scroll to position [0, 0]
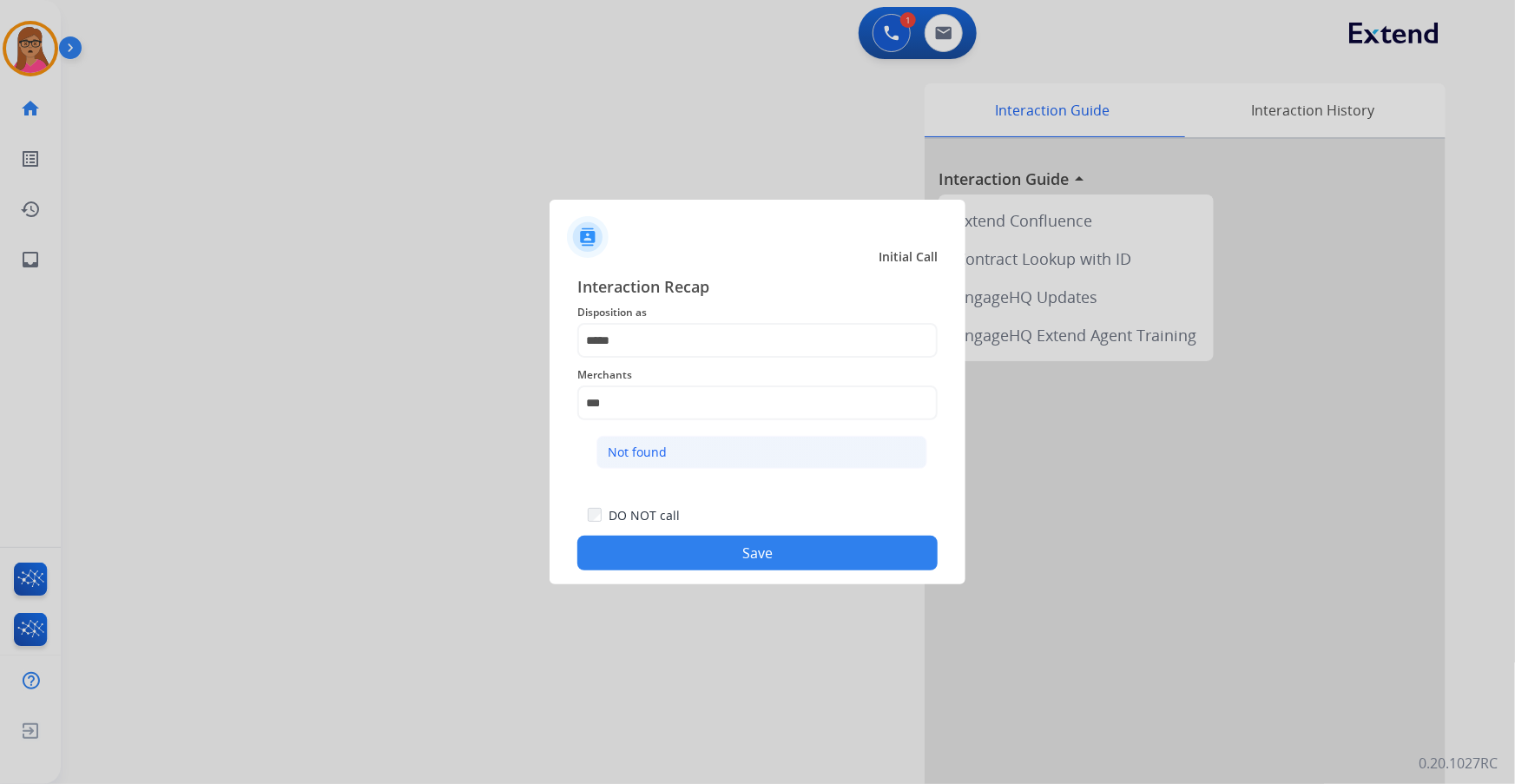
click at [716, 442] on li "Not found" at bounding box center [761, 452] width 331 height 33
type input "*********"
click at [714, 548] on button "Save" at bounding box center [758, 553] width 360 height 34
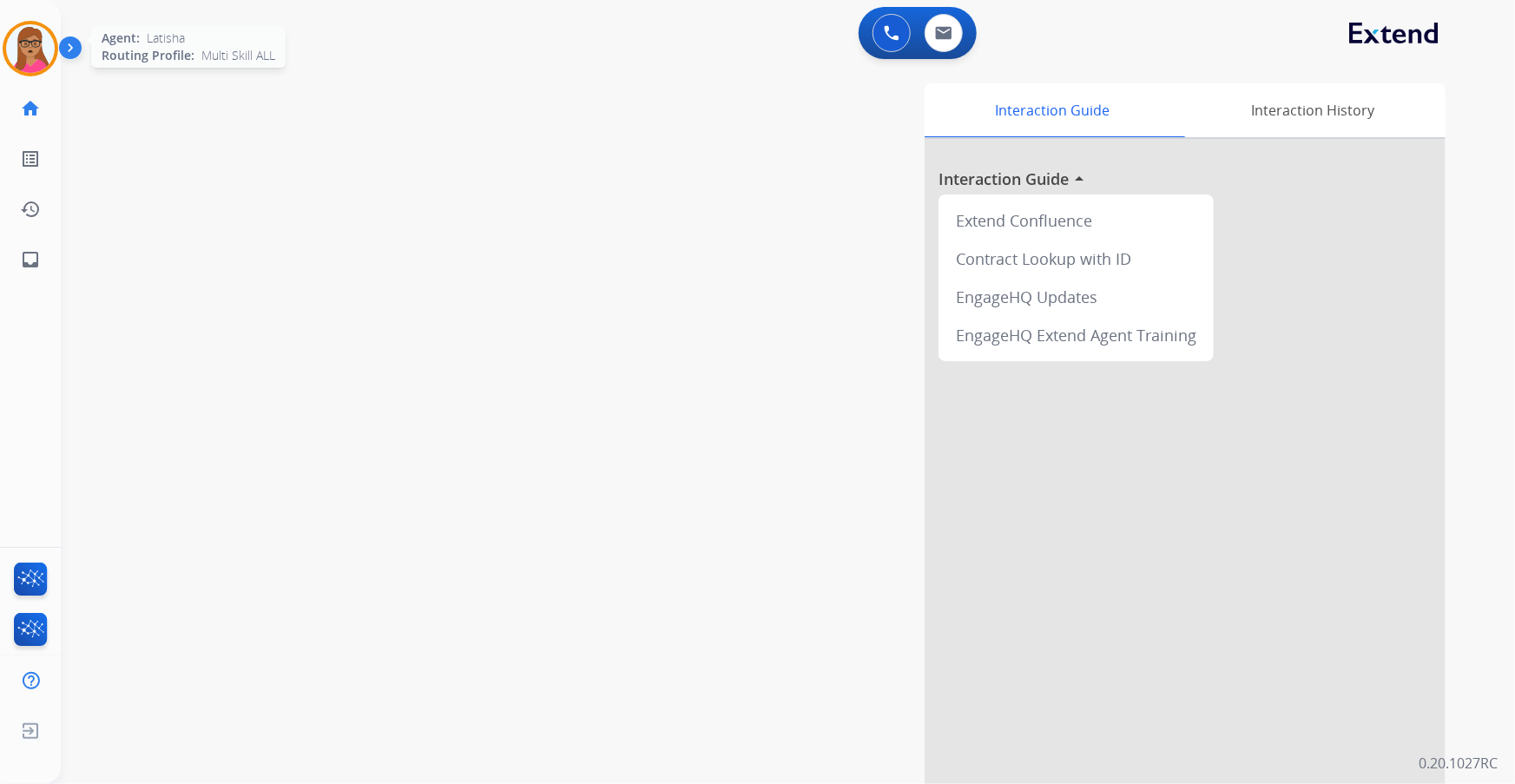
click at [25, 45] on img at bounding box center [30, 48] width 48 height 48
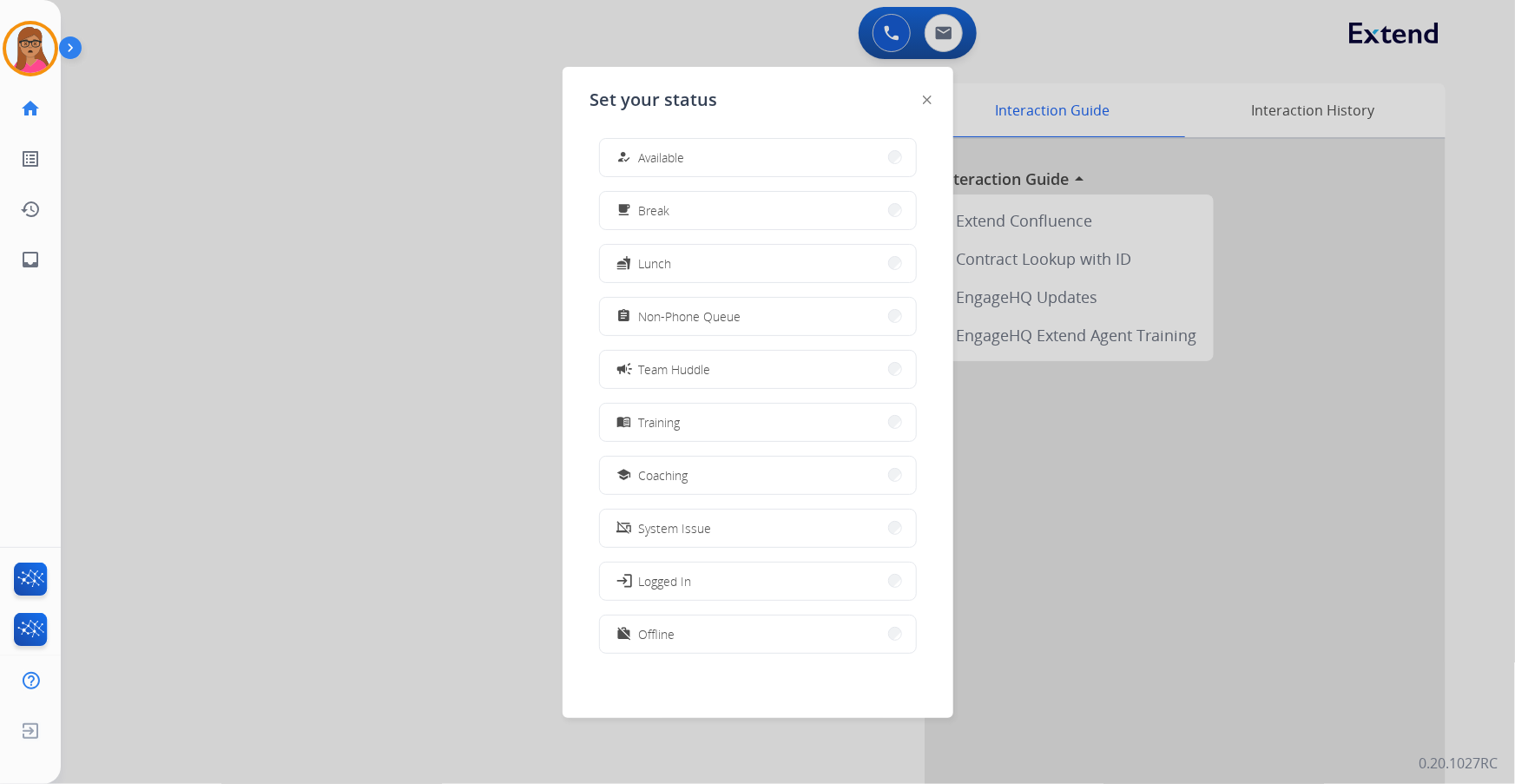
scroll to position [4, 0]
click at [679, 626] on button "work_off Offline" at bounding box center [758, 633] width 316 height 37
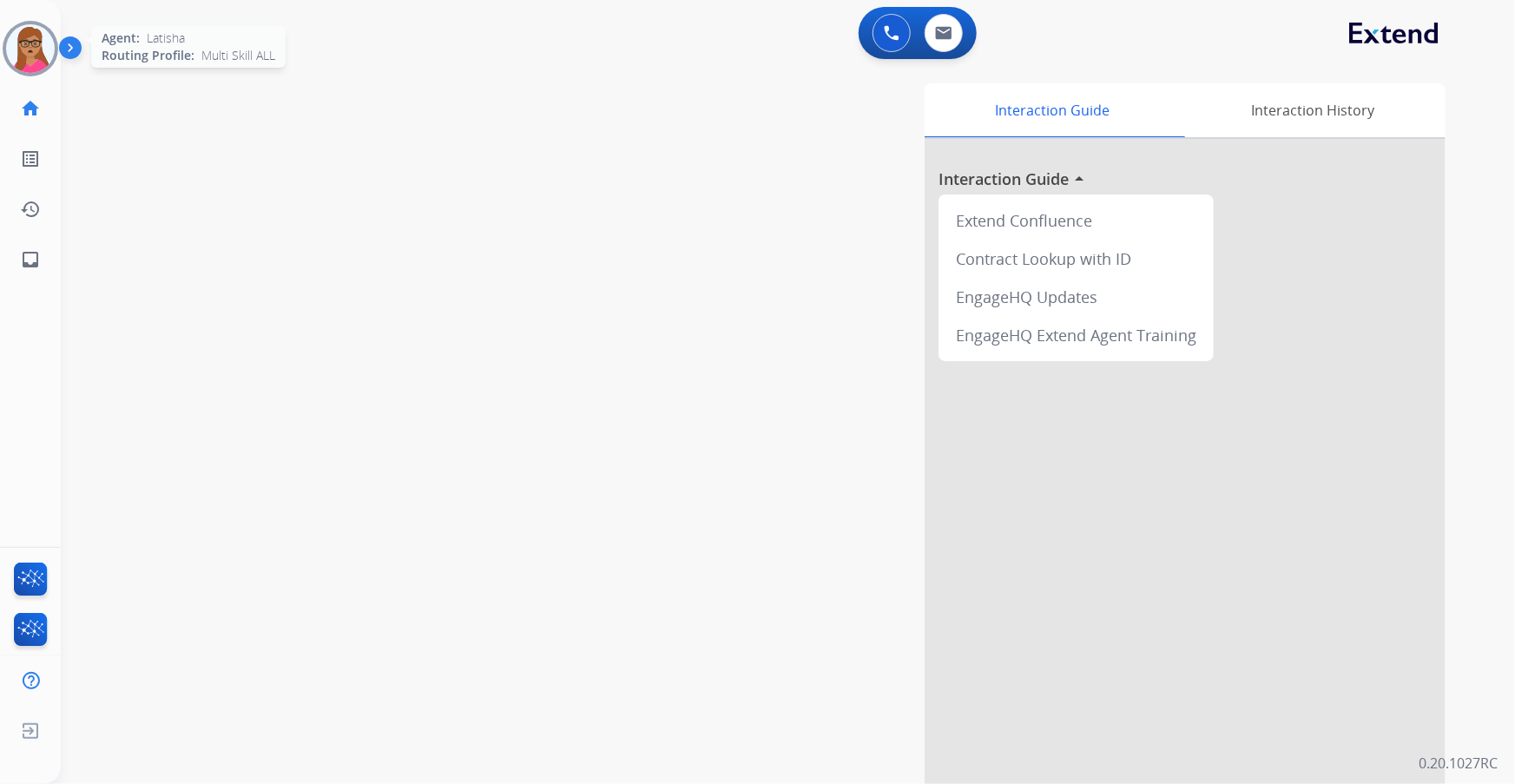
click at [26, 51] on img at bounding box center [30, 48] width 48 height 48
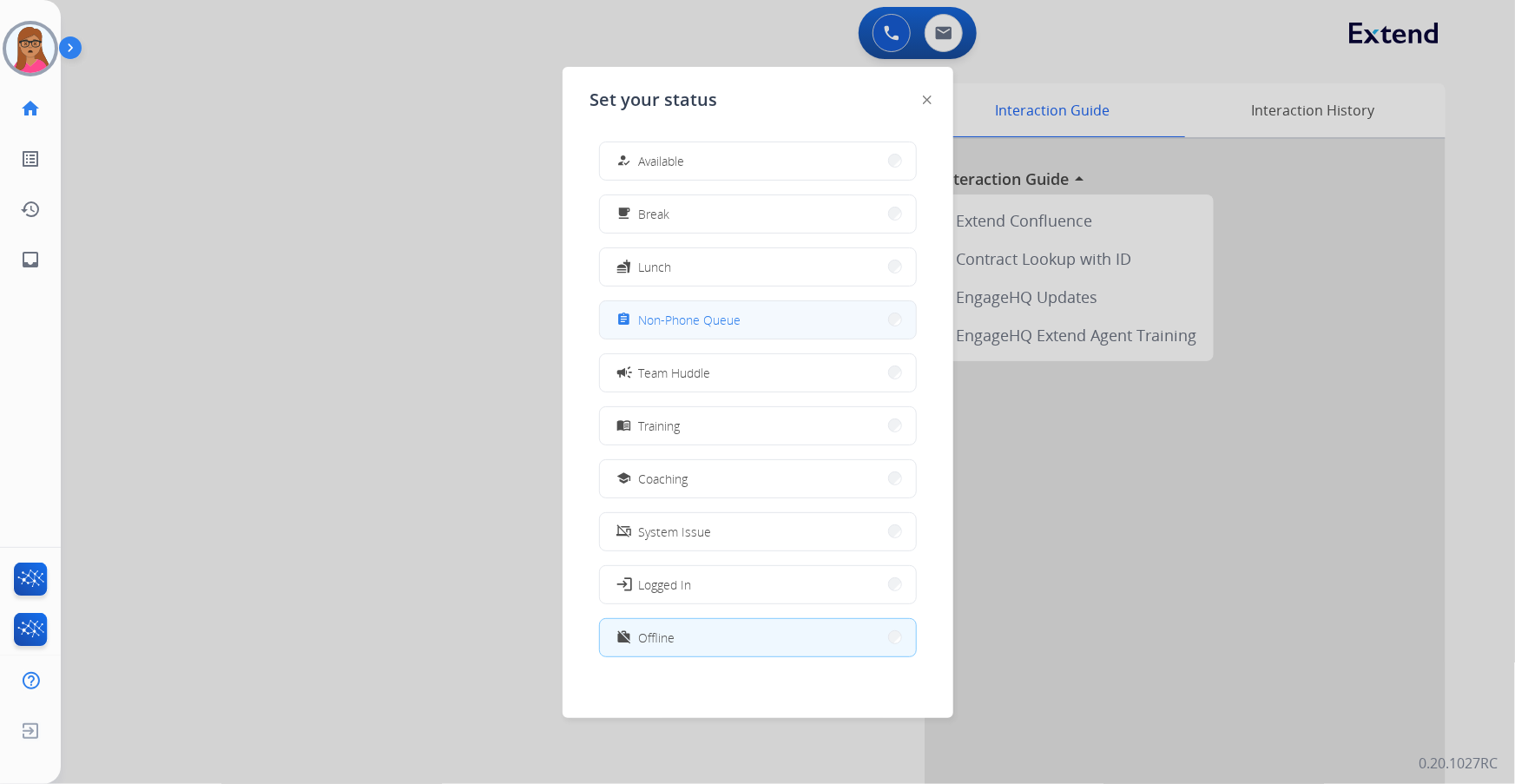
click at [686, 336] on button "assignment Non-Phone Queue" at bounding box center [758, 320] width 316 height 37
